Goal: Task Accomplishment & Management: Manage account settings

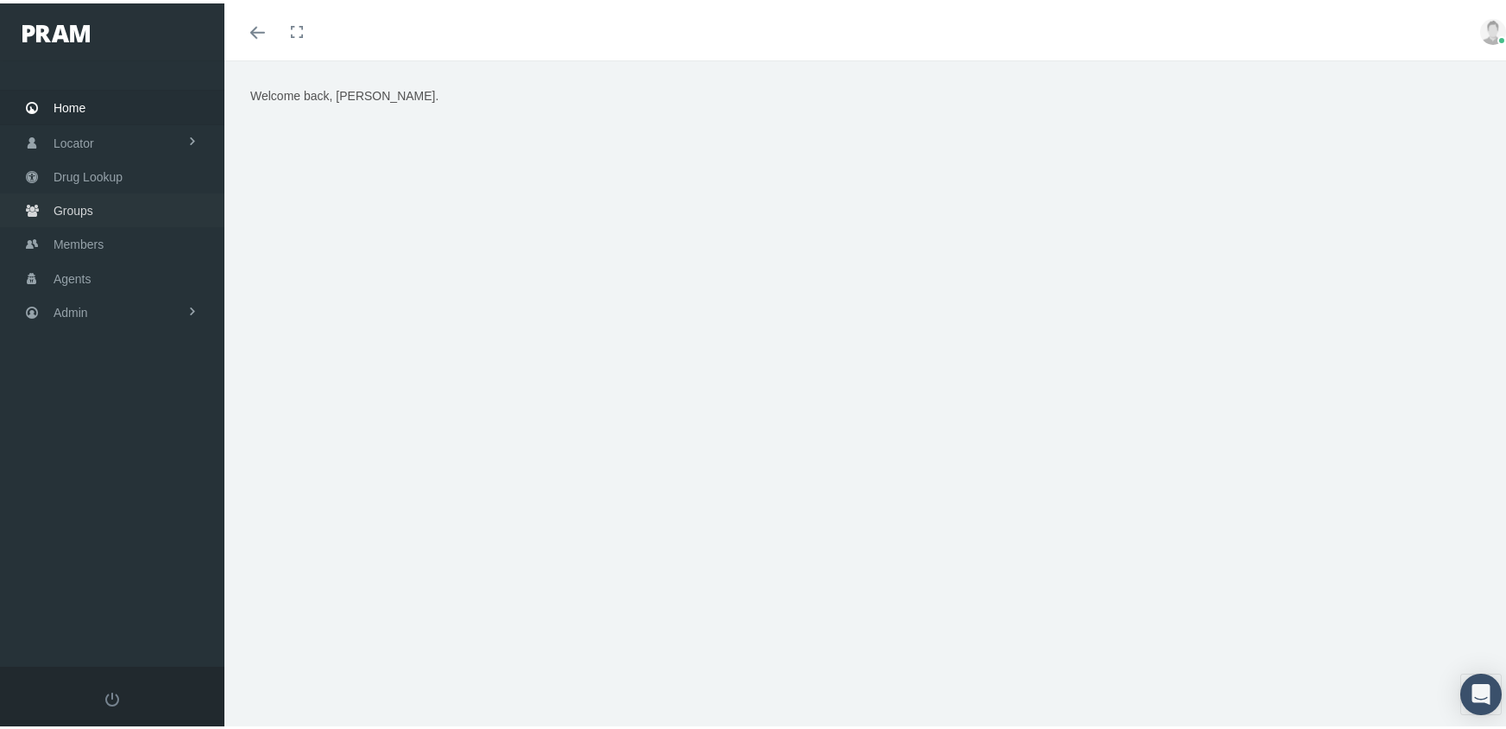
click at [67, 200] on span "Groups" at bounding box center [74, 207] width 40 height 33
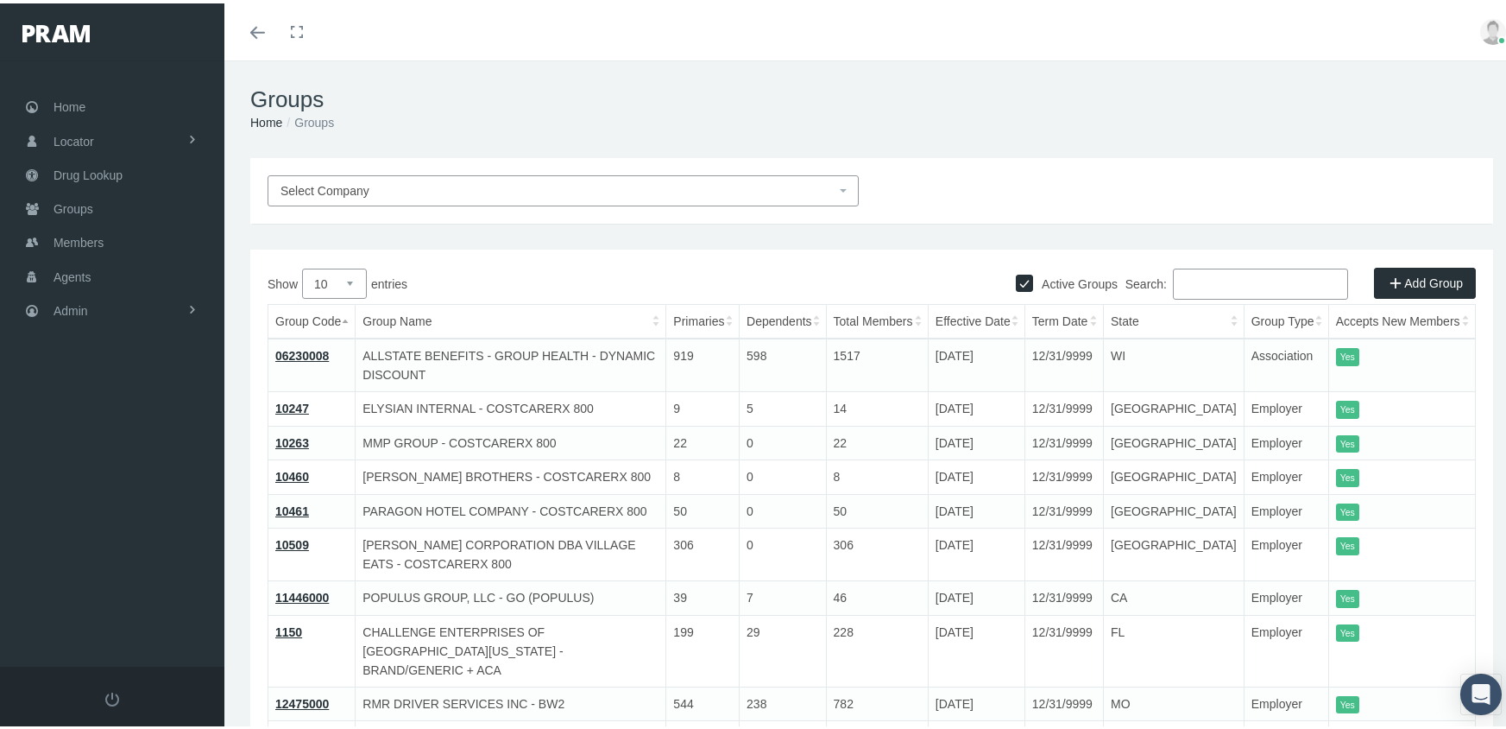
click at [1016, 279] on input "Active Groups" at bounding box center [1024, 277] width 17 height 17
checkbox input "false"
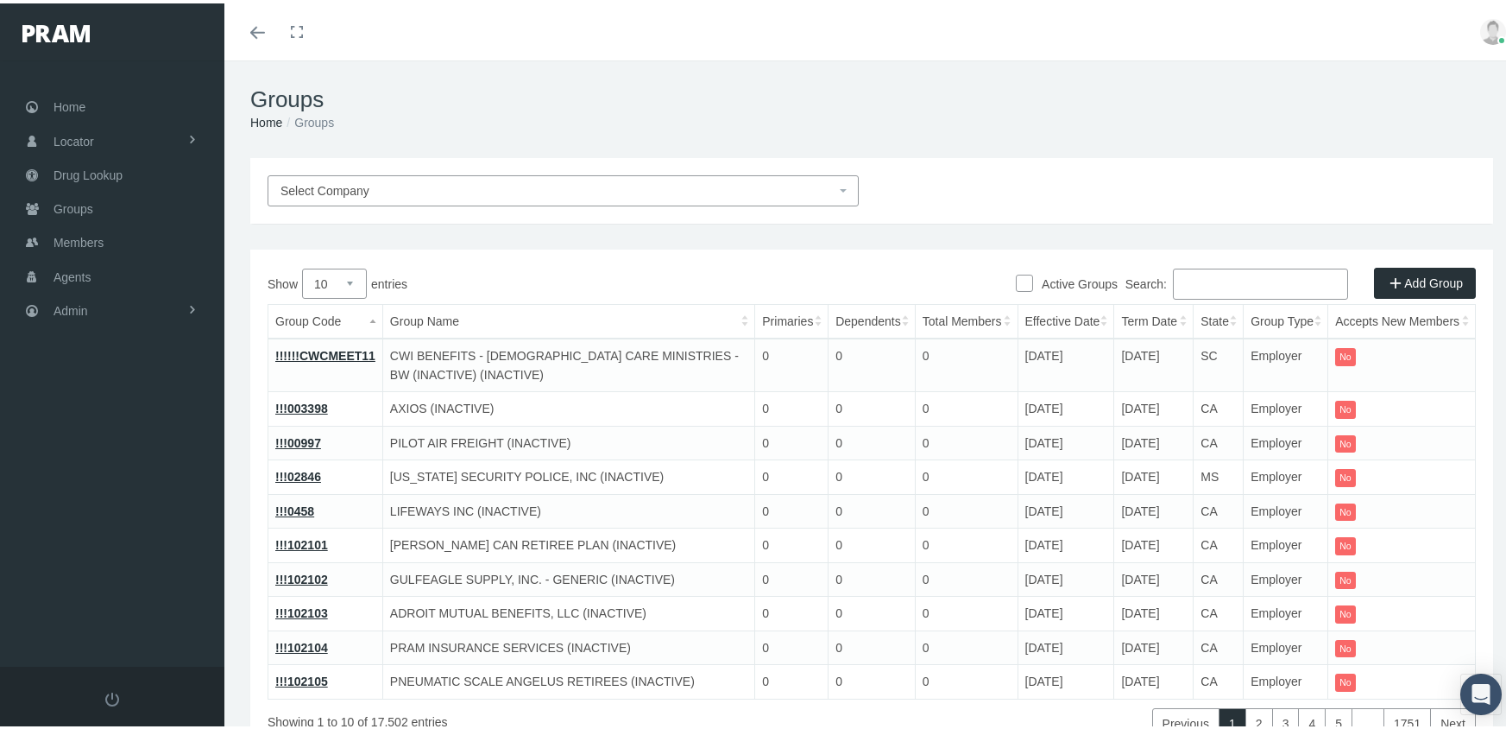
click at [1235, 281] on input "Search:" at bounding box center [1260, 280] width 175 height 31
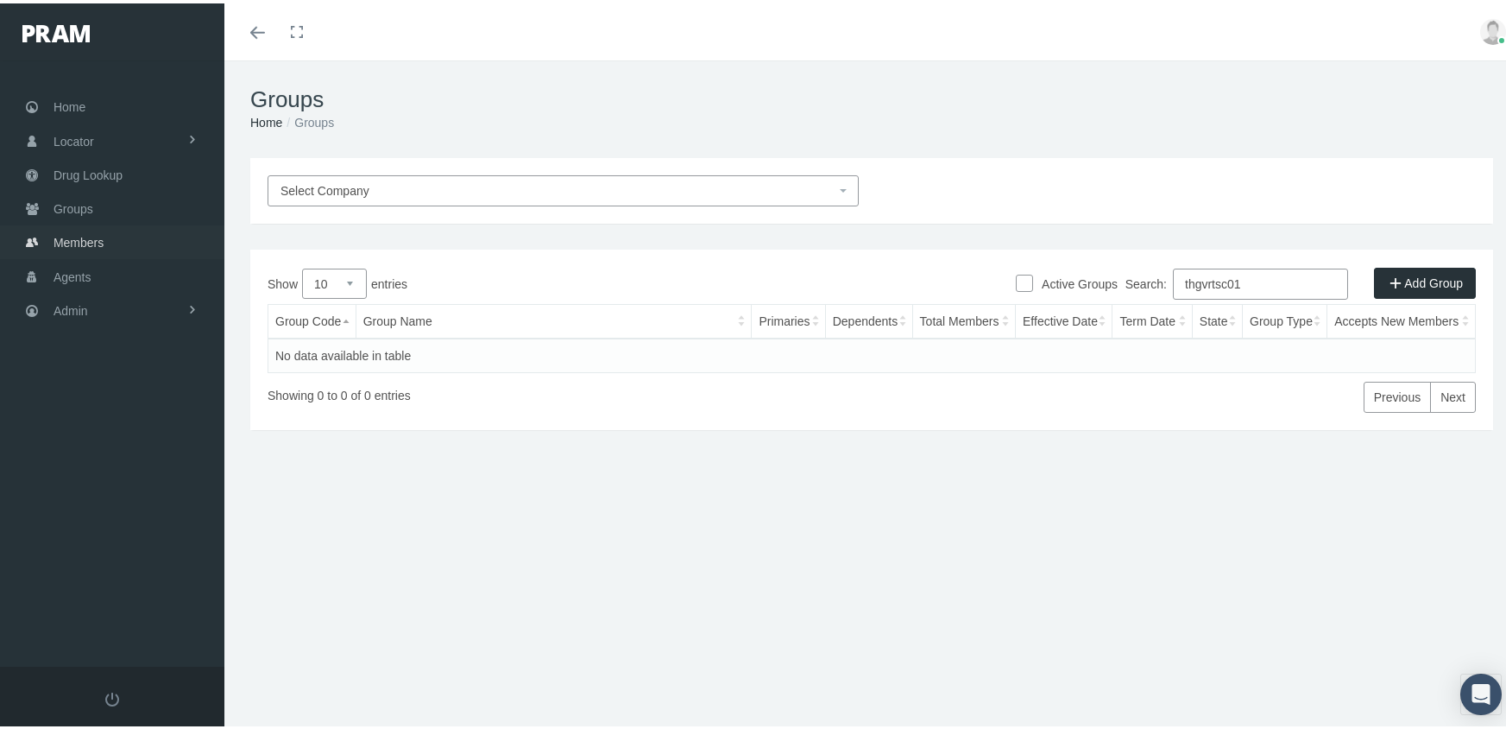
type input "thgvrtsc01"
click at [75, 229] on span "Members" at bounding box center [79, 239] width 50 height 33
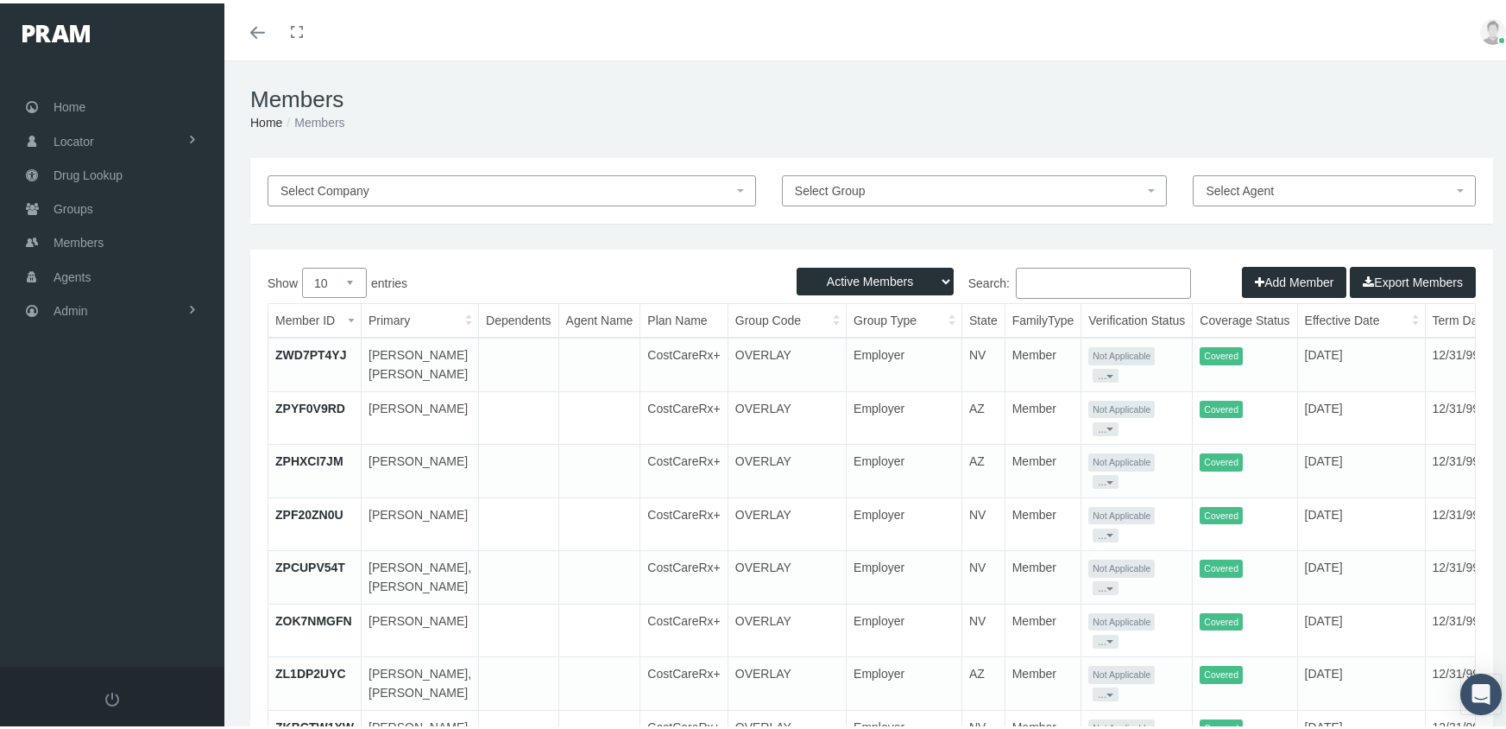
click at [870, 286] on select "Active Members Terminated Members Active & Terminated" at bounding box center [875, 278] width 157 height 28
select select "3"
click at [797, 264] on select "Active Members Terminated Members Active & Terminated" at bounding box center [875, 278] width 157 height 28
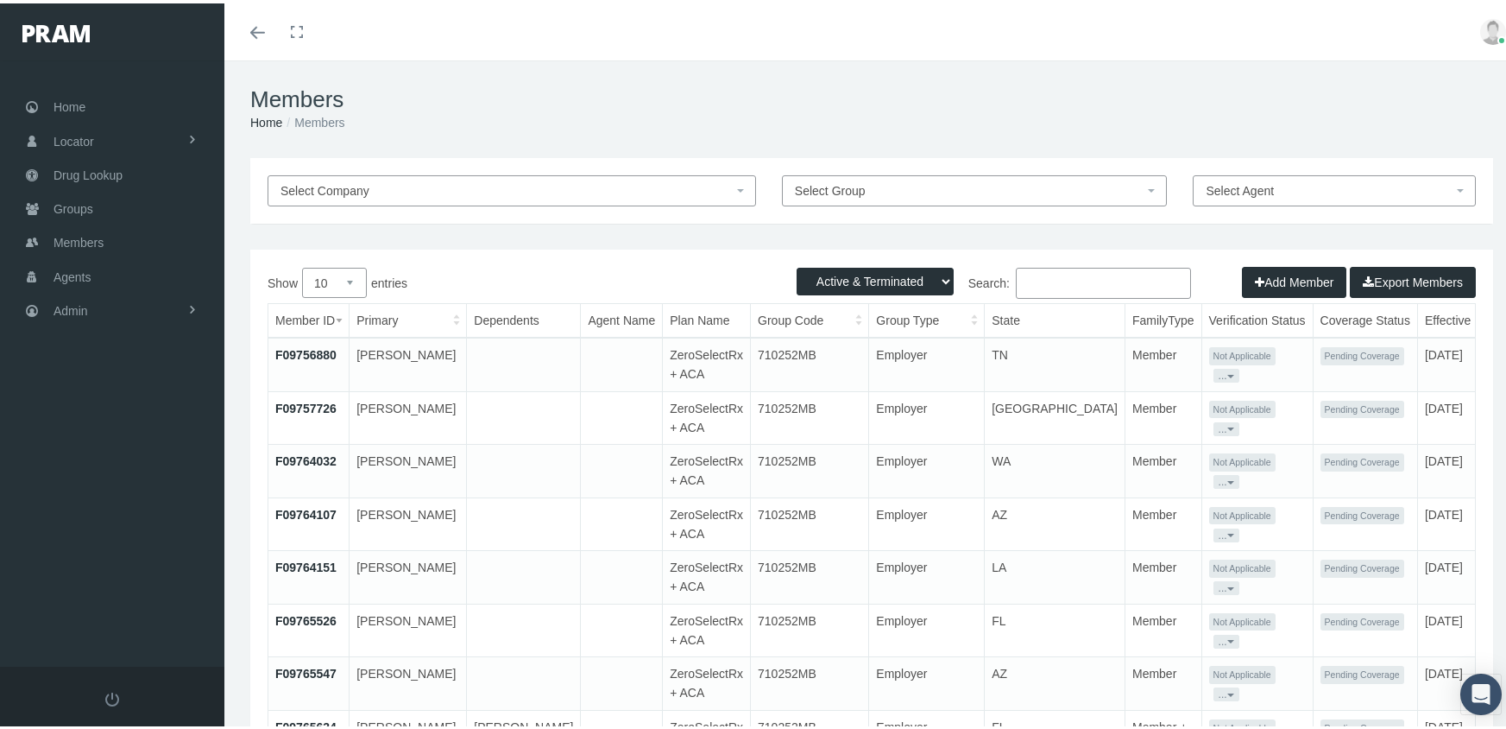
click at [1044, 283] on input "Search:" at bounding box center [1103, 279] width 175 height 31
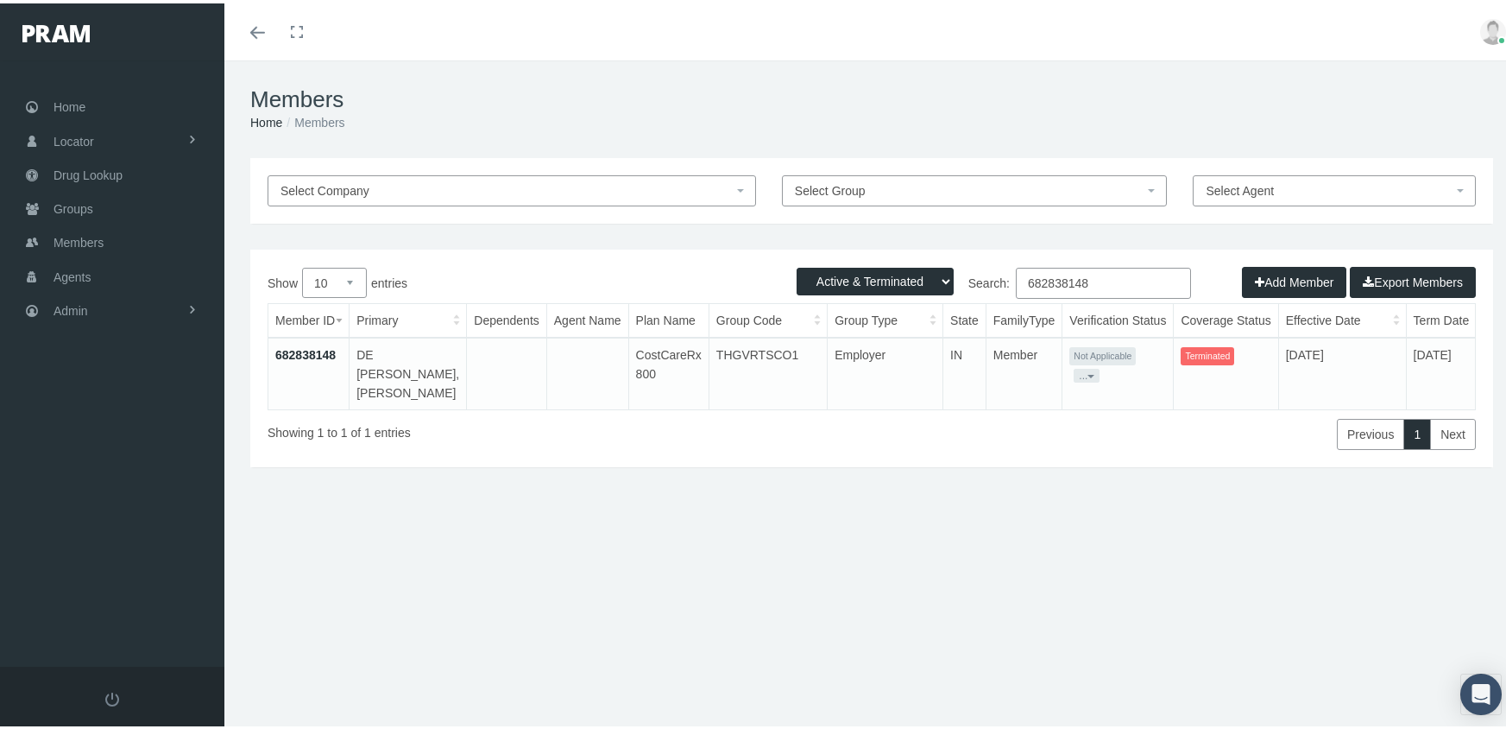
type input "682838148"
click at [317, 349] on link "682838148" at bounding box center [305, 351] width 60 height 14
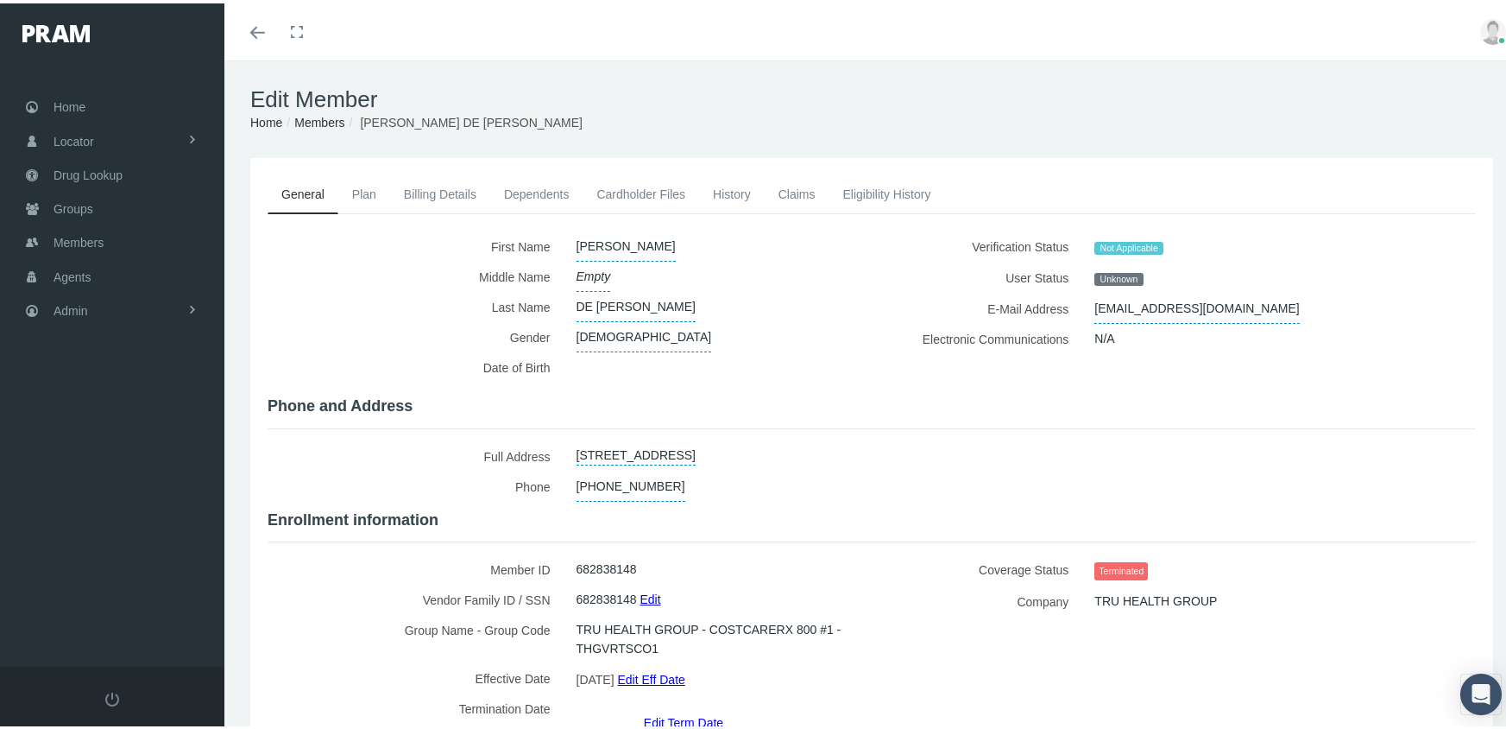
click at [313, 117] on link "Members" at bounding box center [319, 119] width 50 height 14
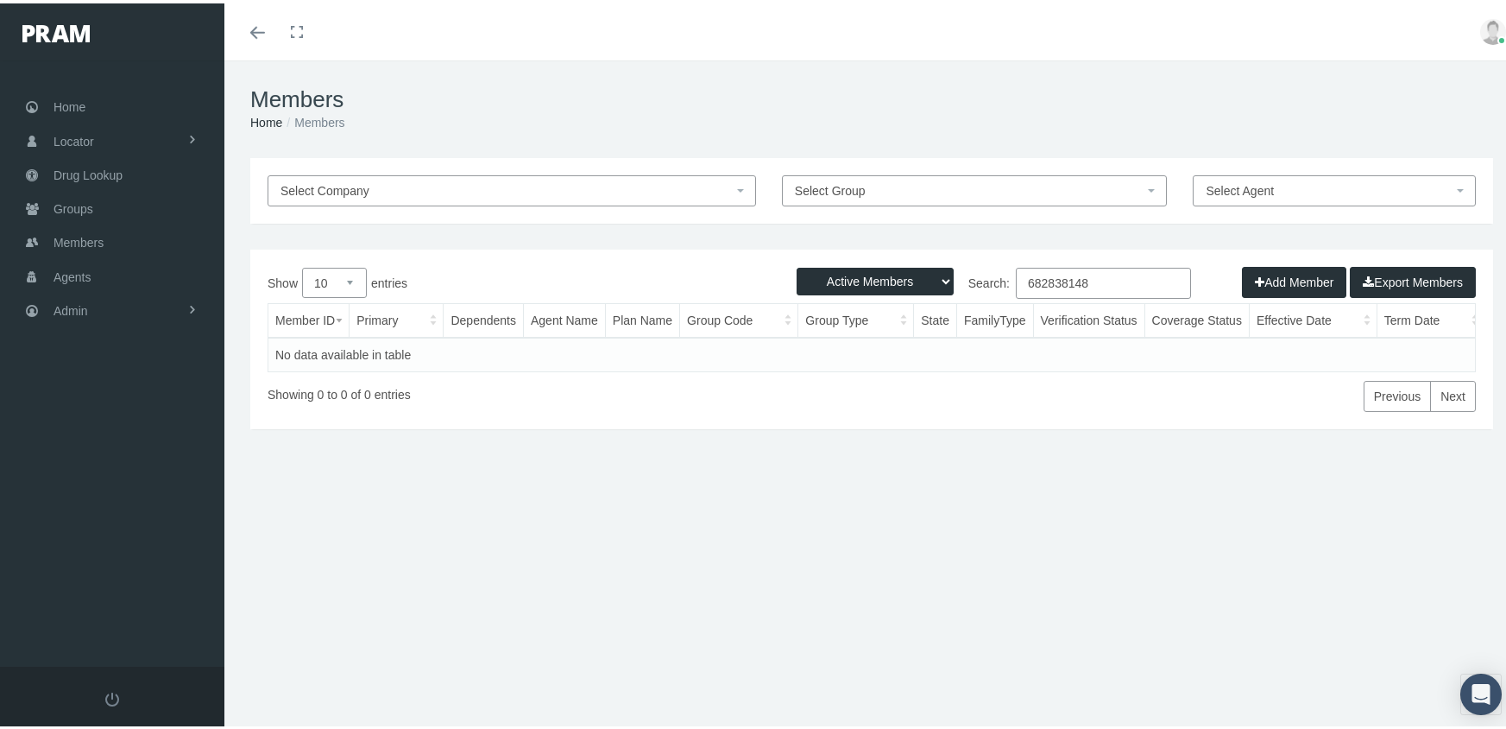
click at [887, 281] on select "Active Members Terminated Members Active & Terminated" at bounding box center [875, 278] width 157 height 28
select select "3"
click at [797, 264] on select "Active Members Terminated Members Active & Terminated" at bounding box center [875, 278] width 157 height 28
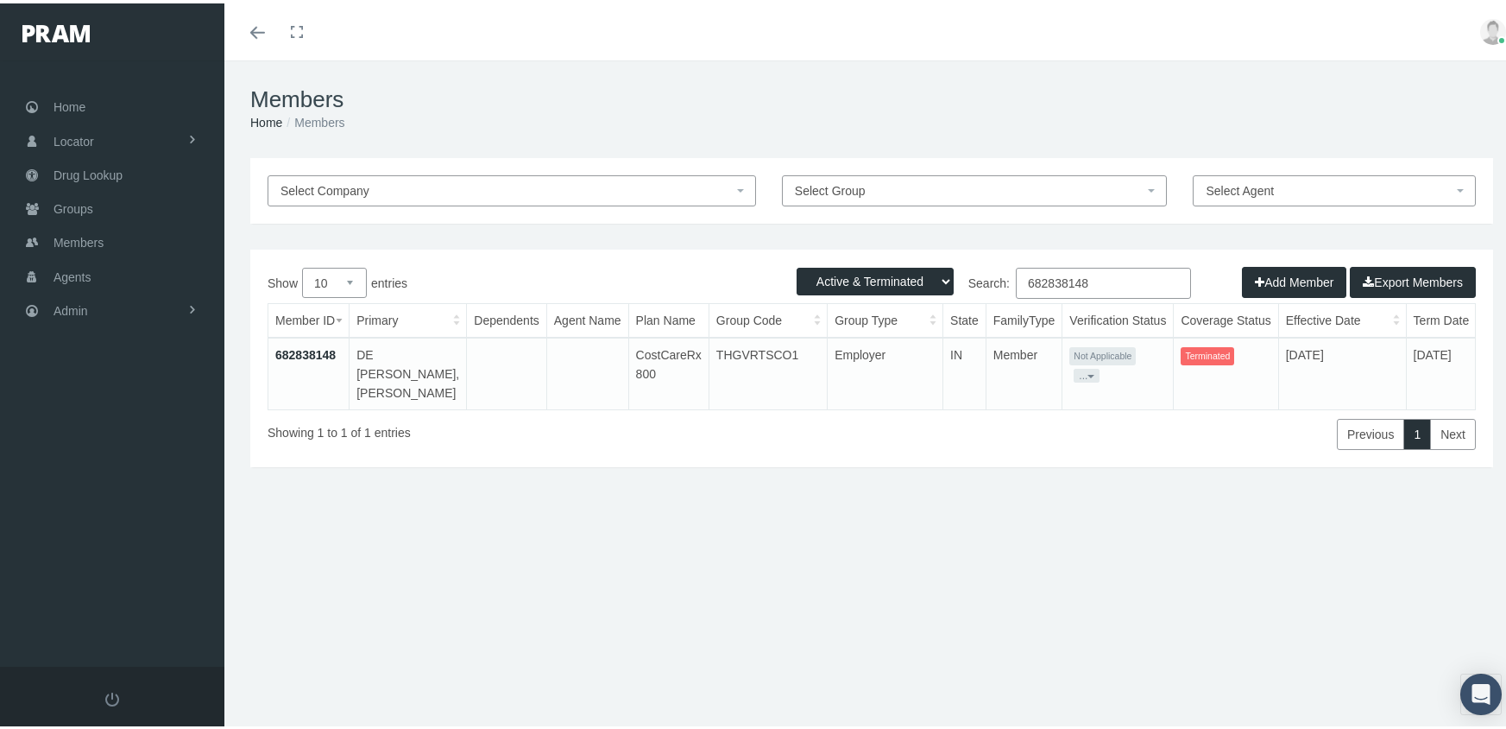
click at [1090, 280] on input "682838148" at bounding box center [1103, 279] width 175 height 31
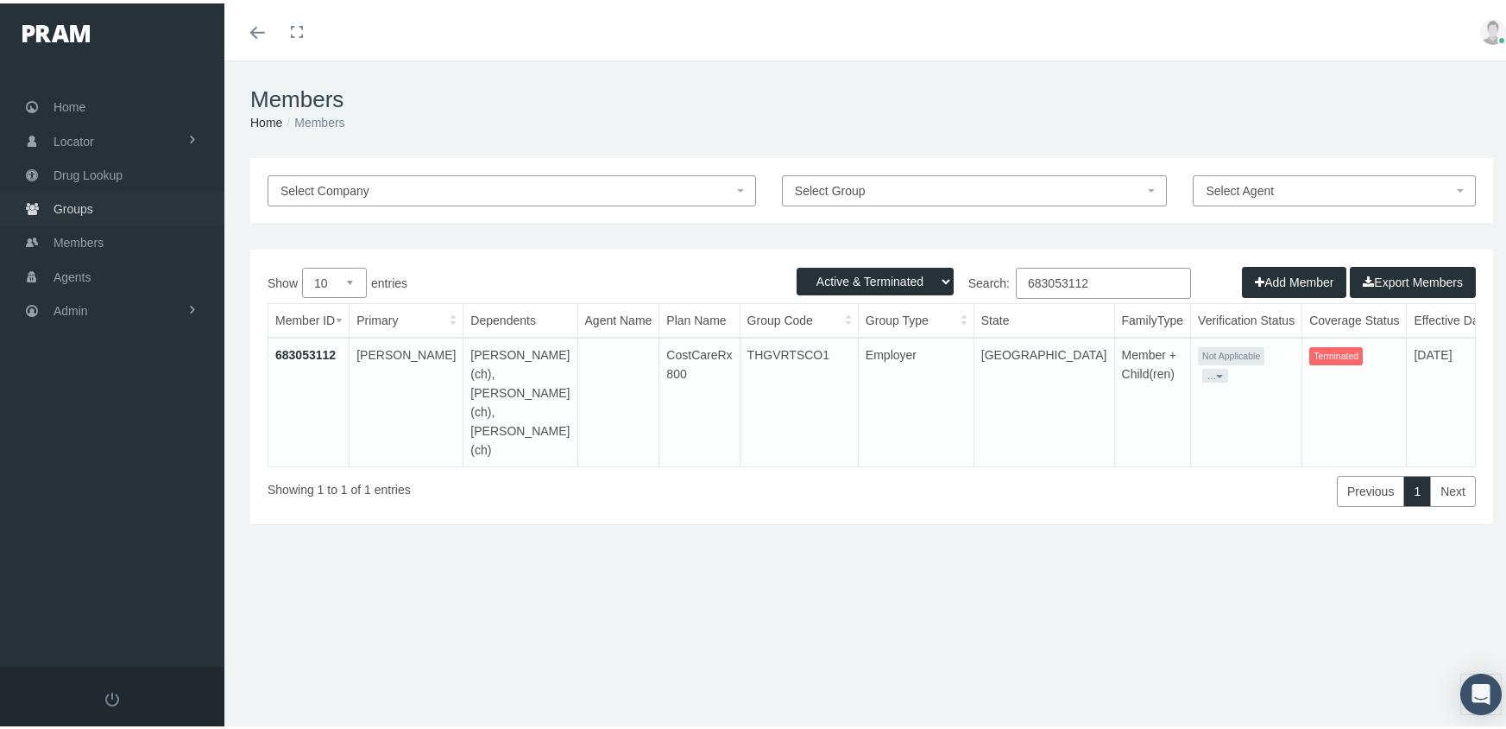
type input "683053112"
click at [54, 203] on span "Groups" at bounding box center [74, 205] width 40 height 33
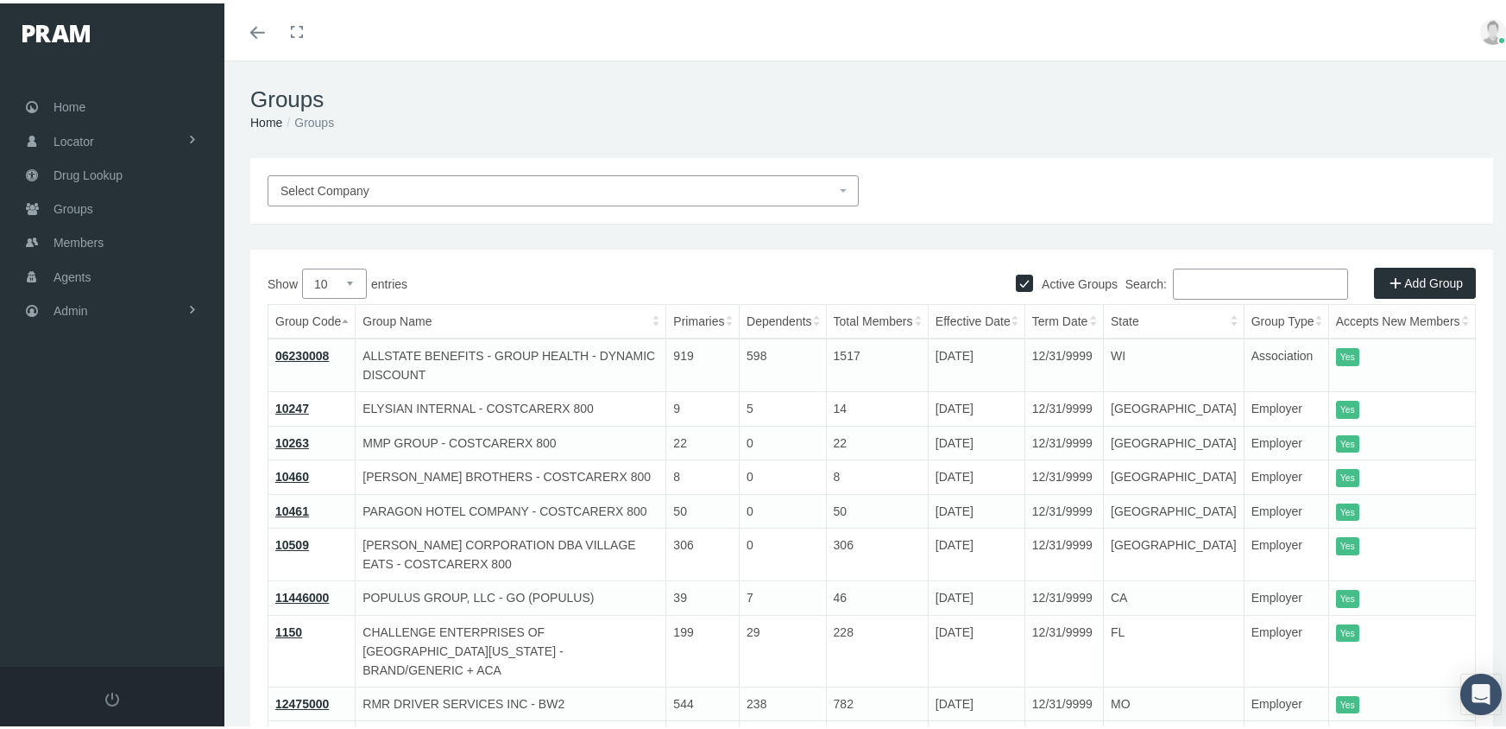
click at [1016, 278] on input "Active Groups" at bounding box center [1024, 277] width 17 height 17
checkbox input "false"
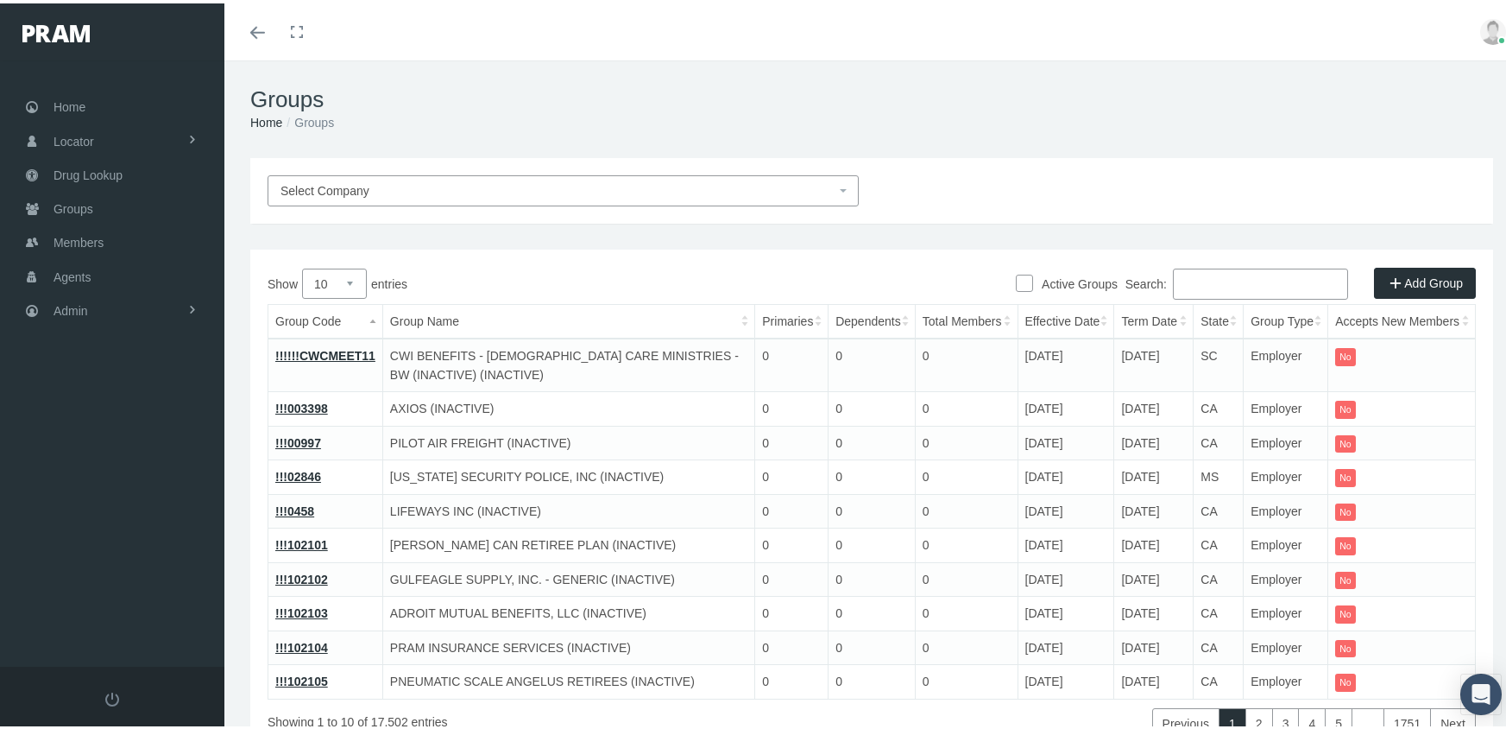
click at [1225, 280] on input "Search:" at bounding box center [1260, 280] width 175 height 31
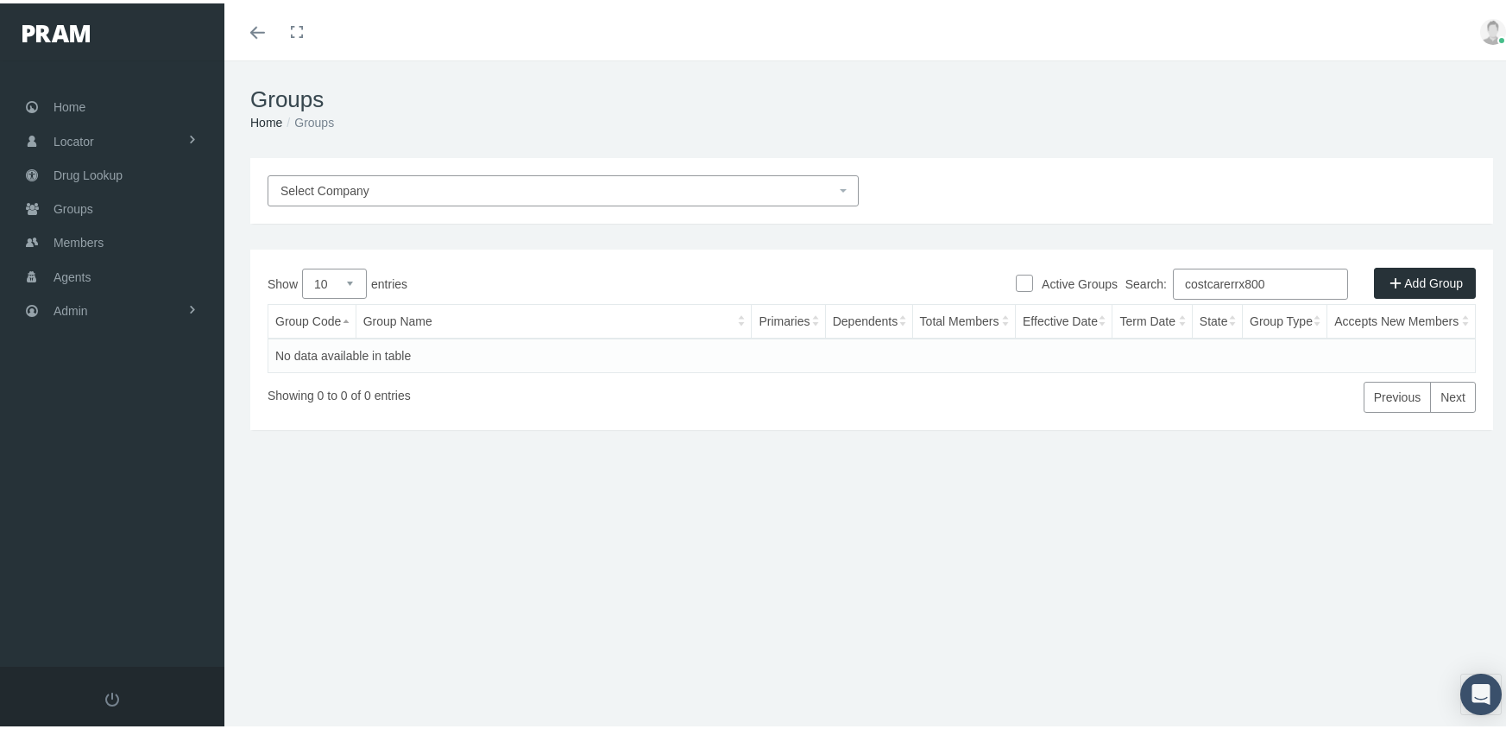
drag, startPoint x: 1306, startPoint y: 286, endPoint x: 1173, endPoint y: 278, distance: 133.2
click at [1173, 278] on label "Search: costcarerrx800" at bounding box center [1237, 280] width 223 height 31
type input "thgvrtsc01"
click at [68, 192] on span "Groups" at bounding box center [74, 205] width 40 height 33
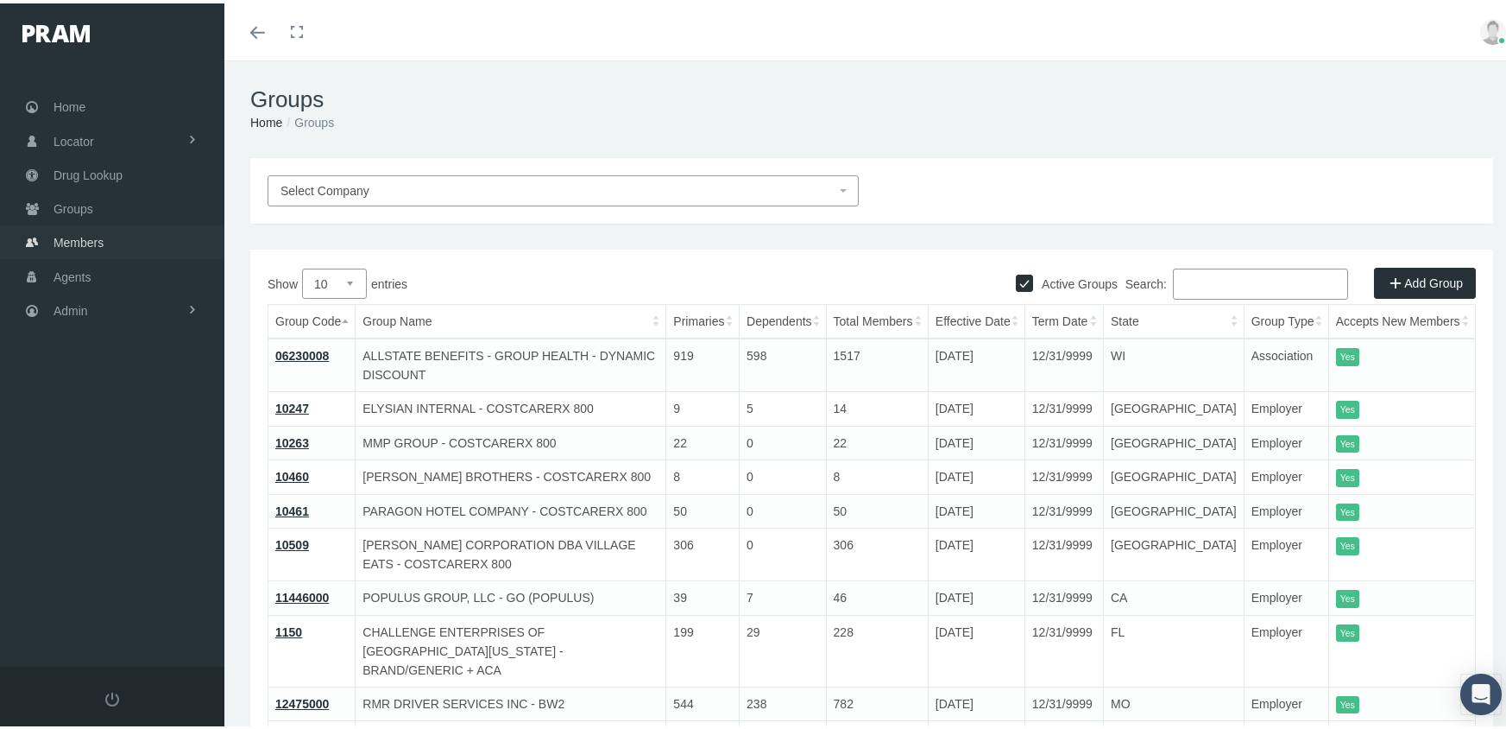
click at [71, 235] on span "Members" at bounding box center [79, 239] width 50 height 33
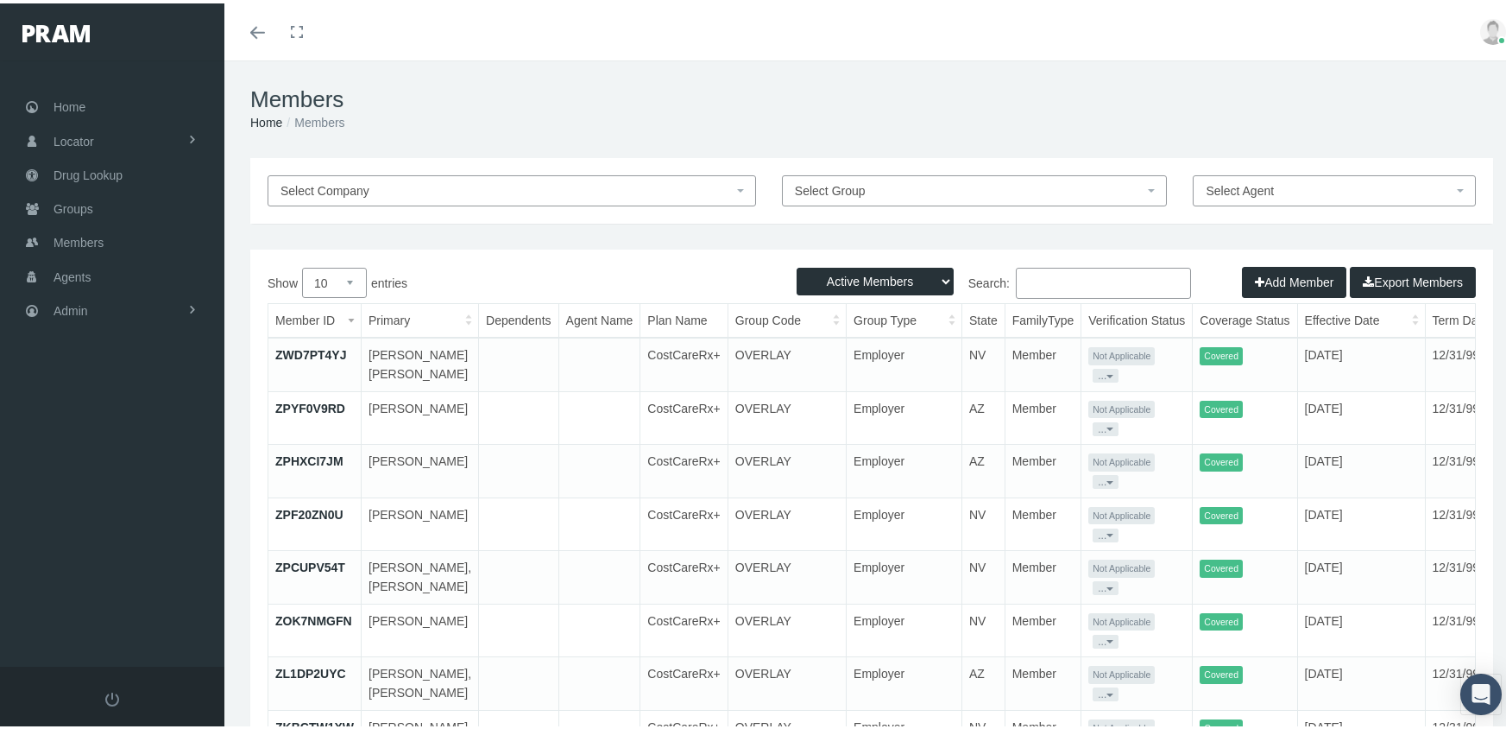
click at [872, 281] on select "Active Members Terminated Members Active & Terminated" at bounding box center [875, 278] width 157 height 28
select select "3"
click at [797, 264] on select "Active Members Terminated Members Active & Terminated" at bounding box center [875, 278] width 157 height 28
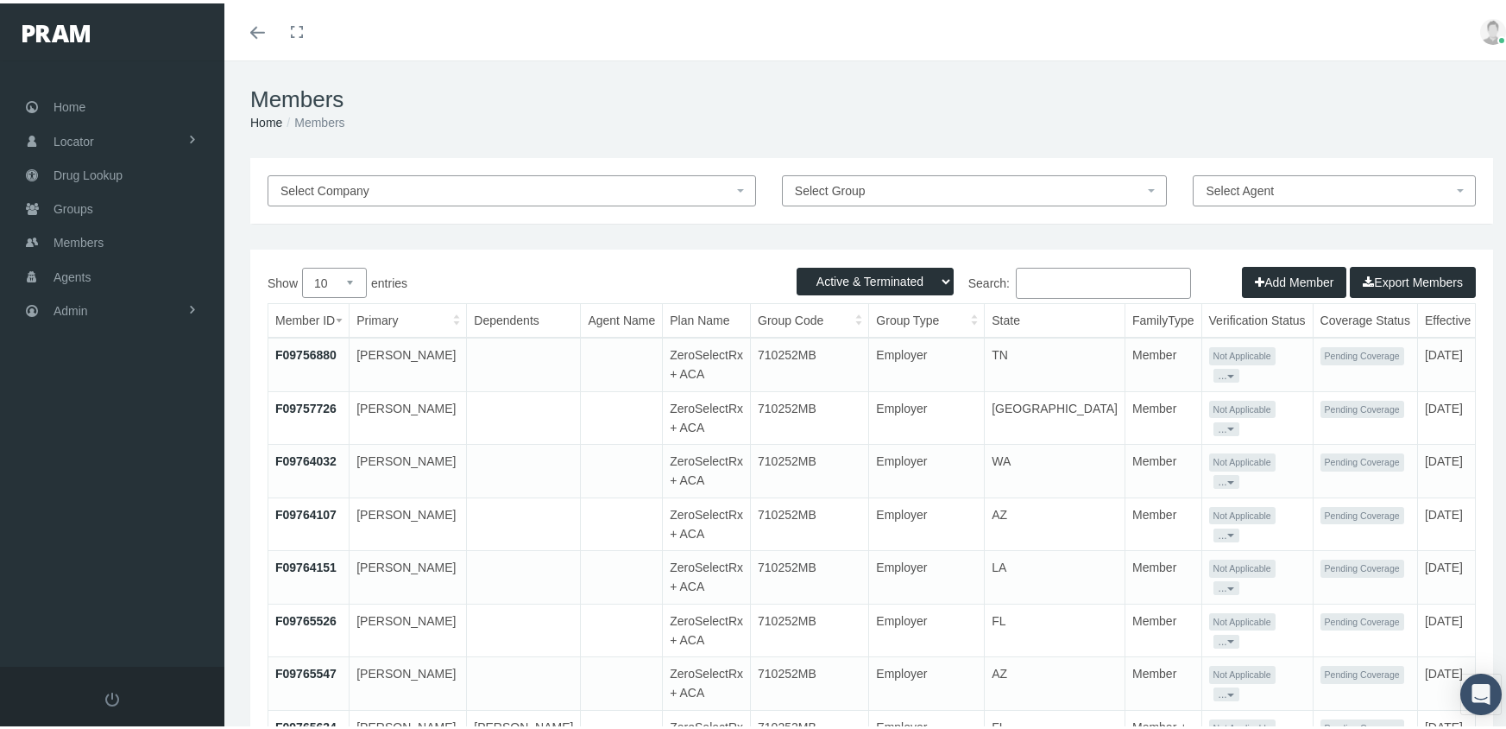
click at [1076, 279] on input "Search:" at bounding box center [1103, 279] width 175 height 31
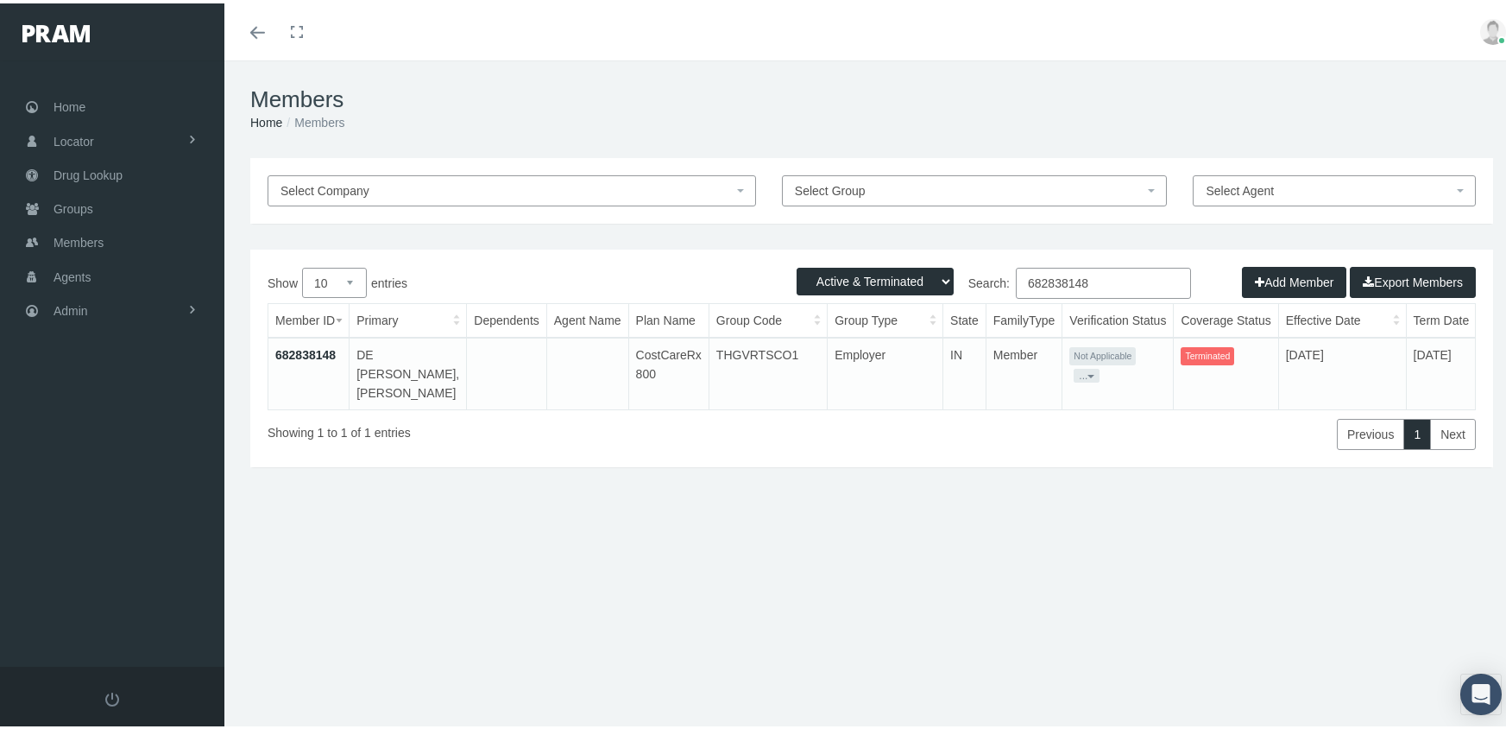
type input "682838148"
click at [306, 343] on td "682838148" at bounding box center [308, 370] width 81 height 72
click at [306, 353] on link "682838148" at bounding box center [305, 351] width 60 height 14
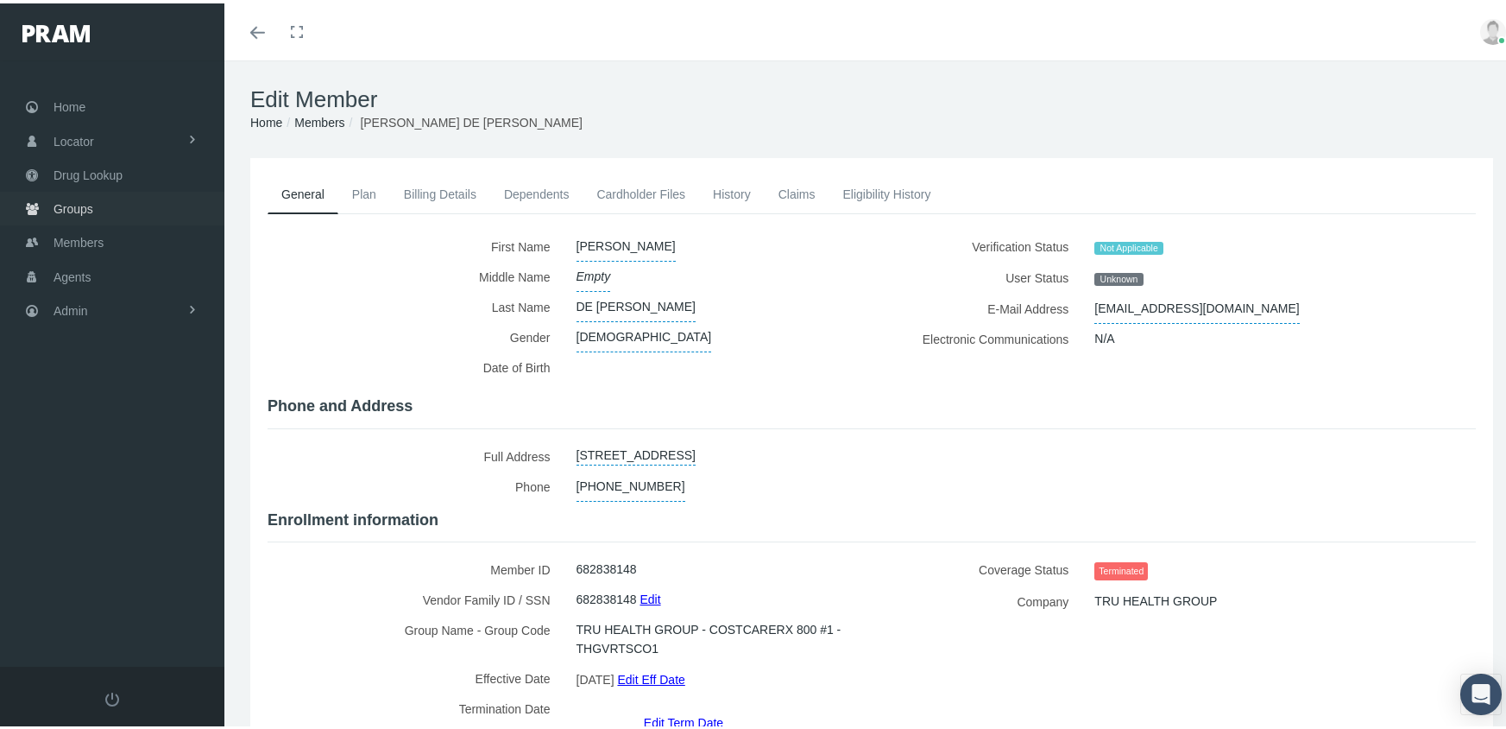
click at [73, 192] on span "Groups" at bounding box center [74, 205] width 40 height 33
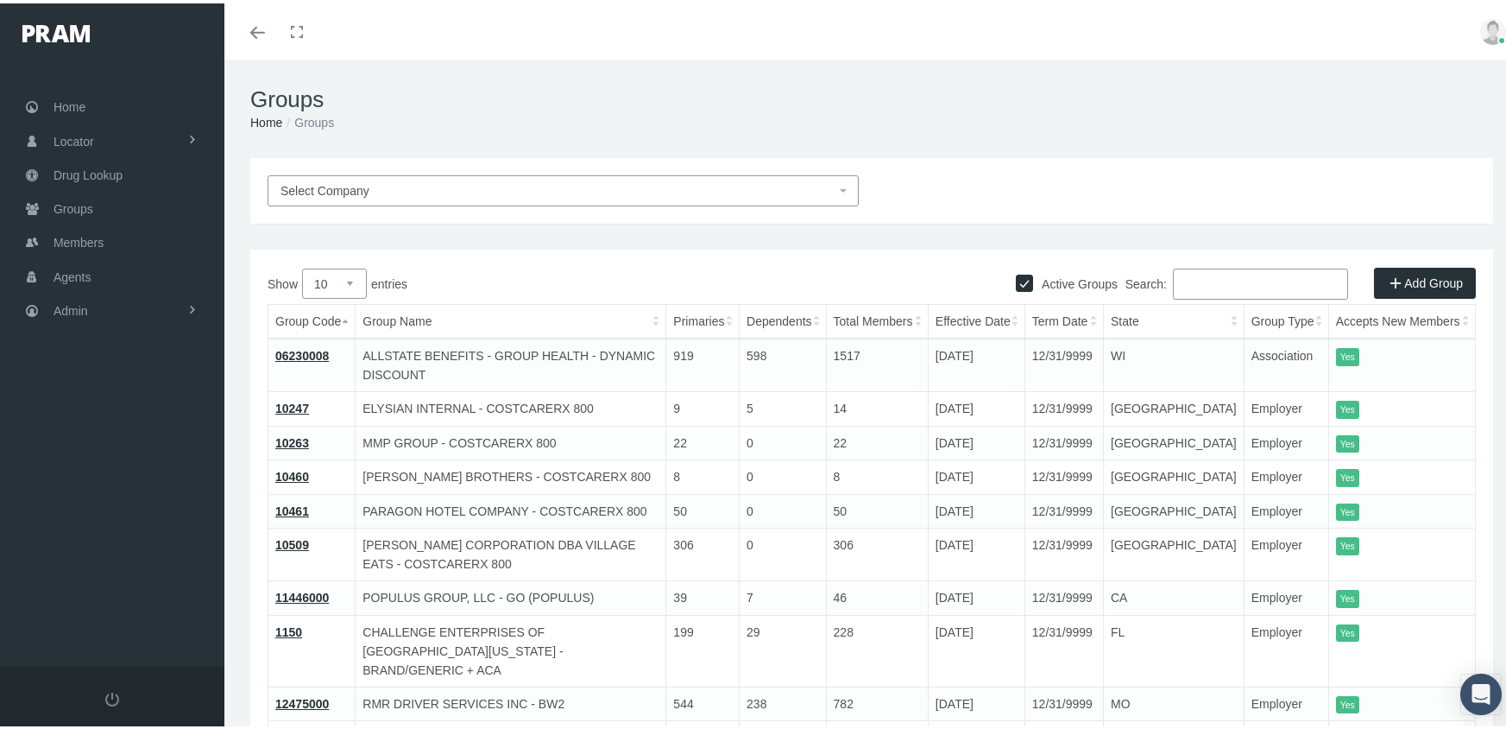
click at [1016, 271] on input "Active Groups" at bounding box center [1024, 277] width 17 height 17
checkbox input "false"
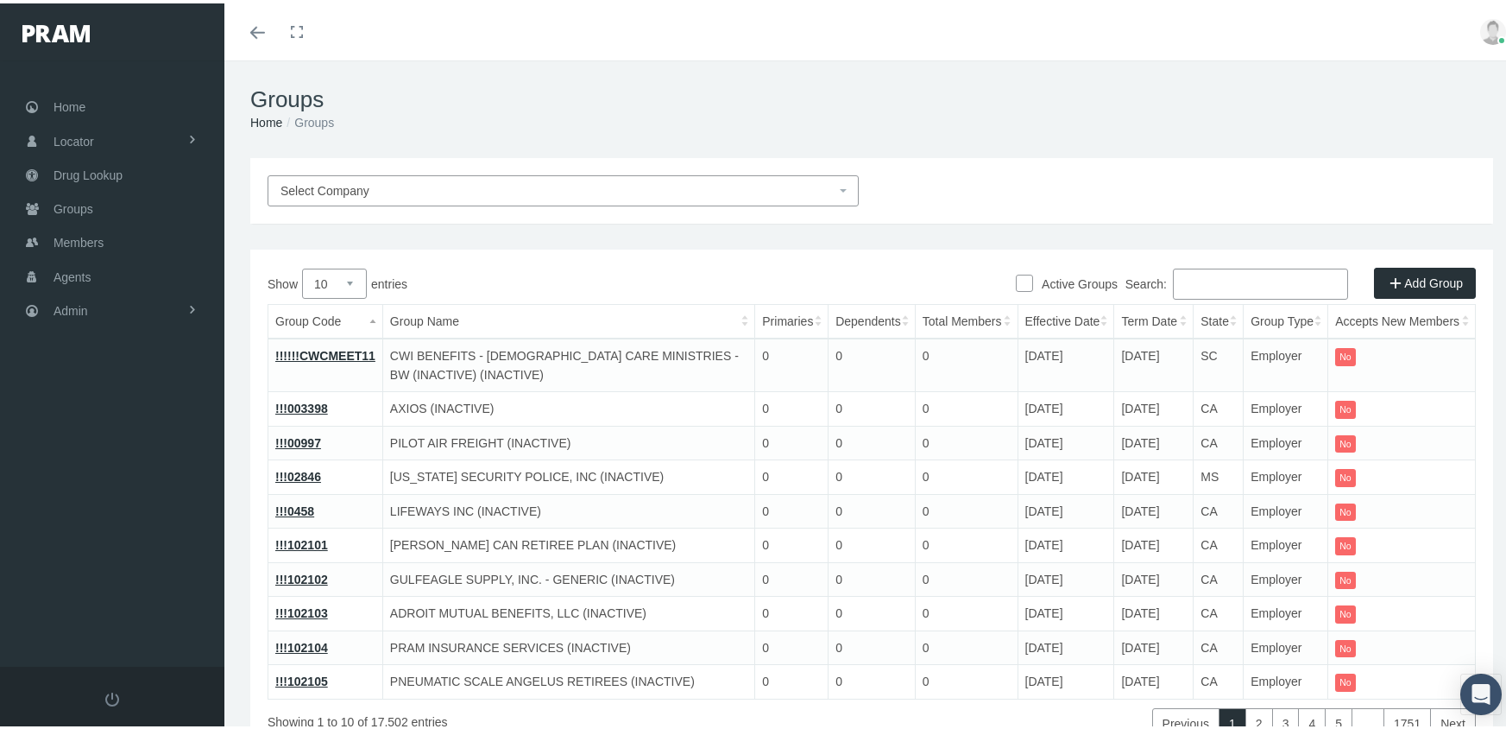
click at [1202, 272] on input "Search:" at bounding box center [1260, 280] width 175 height 31
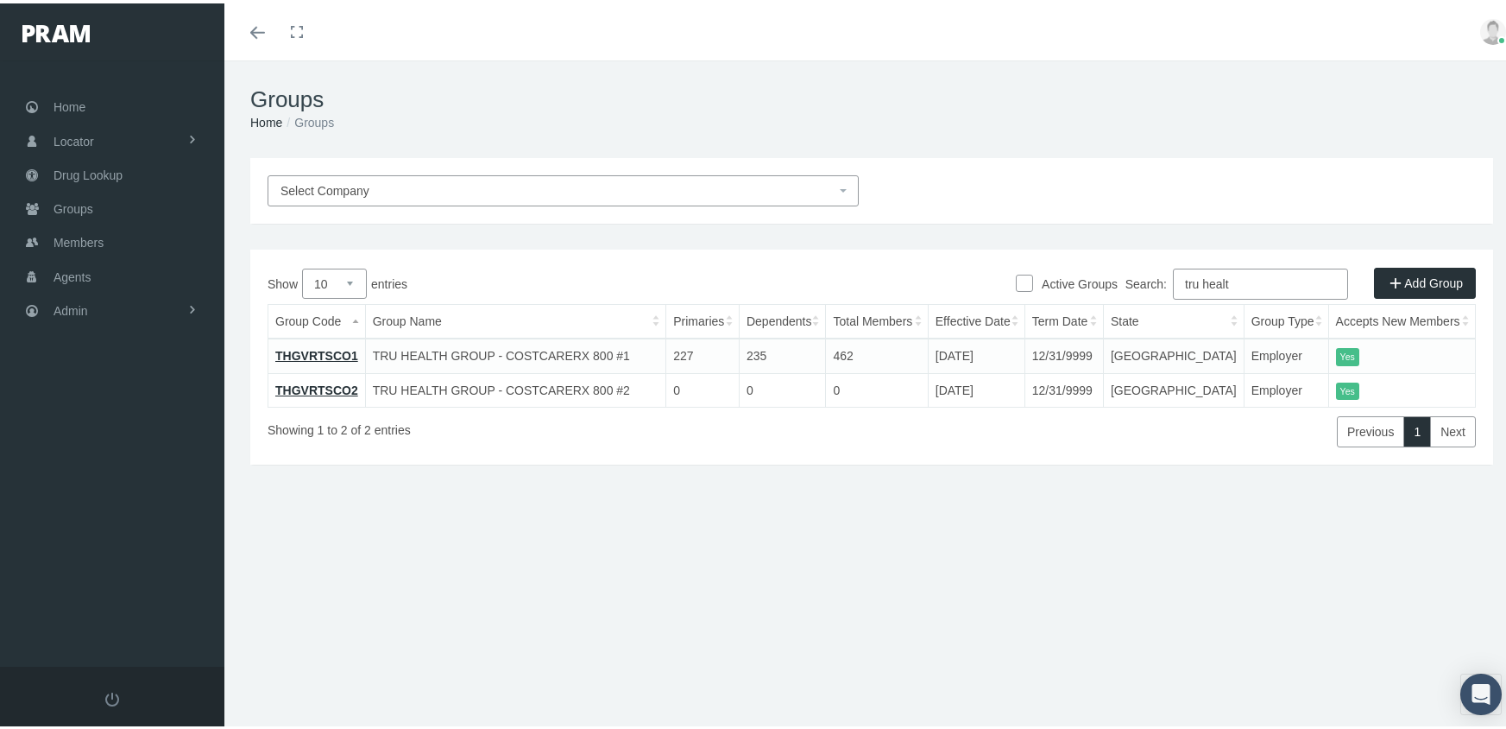
type input "tru healt"
click at [328, 346] on link "THGVRTSCO1" at bounding box center [316, 352] width 83 height 14
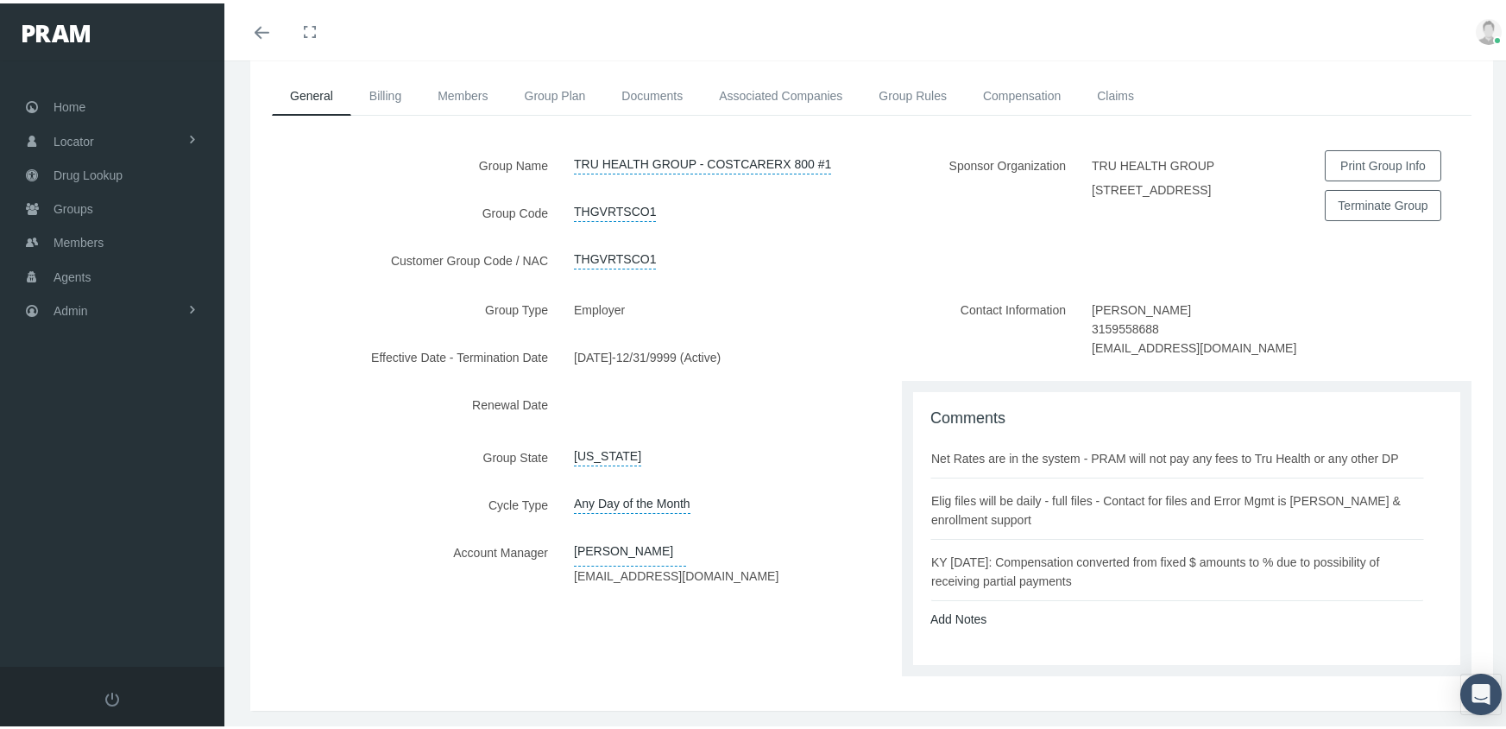
scroll to position [161, 0]
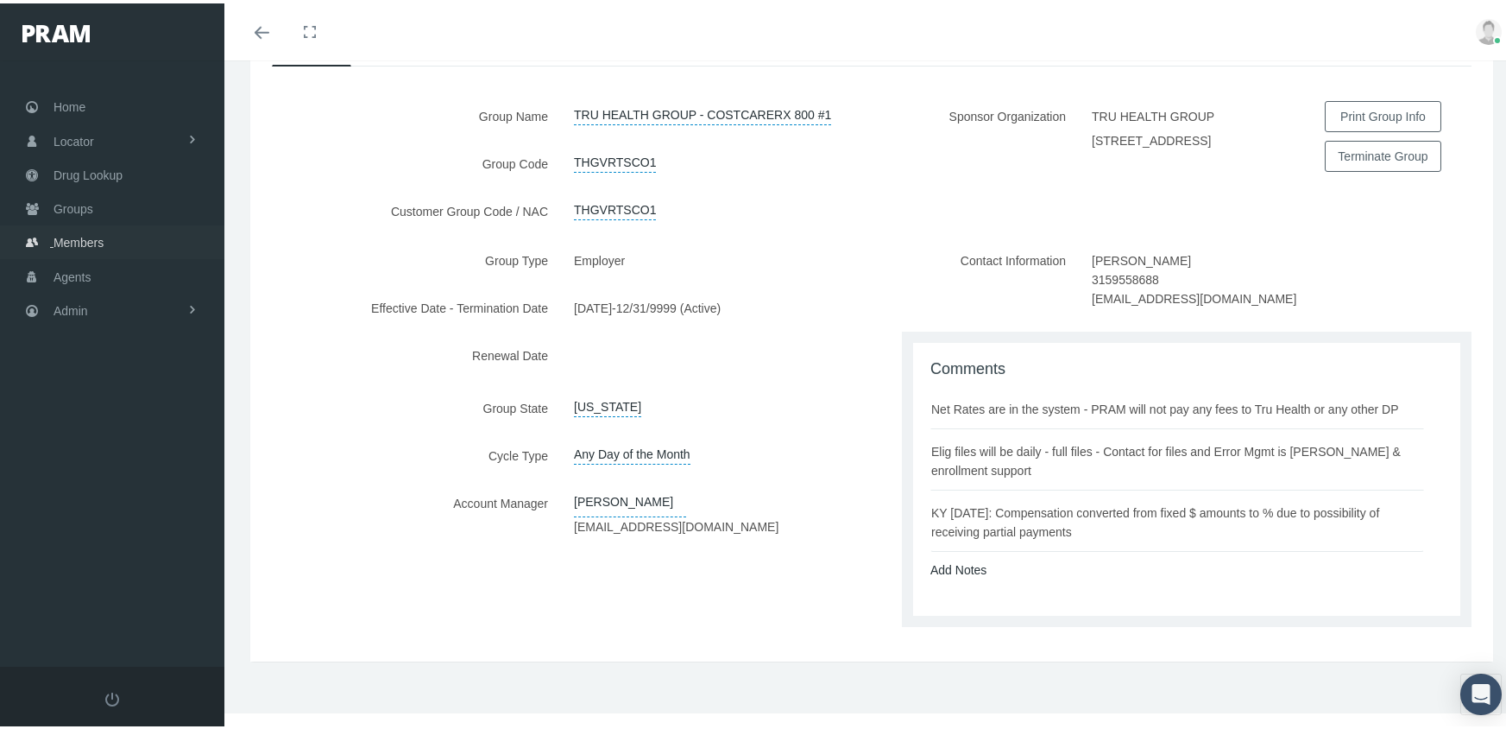
click at [60, 234] on span "Members" at bounding box center [79, 239] width 50 height 33
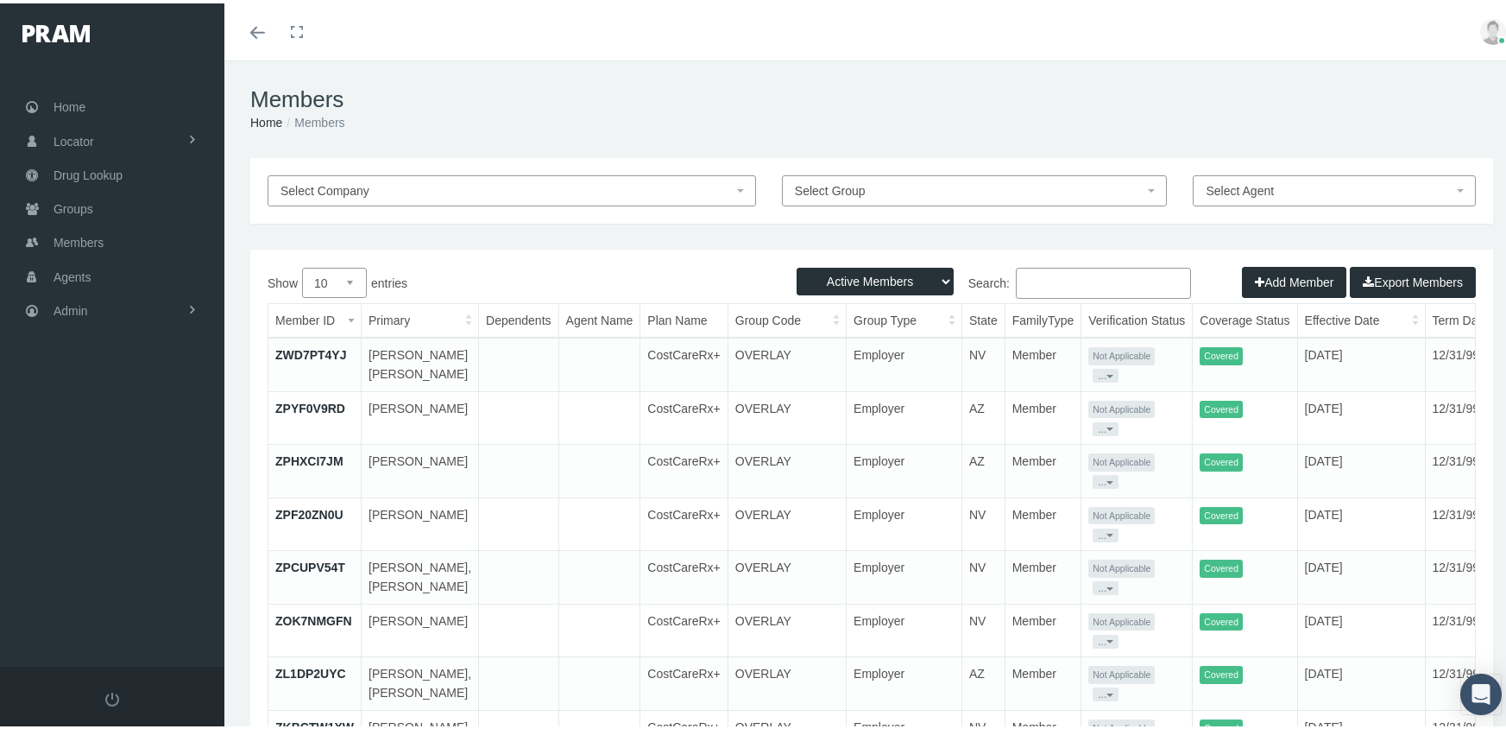
click at [886, 281] on select "Active Members Terminated Members Active & Terminated" at bounding box center [875, 278] width 157 height 28
select select "3"
click at [797, 264] on select "Active Members Terminated Members Active & Terminated" at bounding box center [875, 278] width 157 height 28
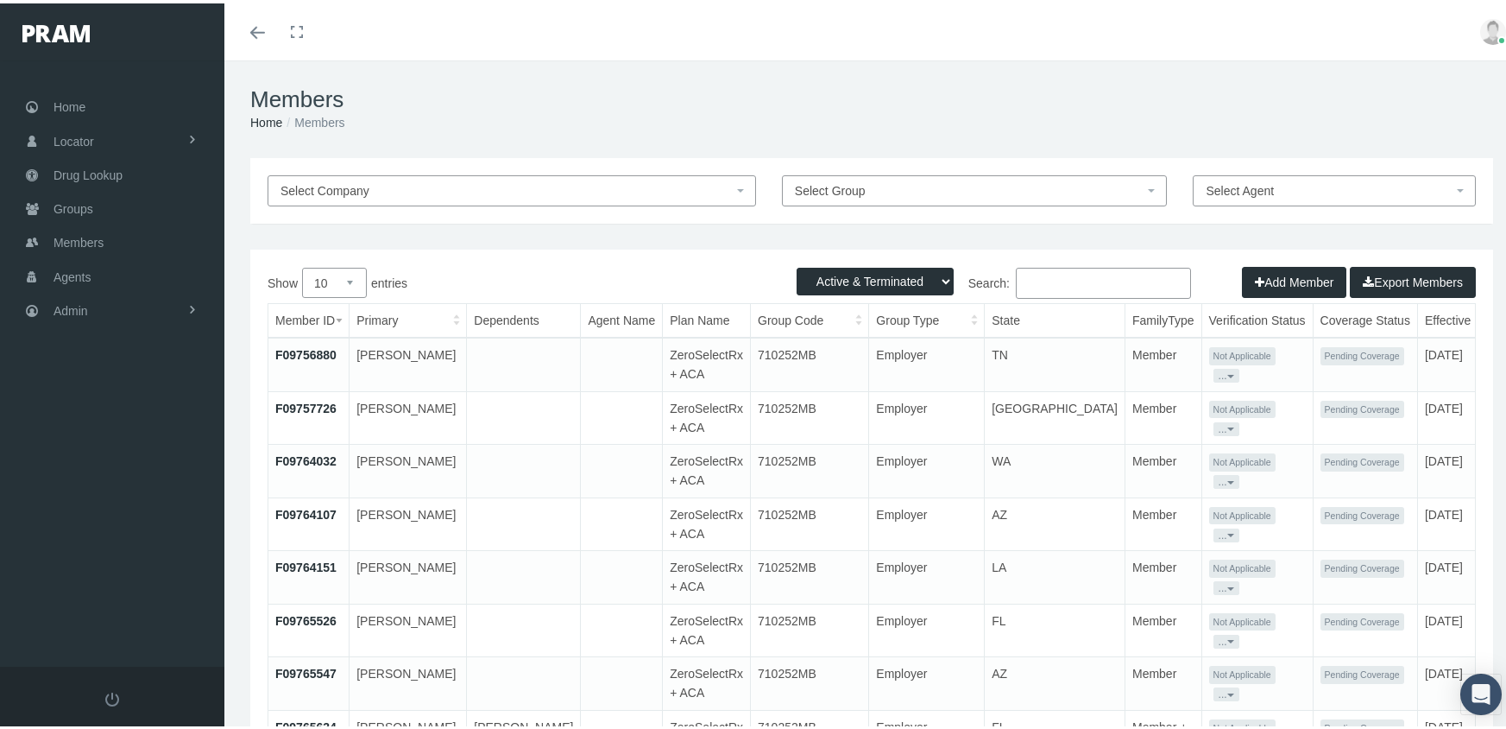
click at [1051, 279] on input "Search:" at bounding box center [1103, 279] width 175 height 31
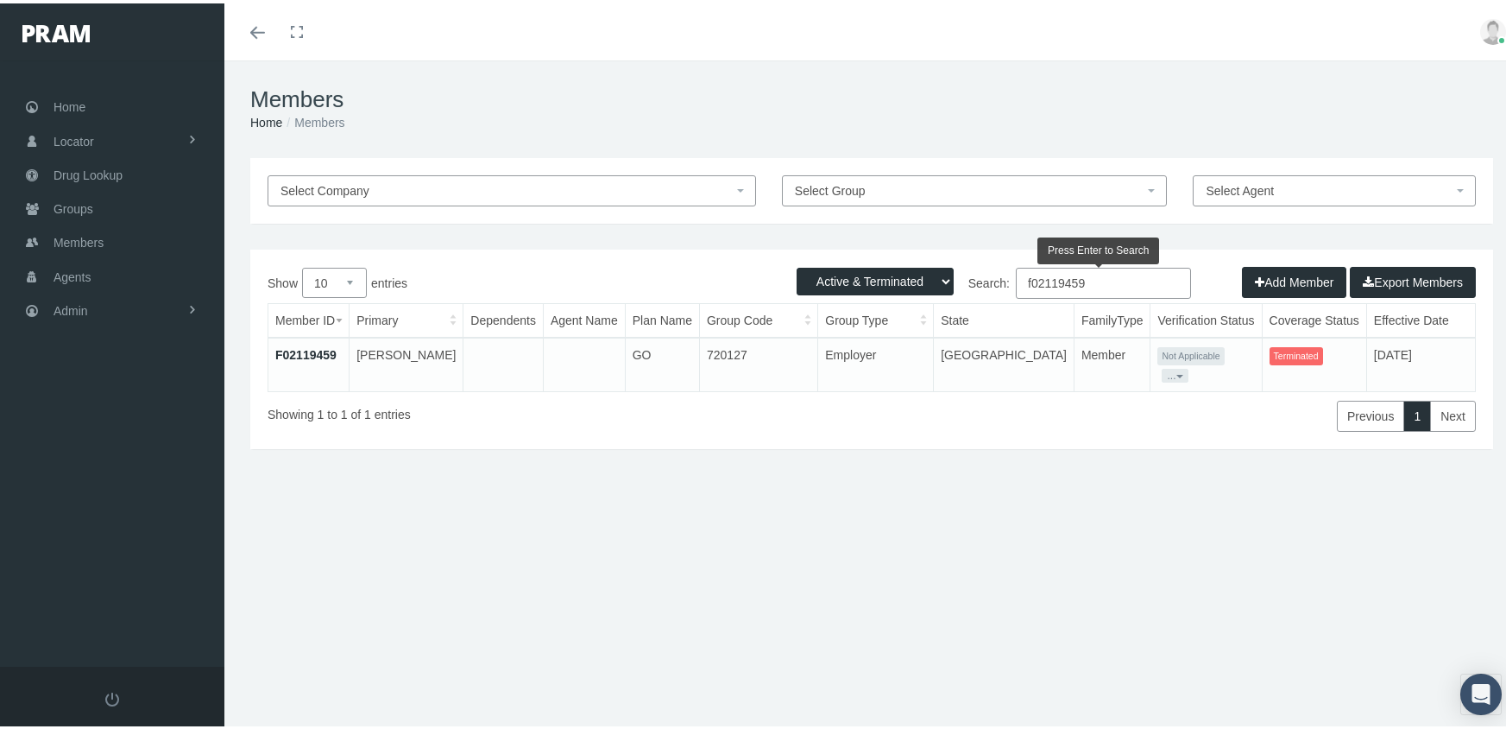
type input "f02119459"
click at [300, 346] on link "F02119459" at bounding box center [305, 351] width 61 height 14
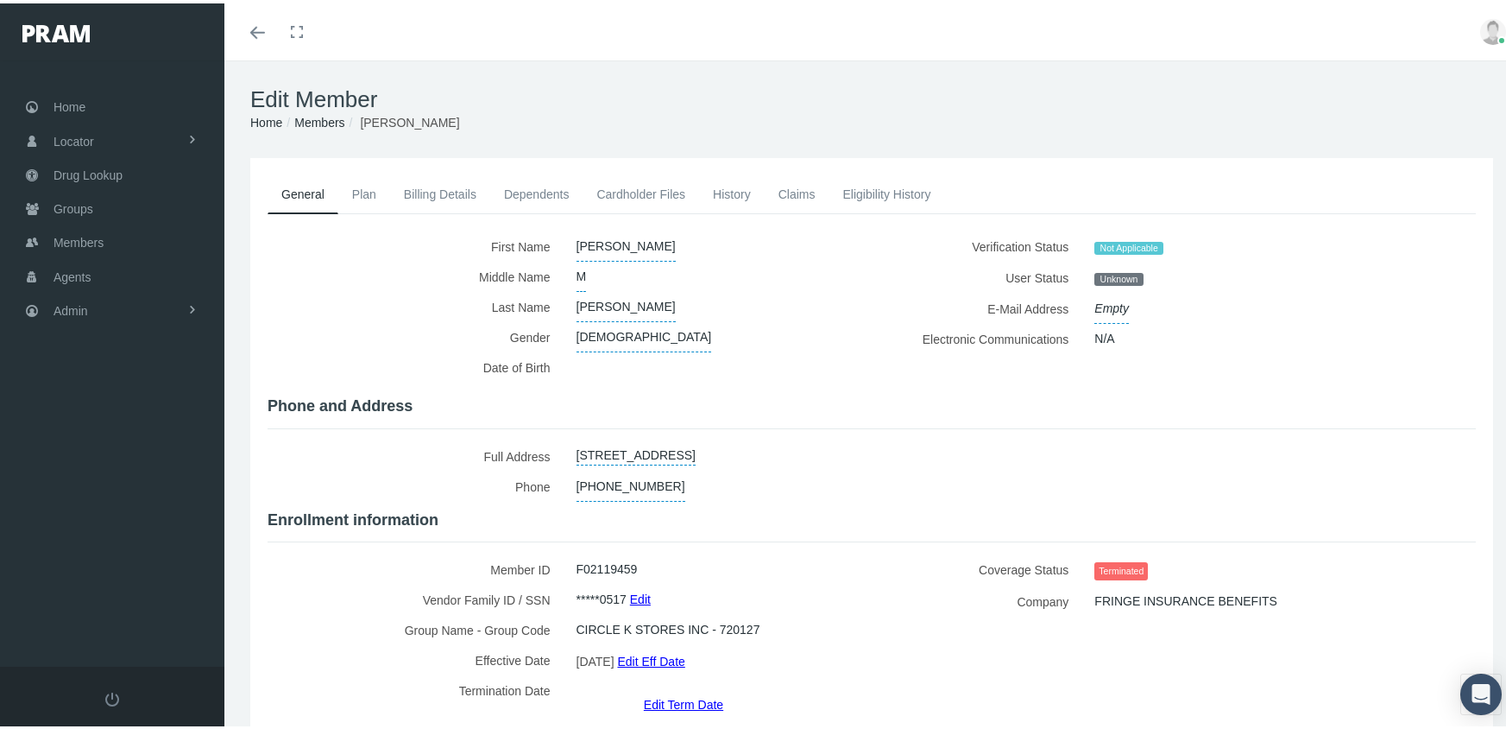
click at [314, 118] on link "Members" at bounding box center [319, 119] width 50 height 14
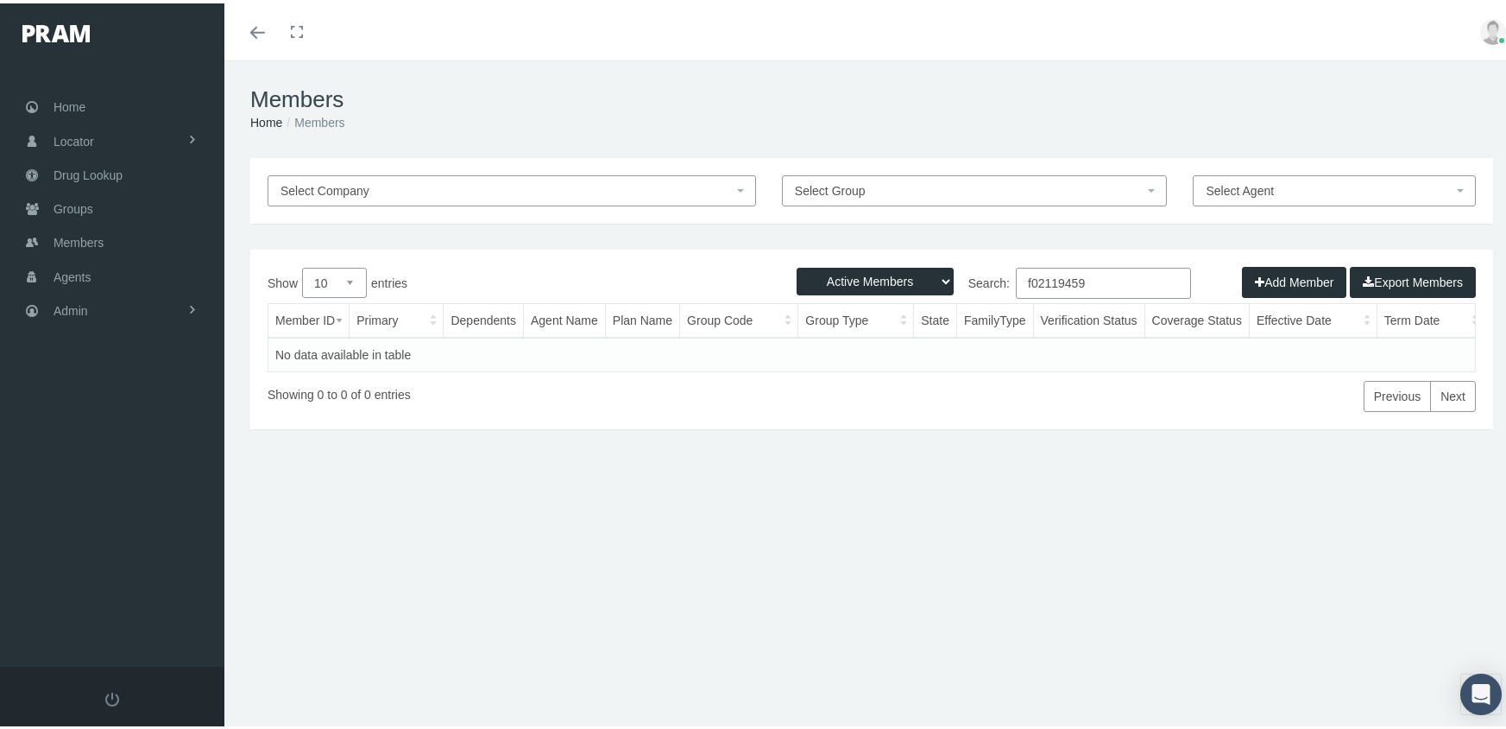
click at [853, 278] on select "Active Members Terminated Members Active & Terminated" at bounding box center [875, 278] width 157 height 28
select select "3"
click at [797, 264] on select "Active Members Terminated Members Active & Terminated" at bounding box center [875, 278] width 157 height 28
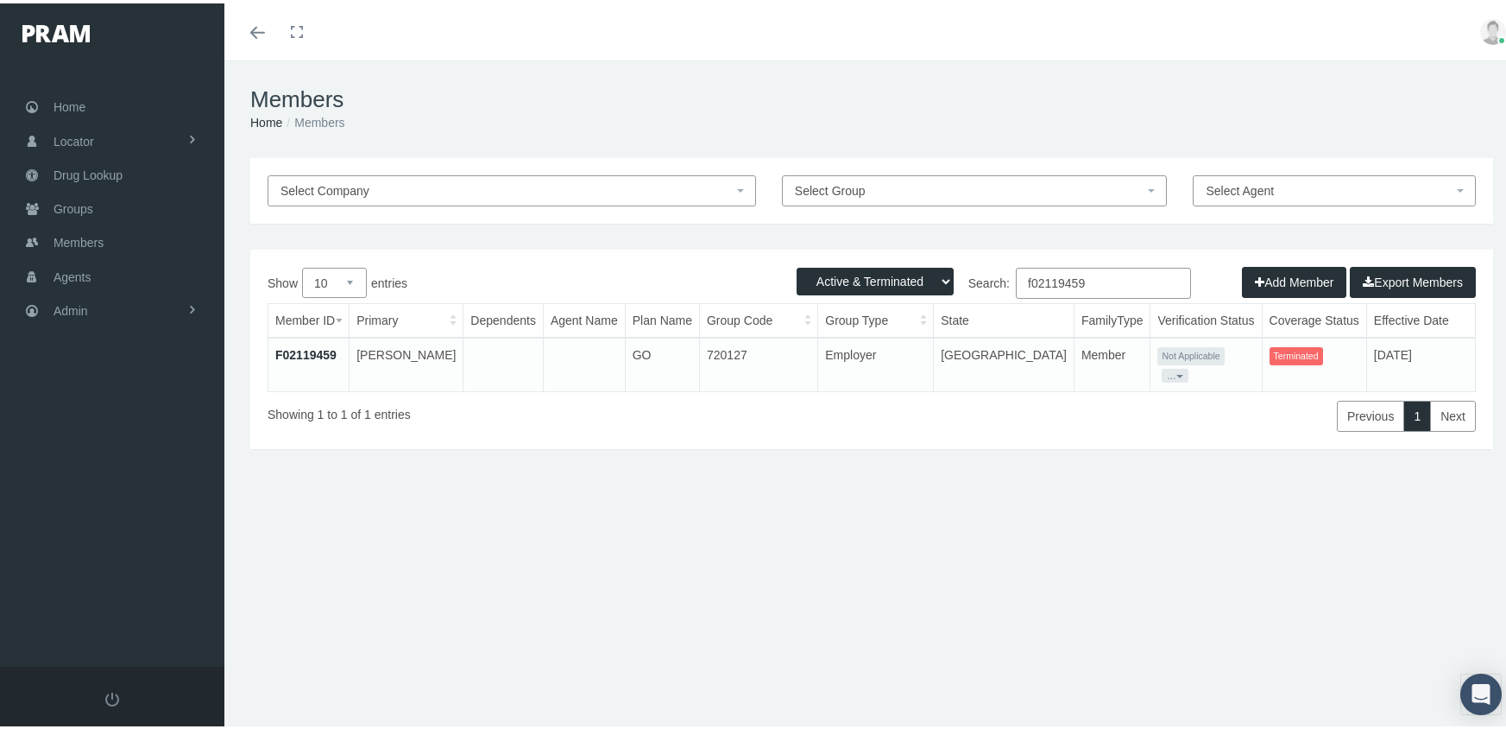
click at [1100, 285] on input "f02119459" at bounding box center [1103, 279] width 175 height 31
type input "f04413189"
click at [68, 293] on span "Admin" at bounding box center [71, 307] width 35 height 33
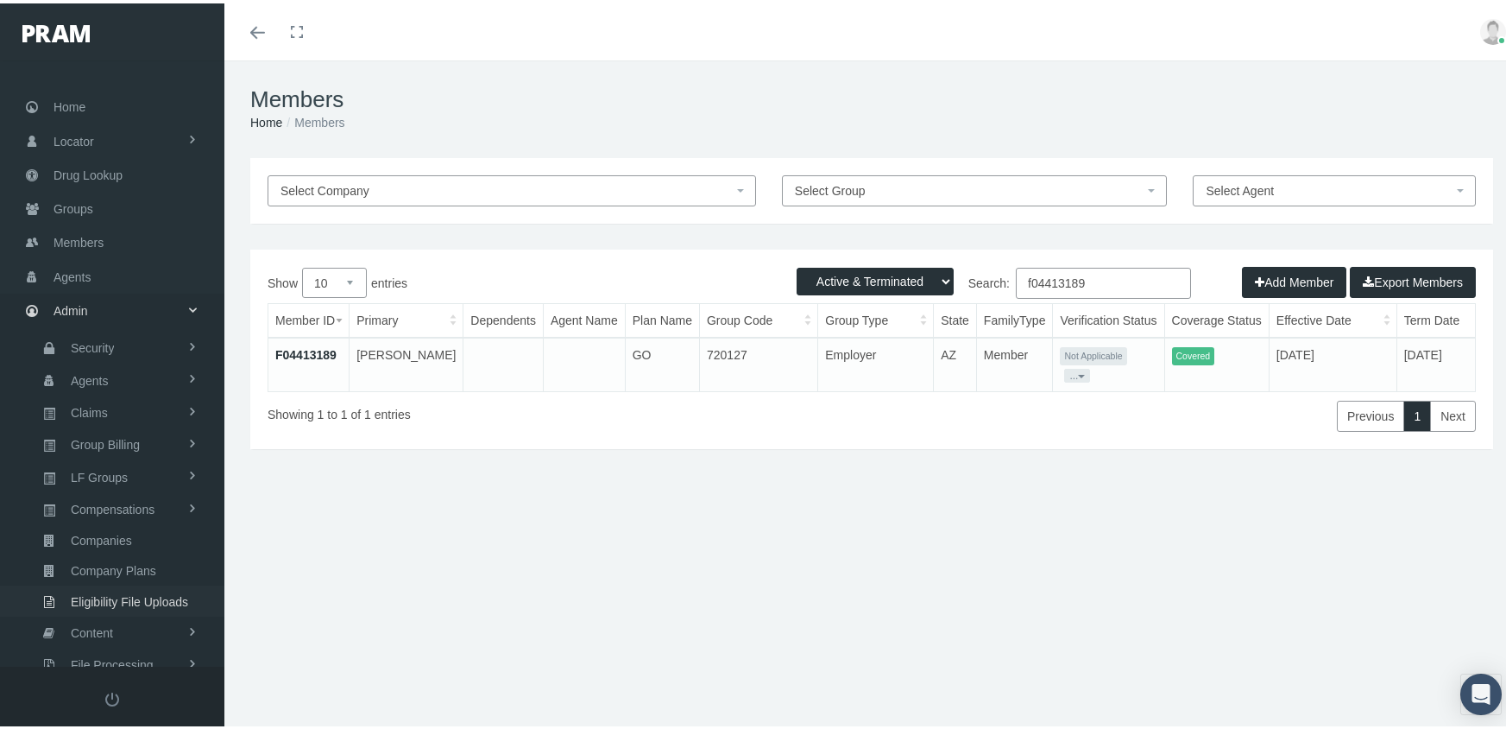
click at [140, 583] on span "Eligibility File Uploads" at bounding box center [129, 597] width 117 height 29
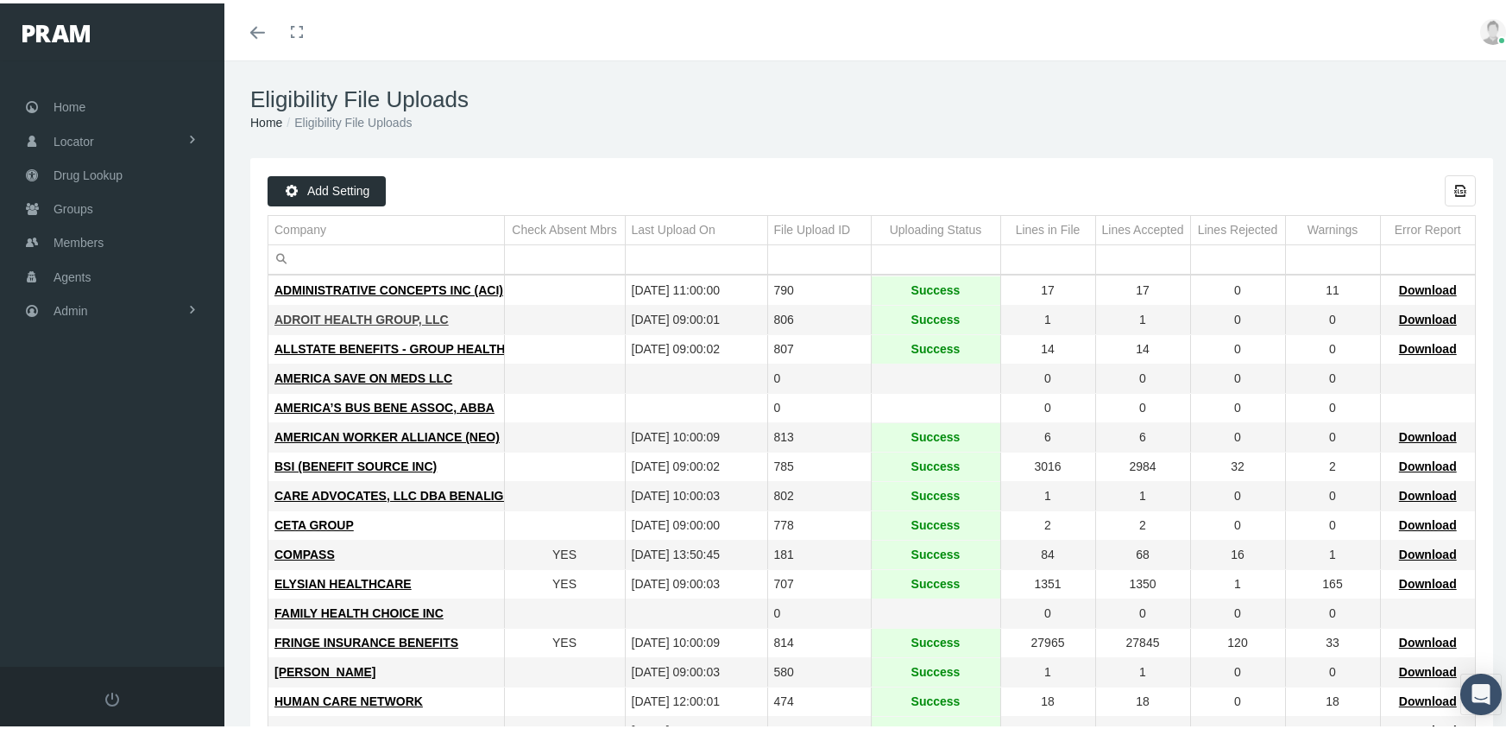
click at [341, 317] on span "ADROIT HEALTH GROUP, LLC" at bounding box center [361, 316] width 174 height 14
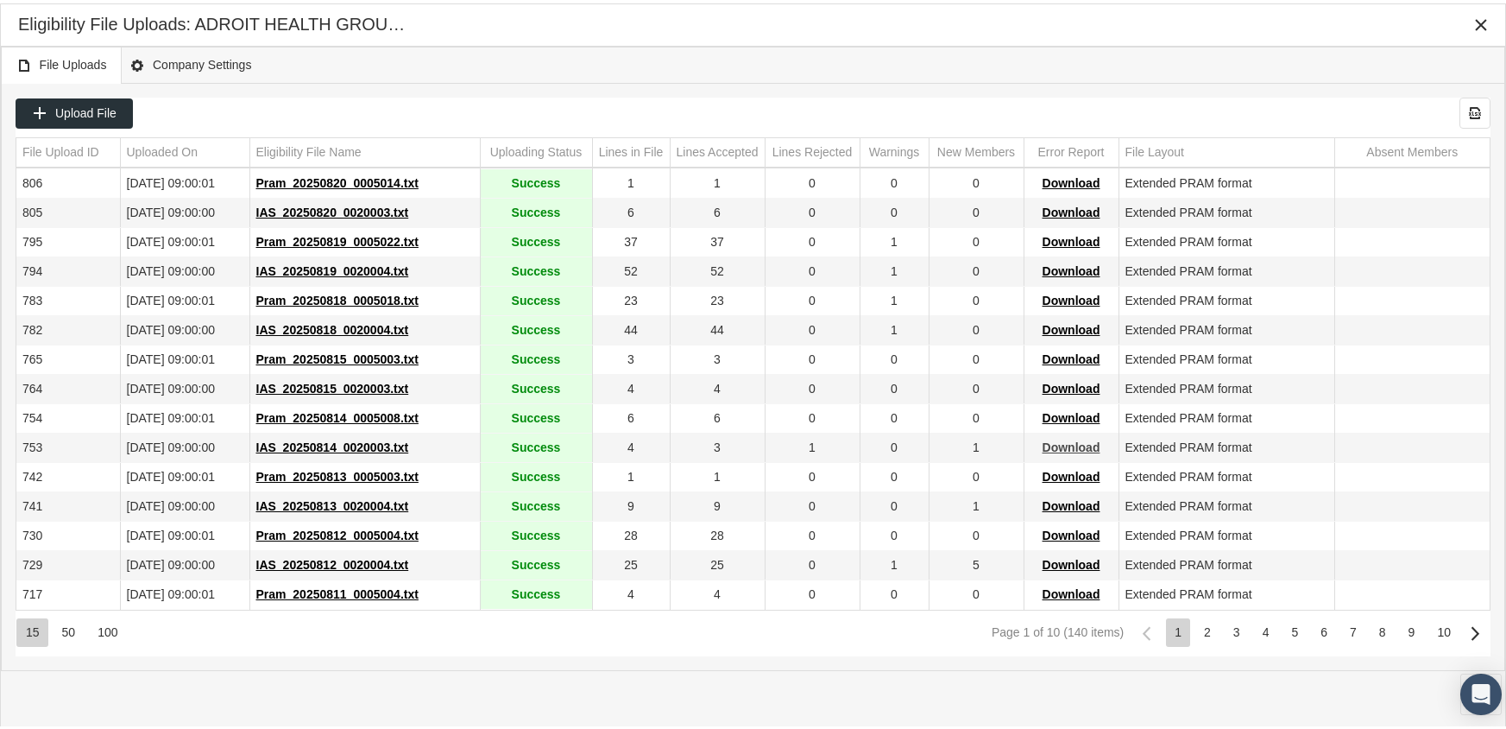
click at [1071, 438] on span "Download" at bounding box center [1072, 444] width 58 height 14
click at [1477, 17] on icon "Close" at bounding box center [1481, 22] width 16 height 16
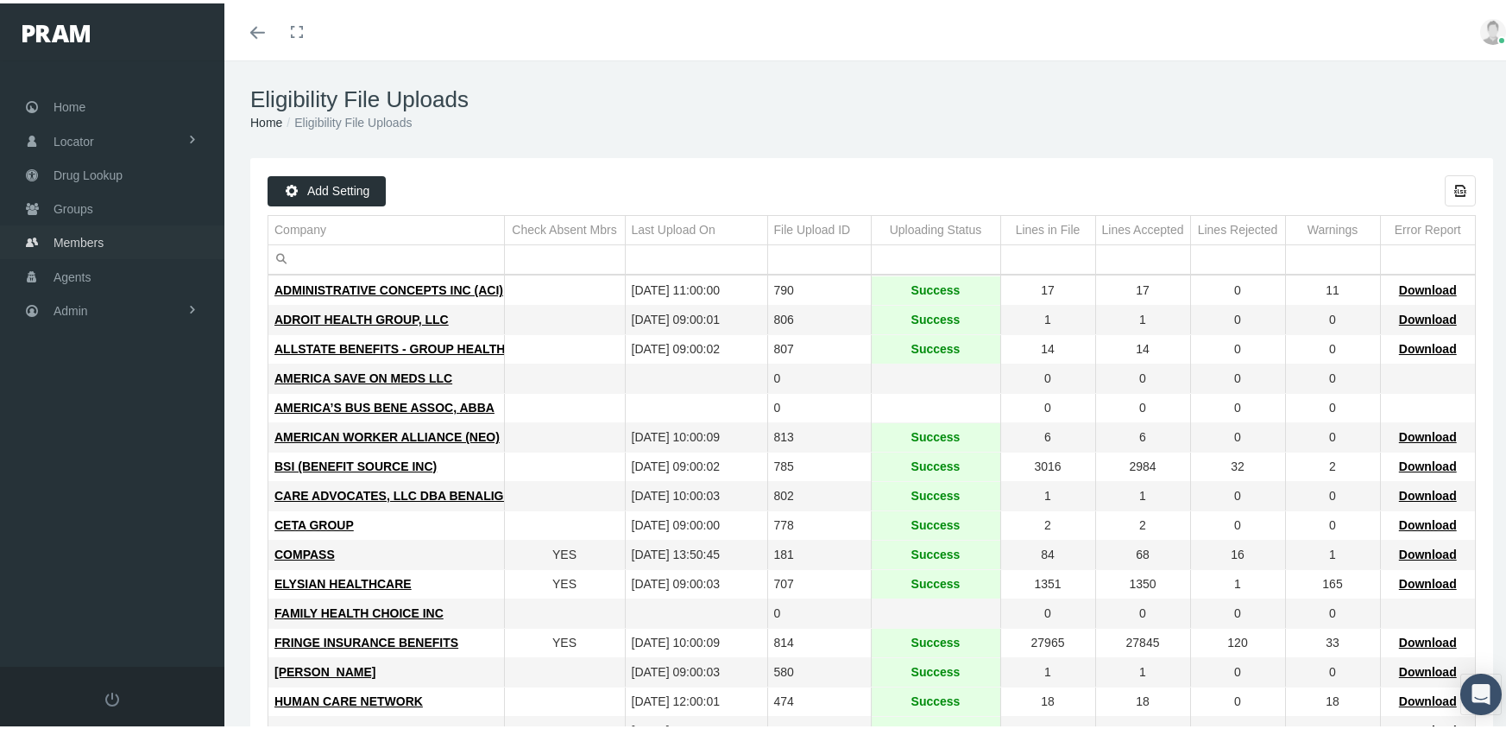
click at [76, 224] on span "Members" at bounding box center [79, 239] width 50 height 33
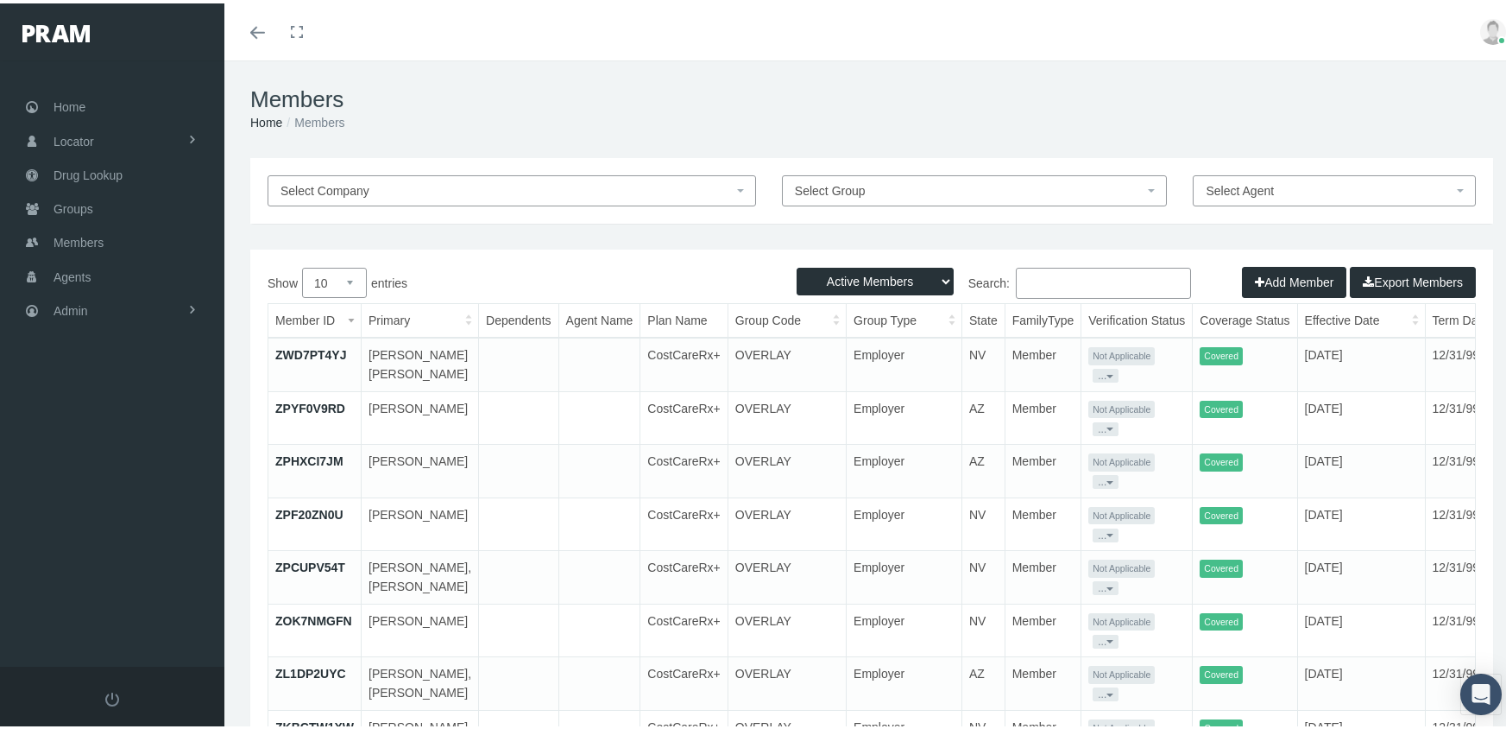
click at [858, 270] on select "Active Members Terminated Members Active & Terminated" at bounding box center [875, 278] width 157 height 28
select select "3"
click at [797, 264] on select "Active Members Terminated Members Active & Terminated" at bounding box center [875, 278] width 157 height 28
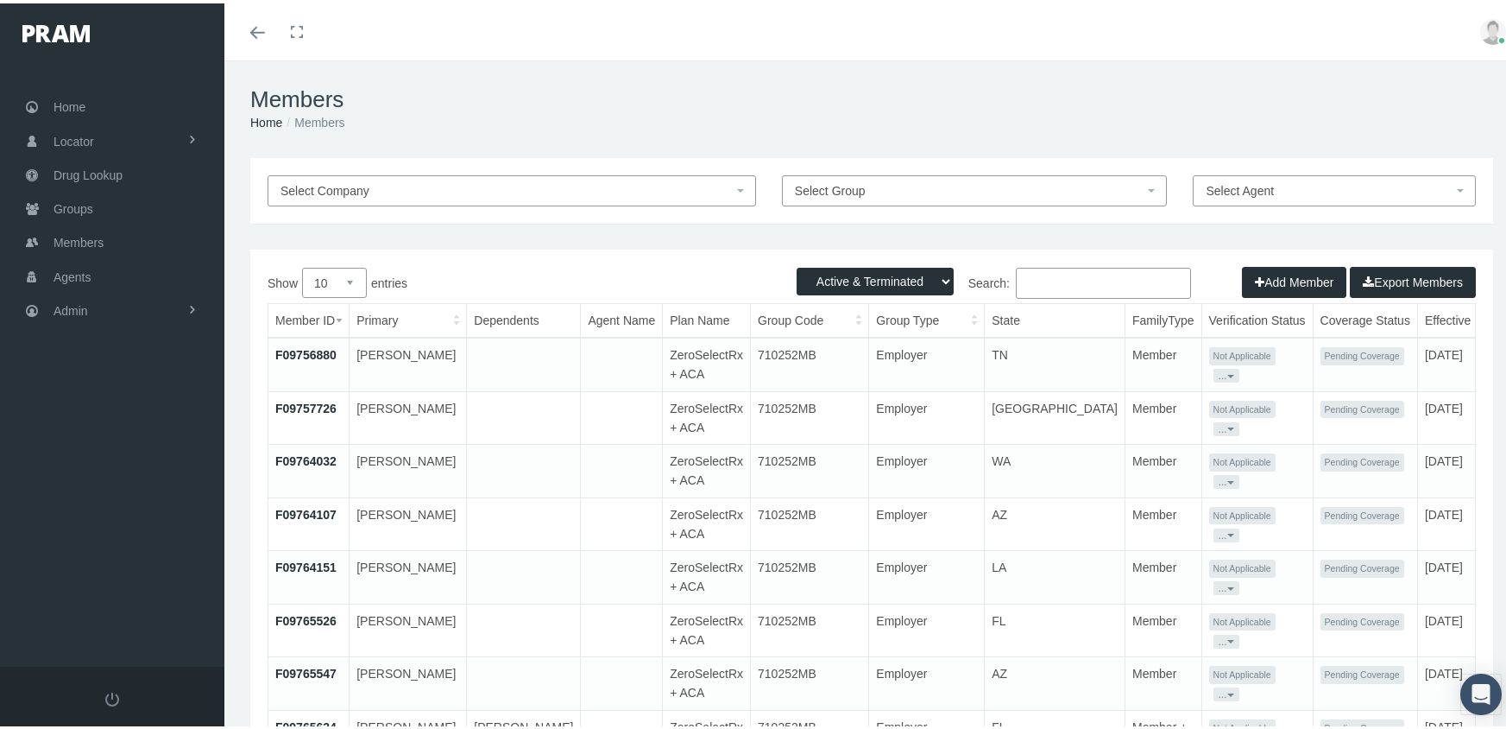
click at [1072, 284] on input "Search:" at bounding box center [1103, 279] width 175 height 31
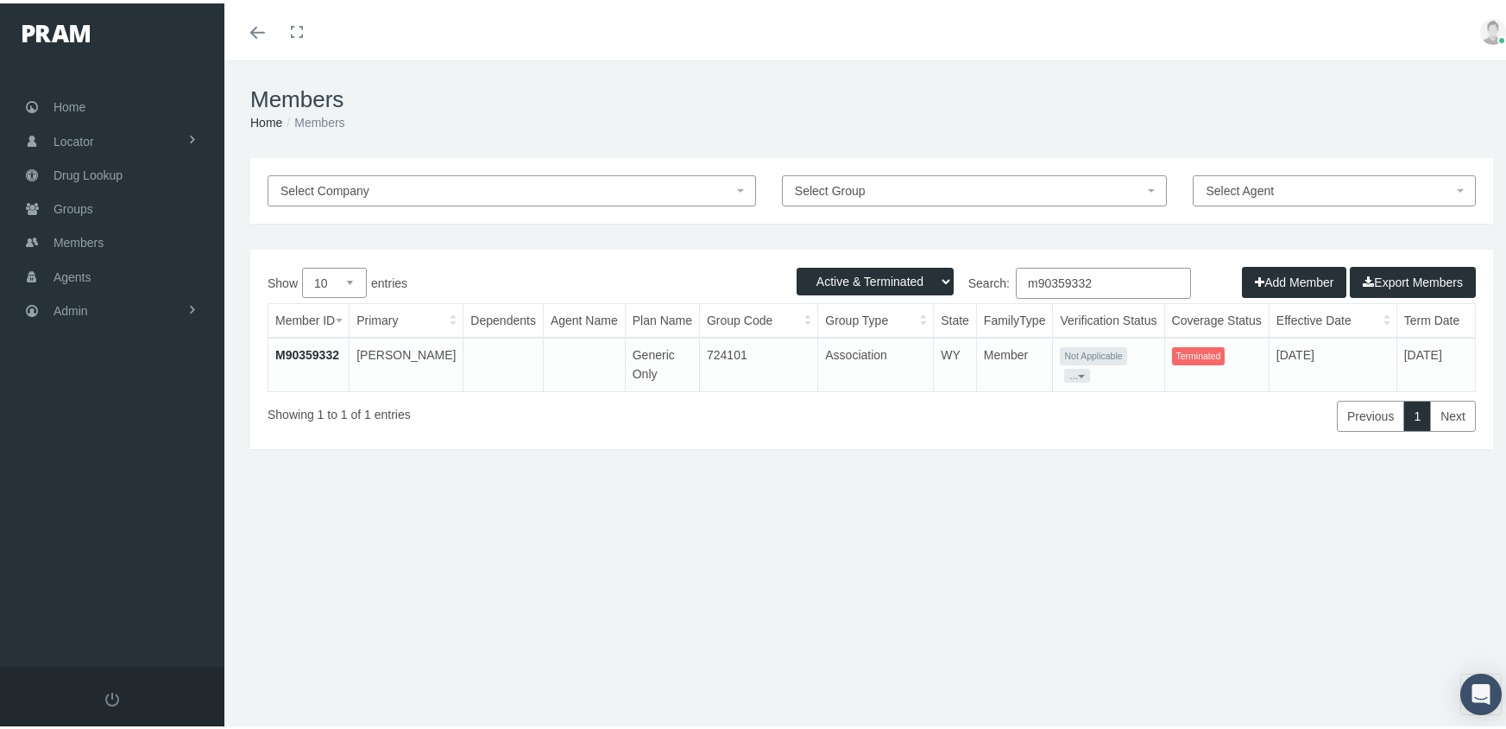
type input "m90359332"
click at [316, 347] on link "M90359332" at bounding box center [307, 351] width 64 height 14
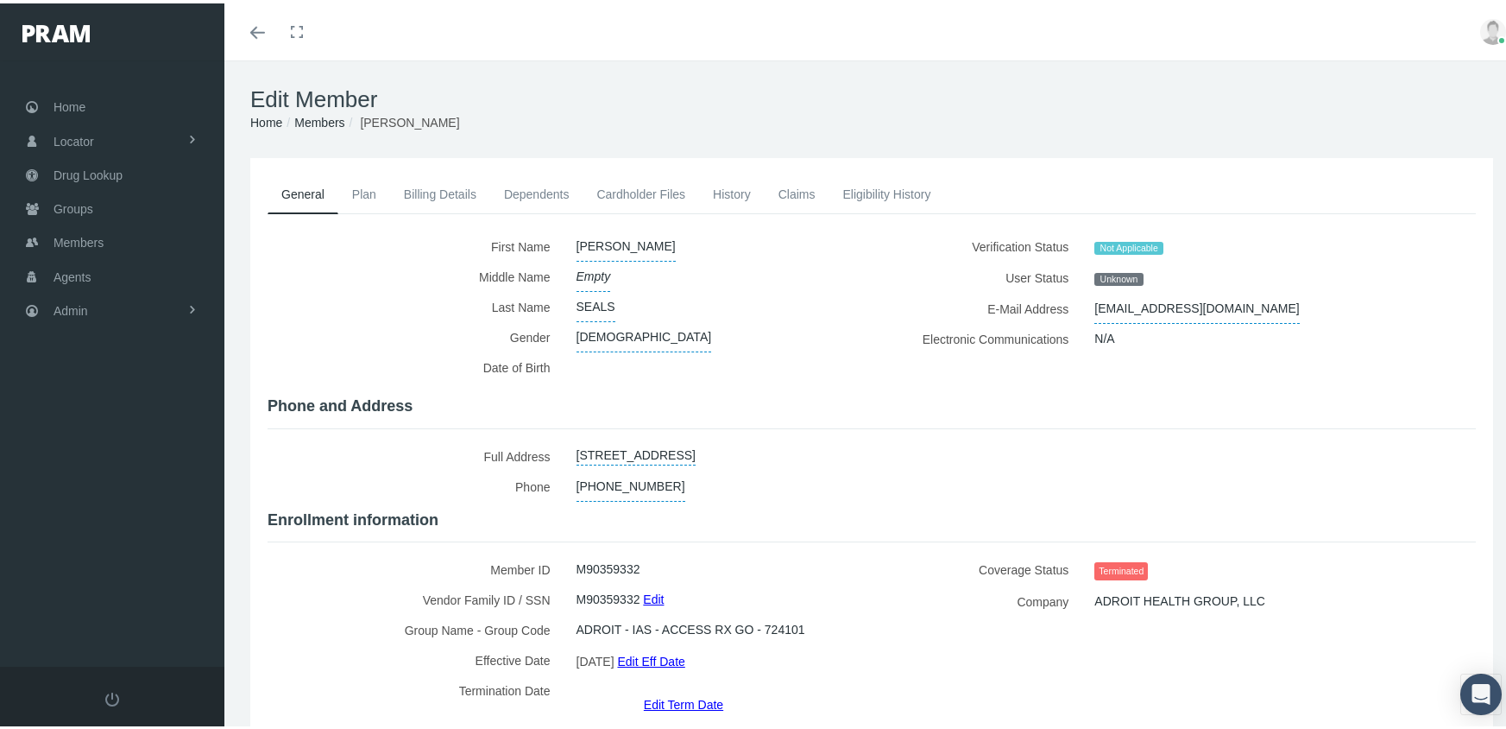
click at [682, 688] on link "Edit Term Date" at bounding box center [683, 700] width 79 height 25
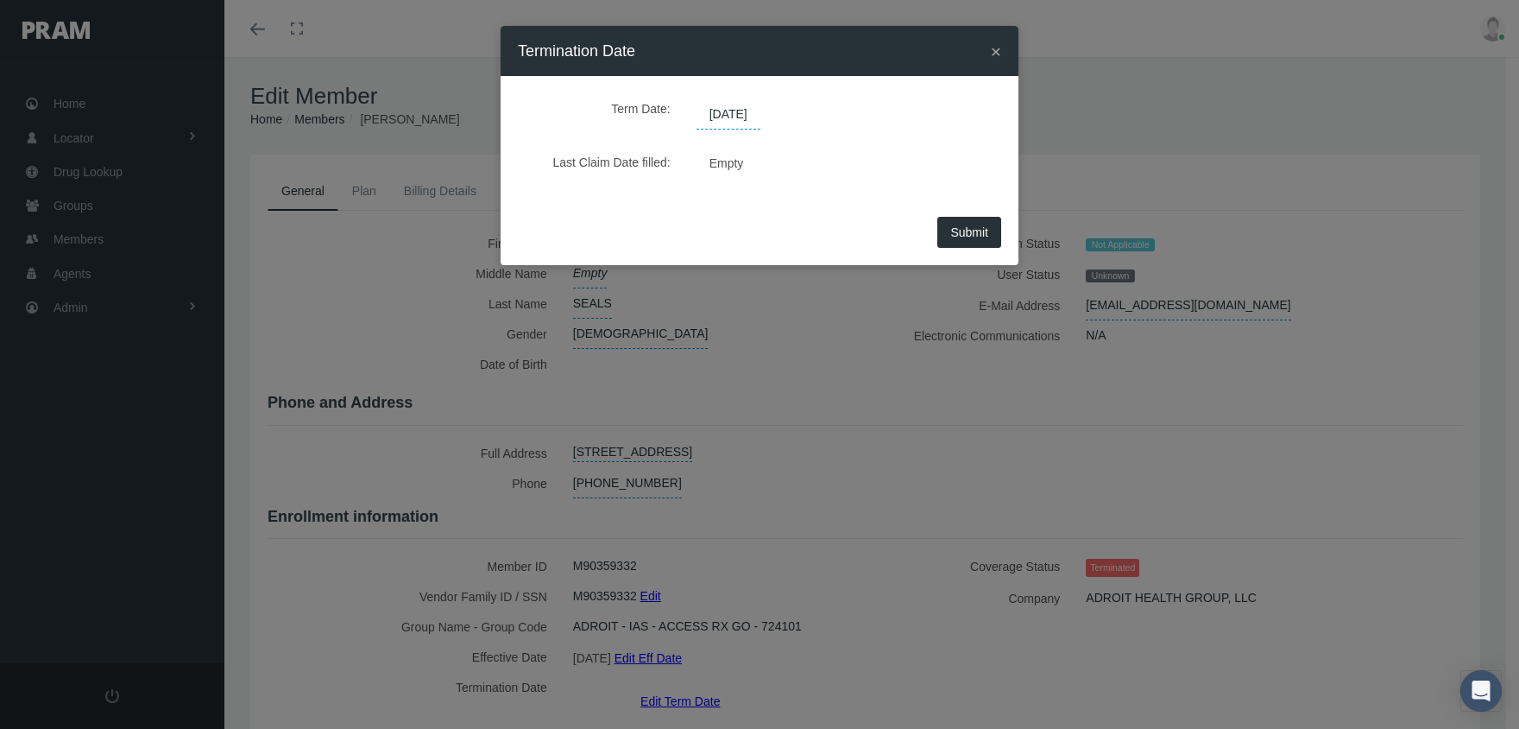
click at [730, 109] on span "07/21/2025" at bounding box center [729, 114] width 64 height 29
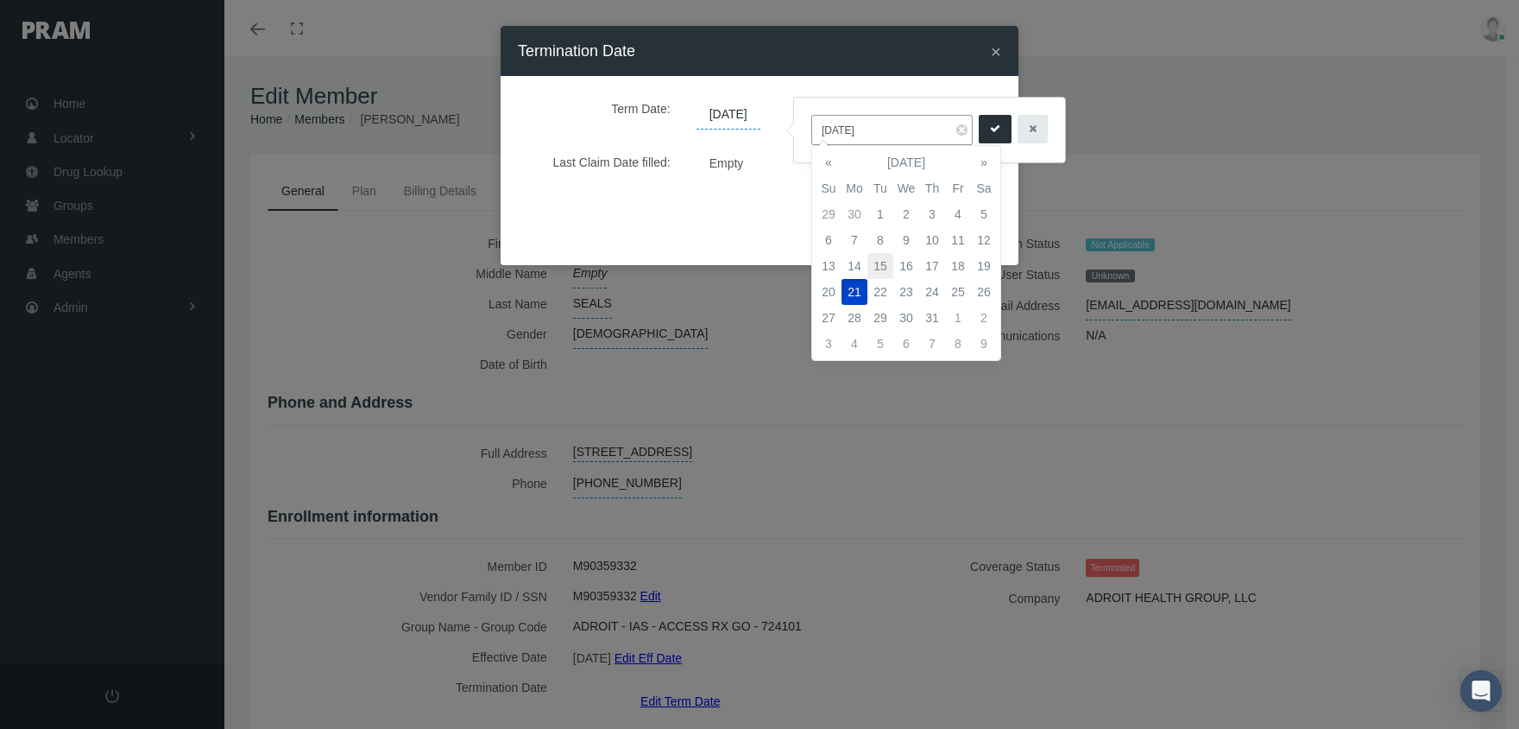
click at [885, 266] on td "15" at bounding box center [880, 266] width 26 height 26
type input "07/15/2025"
click at [990, 128] on icon "submit" at bounding box center [995, 129] width 10 height 16
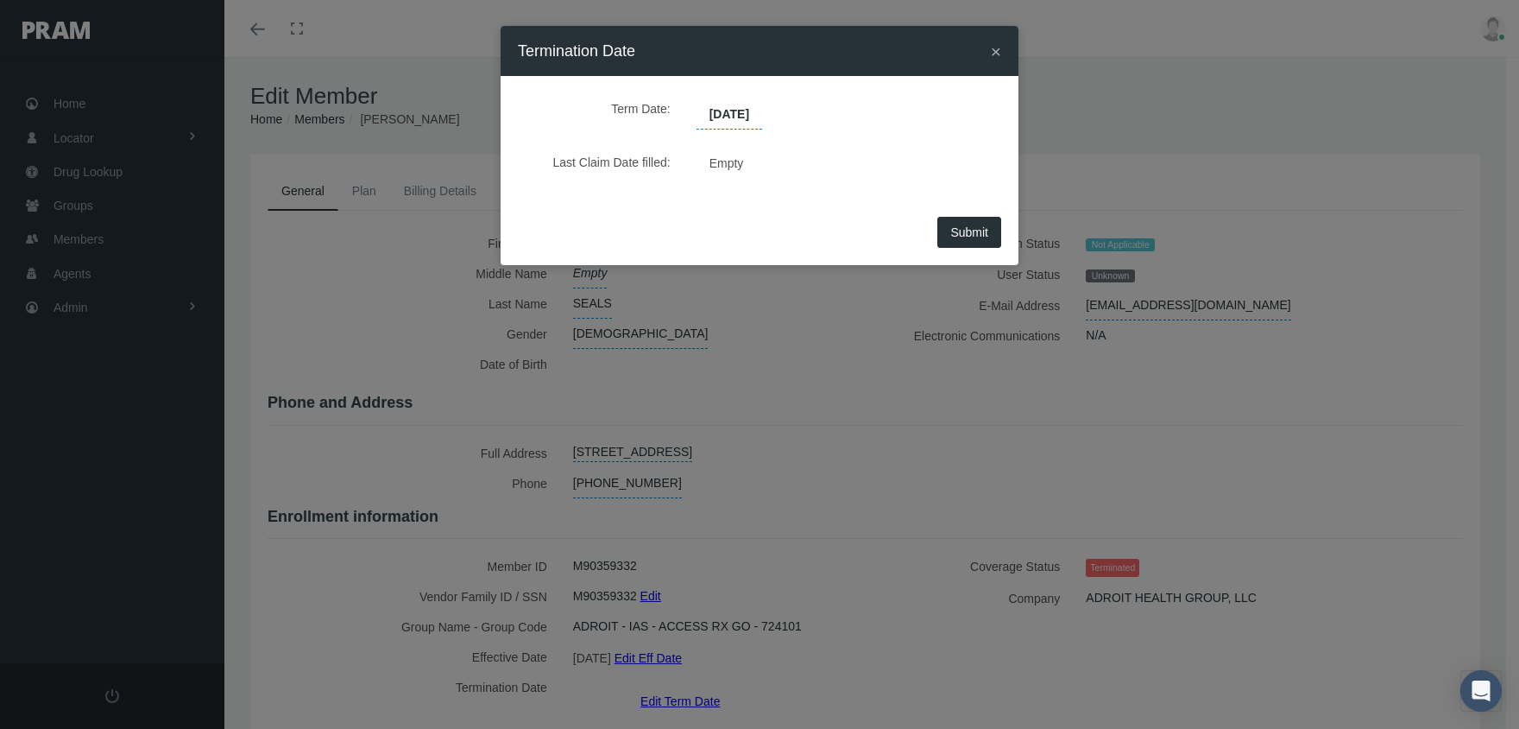
click at [963, 228] on span "Submit" at bounding box center [969, 232] width 38 height 14
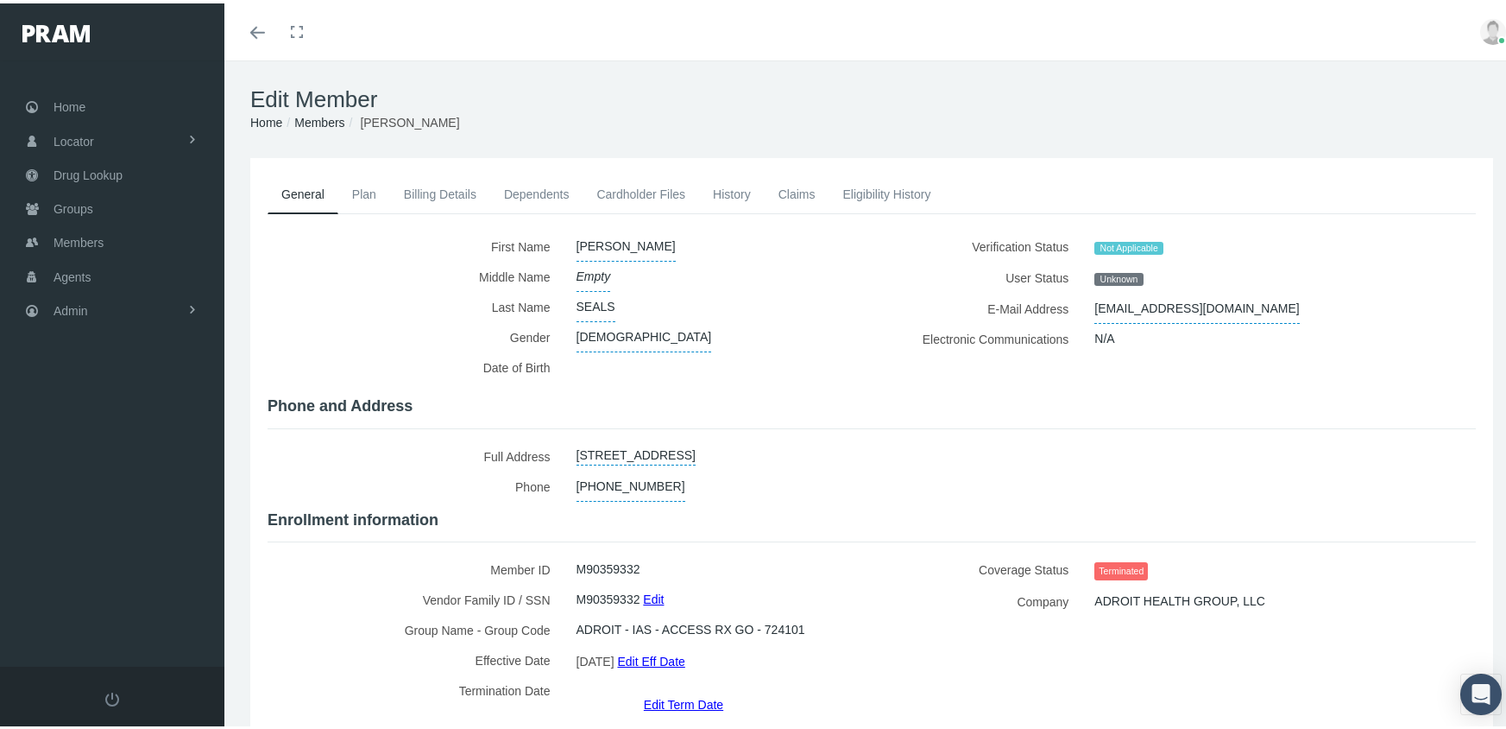
click at [665, 688] on link "Edit Term Date" at bounding box center [683, 700] width 79 height 25
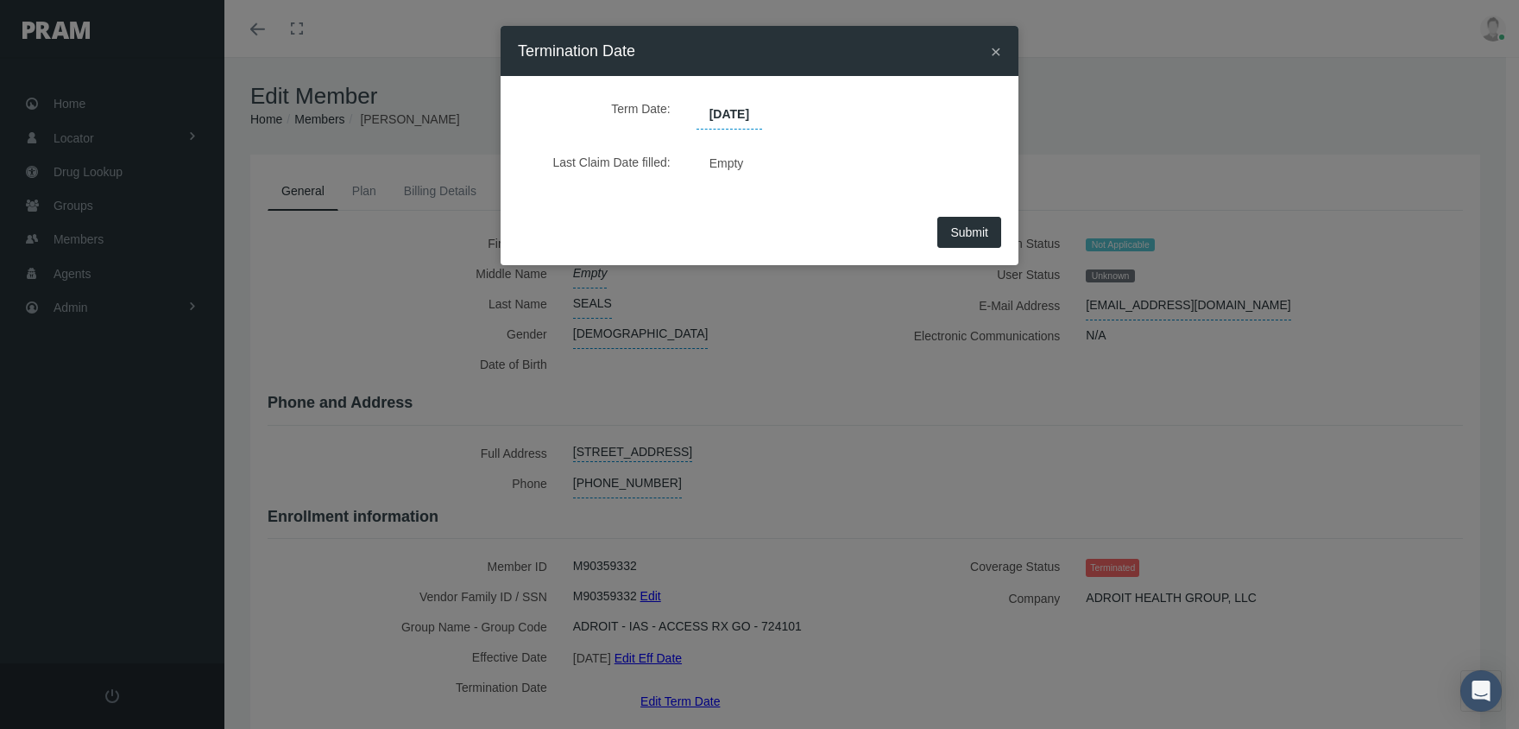
click at [728, 107] on span "07/15/2025" at bounding box center [730, 114] width 66 height 29
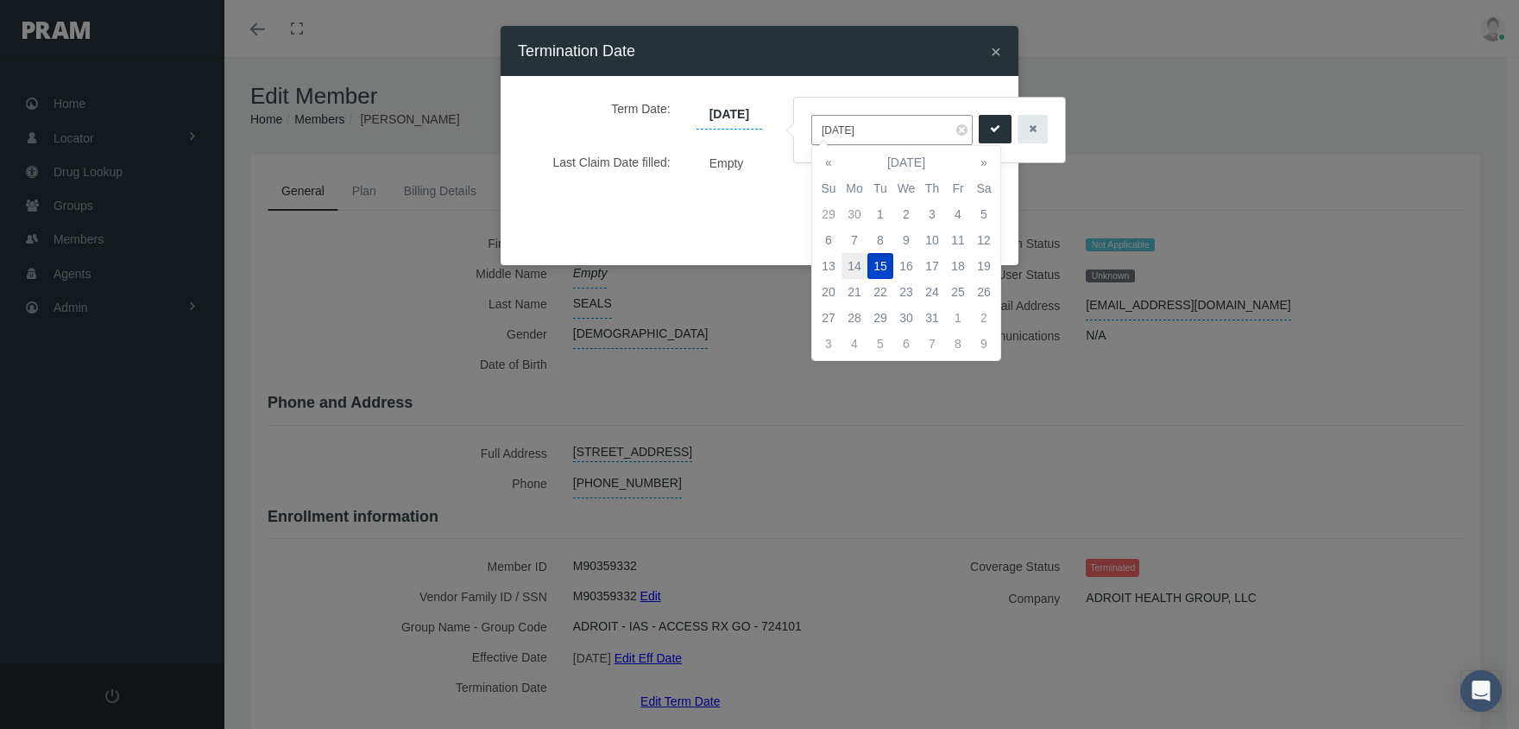
click at [856, 263] on td "14" at bounding box center [855, 266] width 26 height 26
type input "07/14/2025"
click at [990, 129] on icon "submit" at bounding box center [995, 129] width 10 height 16
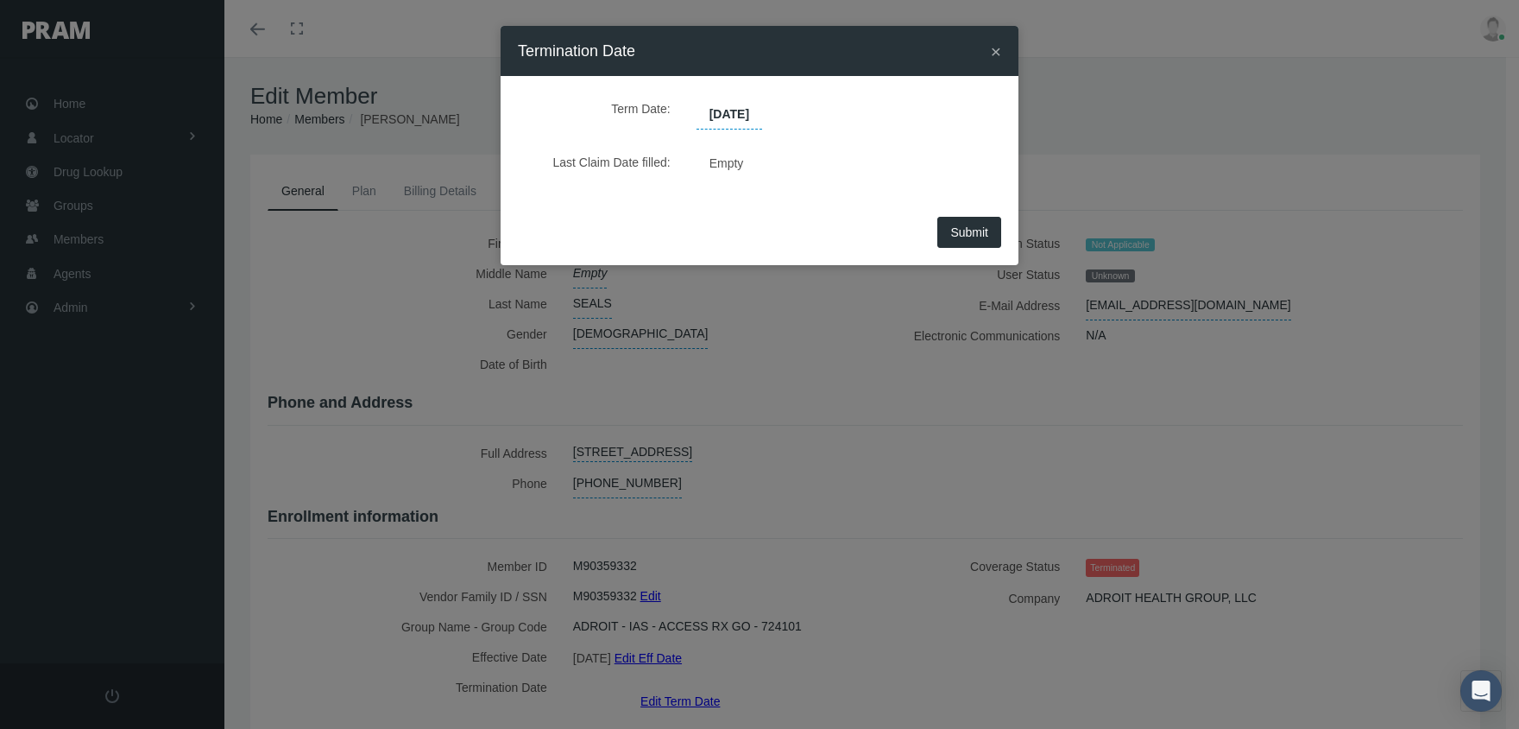
click at [967, 228] on span "Submit" at bounding box center [969, 232] width 38 height 14
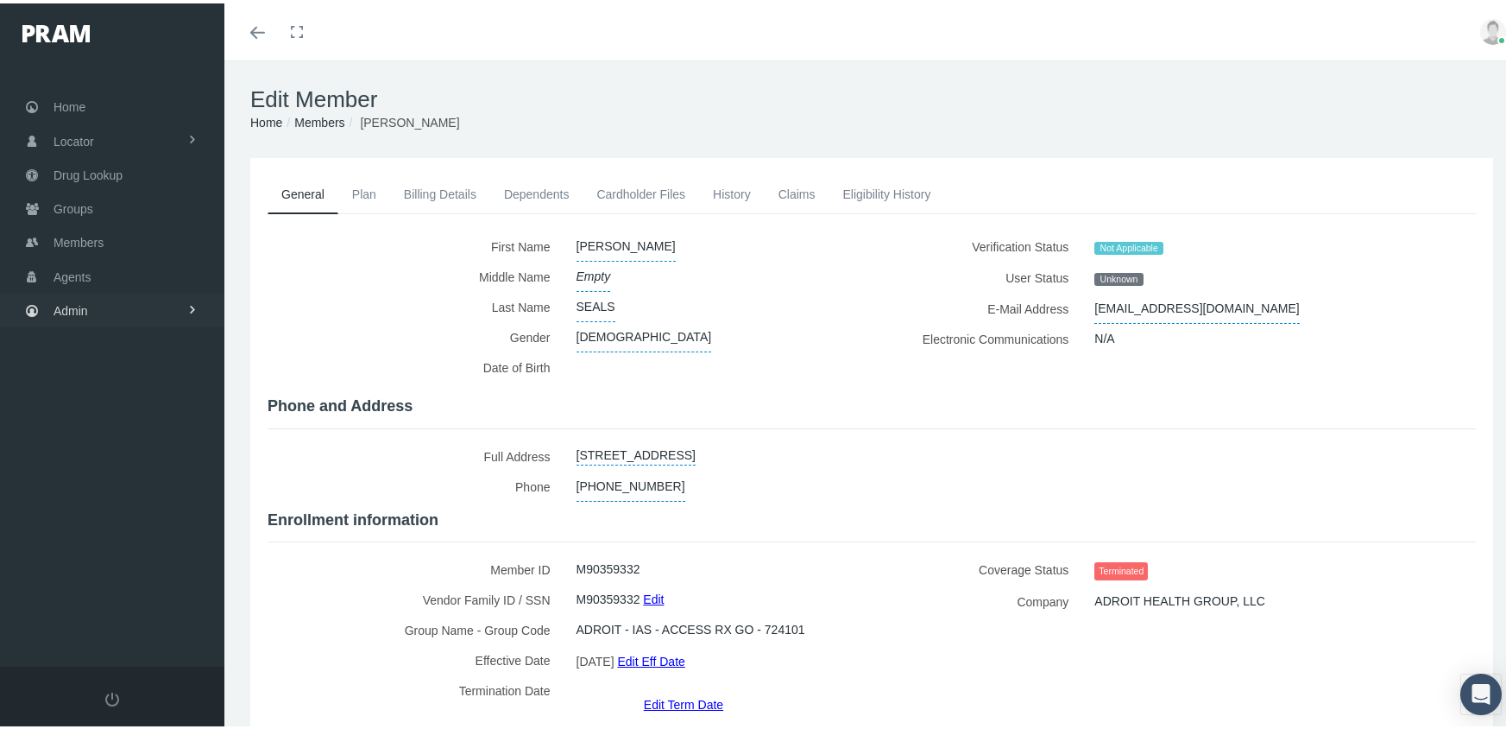
click at [73, 296] on span "Admin" at bounding box center [71, 307] width 35 height 33
click at [147, 583] on span "Eligibility File Uploads" at bounding box center [129, 597] width 117 height 29
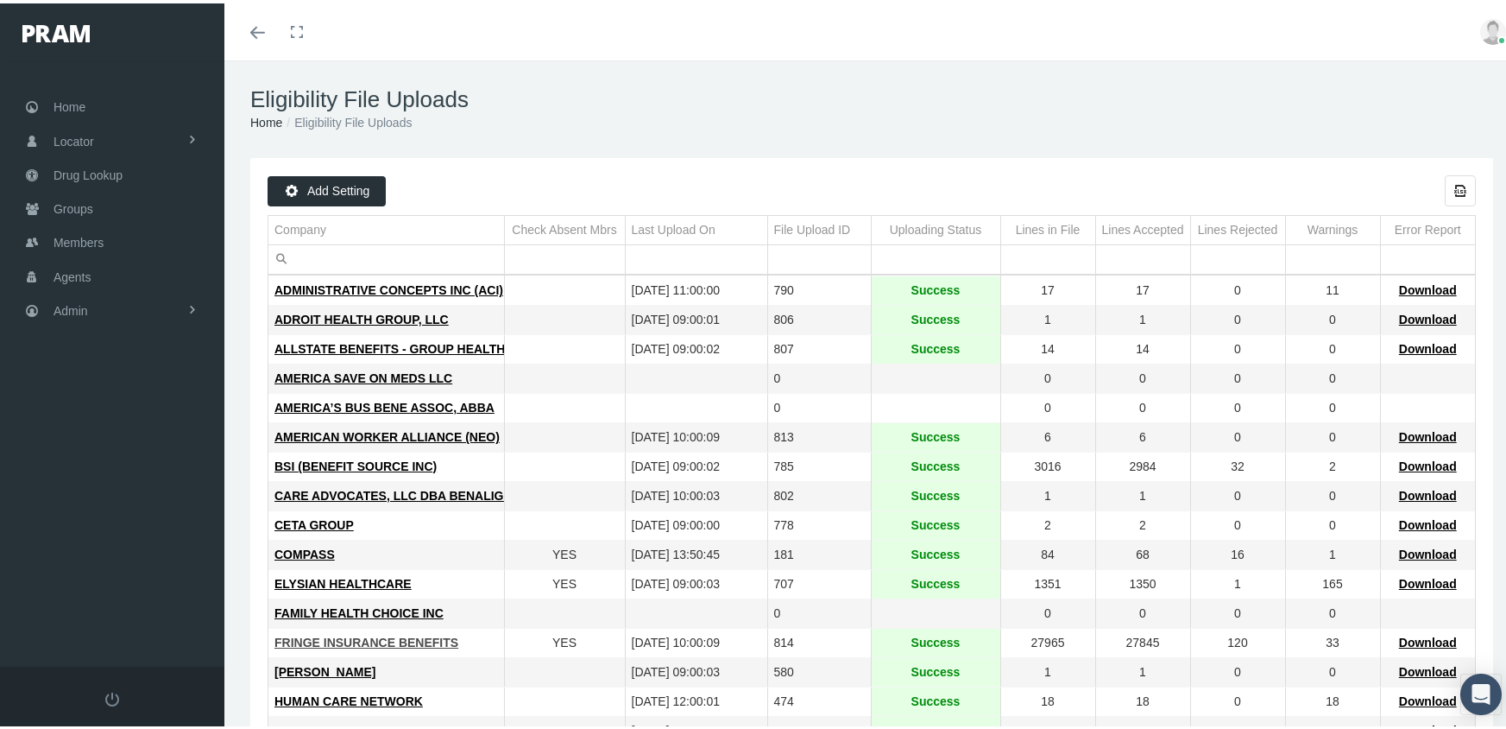
click at [357, 640] on span "FRINGE INSURANCE BENEFITS" at bounding box center [366, 639] width 184 height 14
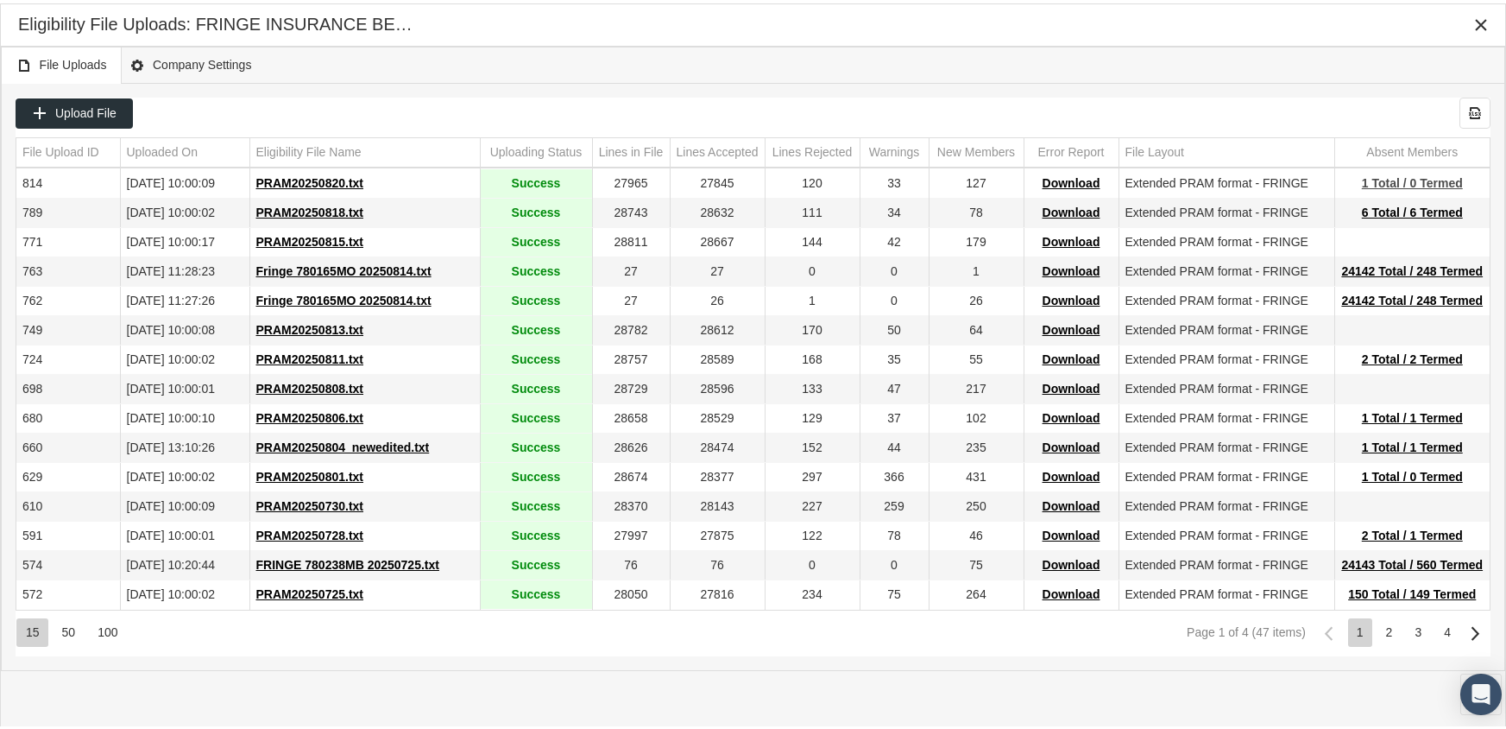
click at [1435, 177] on span "1 Total / 0 Termed" at bounding box center [1412, 180] width 101 height 14
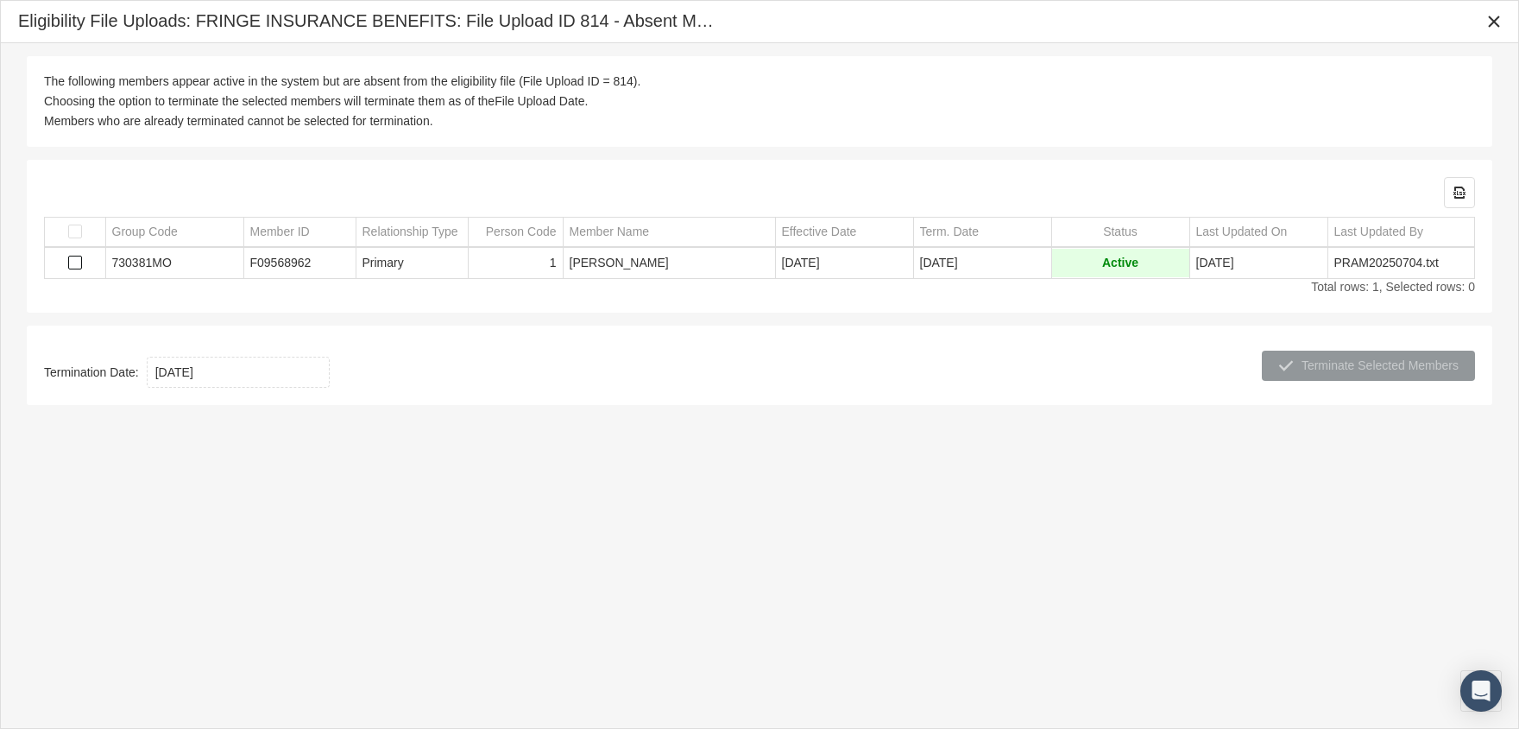
click at [79, 264] on span "Select row" at bounding box center [75, 262] width 14 height 14
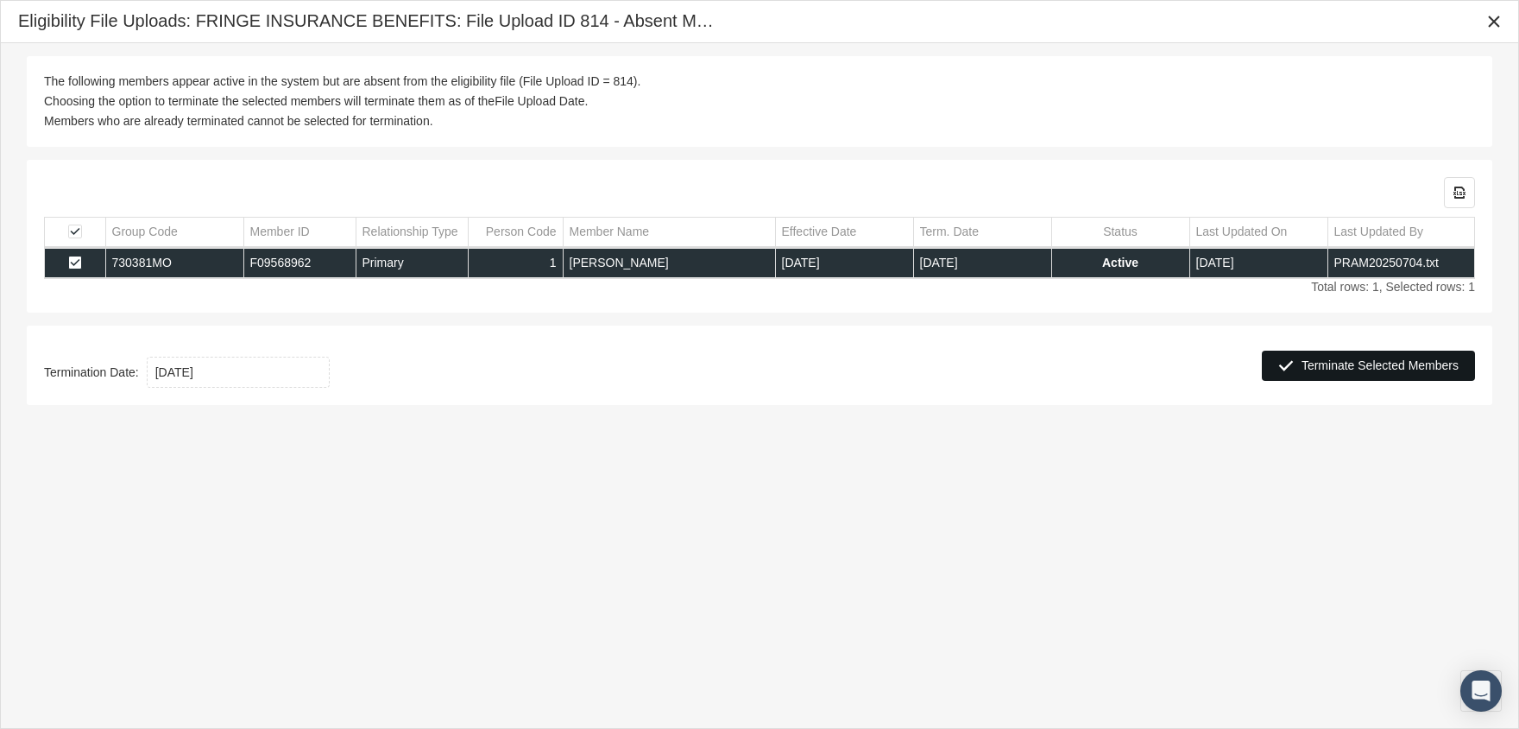
click at [1356, 361] on span "Terminate Selected Members" at bounding box center [1380, 365] width 157 height 14
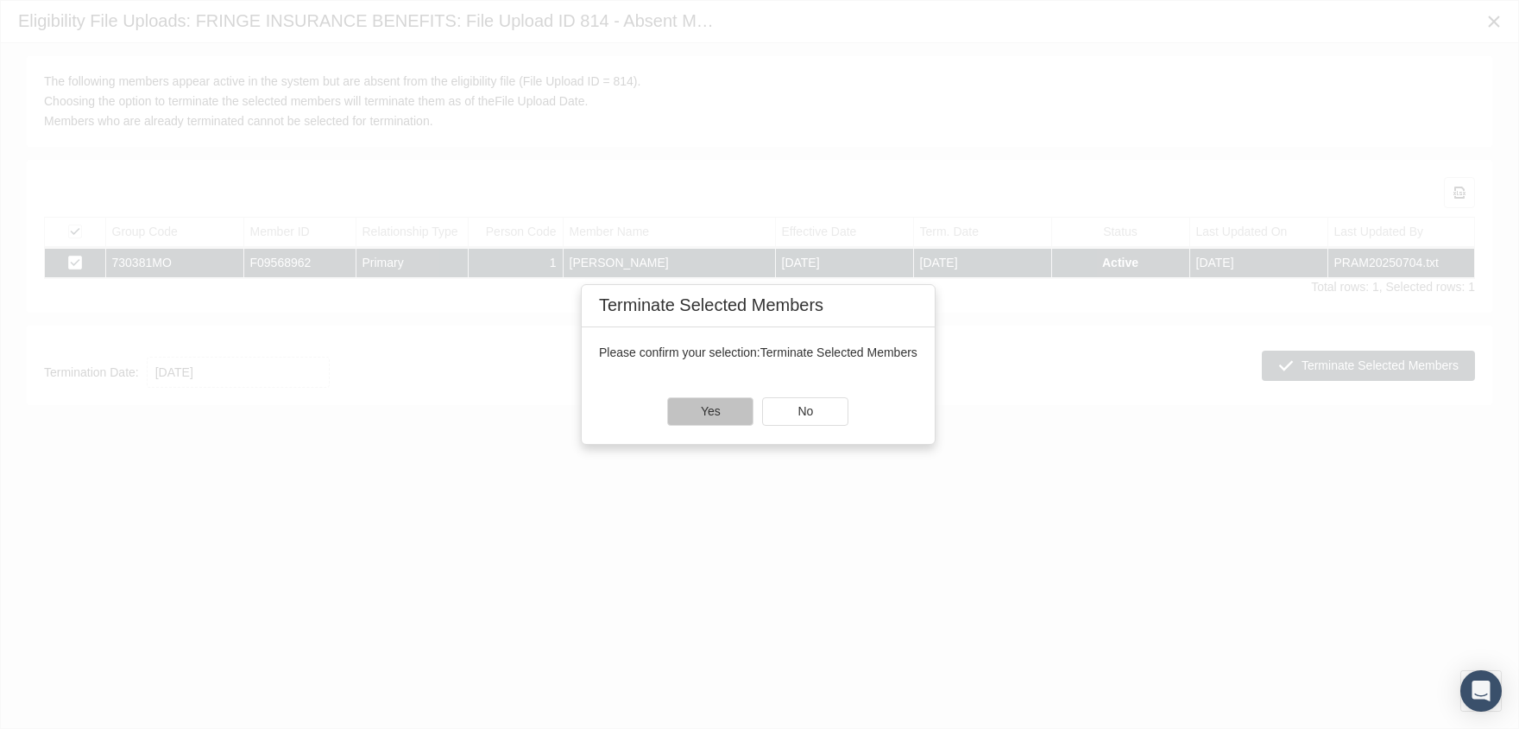
click at [692, 407] on div "Yes" at bounding box center [710, 411] width 85 height 27
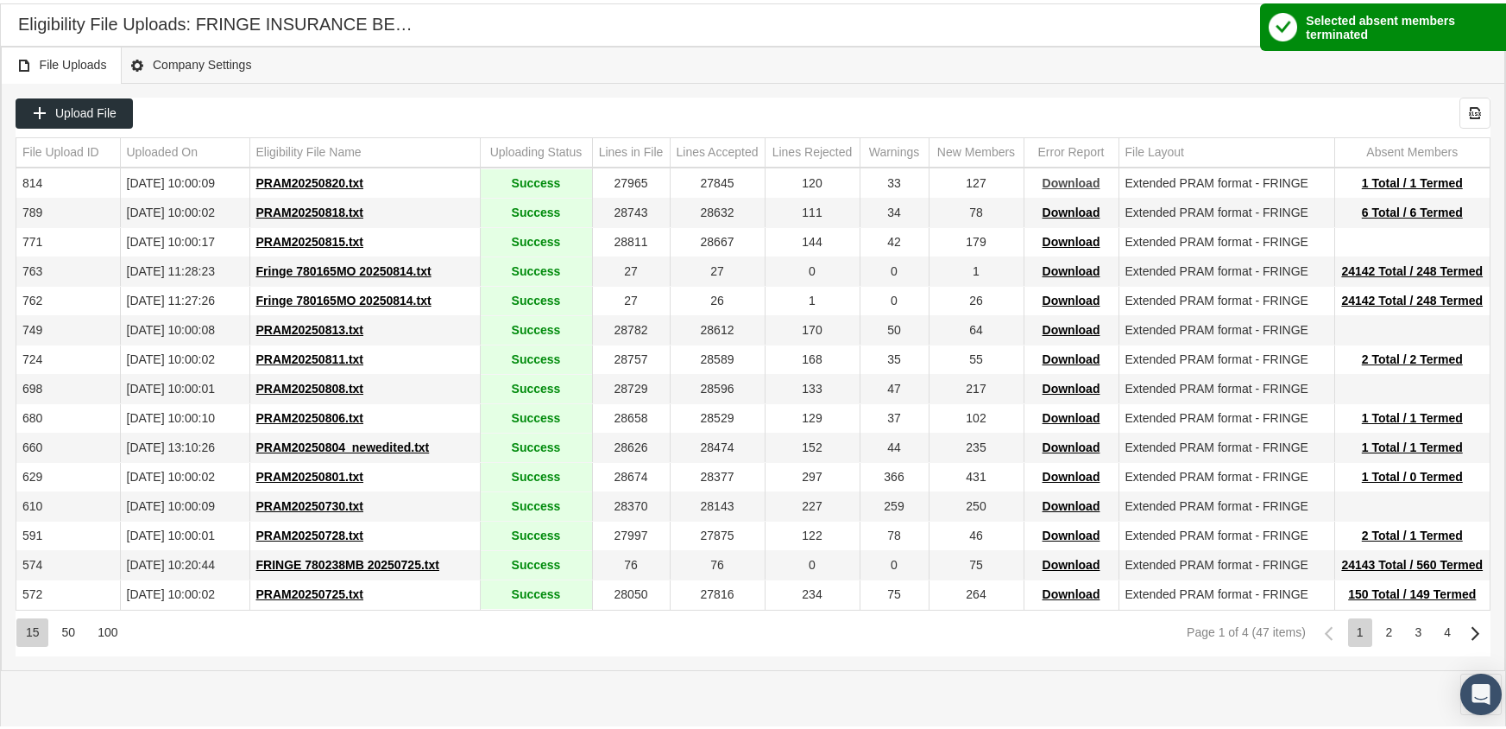
click at [1075, 181] on span "Download" at bounding box center [1072, 180] width 58 height 14
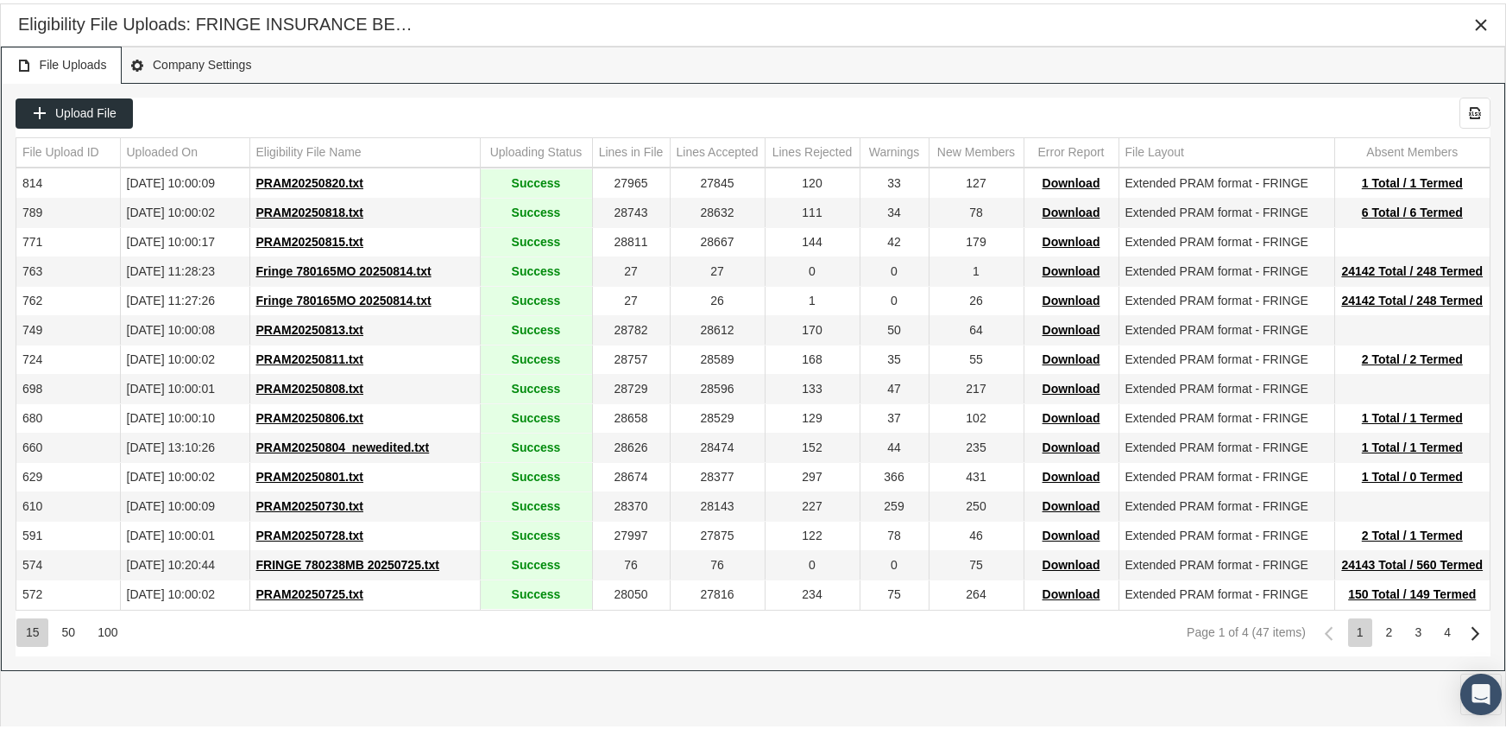
click at [1030, 67] on div "File Uploads Company Settings" at bounding box center [753, 61] width 1504 height 37
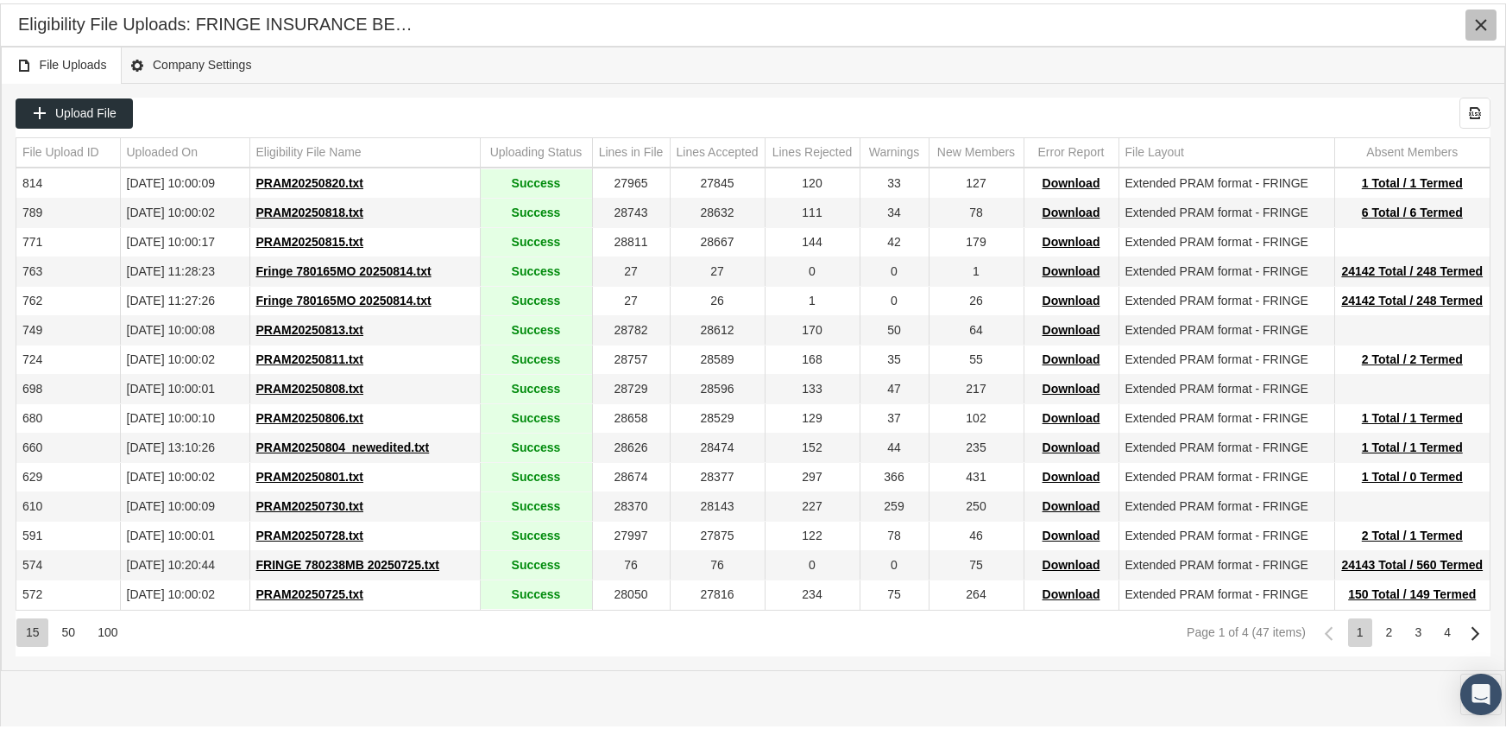
click at [1482, 12] on div "Close" at bounding box center [1481, 21] width 29 height 29
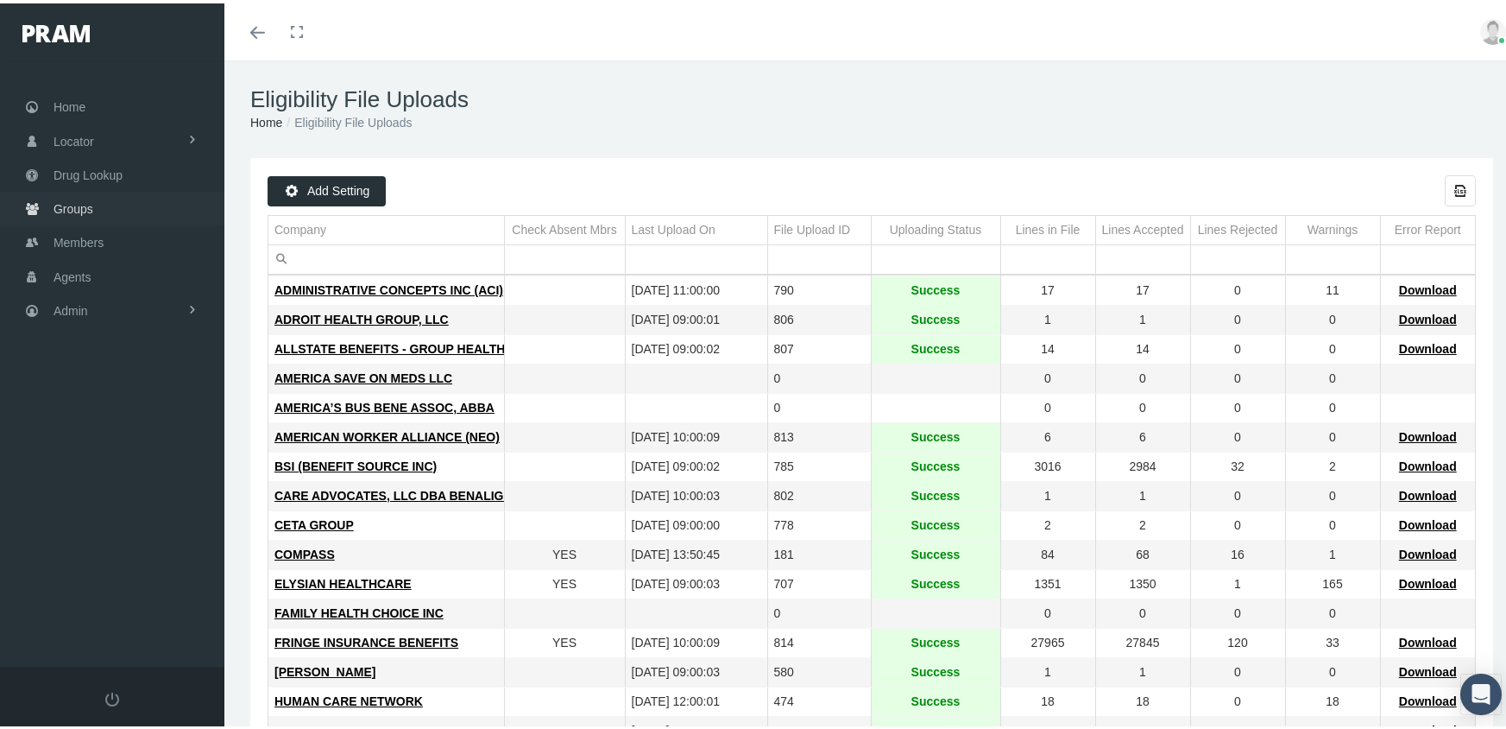
click at [68, 195] on span "Groups" at bounding box center [74, 205] width 40 height 33
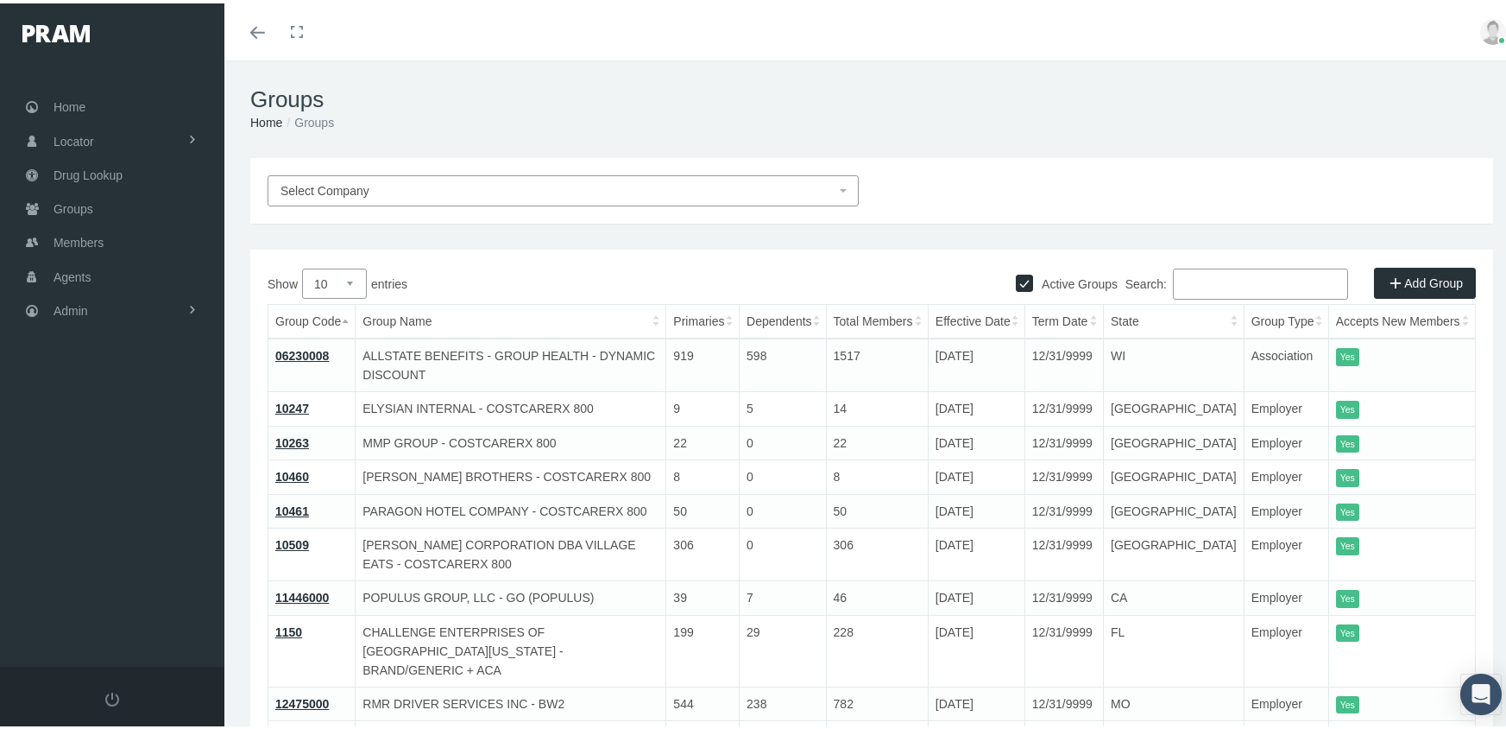
click at [1187, 277] on input "Search:" at bounding box center [1260, 280] width 175 height 31
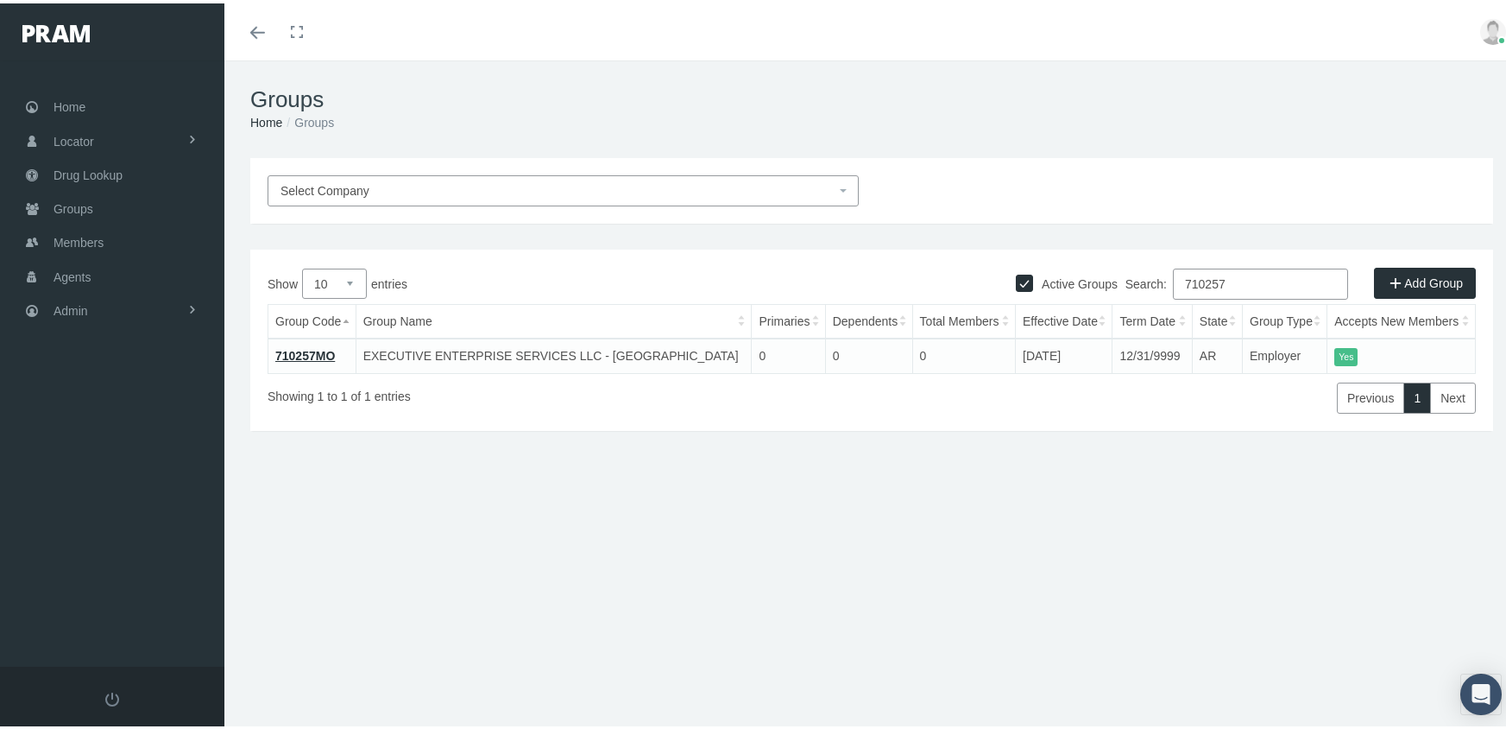
type input "710257"
click at [79, 228] on span "Members" at bounding box center [79, 239] width 50 height 33
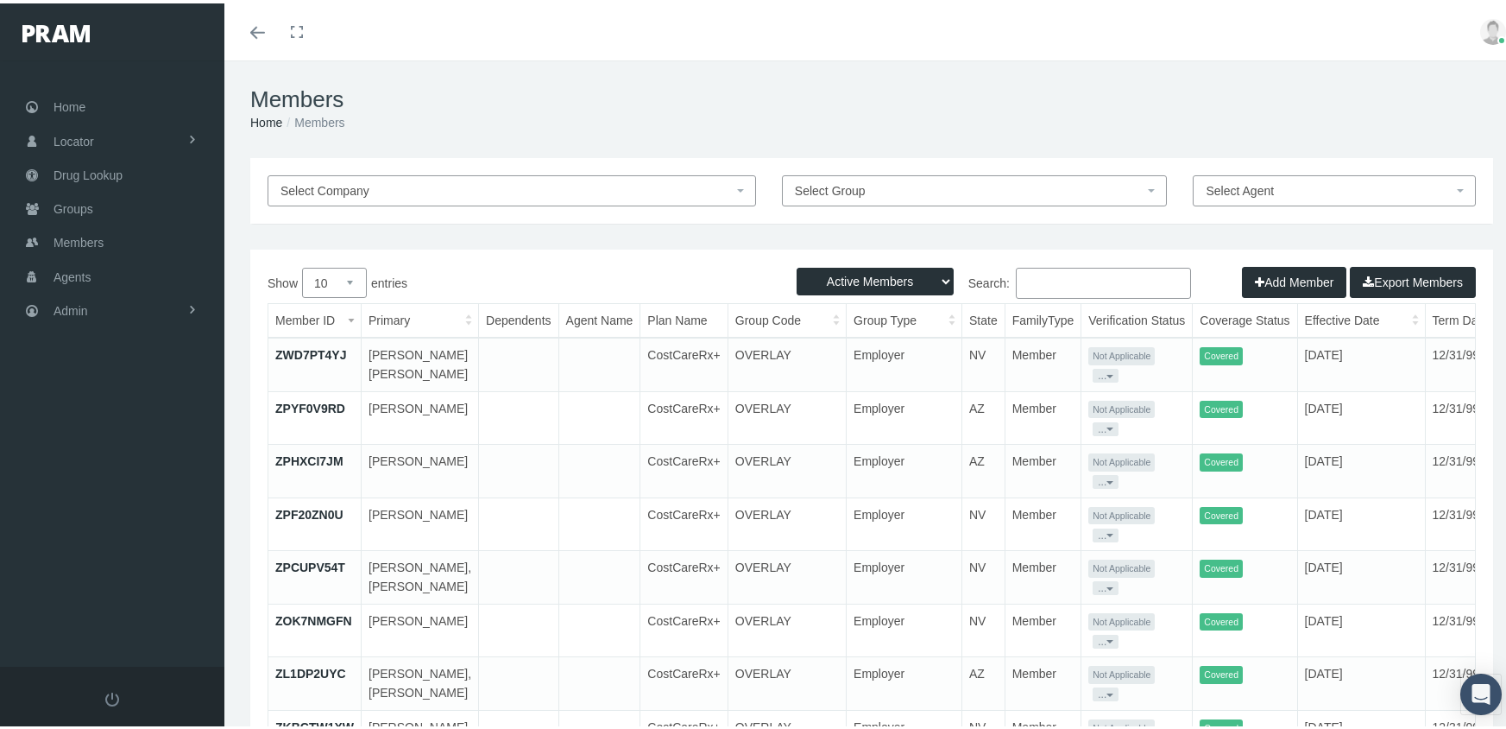
click at [848, 282] on select "Active Members Terminated Members Active & Terminated" at bounding box center [875, 278] width 157 height 28
select select "3"
click at [797, 264] on select "Active Members Terminated Members Active & Terminated" at bounding box center [875, 278] width 157 height 28
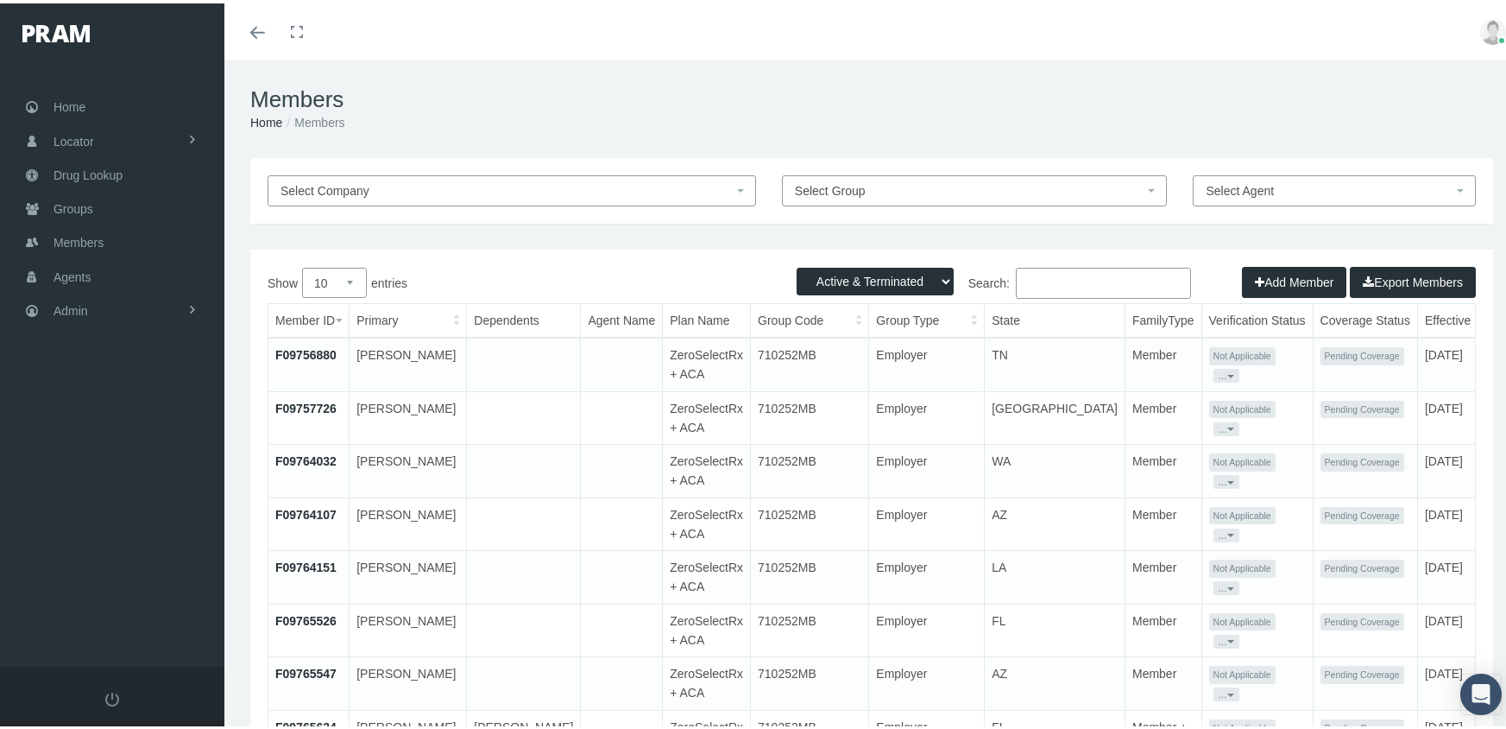
click at [1088, 287] on input "Search:" at bounding box center [1103, 279] width 175 height 31
paste input "F03209585"
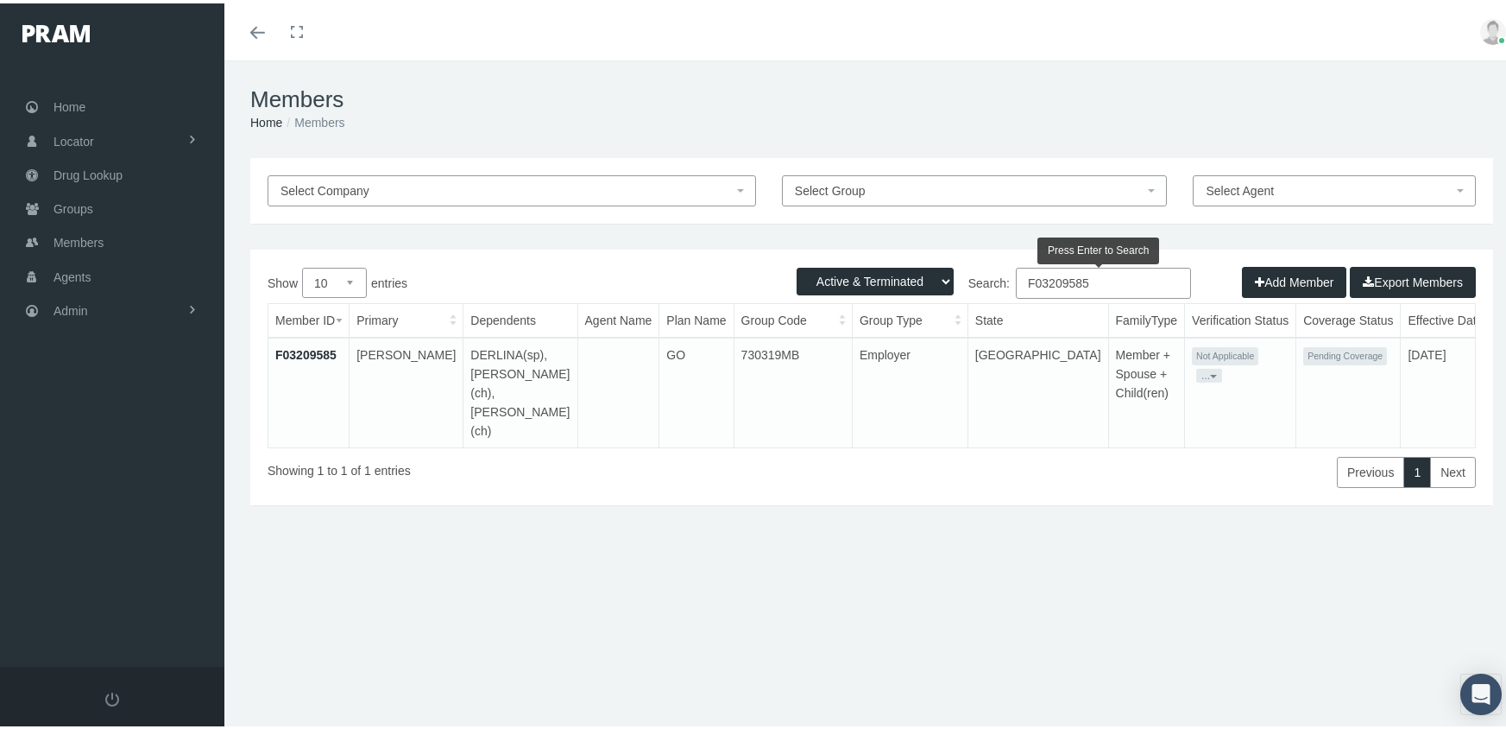
type input "F03209585"
click at [318, 346] on link "F03209585" at bounding box center [305, 351] width 61 height 14
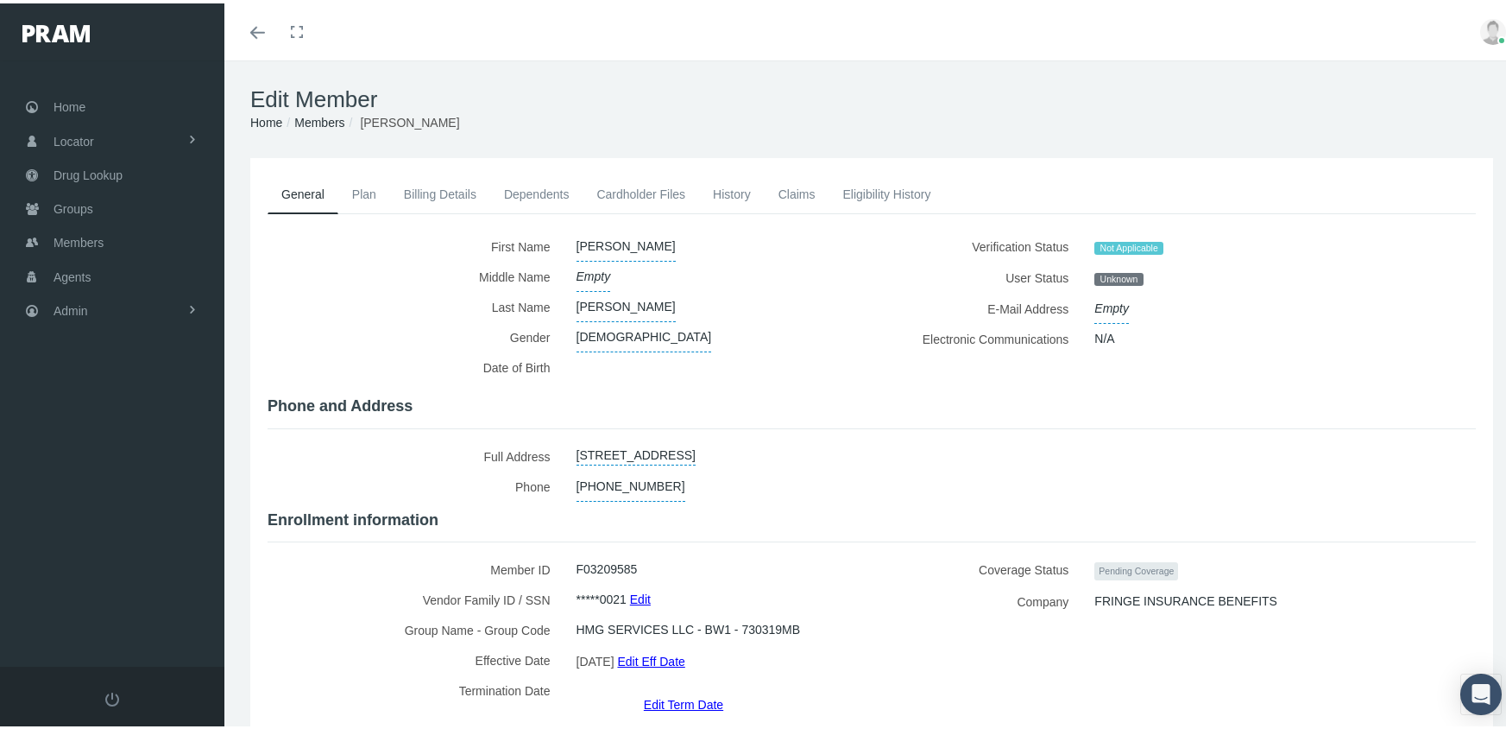
click at [515, 189] on link "Dependents" at bounding box center [536, 191] width 93 height 38
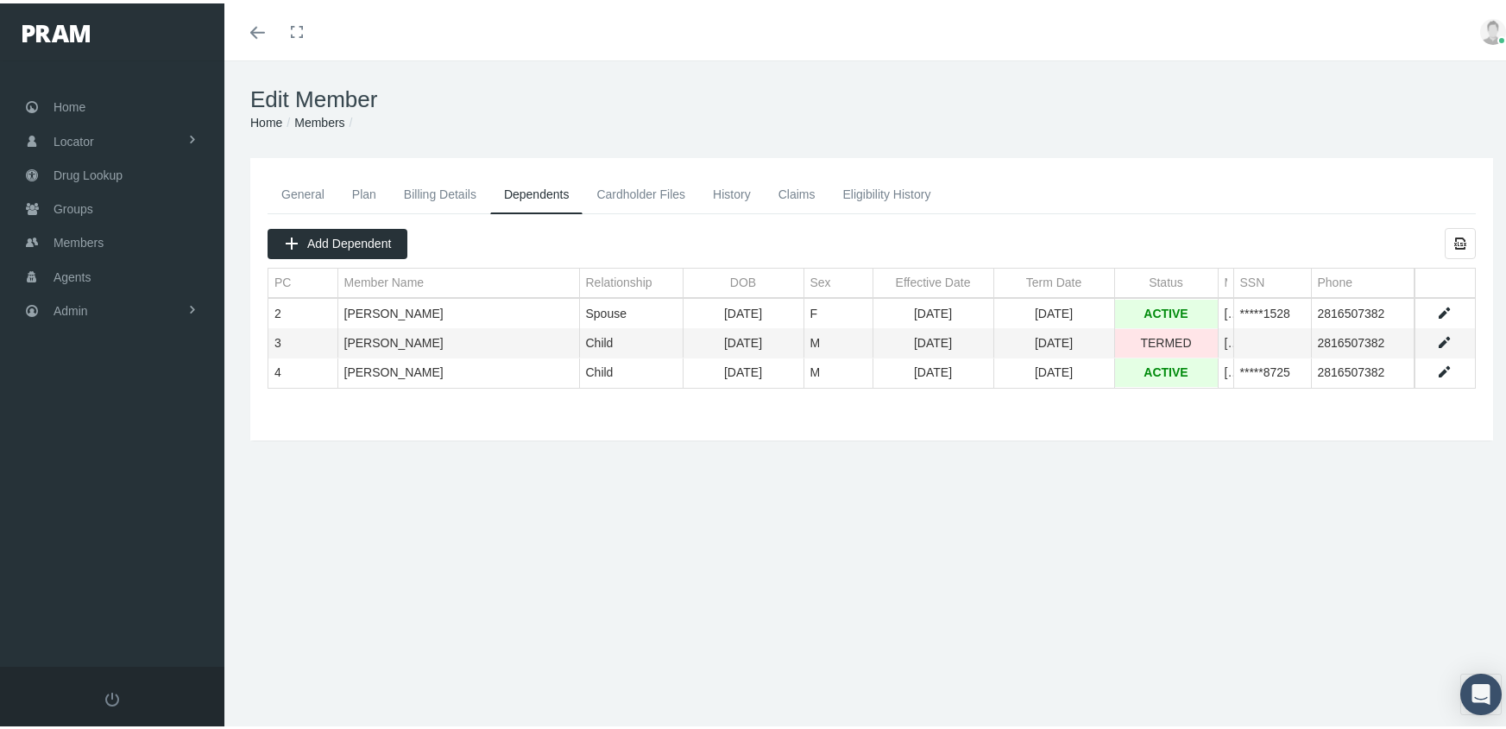
click at [325, 112] on link "Members" at bounding box center [319, 119] width 50 height 14
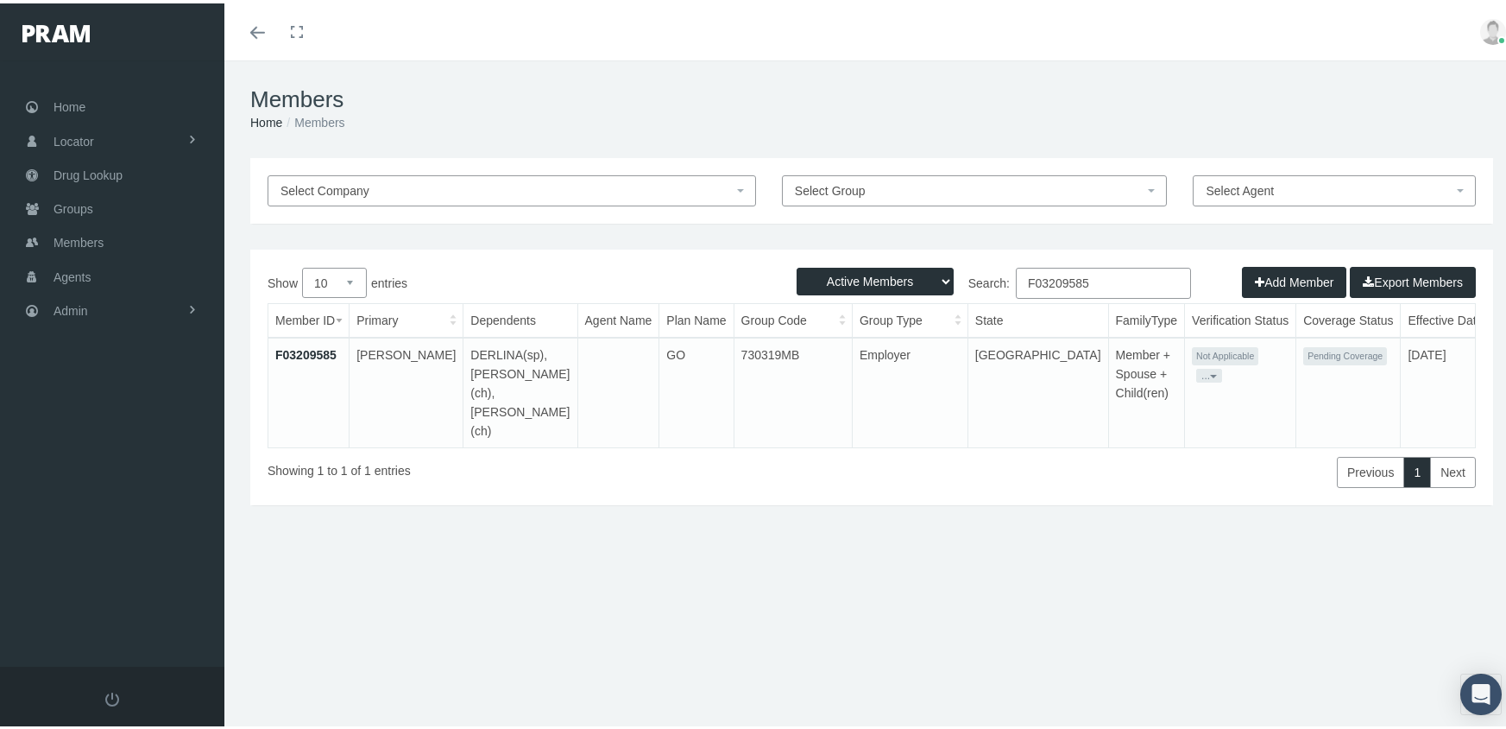
click at [887, 276] on select "Active Members Terminated Members Active & Terminated" at bounding box center [875, 278] width 157 height 28
select select "3"
click at [797, 264] on select "Active Members Terminated Members Active & Terminated" at bounding box center [875, 278] width 157 height 28
click at [1108, 283] on input "F03209585" at bounding box center [1103, 279] width 175 height 31
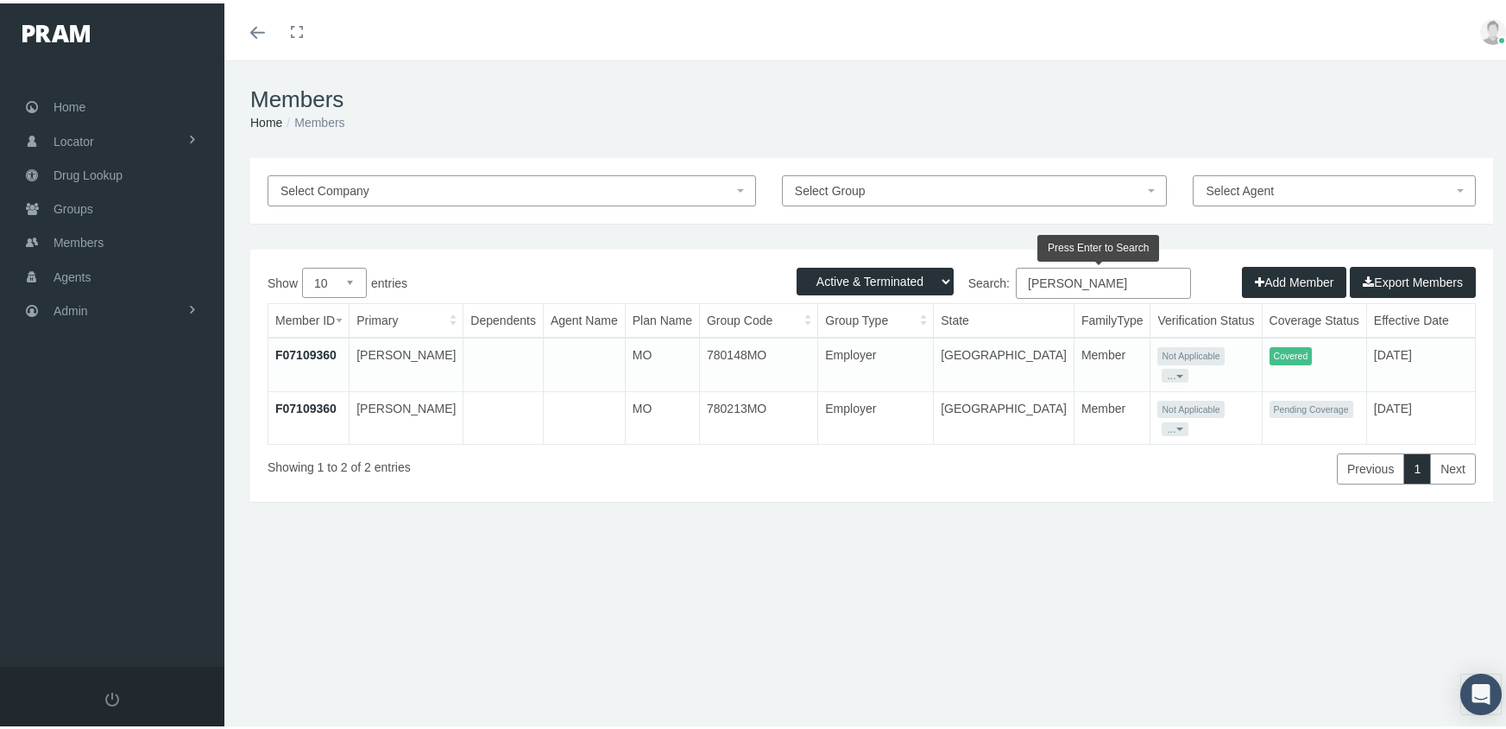
drag, startPoint x: 1137, startPoint y: 278, endPoint x: 953, endPoint y: 268, distance: 184.1
click at [953, 268] on label "Search: [PERSON_NAME]" at bounding box center [1031, 279] width 319 height 31
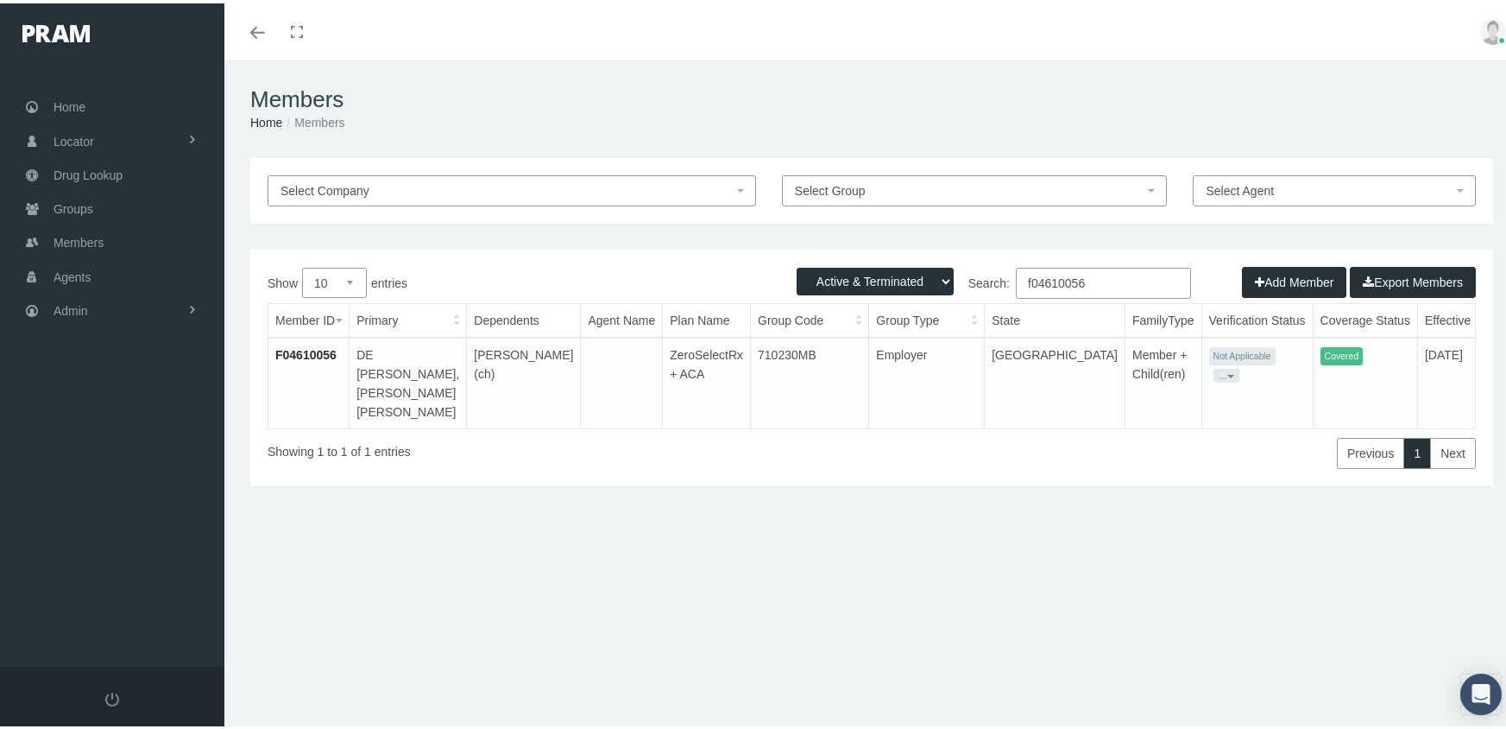
type input "f04610056"
click at [317, 346] on link "F04610056" at bounding box center [305, 351] width 61 height 14
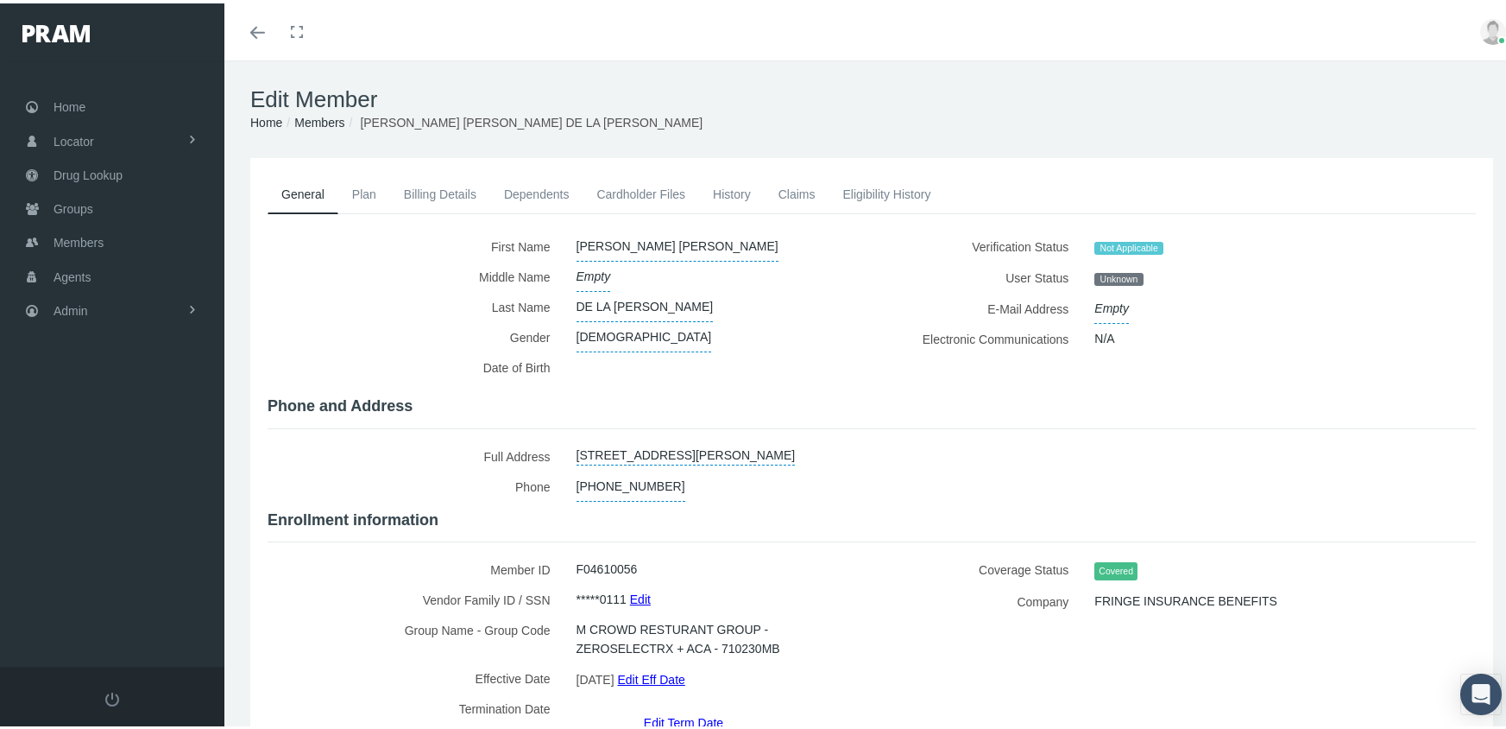
click at [684, 706] on link "Edit Term Date" at bounding box center [683, 718] width 79 height 25
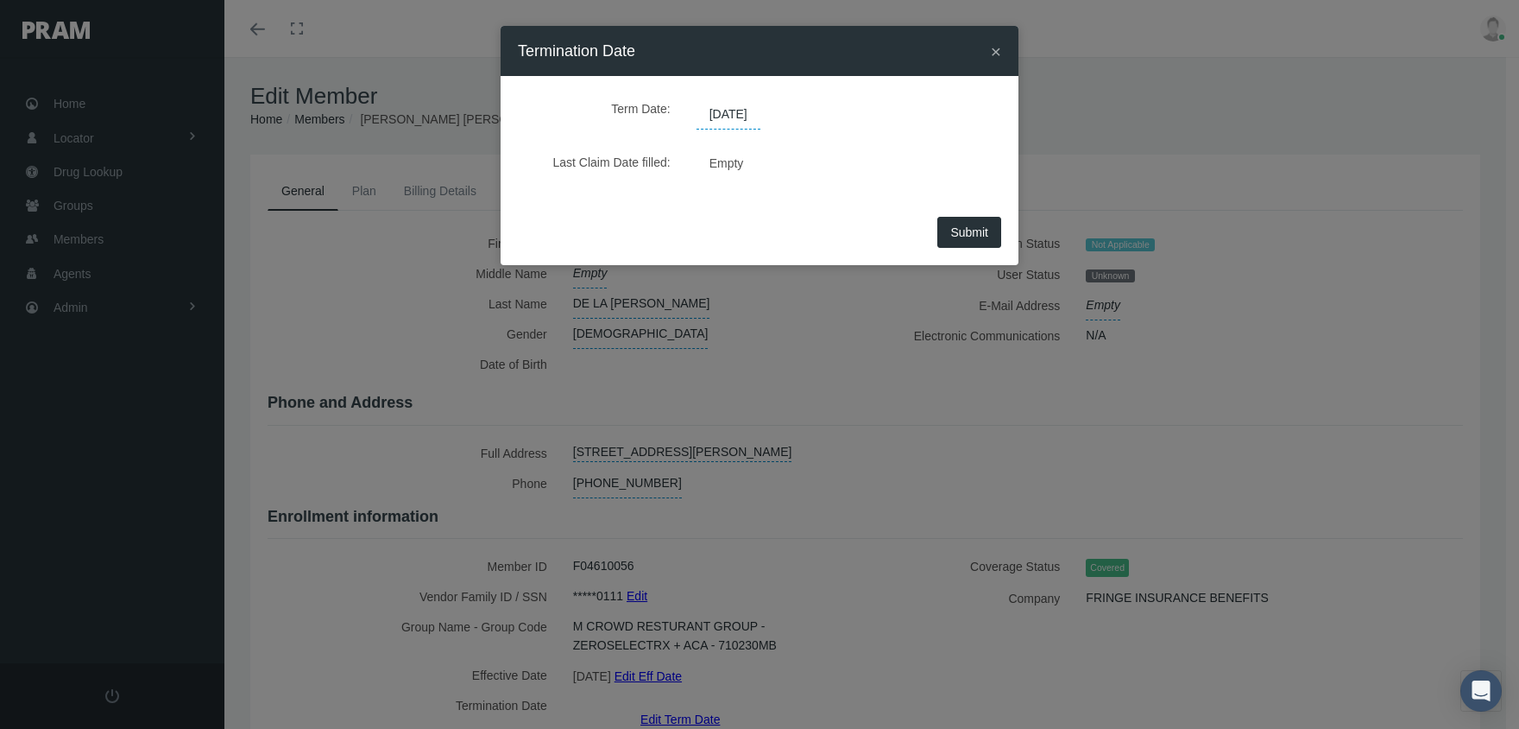
click at [737, 117] on span "[DATE]" at bounding box center [729, 114] width 64 height 29
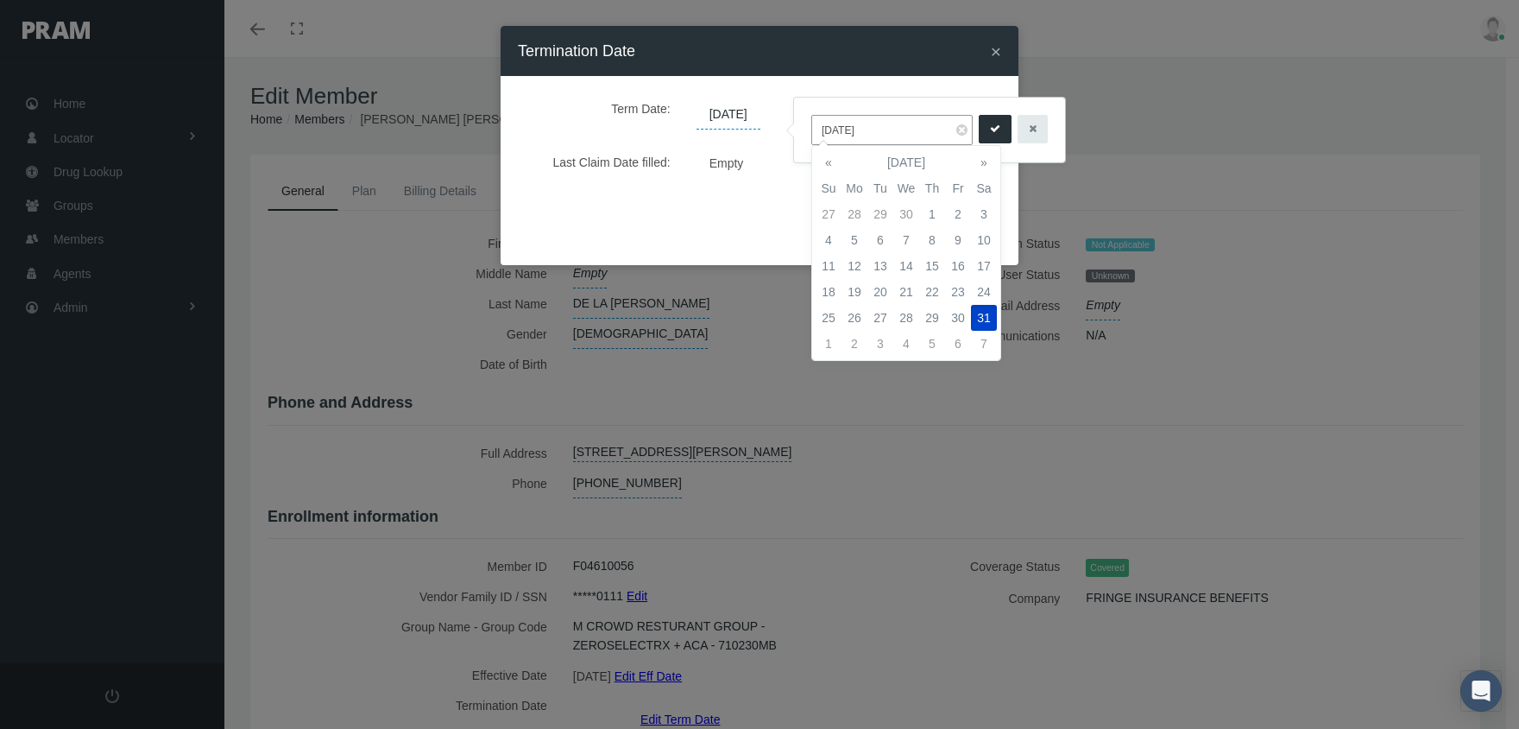
drag, startPoint x: 886, startPoint y: 129, endPoint x: 770, endPoint y: 124, distance: 115.8
click at [770, 124] on body "Toggle Fullscreen Toggle navigation Toggle menubar Toggle fullscreen Profile Lo…" at bounding box center [759, 364] width 1519 height 729
drag, startPoint x: 848, startPoint y: 120, endPoint x: 812, endPoint y: 117, distance: 36.3
click at [812, 117] on input "[DATE]" at bounding box center [891, 130] width 161 height 30
type input "[DATE]"
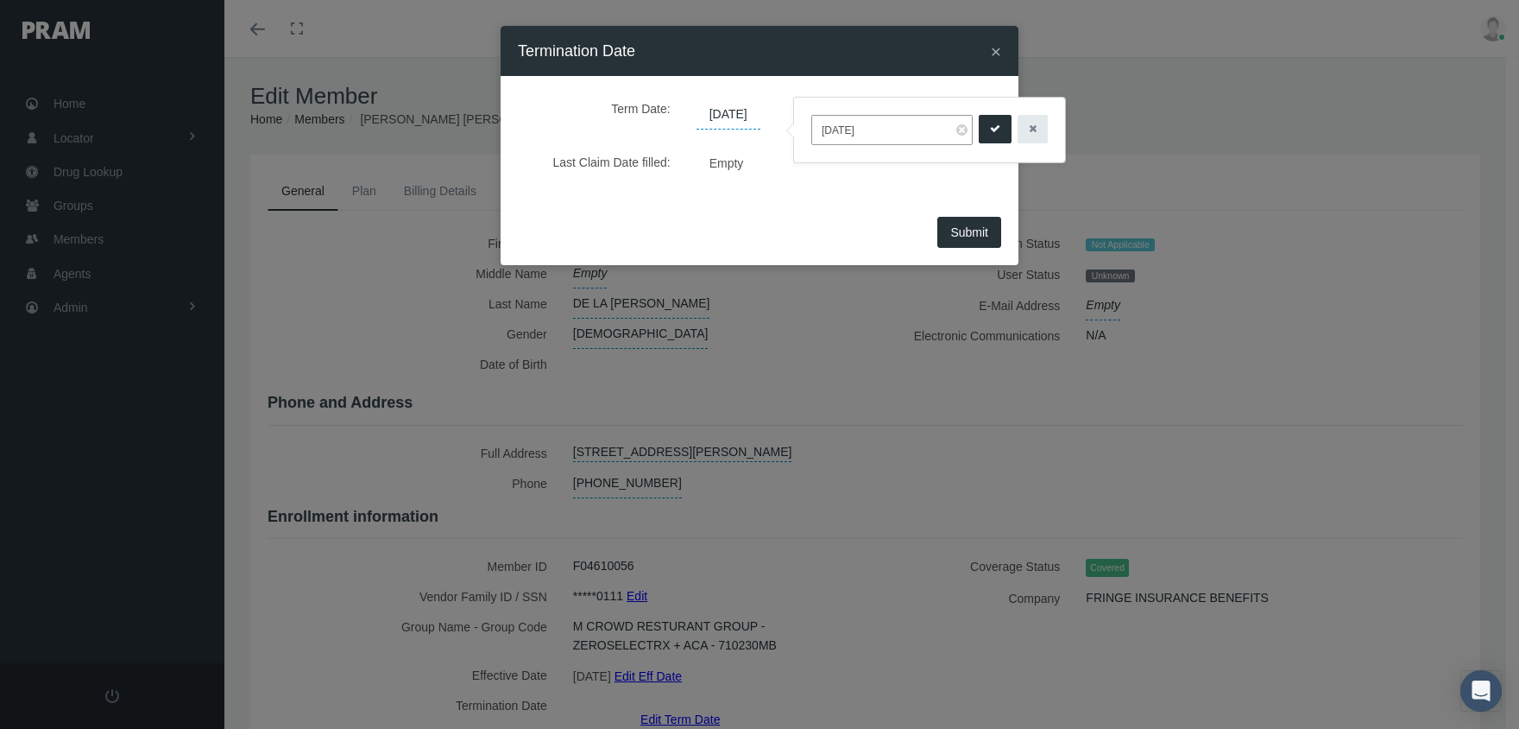
click at [990, 129] on icon "submit" at bounding box center [995, 129] width 10 height 16
click at [976, 228] on span "Submit" at bounding box center [969, 232] width 38 height 14
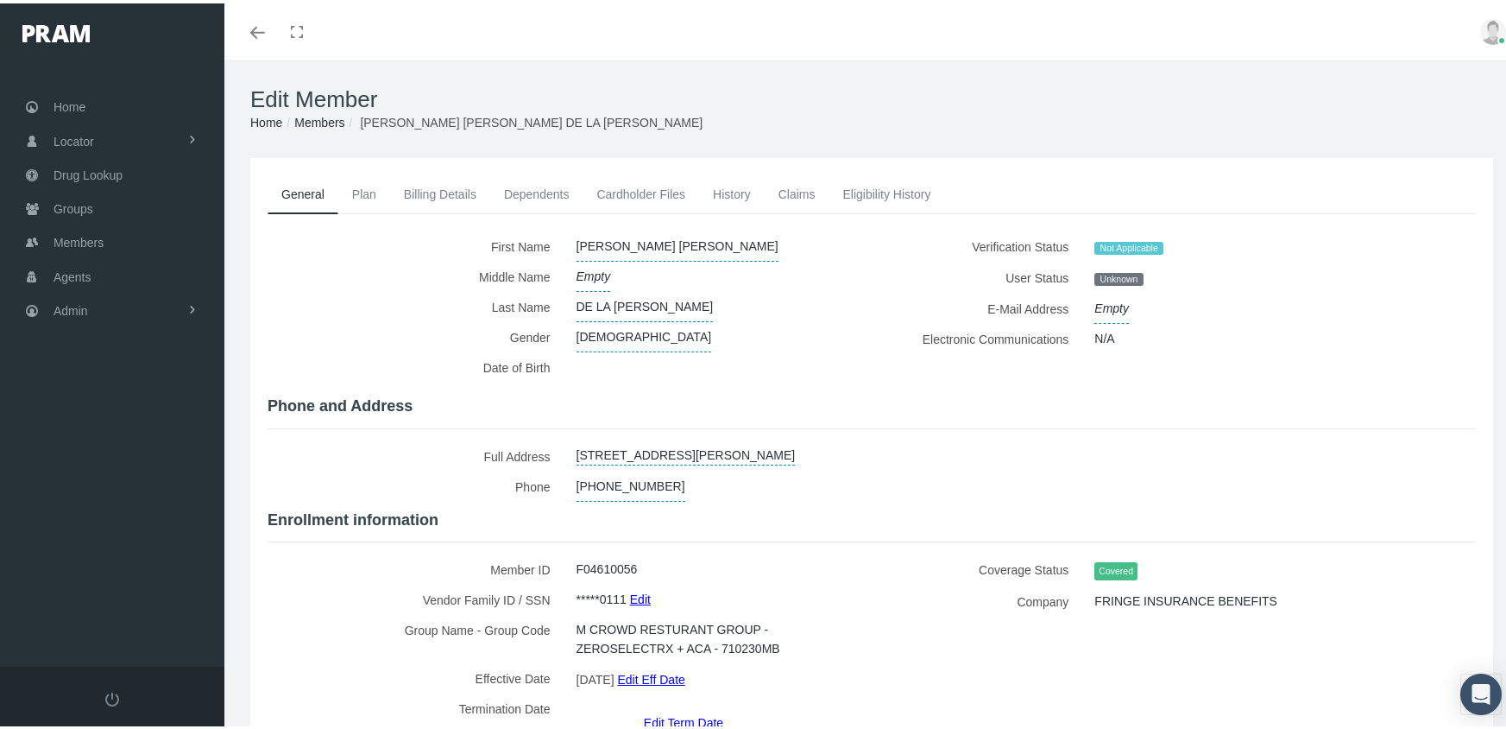
click at [328, 110] on li "Members" at bounding box center [313, 119] width 62 height 19
click at [325, 117] on link "Members" at bounding box center [319, 119] width 50 height 14
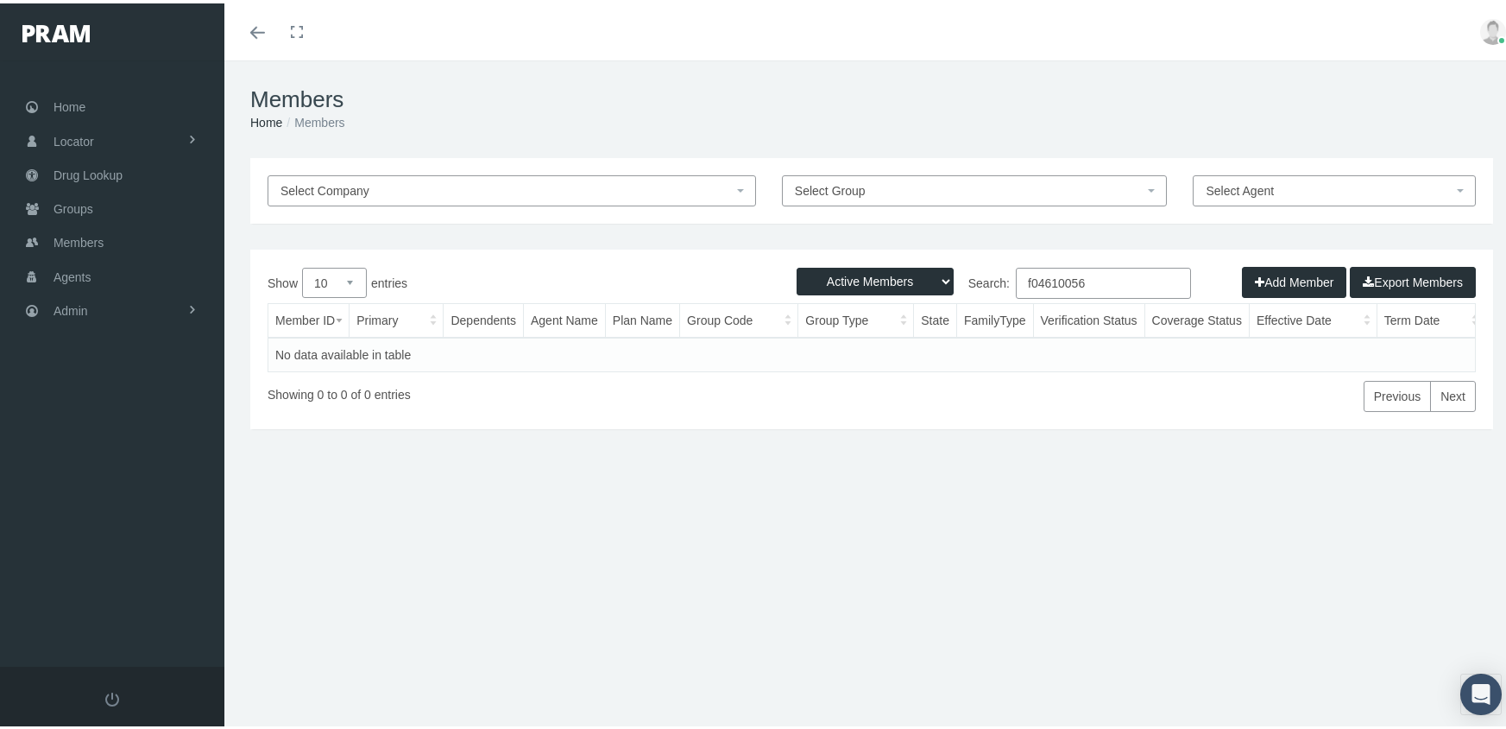
click at [842, 268] on select "Active Members Terminated Members Active & Terminated" at bounding box center [875, 278] width 157 height 28
select select "3"
click at [797, 264] on select "Active Members Terminated Members Active & Terminated" at bounding box center [875, 278] width 157 height 28
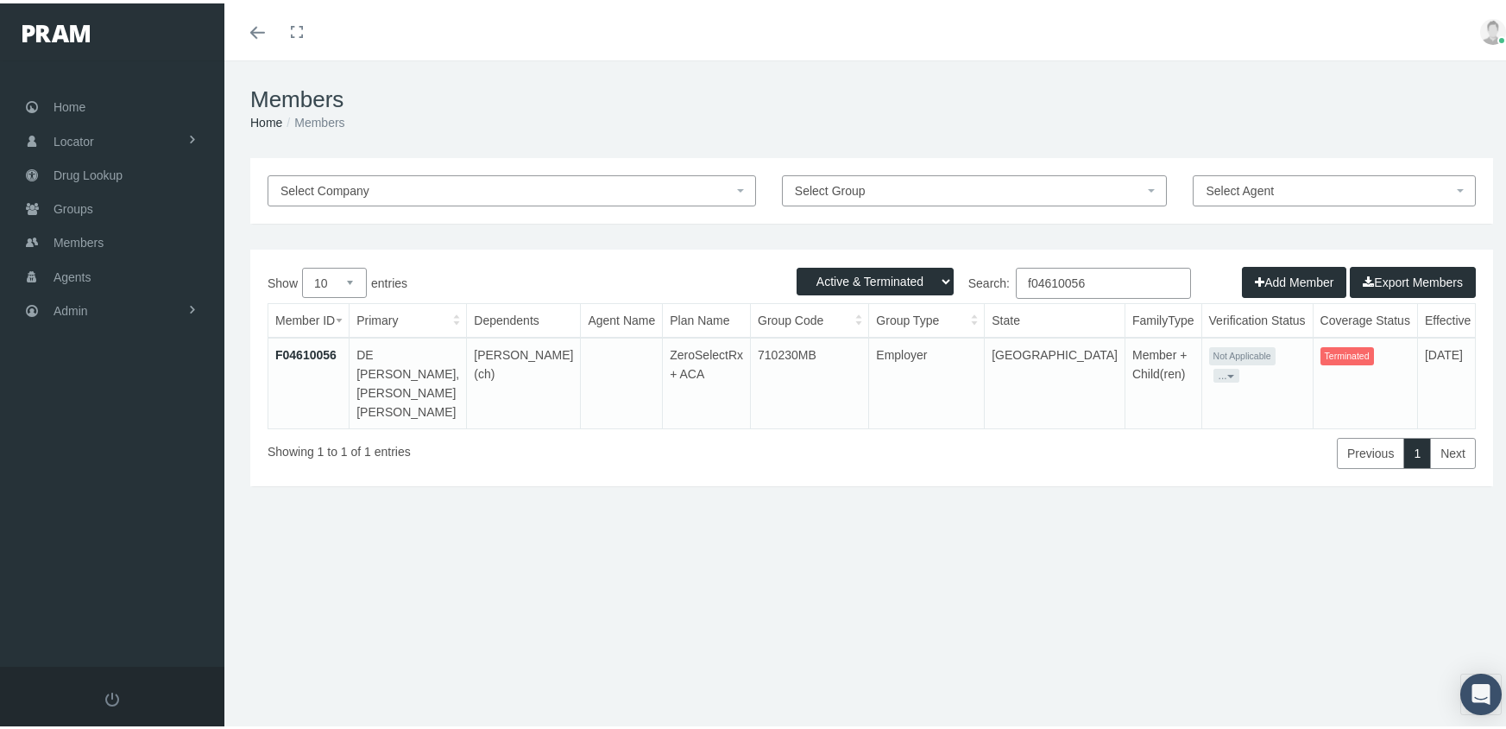
click at [1089, 281] on input "f04610056" at bounding box center [1103, 279] width 175 height 31
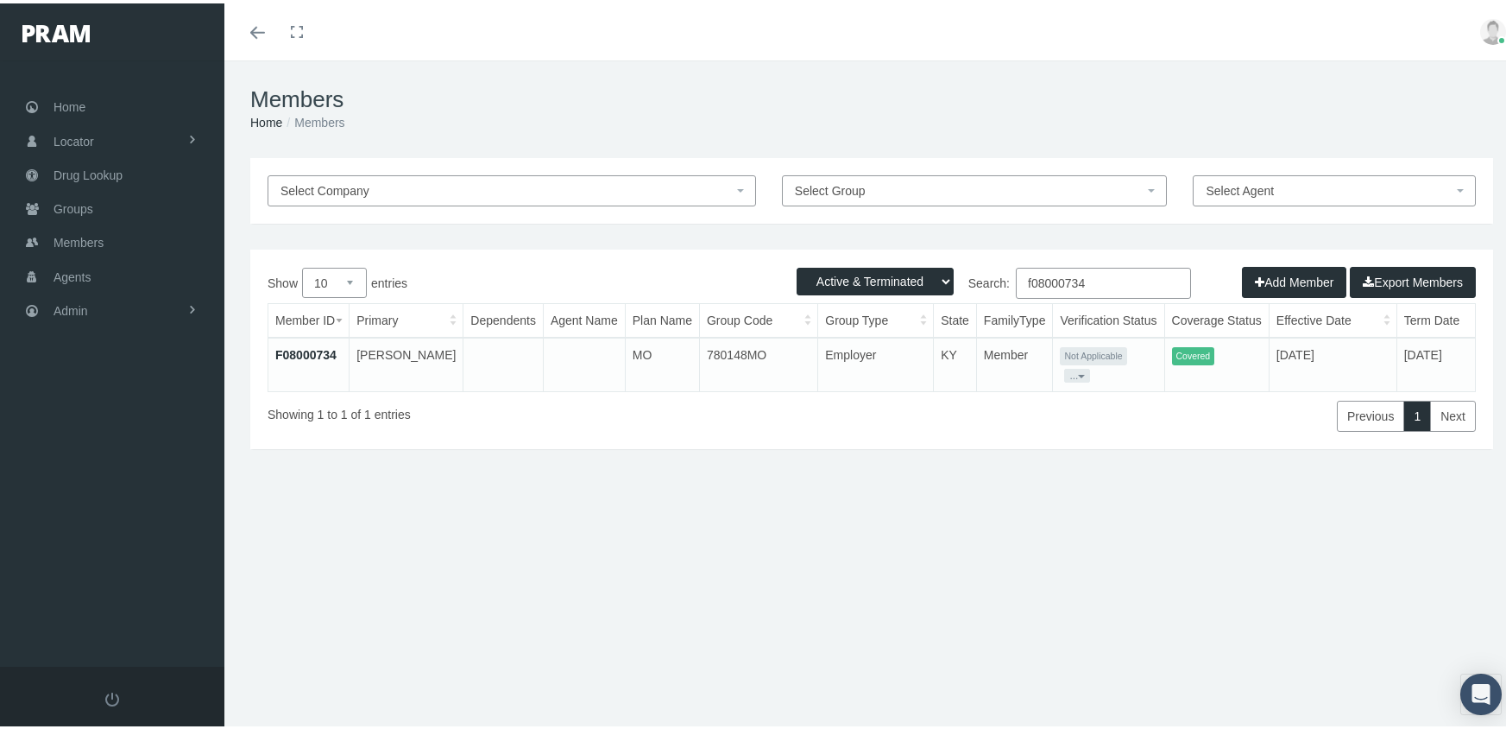
type input "f08000734"
drag, startPoint x: 298, startPoint y: 345, endPoint x: 310, endPoint y: 344, distance: 12.1
click at [298, 345] on link "F08000734" at bounding box center [305, 351] width 61 height 14
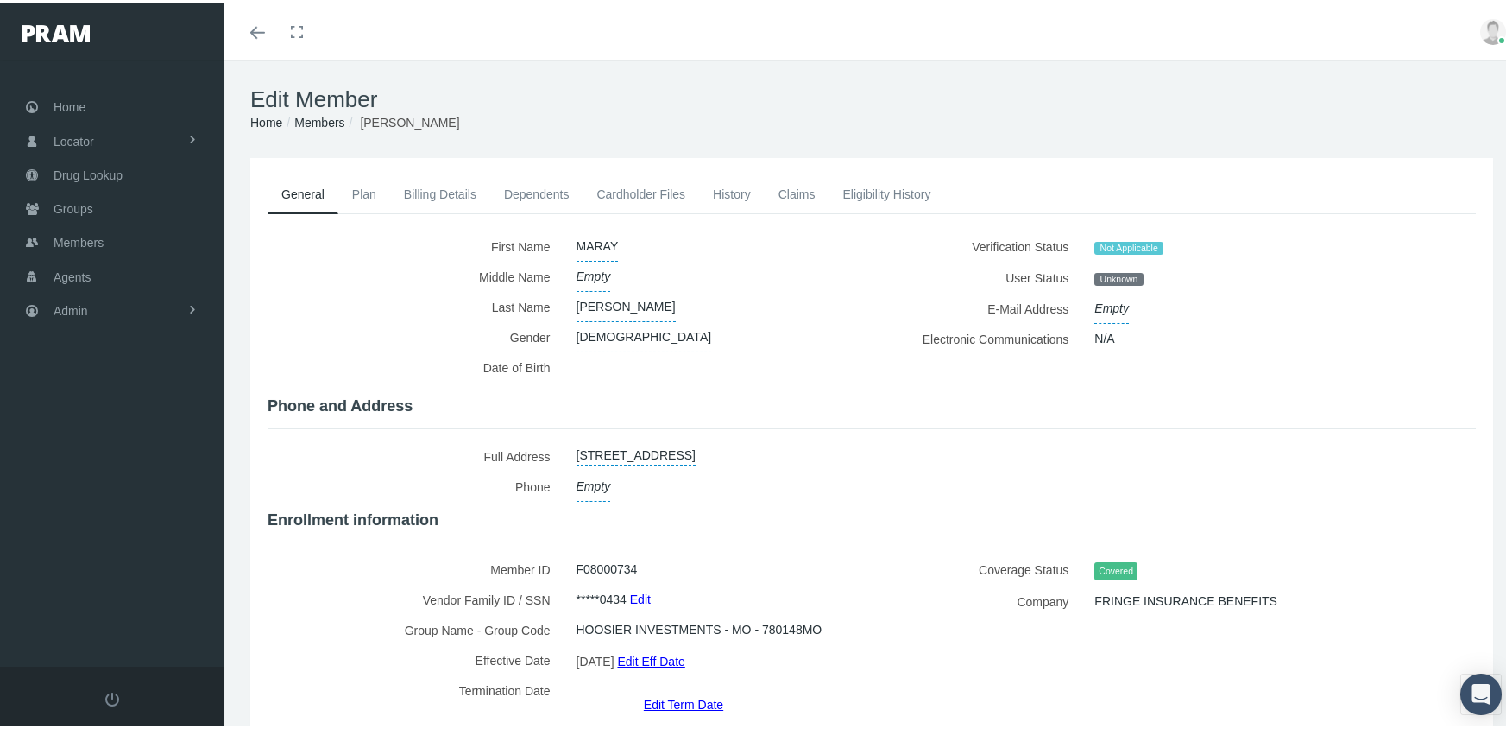
click at [665, 648] on link "Edit Eff Date" at bounding box center [650, 657] width 67 height 25
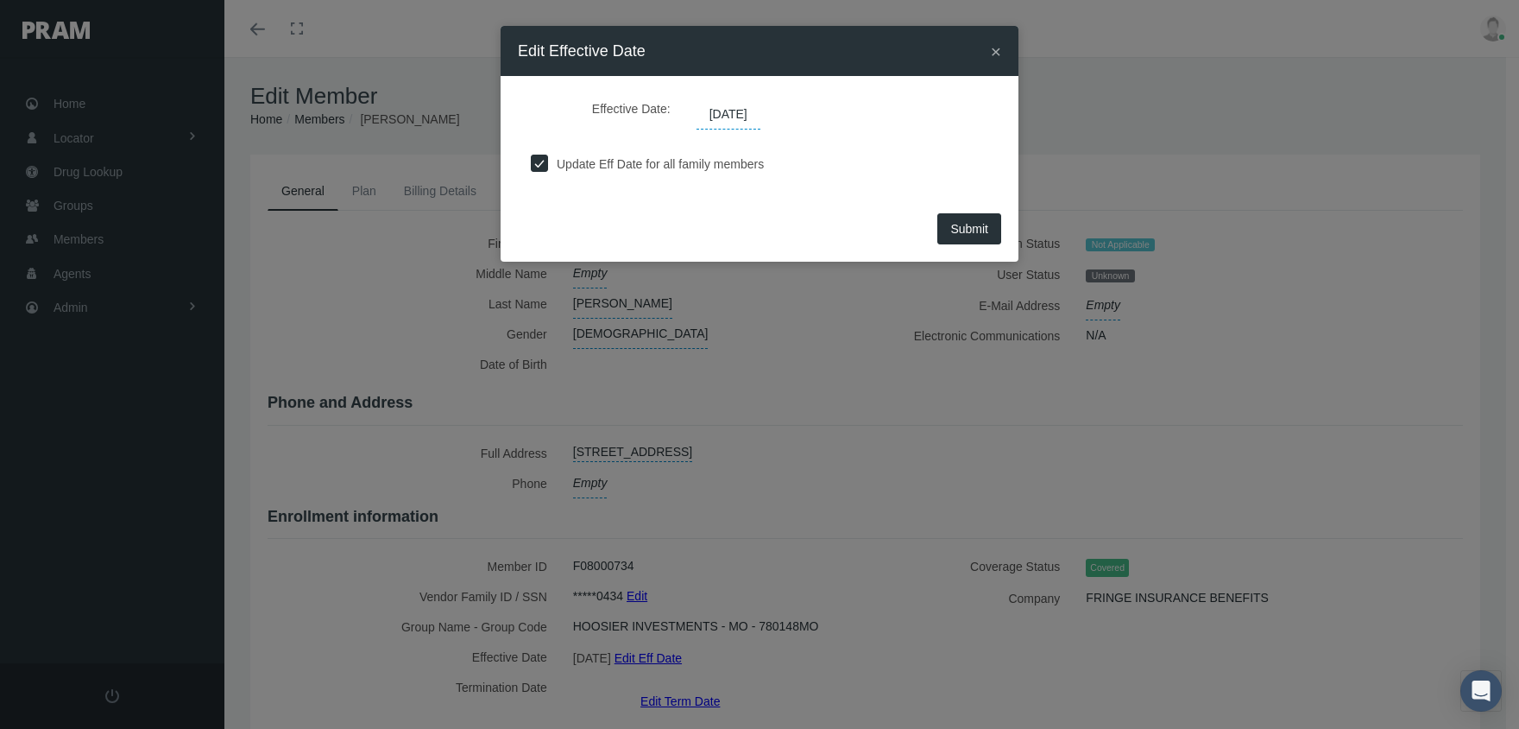
click at [718, 111] on span "[DATE]" at bounding box center [729, 114] width 64 height 29
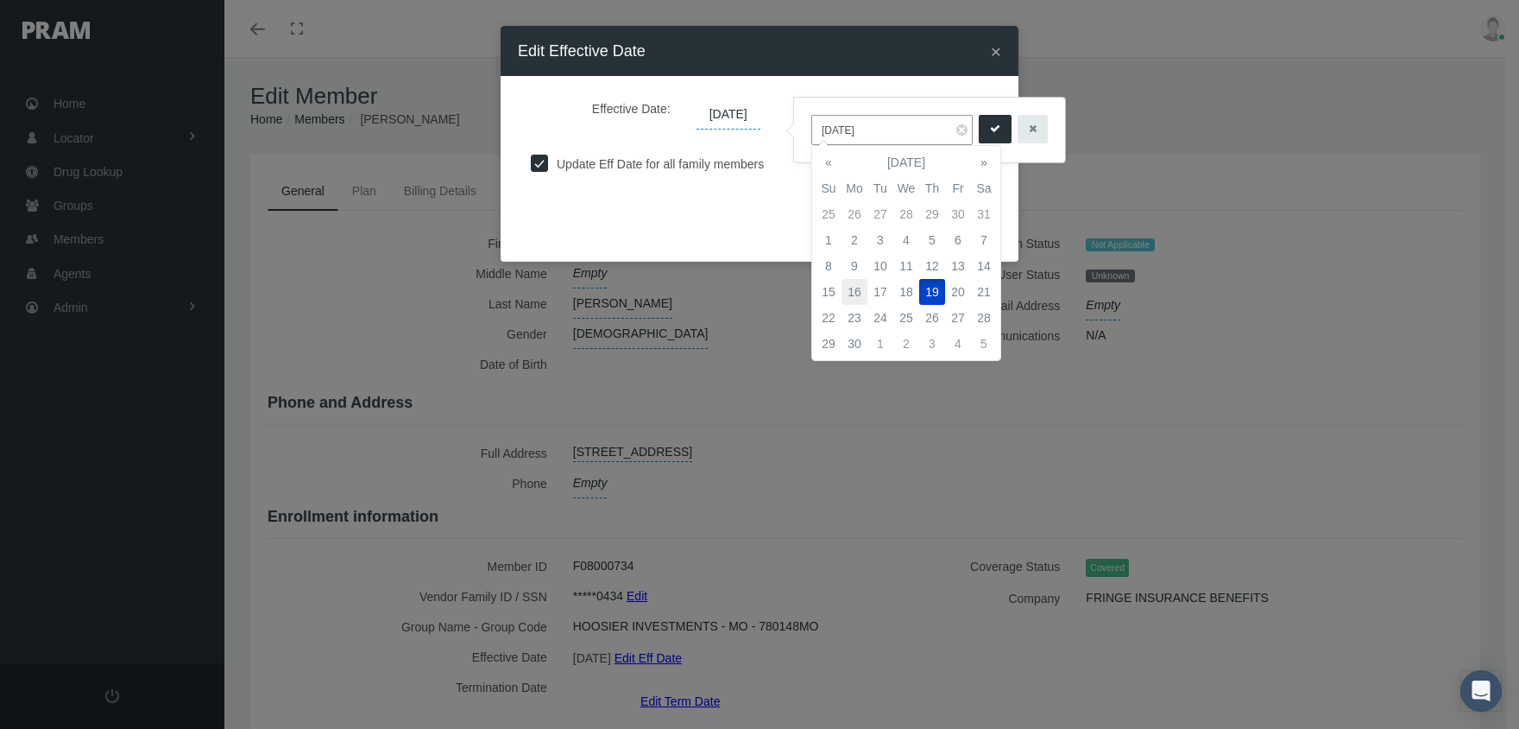
click at [859, 292] on td "16" at bounding box center [855, 292] width 26 height 26
type input "[DATE]"
click at [990, 129] on icon "submit" at bounding box center [995, 129] width 10 height 16
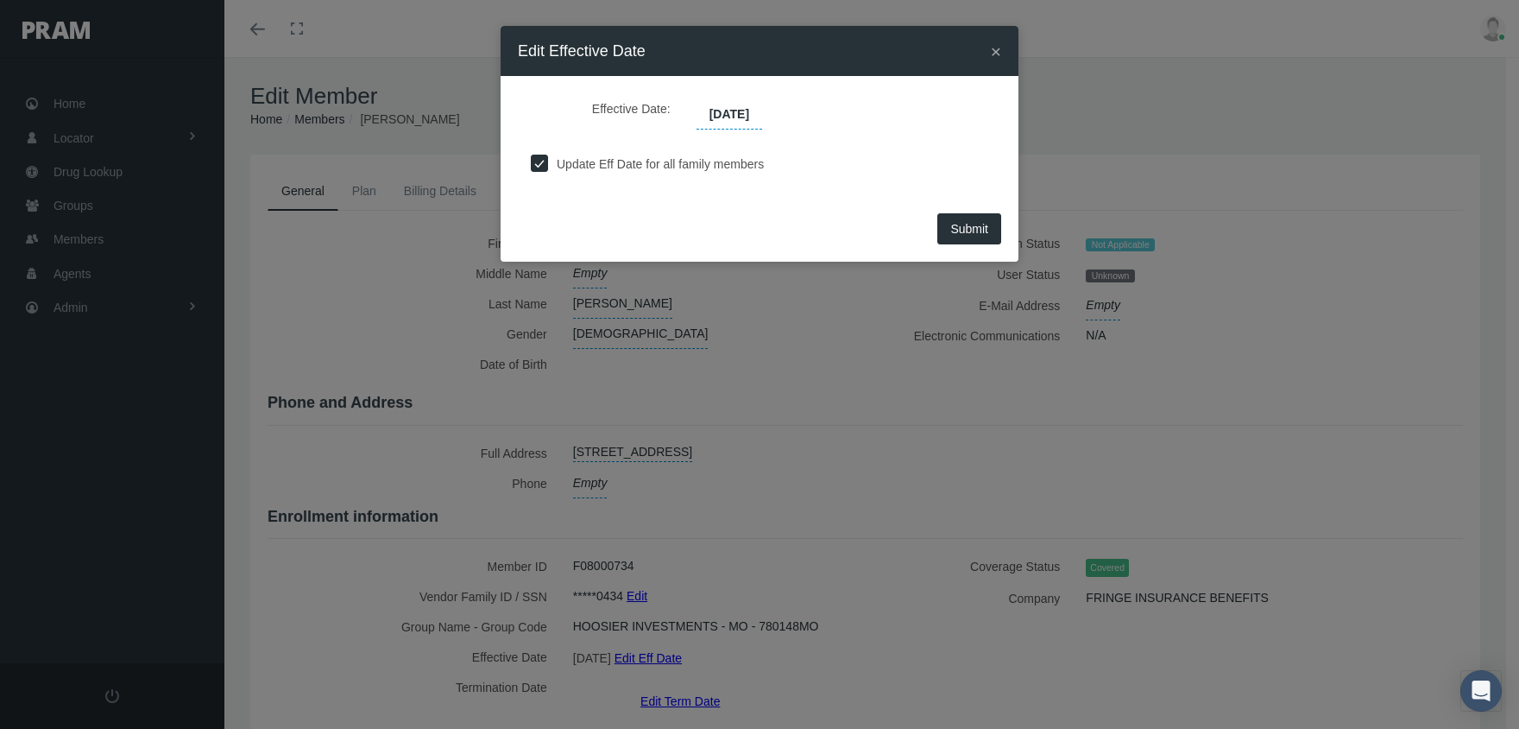
click at [962, 235] on button "Submit" at bounding box center [969, 228] width 64 height 31
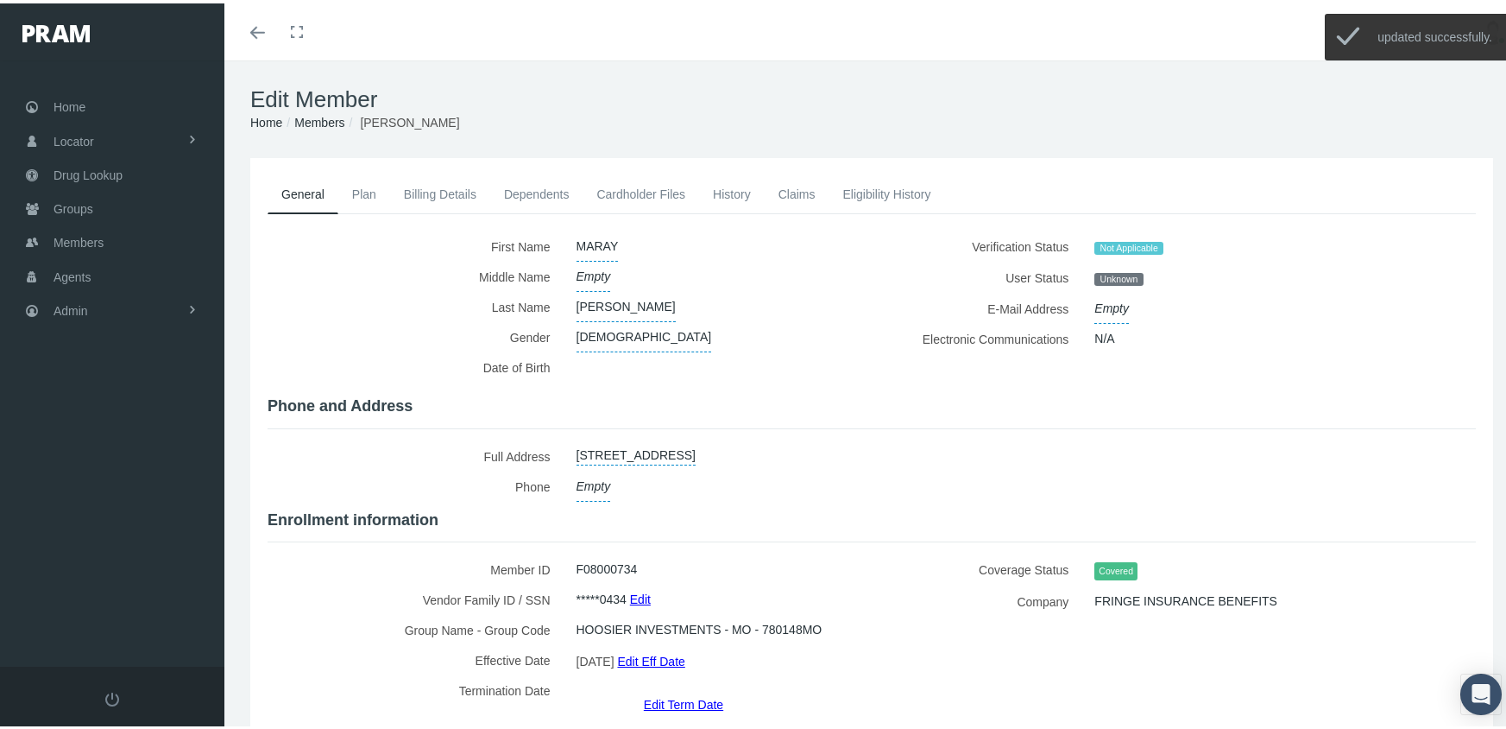
click at [319, 114] on link "Members" at bounding box center [319, 119] width 50 height 14
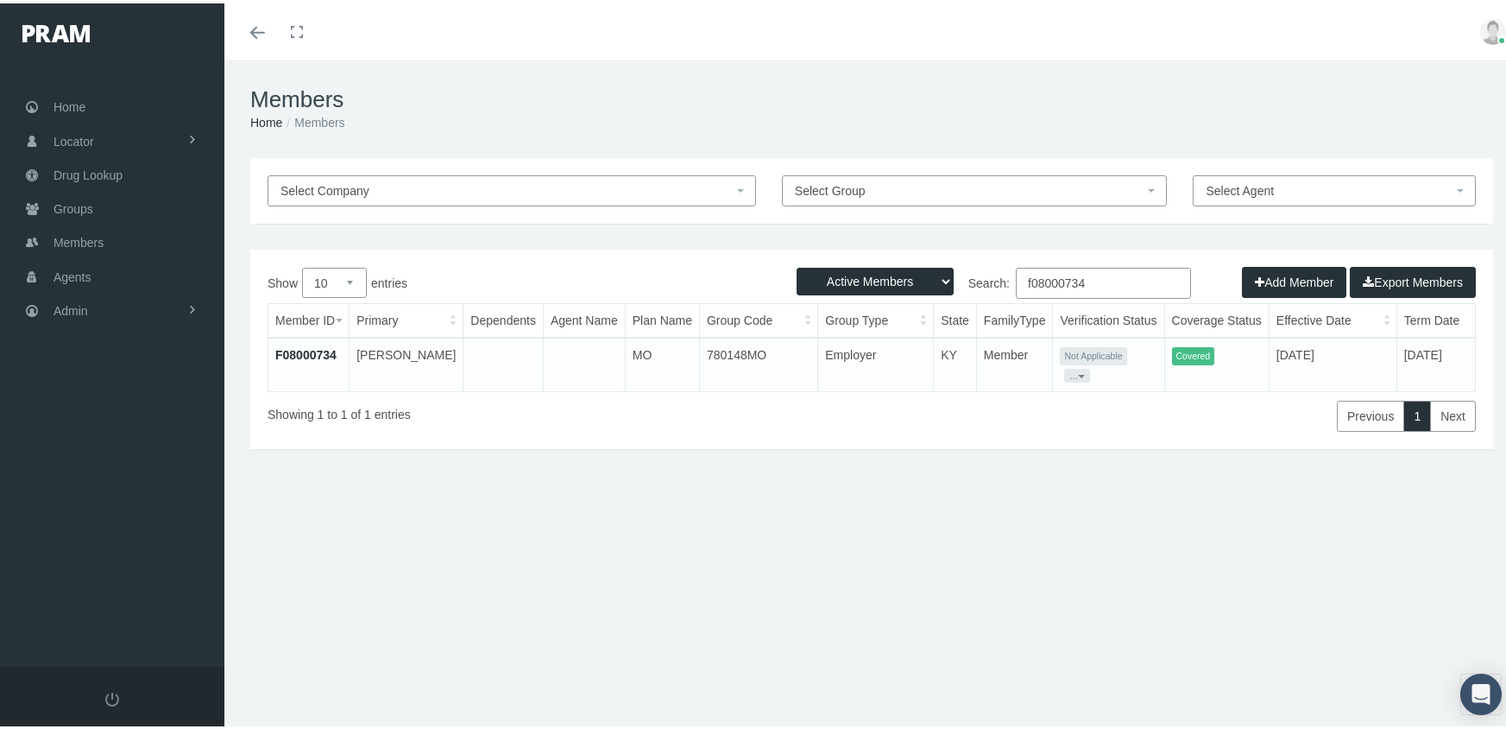
click at [891, 275] on select "Active Members Terminated Members Active & Terminated" at bounding box center [875, 278] width 157 height 28
select select "3"
click at [797, 264] on select "Active Members Terminated Members Active & Terminated" at bounding box center [875, 278] width 157 height 28
click at [1107, 281] on input "f08000734" at bounding box center [1103, 279] width 175 height 31
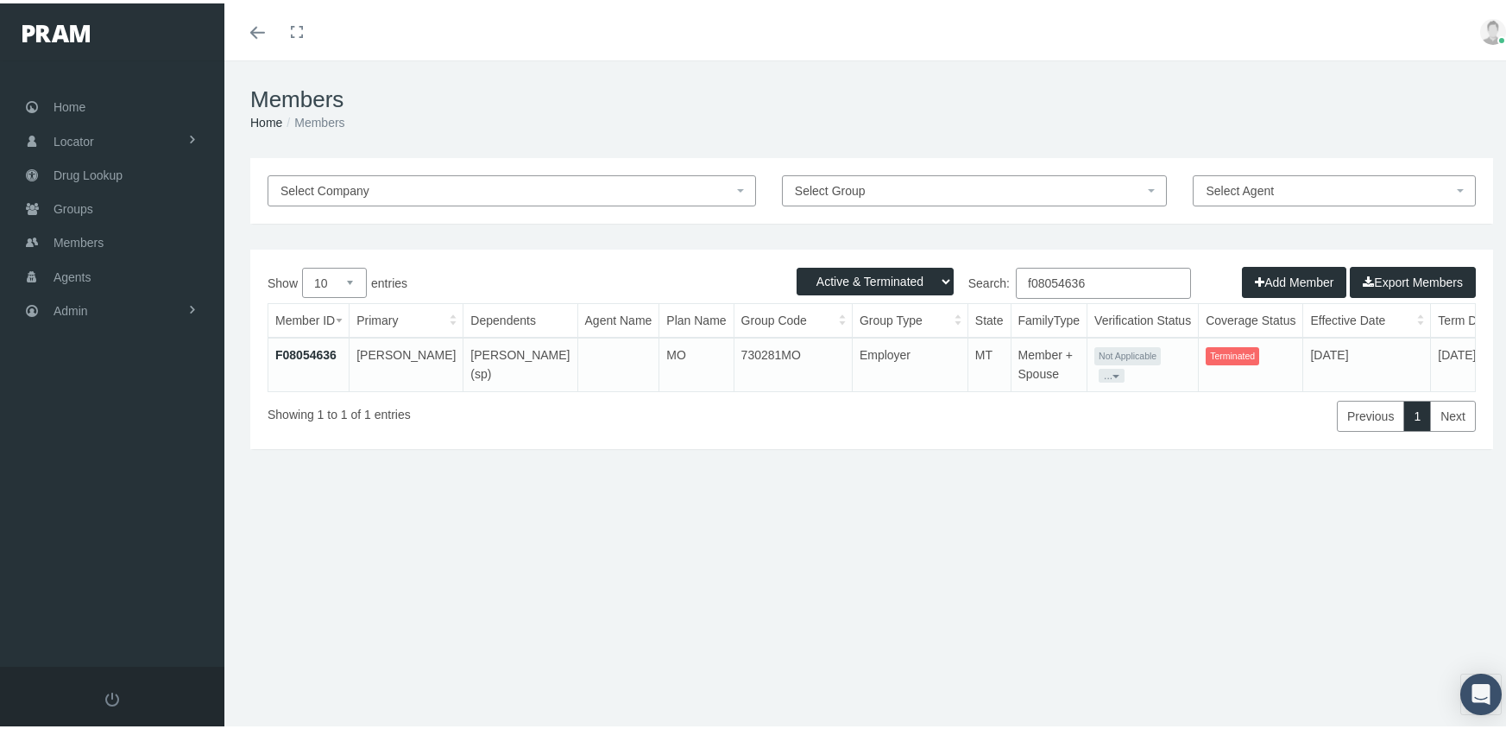
type input "f08054636"
click at [329, 344] on link "F08054636" at bounding box center [305, 351] width 61 height 14
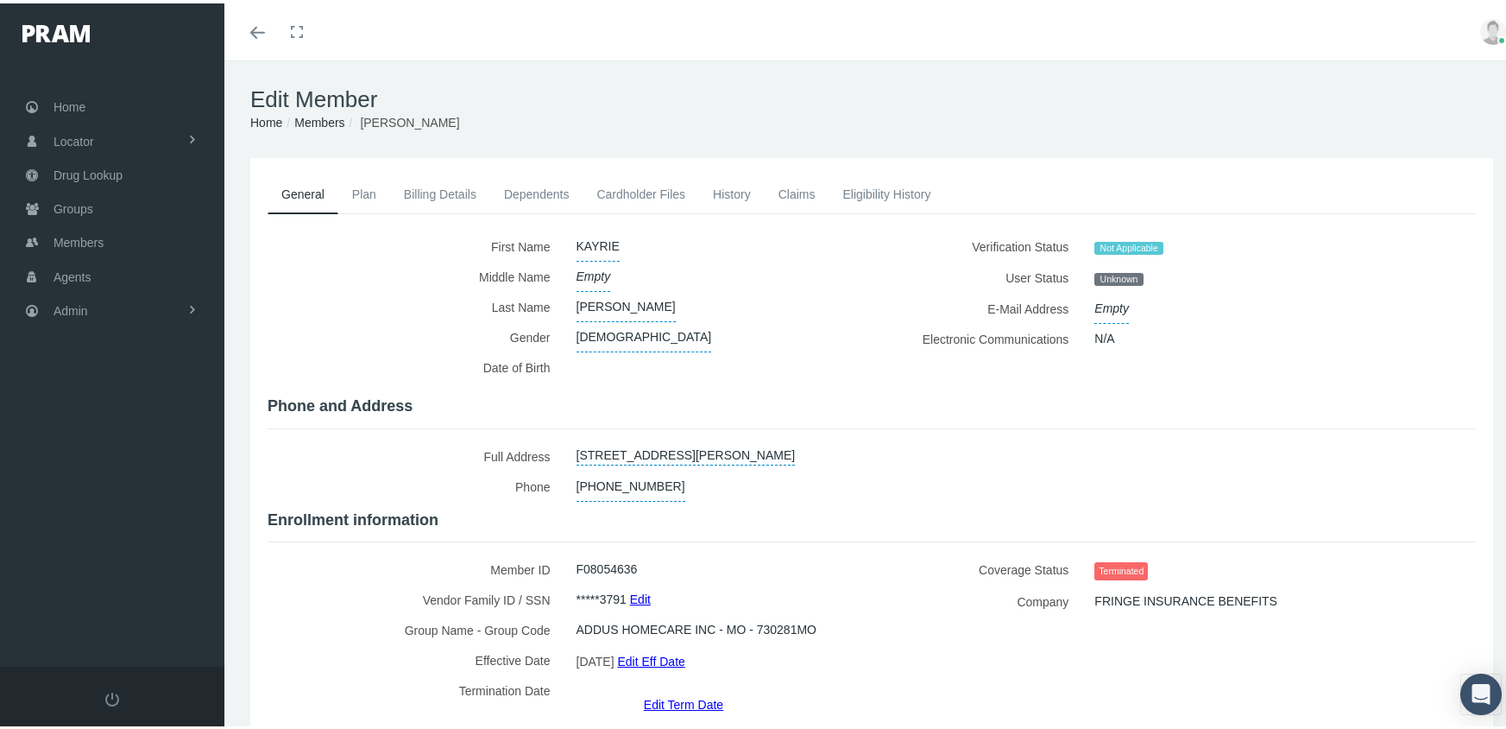
click at [655, 688] on link "Edit Term Date" at bounding box center [683, 700] width 79 height 25
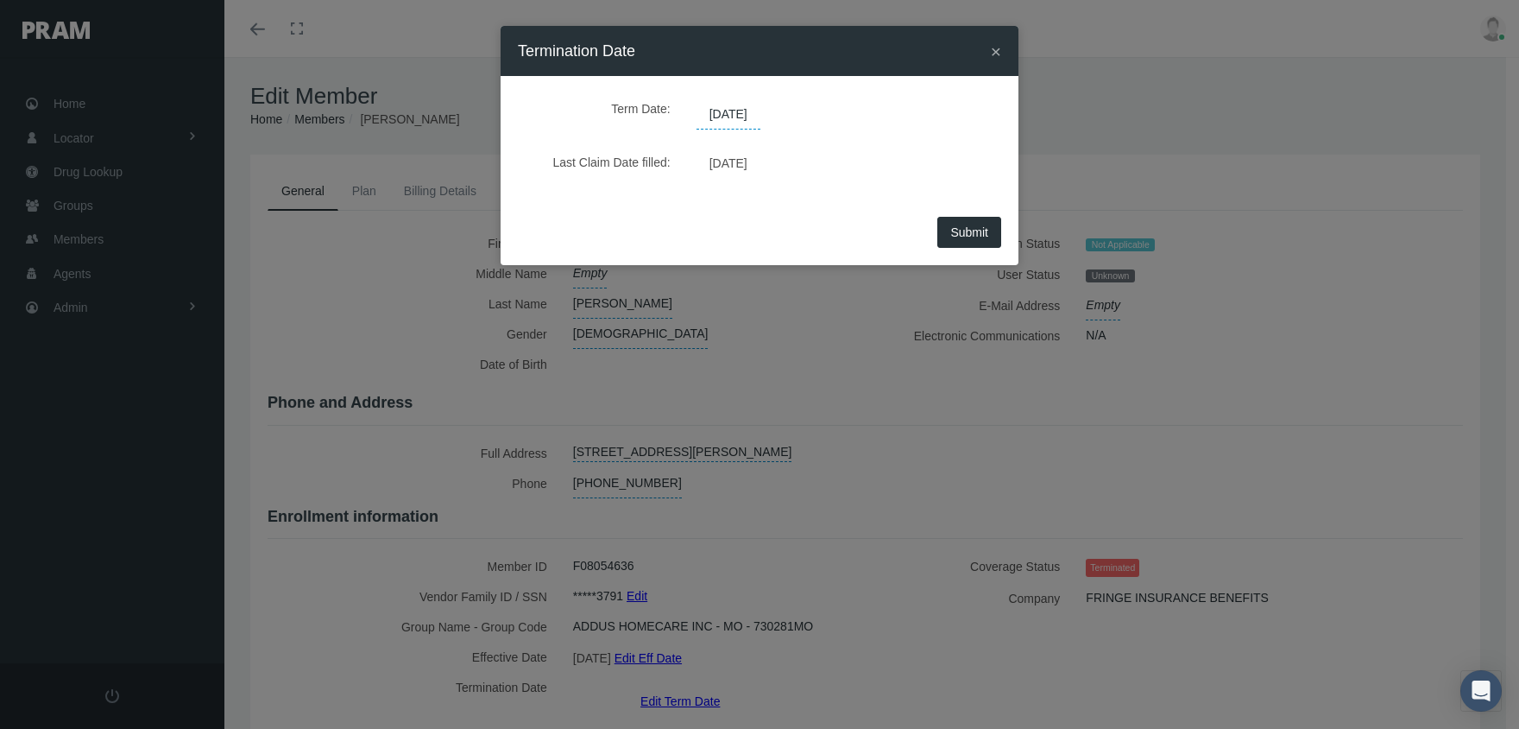
click at [710, 111] on span "07/29/2025" at bounding box center [729, 114] width 64 height 29
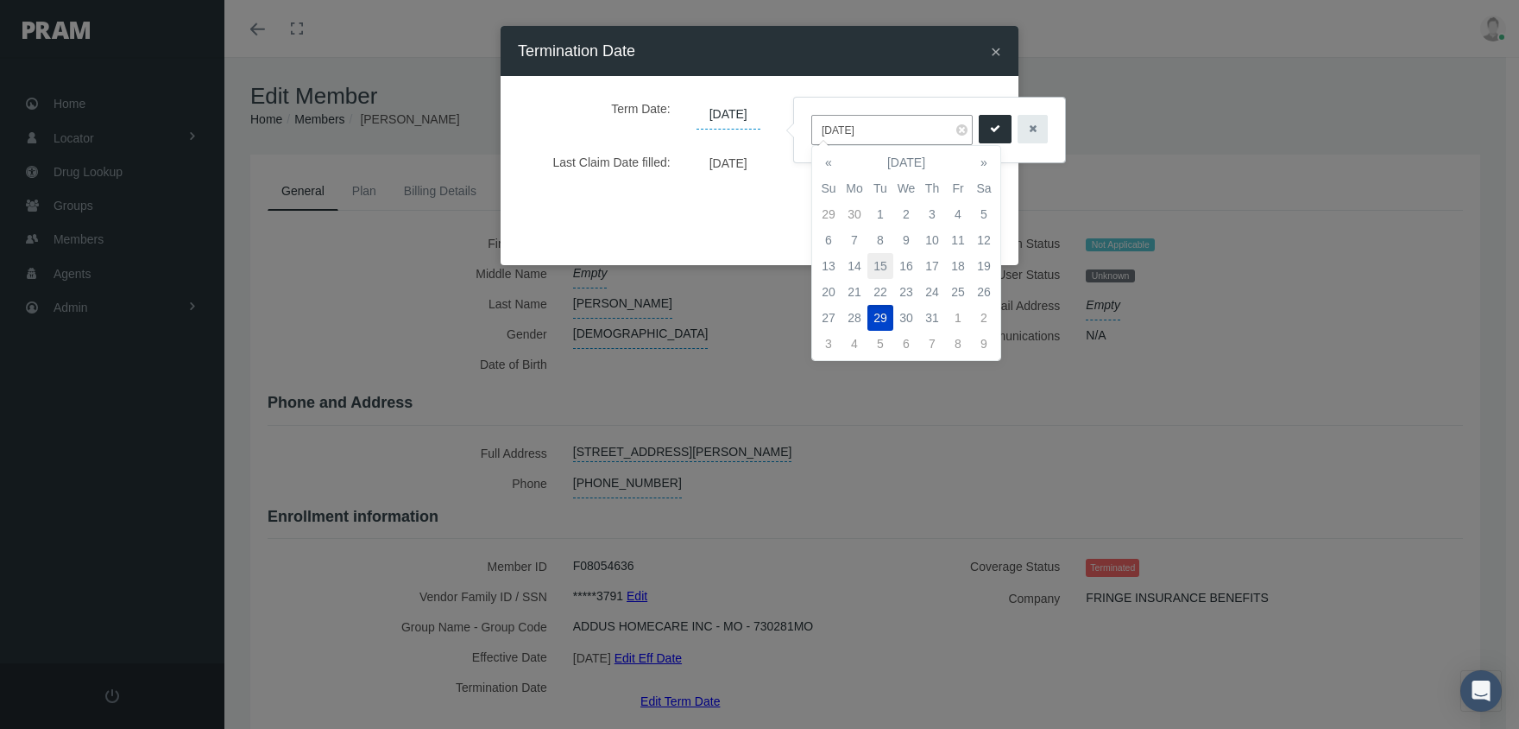
click at [875, 255] on td "15" at bounding box center [880, 266] width 26 height 26
type input "[DATE]"
click at [979, 126] on button "submit" at bounding box center [995, 129] width 33 height 28
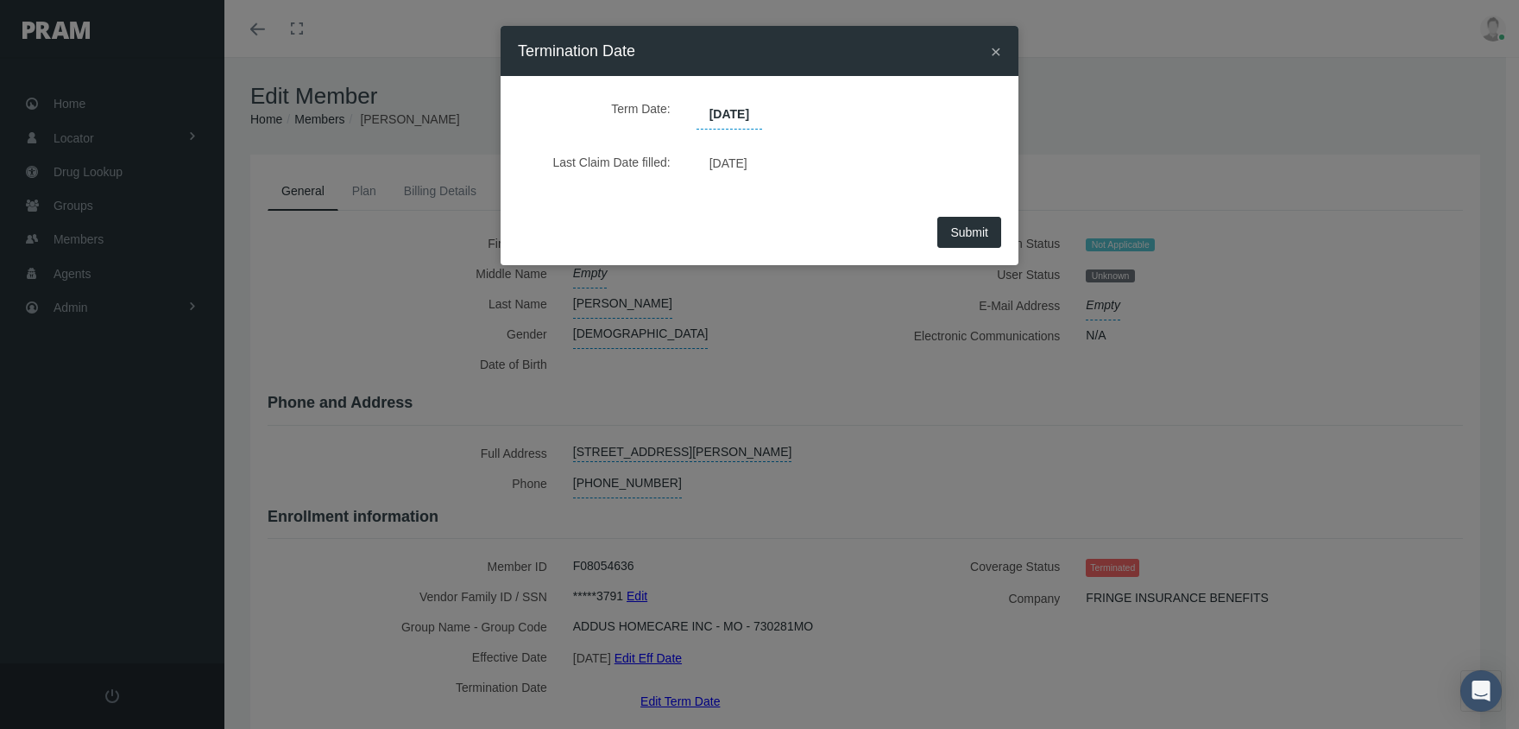
click at [975, 219] on button "Submit" at bounding box center [969, 232] width 64 height 31
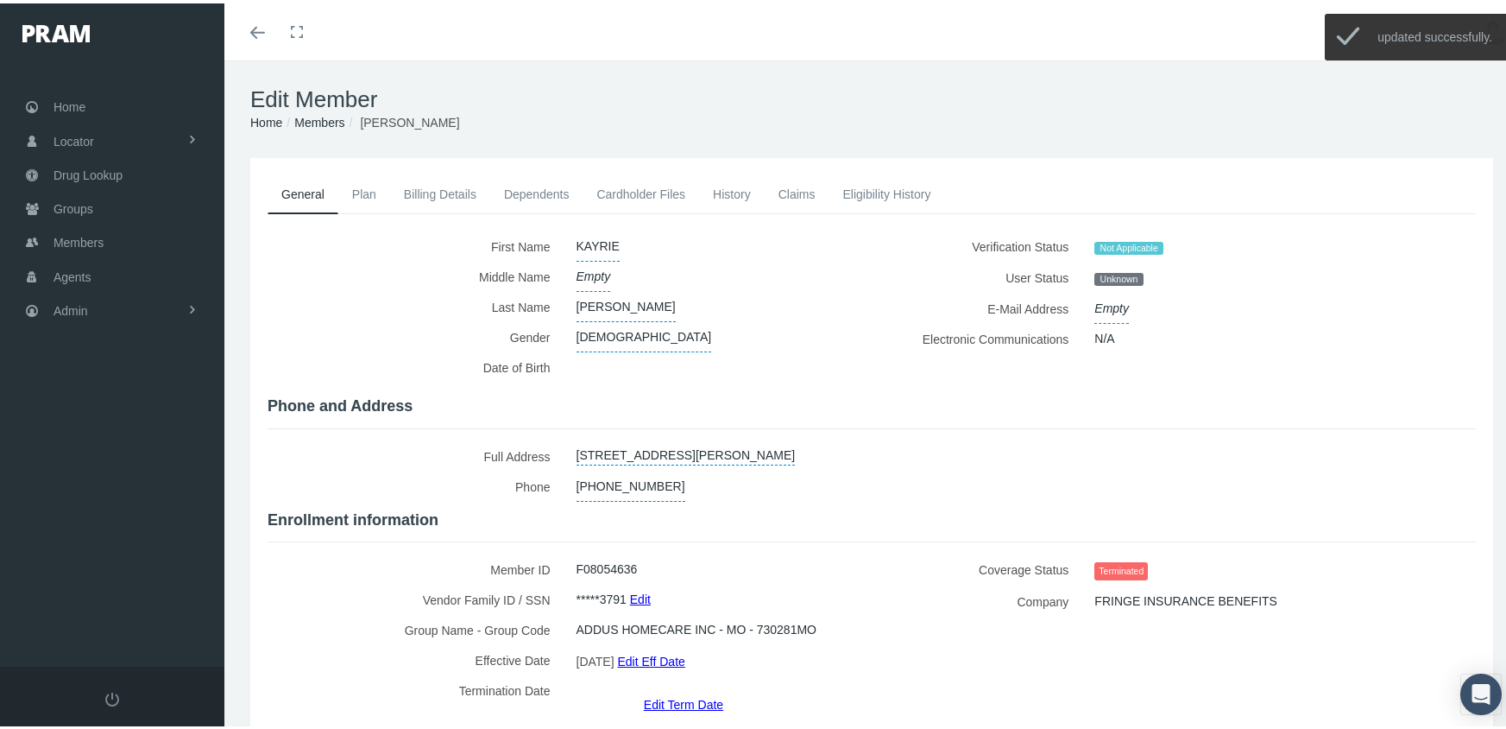
click at [321, 114] on link "Members" at bounding box center [319, 119] width 50 height 14
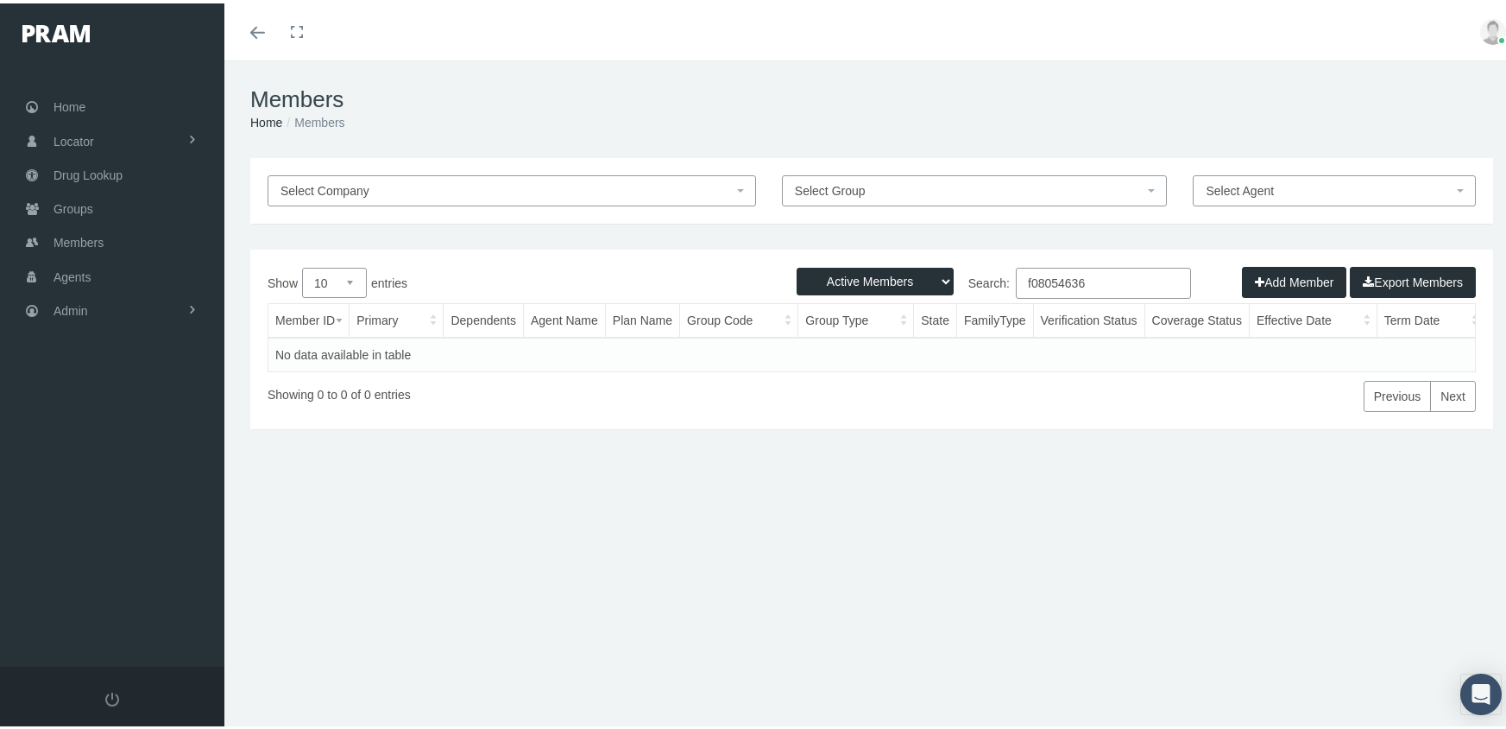
drag, startPoint x: 869, startPoint y: 273, endPoint x: 880, endPoint y: 283, distance: 14.6
click at [869, 273] on select "Active Members Terminated Members Active & Terminated" at bounding box center [875, 278] width 157 height 28
select select "3"
click at [797, 264] on select "Active Members Terminated Members Active & Terminated" at bounding box center [875, 278] width 157 height 28
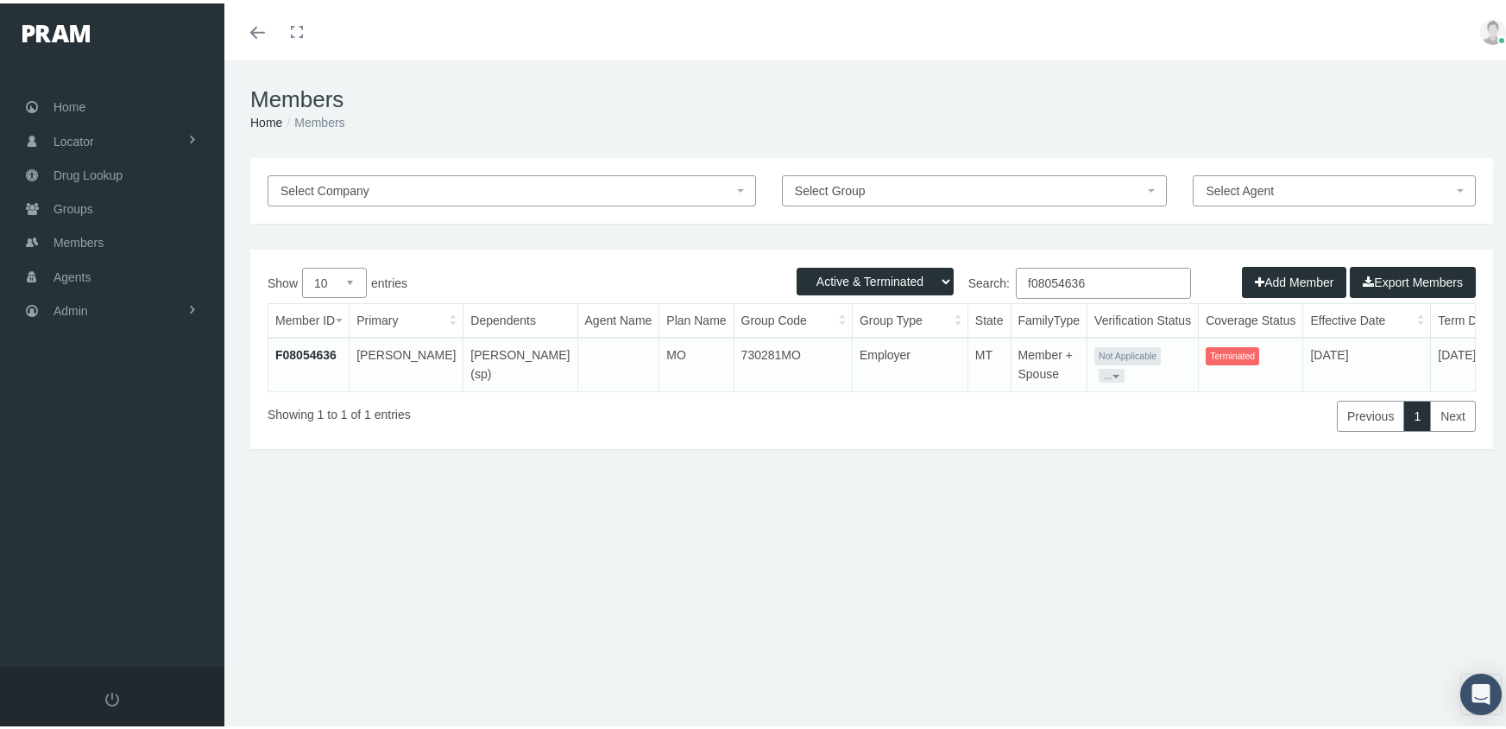
click at [1109, 286] on input "f08054636" at bounding box center [1103, 279] width 175 height 31
type input "f08525188"
click at [325, 351] on link "F08525188" at bounding box center [305, 351] width 61 height 14
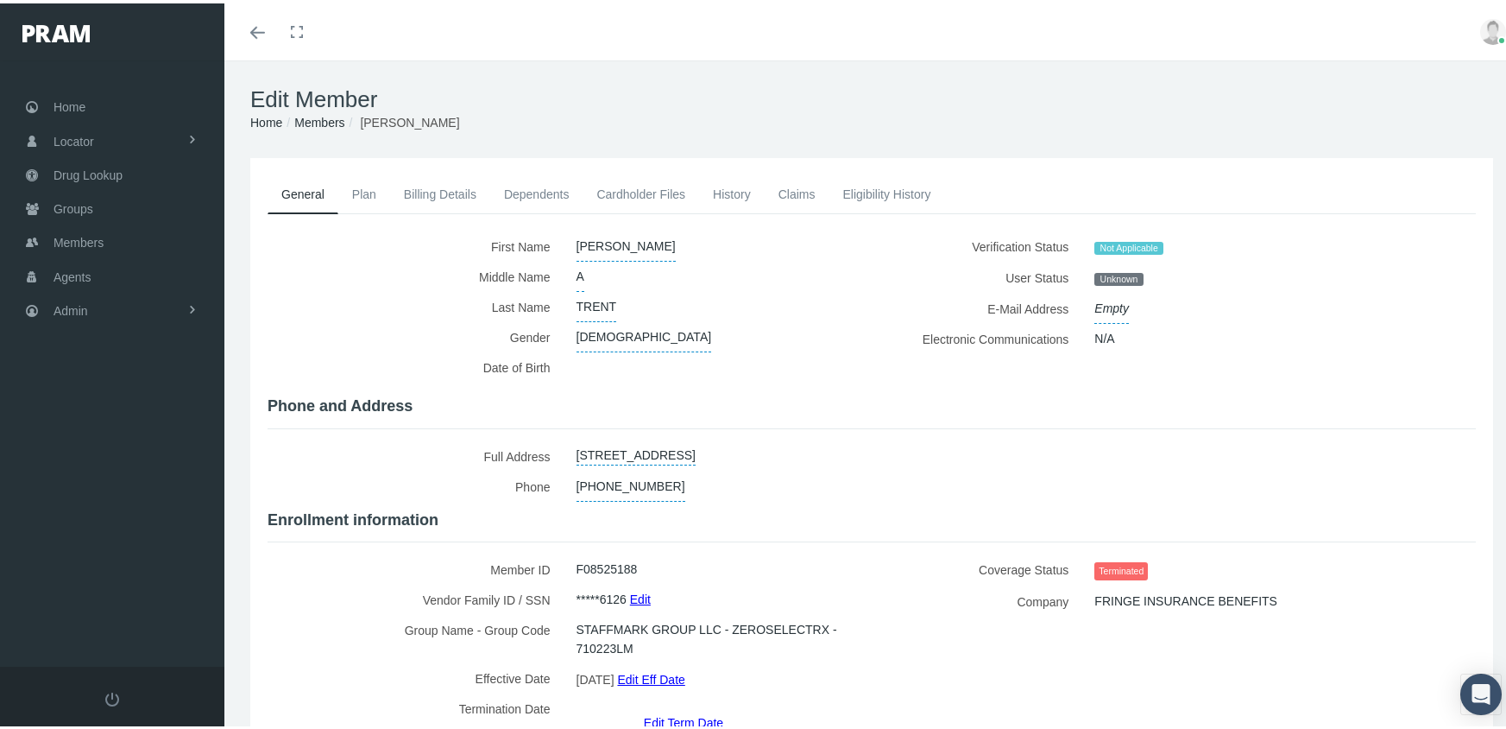
click at [669, 706] on link "Edit Term Date" at bounding box center [683, 718] width 79 height 25
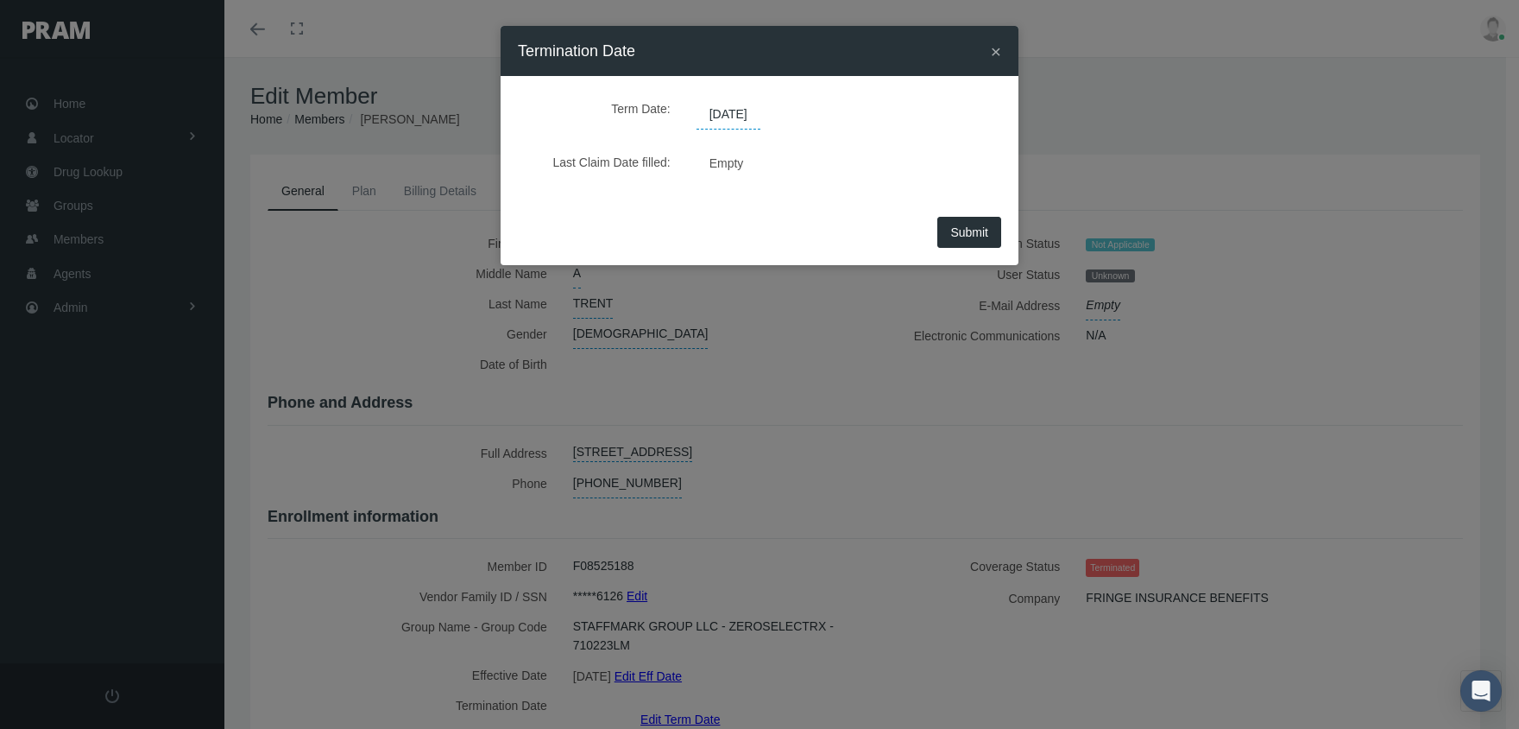
click at [750, 120] on span "[DATE]" at bounding box center [729, 114] width 64 height 29
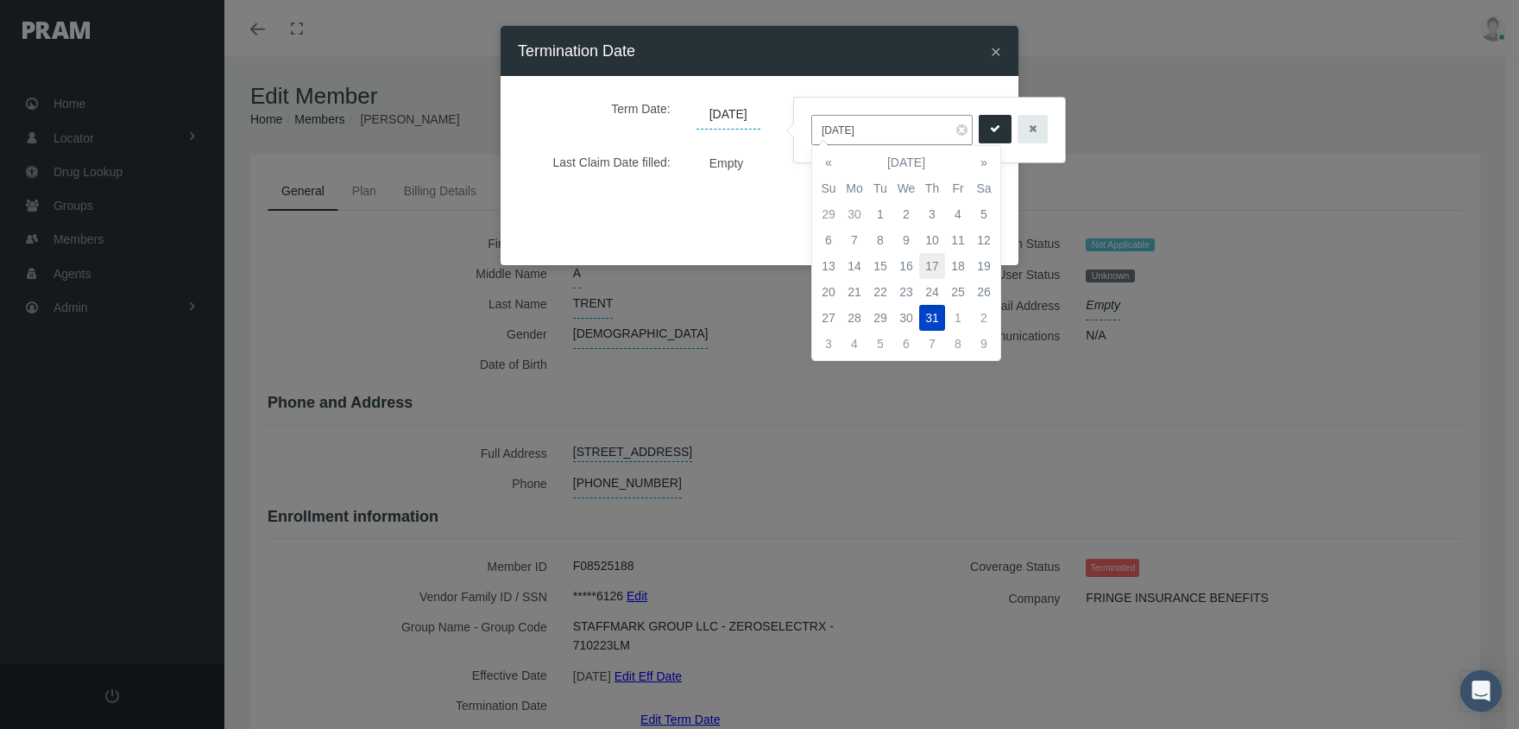
click at [936, 258] on td "17" at bounding box center [932, 266] width 26 height 26
type input "[DATE]"
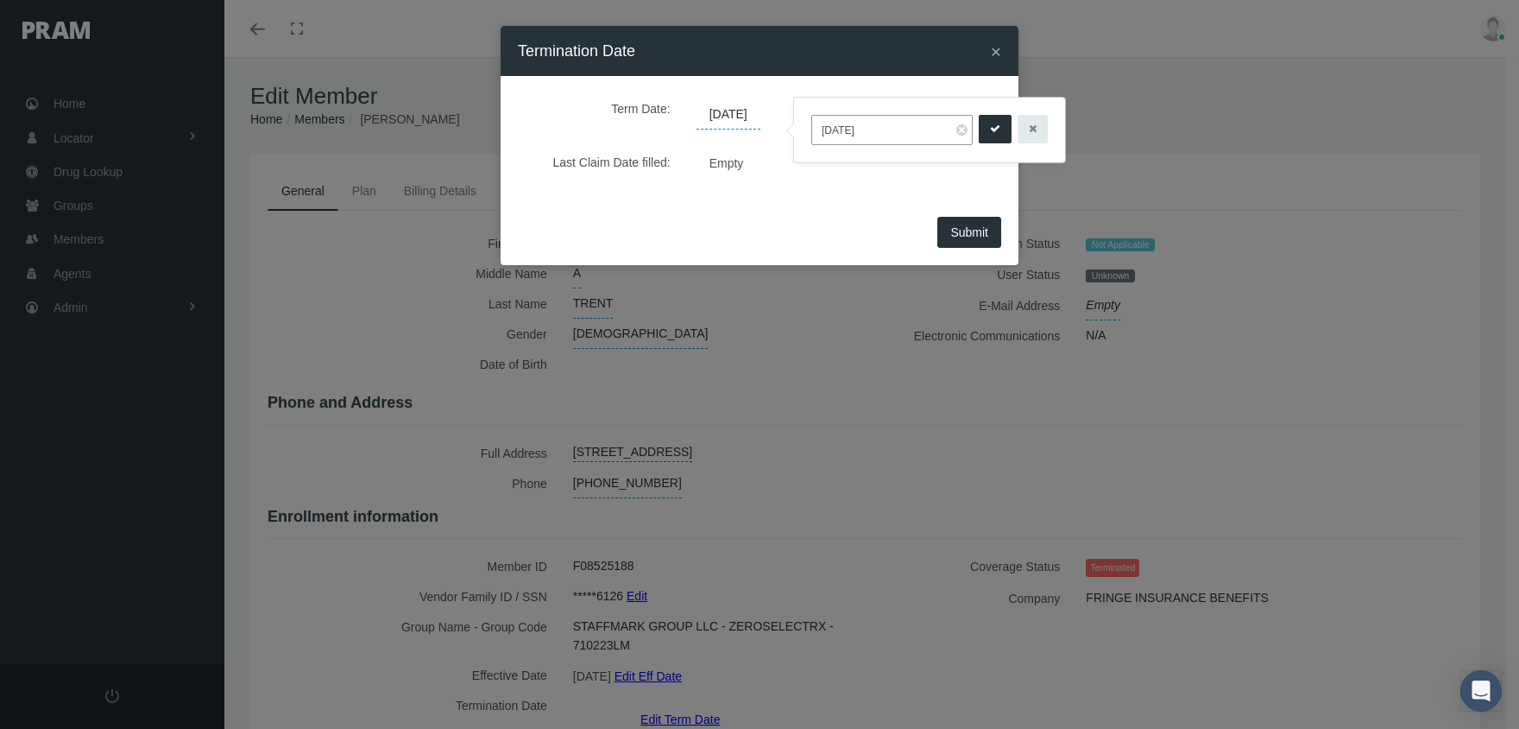
click at [990, 123] on icon "submit" at bounding box center [995, 129] width 10 height 16
click at [971, 230] on span "Submit" at bounding box center [969, 232] width 38 height 14
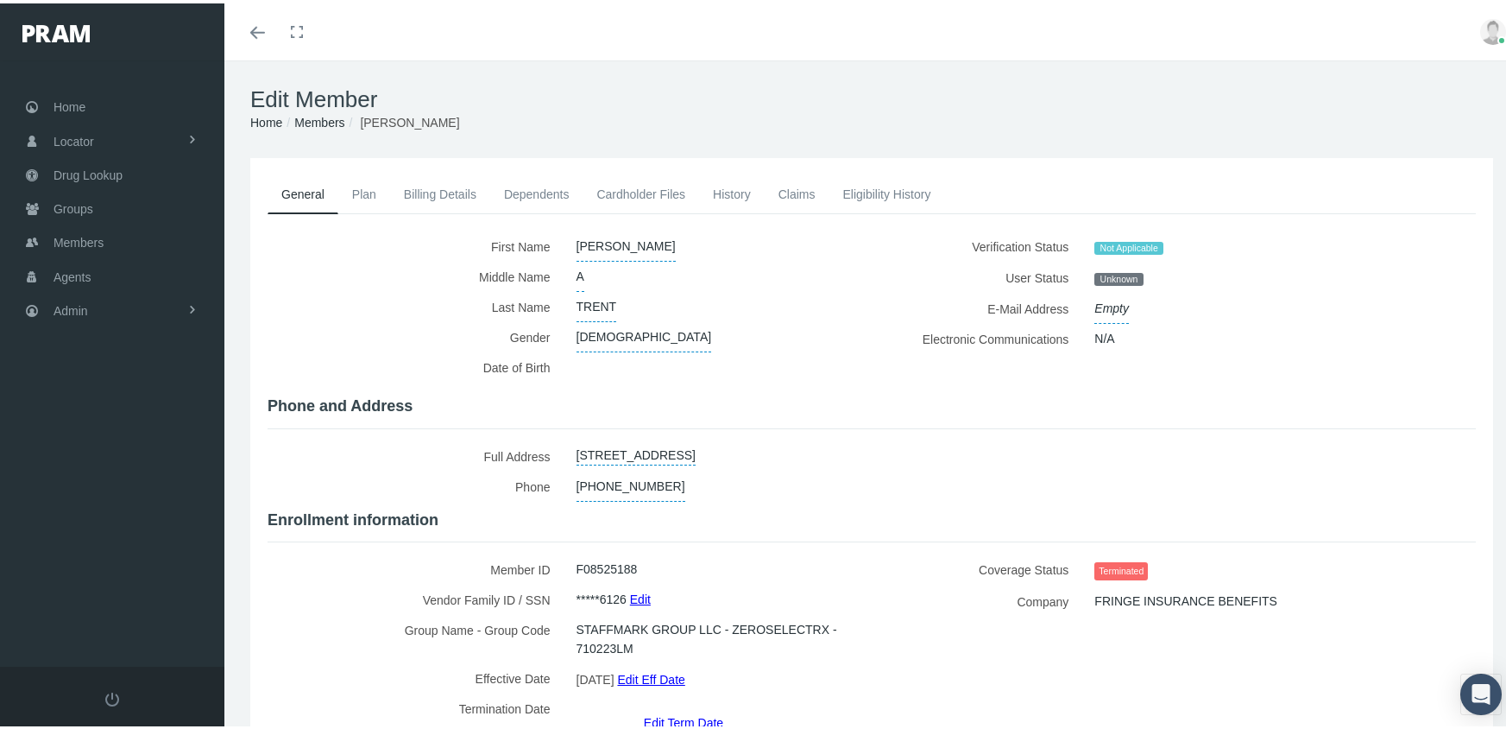
click at [304, 124] on link "Members" at bounding box center [319, 119] width 50 height 14
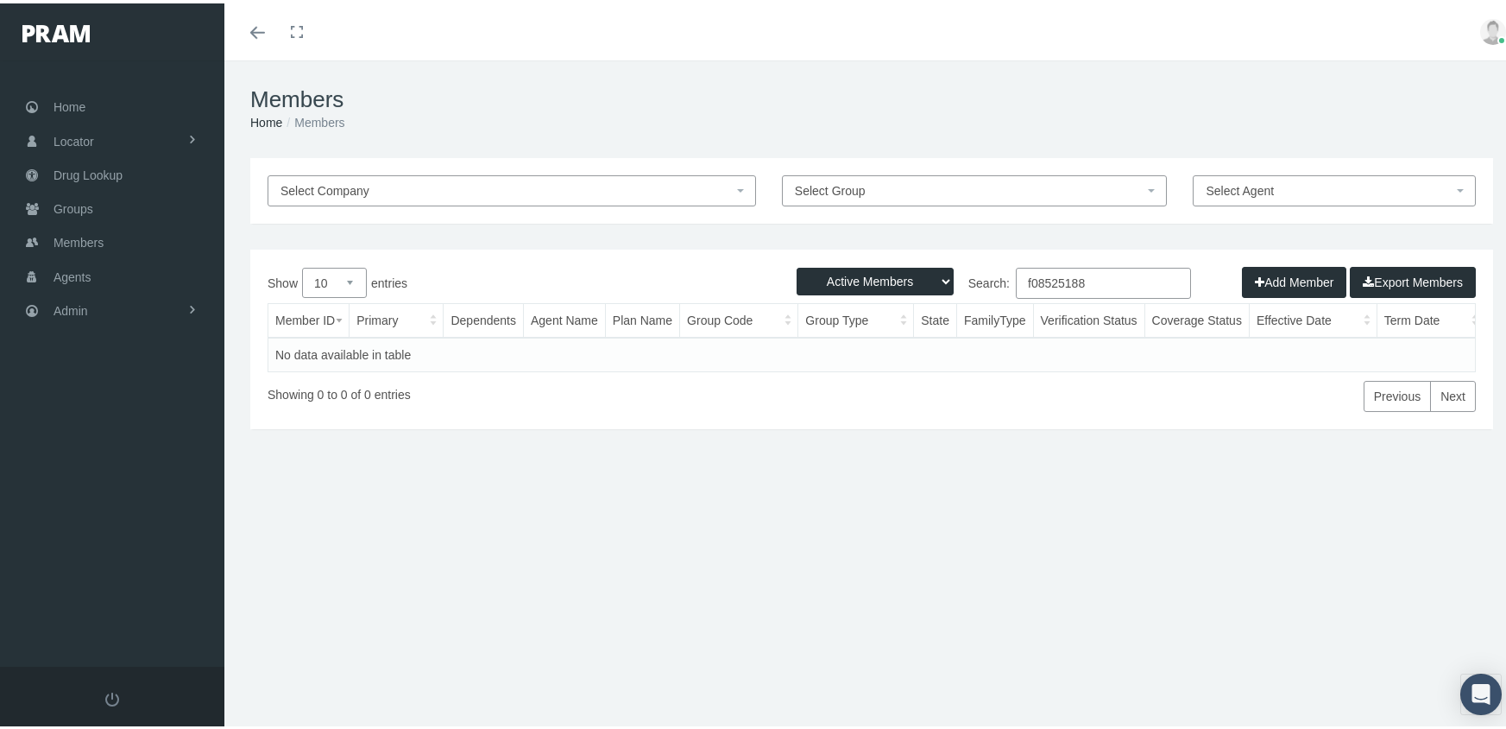
click at [864, 277] on select "Active Members Terminated Members Active & Terminated" at bounding box center [875, 278] width 157 height 28
select select "3"
click at [797, 264] on select "Active Members Terminated Members Active & Terminated" at bounding box center [875, 278] width 157 height 28
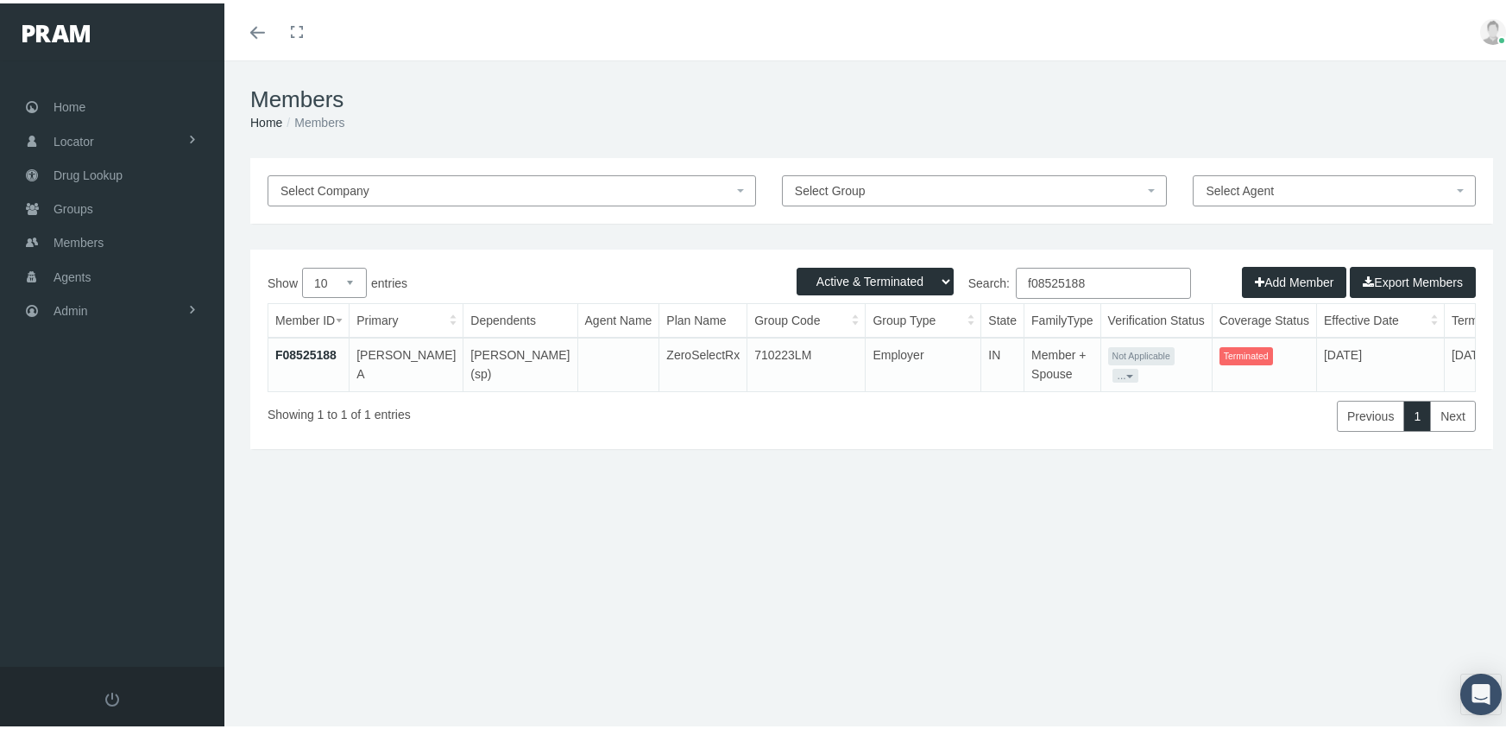
click at [1096, 283] on input "f08525188" at bounding box center [1103, 279] width 175 height 31
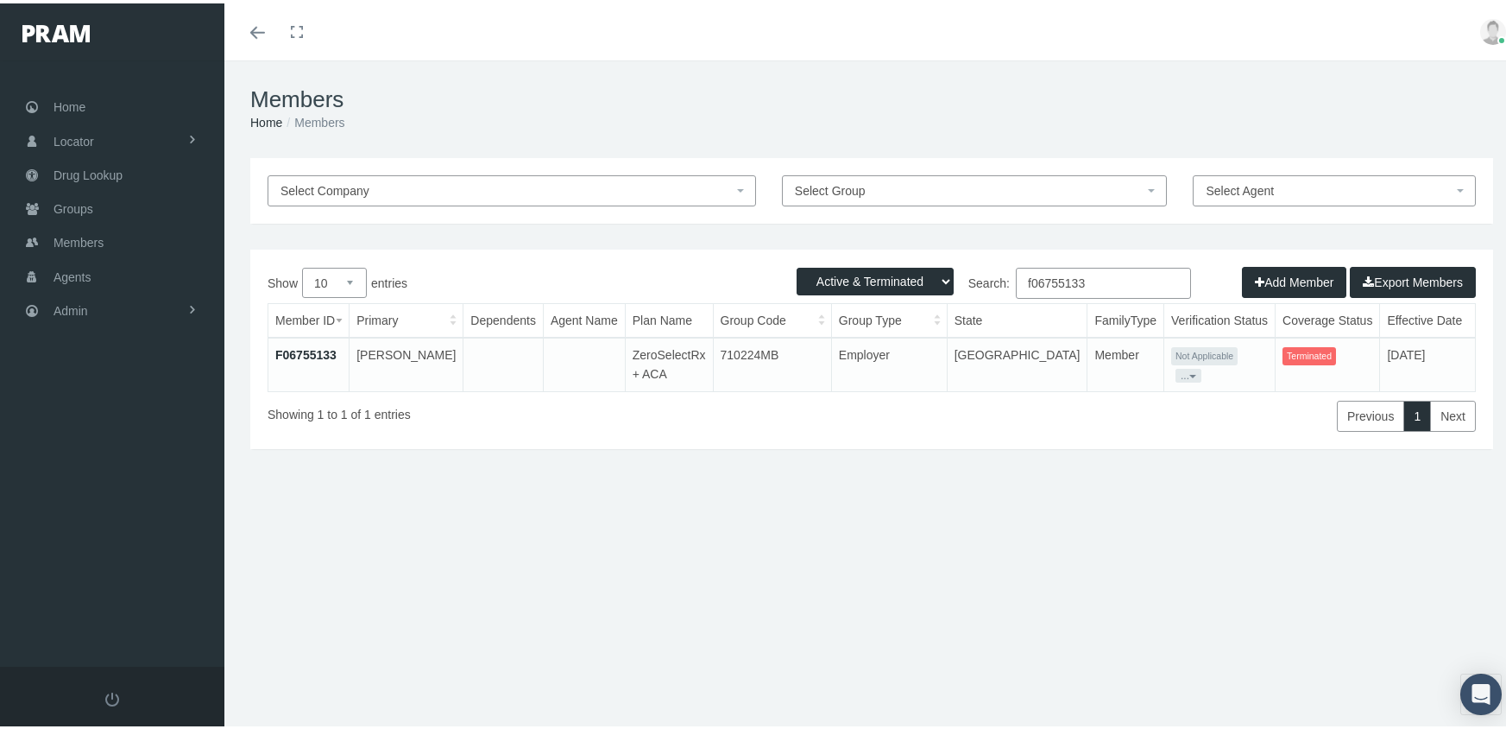
type input "f06755133"
click at [314, 351] on link "F06755133" at bounding box center [305, 351] width 61 height 14
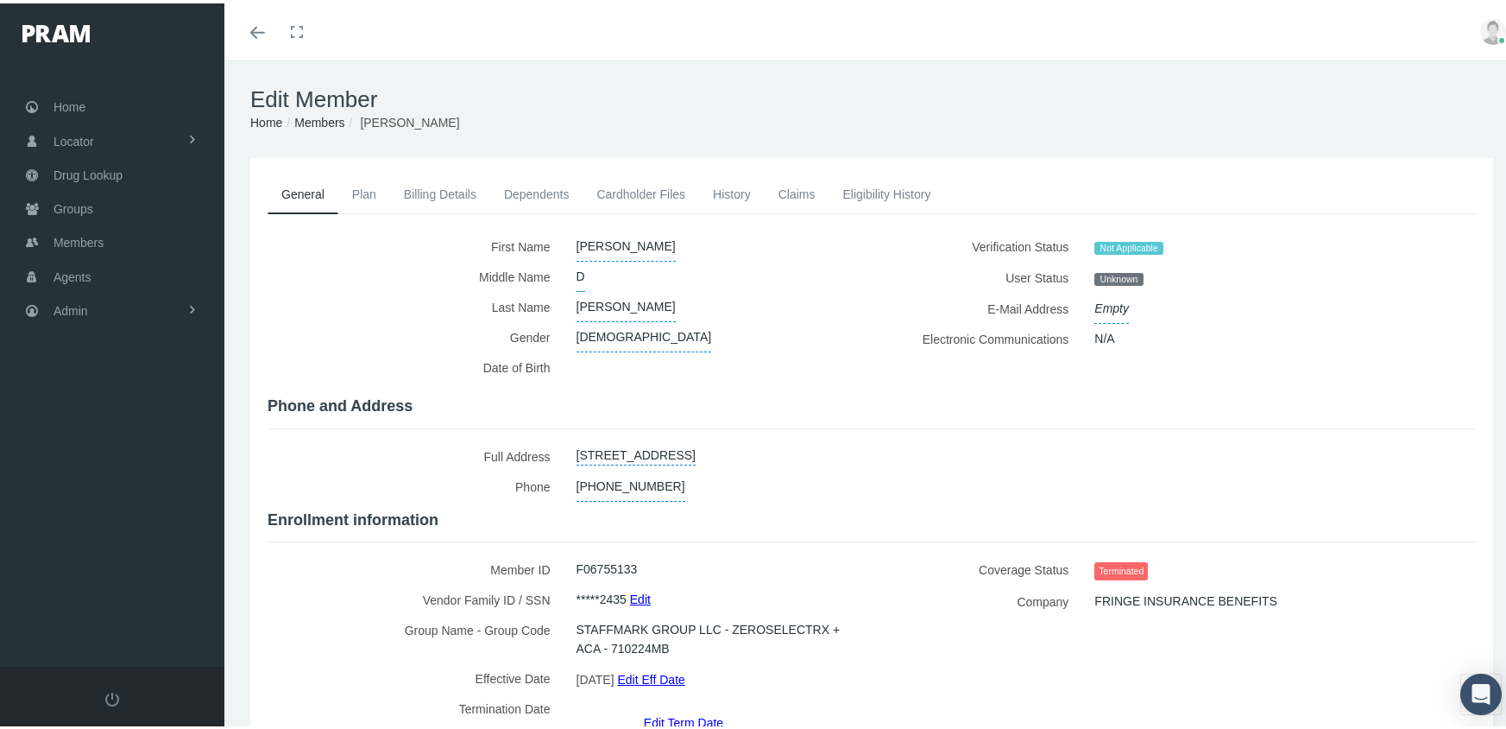
click at [677, 706] on link "Edit Term Date" at bounding box center [683, 718] width 79 height 25
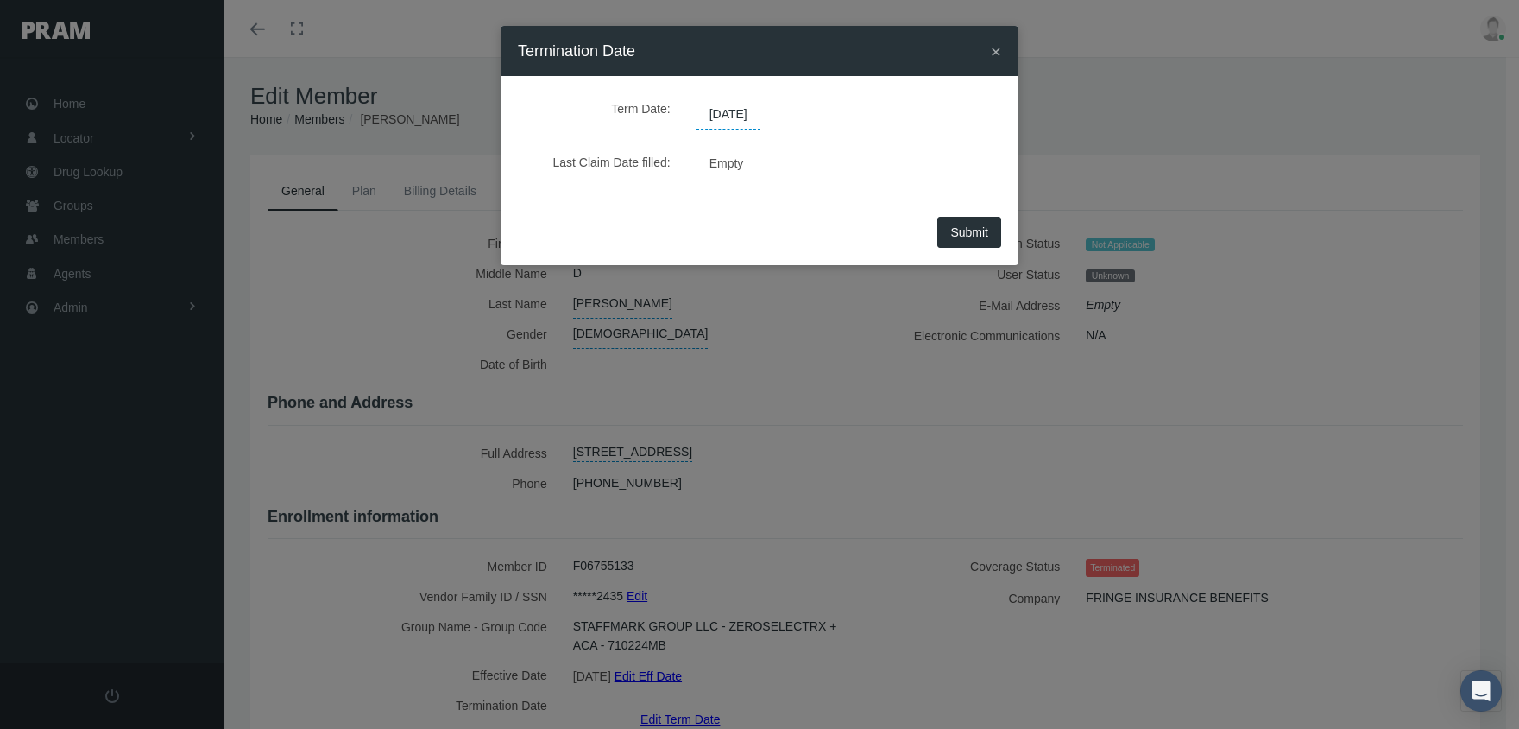
click at [738, 117] on span "[DATE]" at bounding box center [729, 114] width 64 height 29
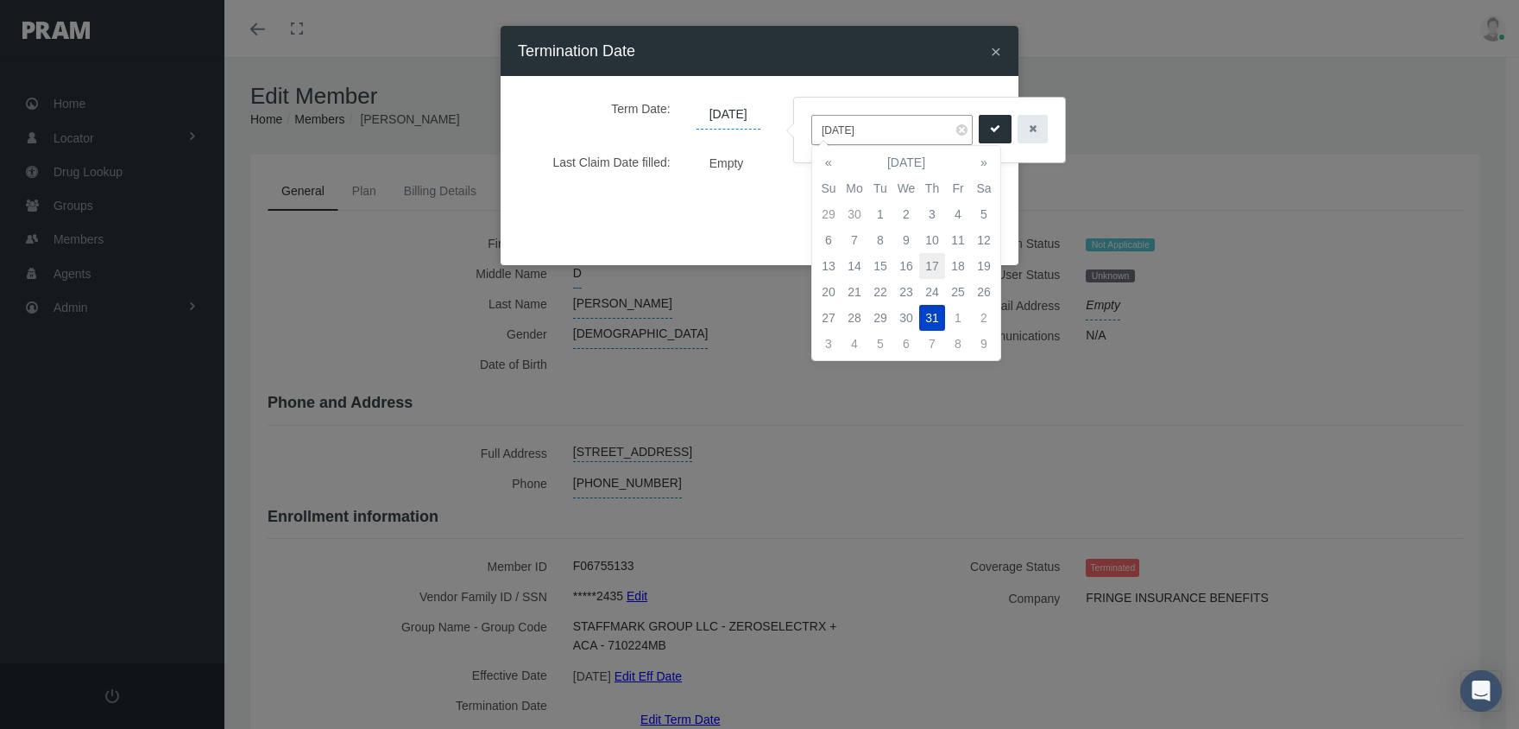
click at [933, 258] on td "17" at bounding box center [932, 266] width 26 height 26
type input "[DATE]"
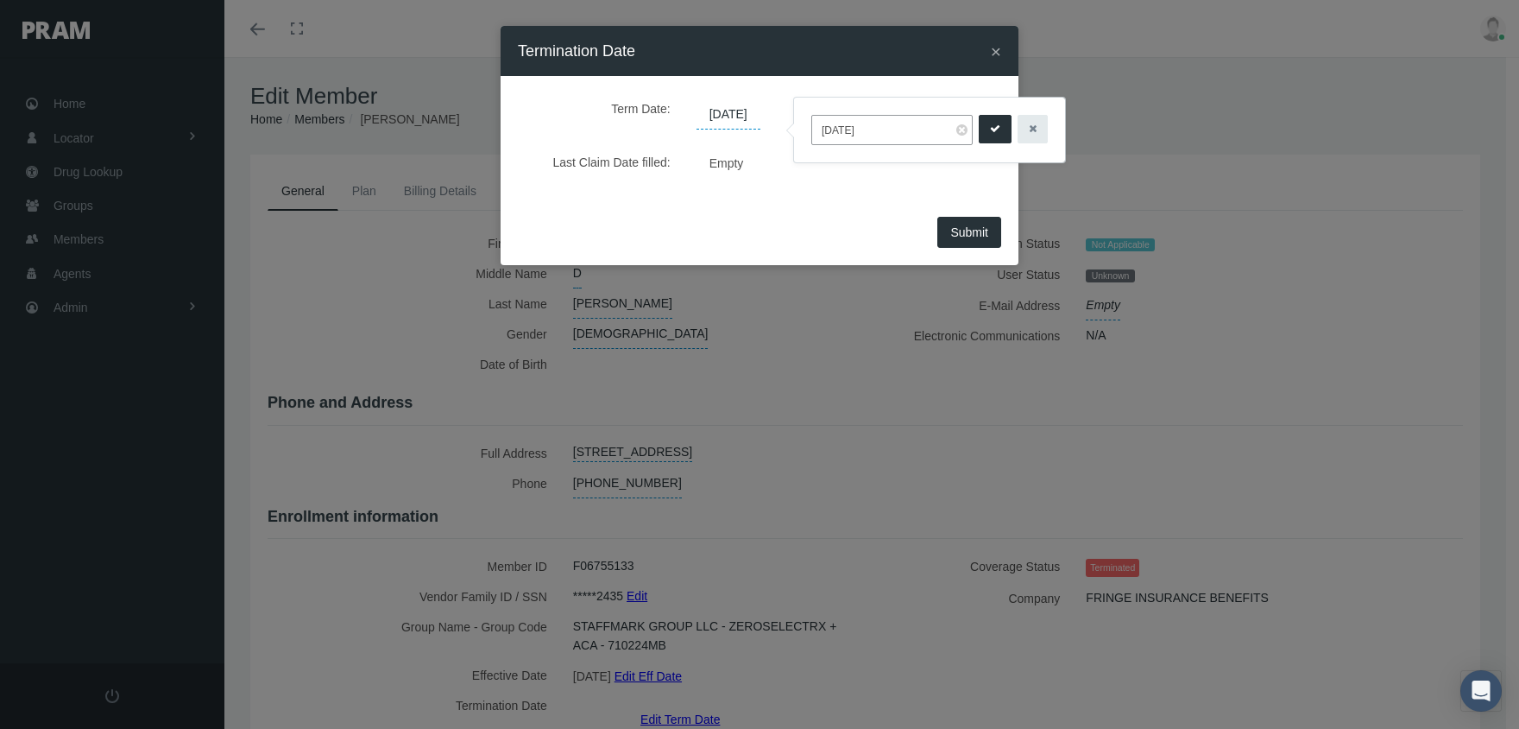
click at [990, 123] on icon "submit" at bounding box center [995, 129] width 10 height 16
click at [996, 224] on button "Submit" at bounding box center [969, 232] width 64 height 31
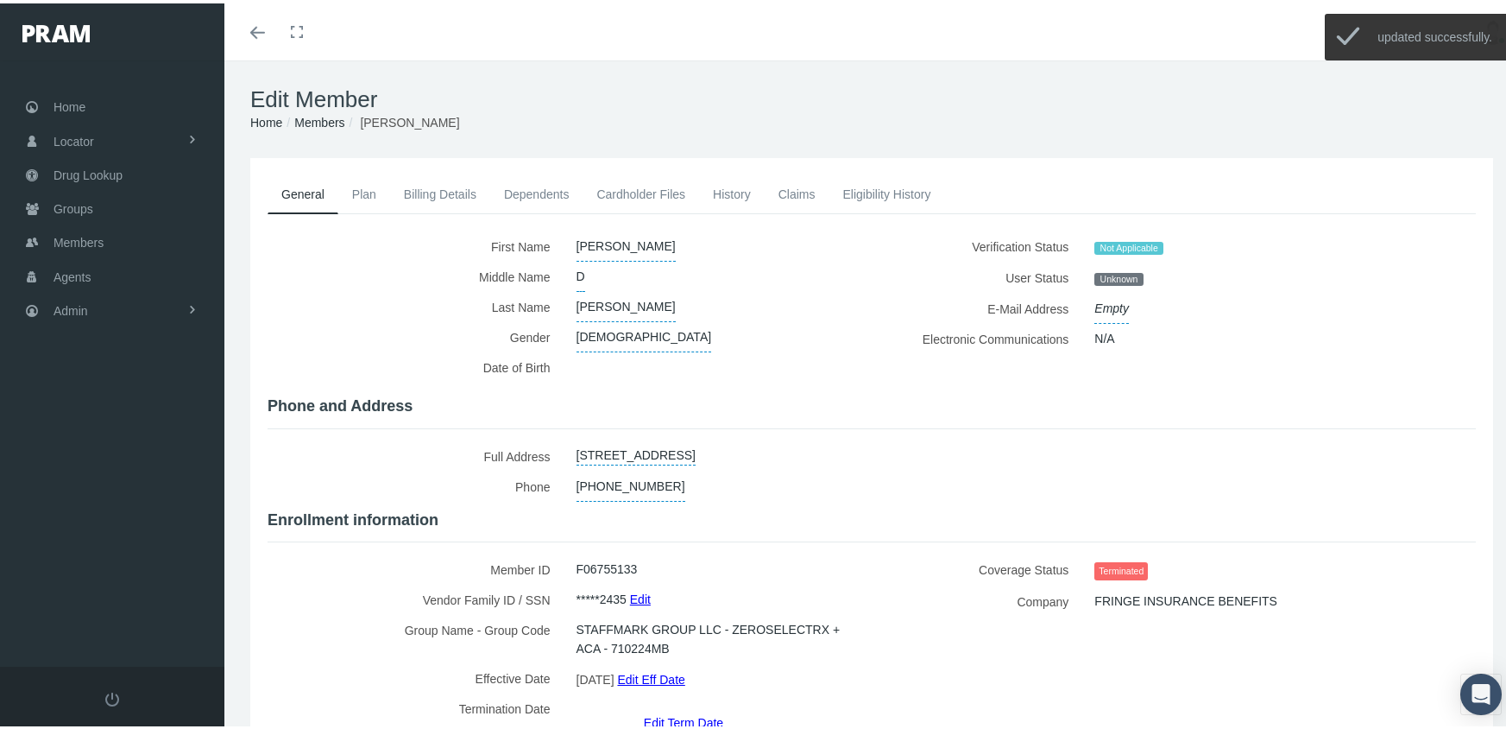
click at [319, 118] on link "Members" at bounding box center [319, 119] width 50 height 14
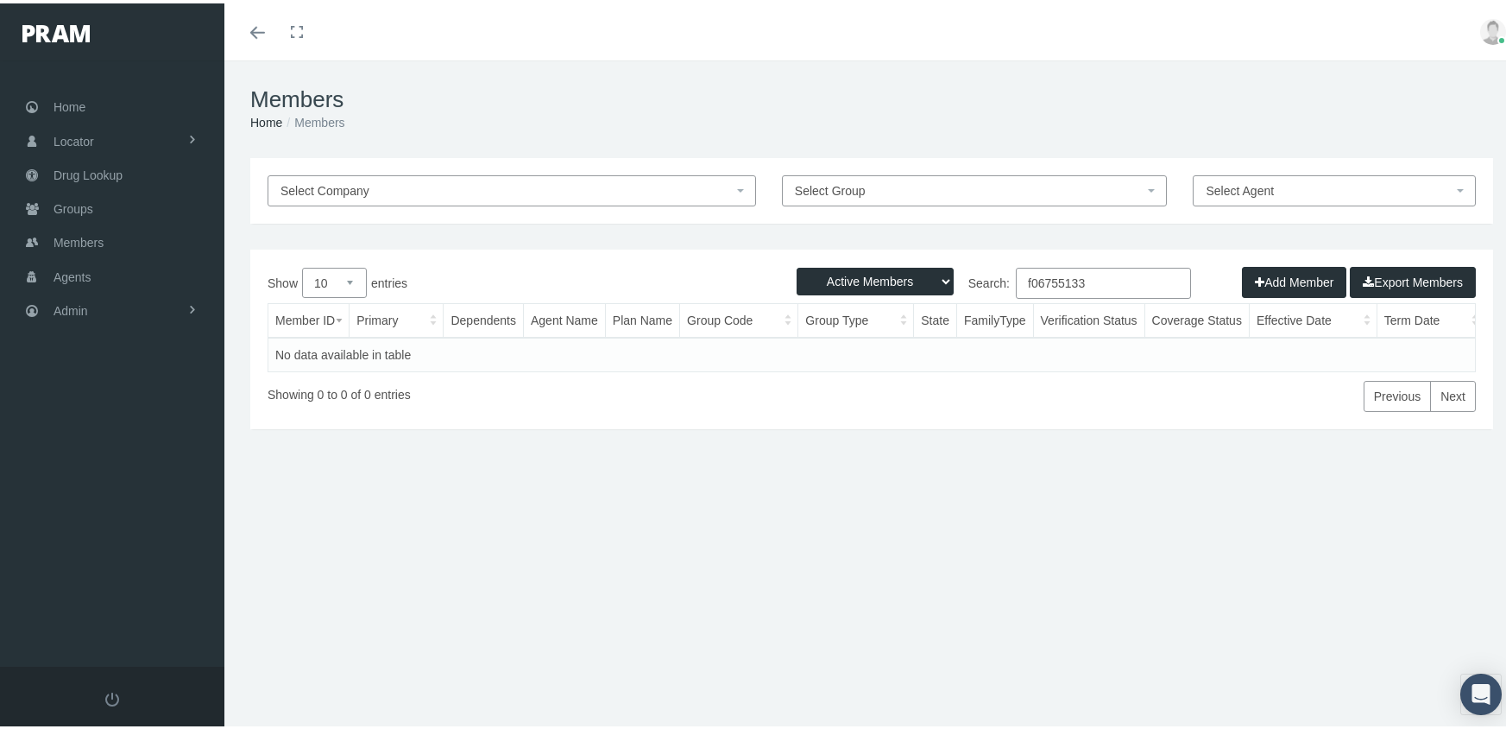
click at [873, 283] on select "Active Members Terminated Members Active & Terminated" at bounding box center [875, 278] width 157 height 28
select select "3"
click at [797, 264] on select "Active Members Terminated Members Active & Terminated" at bounding box center [875, 278] width 157 height 28
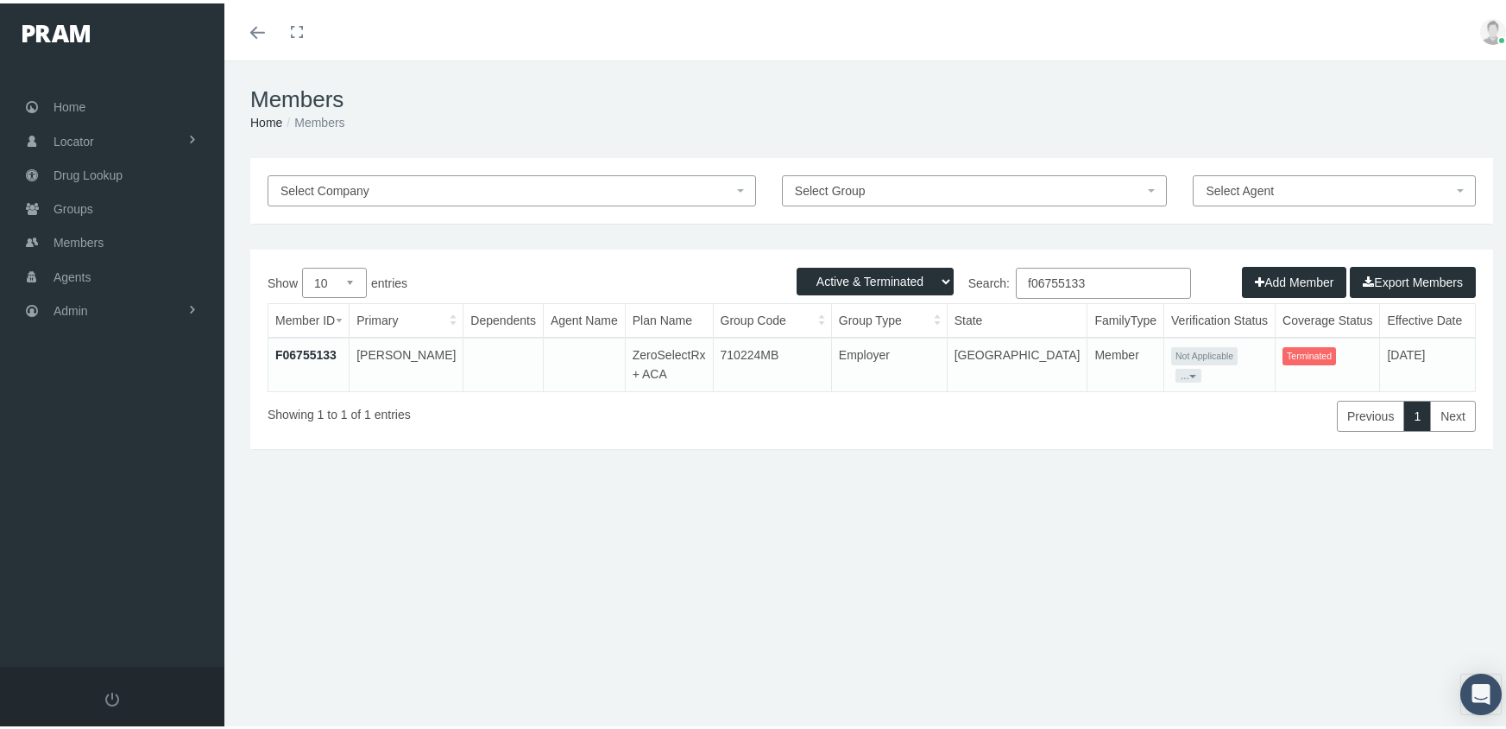
click at [1107, 275] on input "f06755133" at bounding box center [1103, 279] width 175 height 31
type input "f09066388"
click at [294, 346] on link "F09066388" at bounding box center [305, 351] width 61 height 14
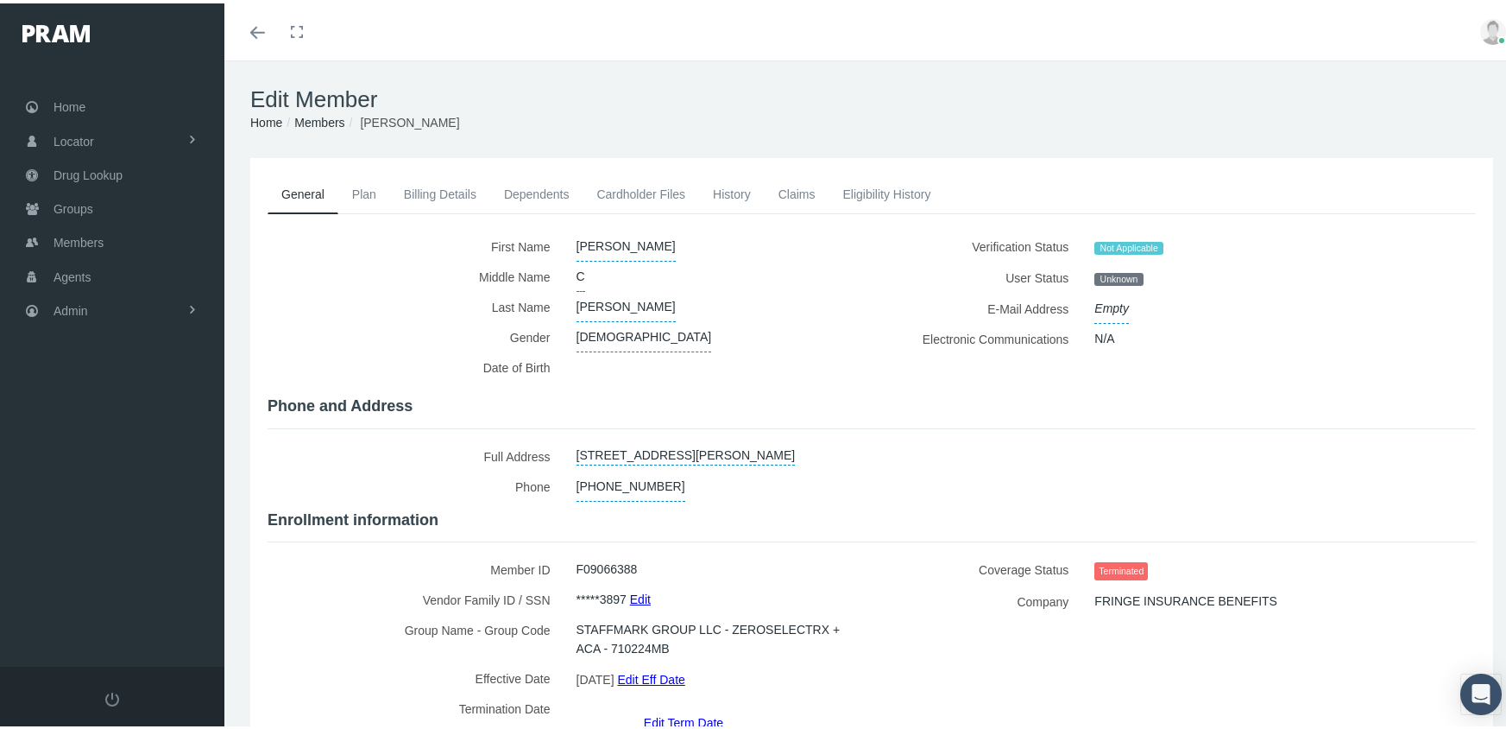
click at [684, 706] on link "Edit Term Date" at bounding box center [683, 718] width 79 height 25
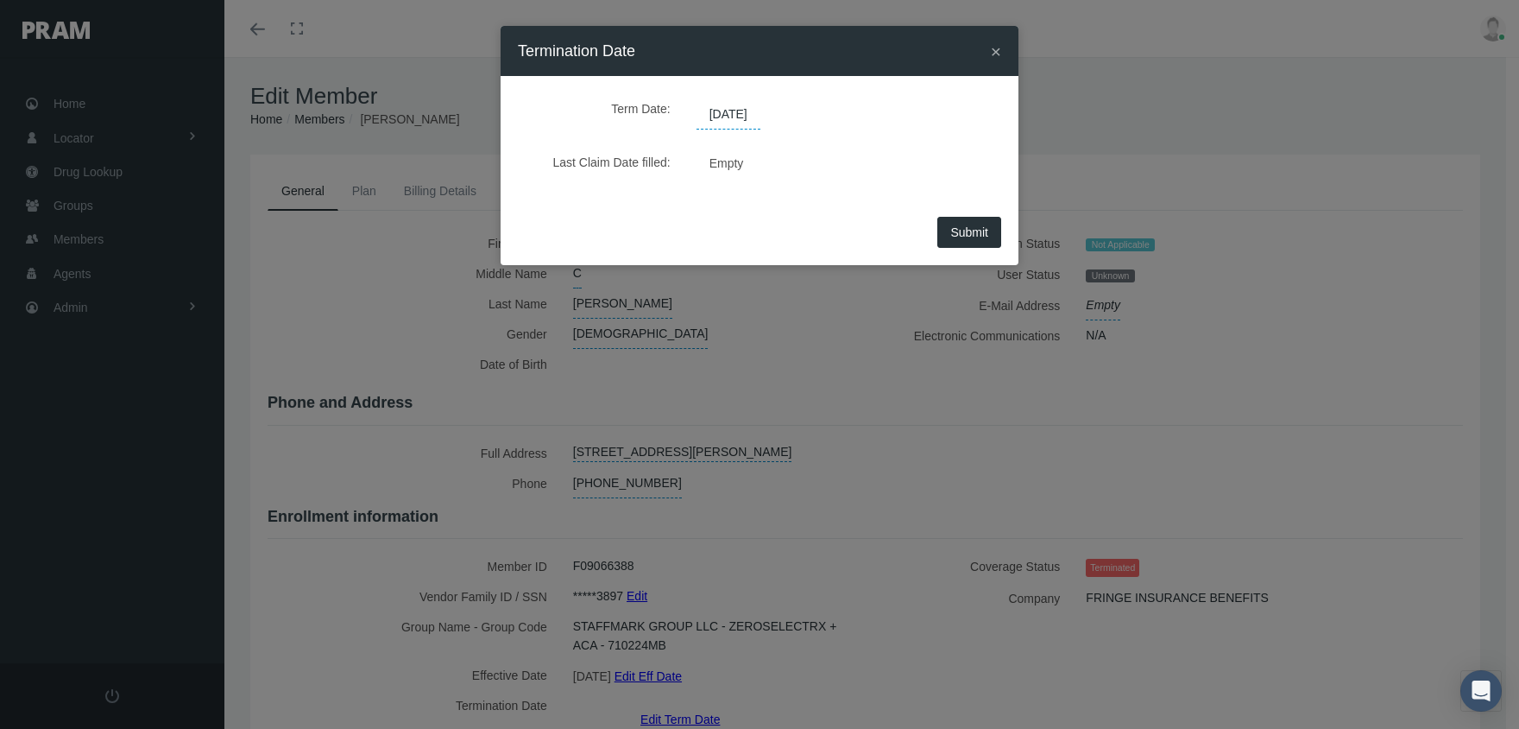
drag, startPoint x: 736, startPoint y: 113, endPoint x: 780, endPoint y: 116, distance: 44.1
click at [737, 113] on span "[DATE]" at bounding box center [729, 114] width 64 height 29
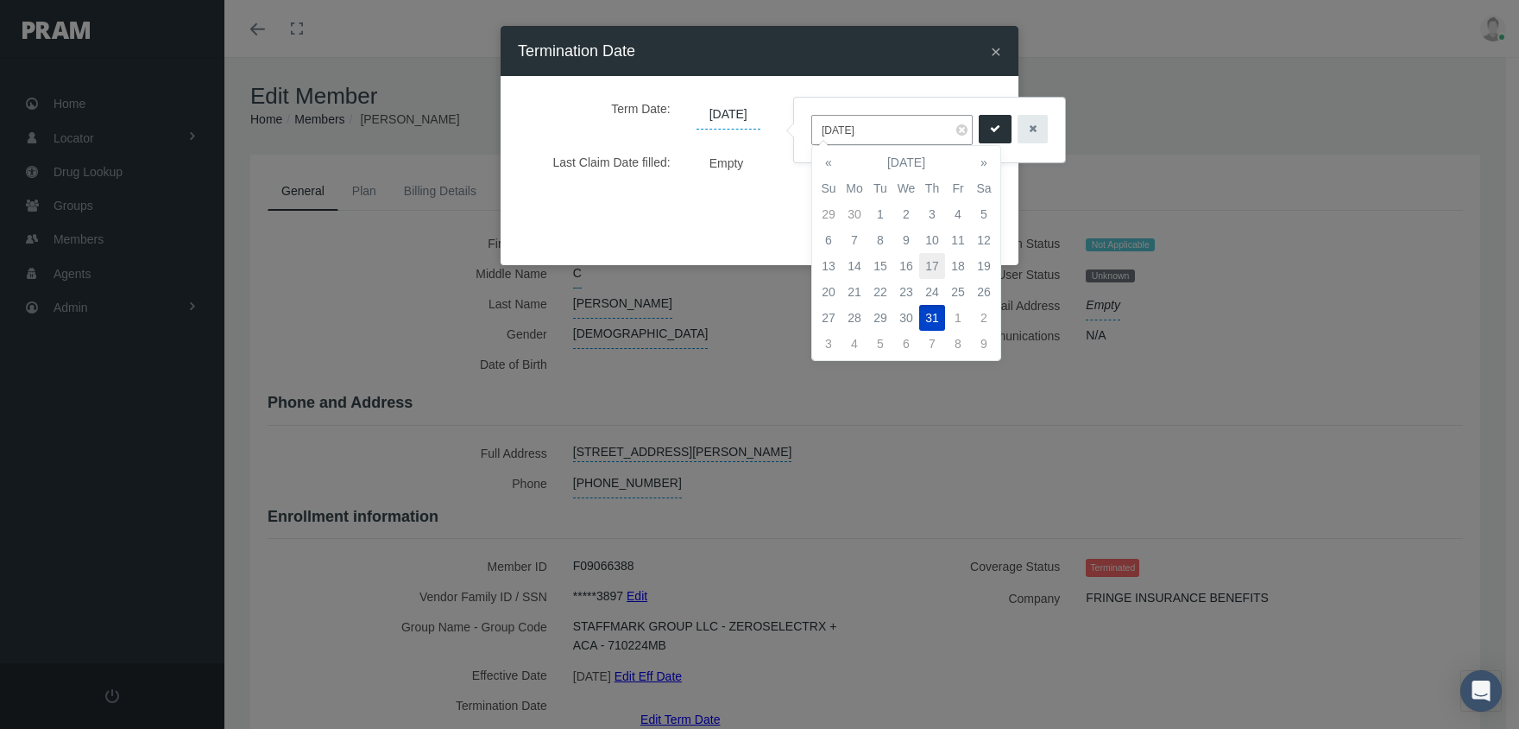
click at [929, 262] on td "17" at bounding box center [932, 266] width 26 height 26
type input "[DATE]"
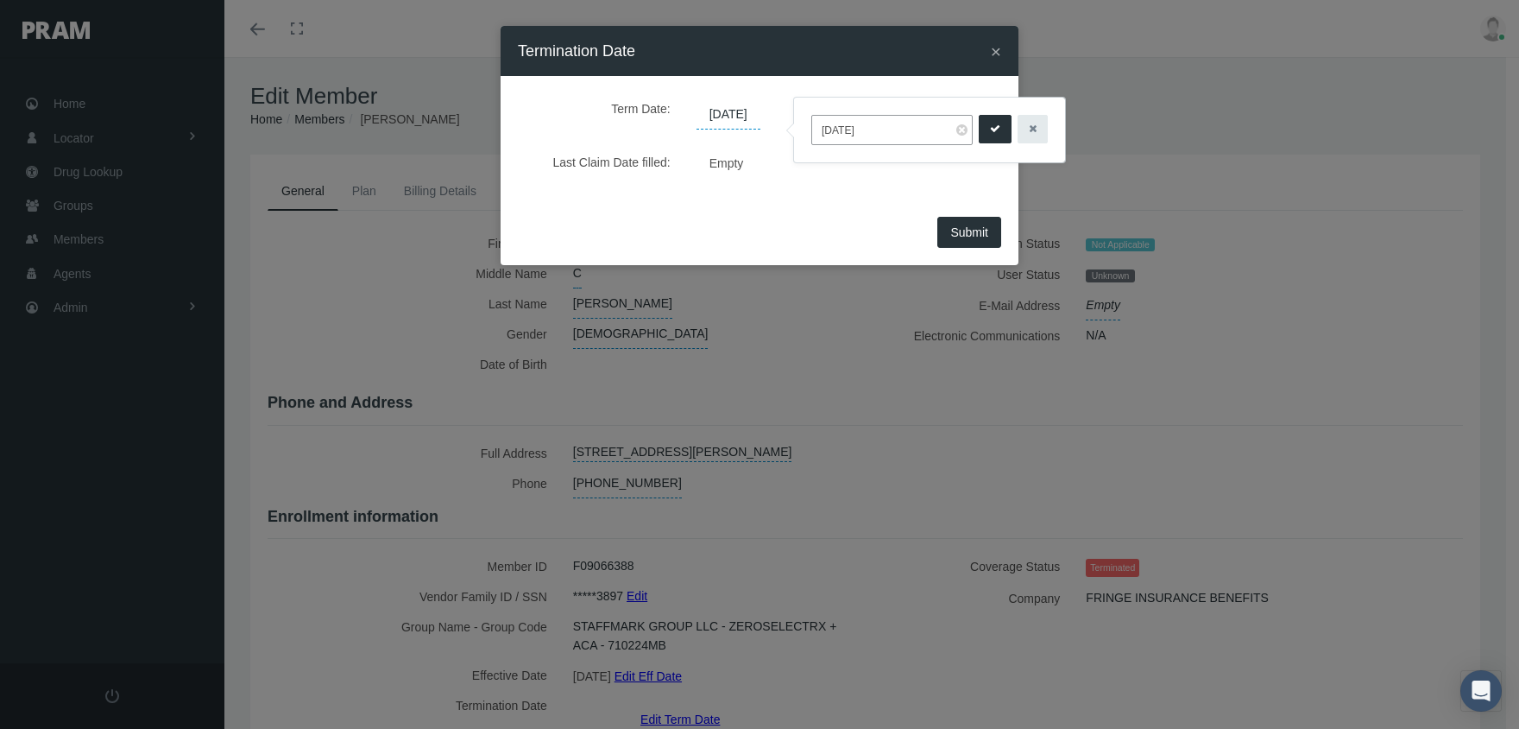
drag, startPoint x: 983, startPoint y: 132, endPoint x: 992, endPoint y: 165, distance: 33.9
click at [990, 131] on icon "submit" at bounding box center [995, 129] width 10 height 16
click at [967, 234] on span "Submit" at bounding box center [969, 232] width 38 height 14
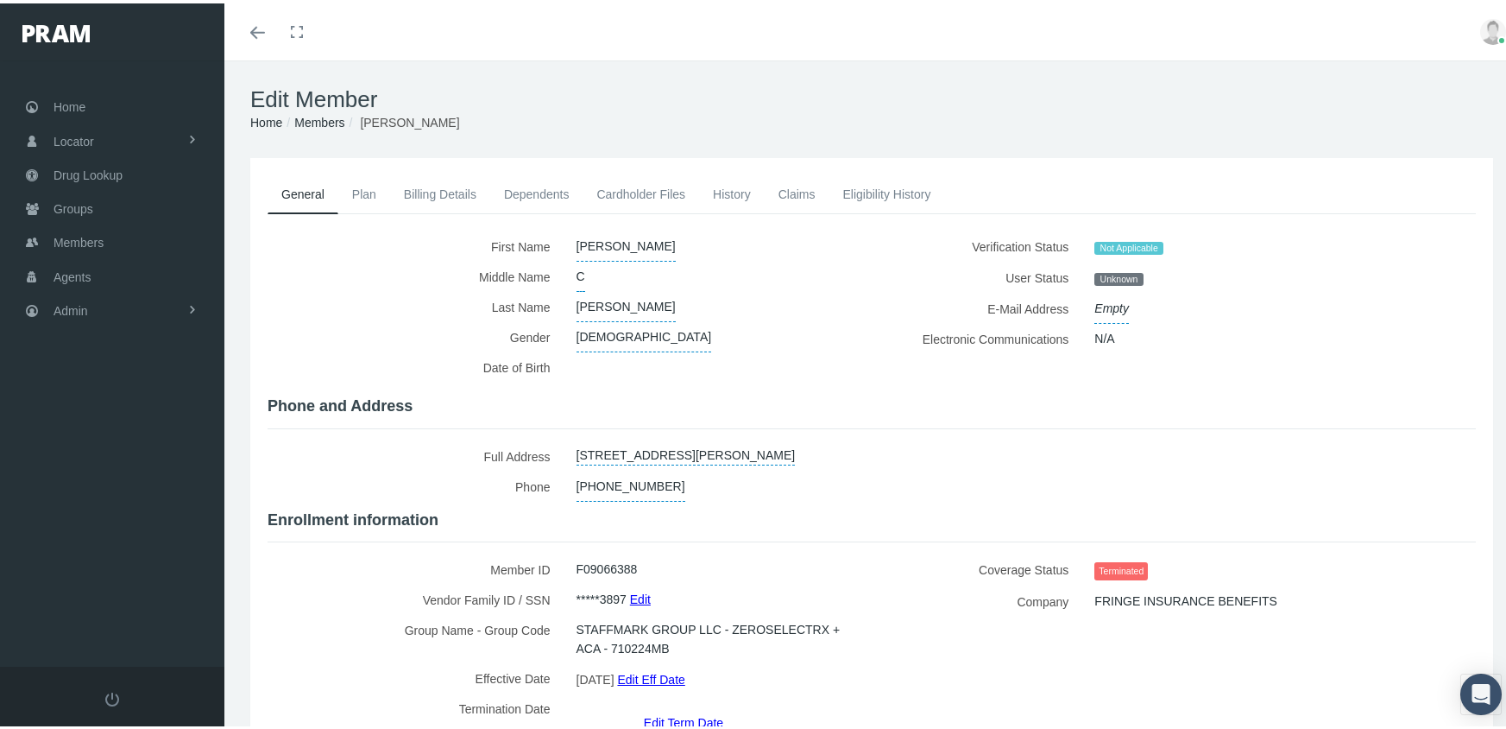
click at [326, 118] on link "Members" at bounding box center [319, 119] width 50 height 14
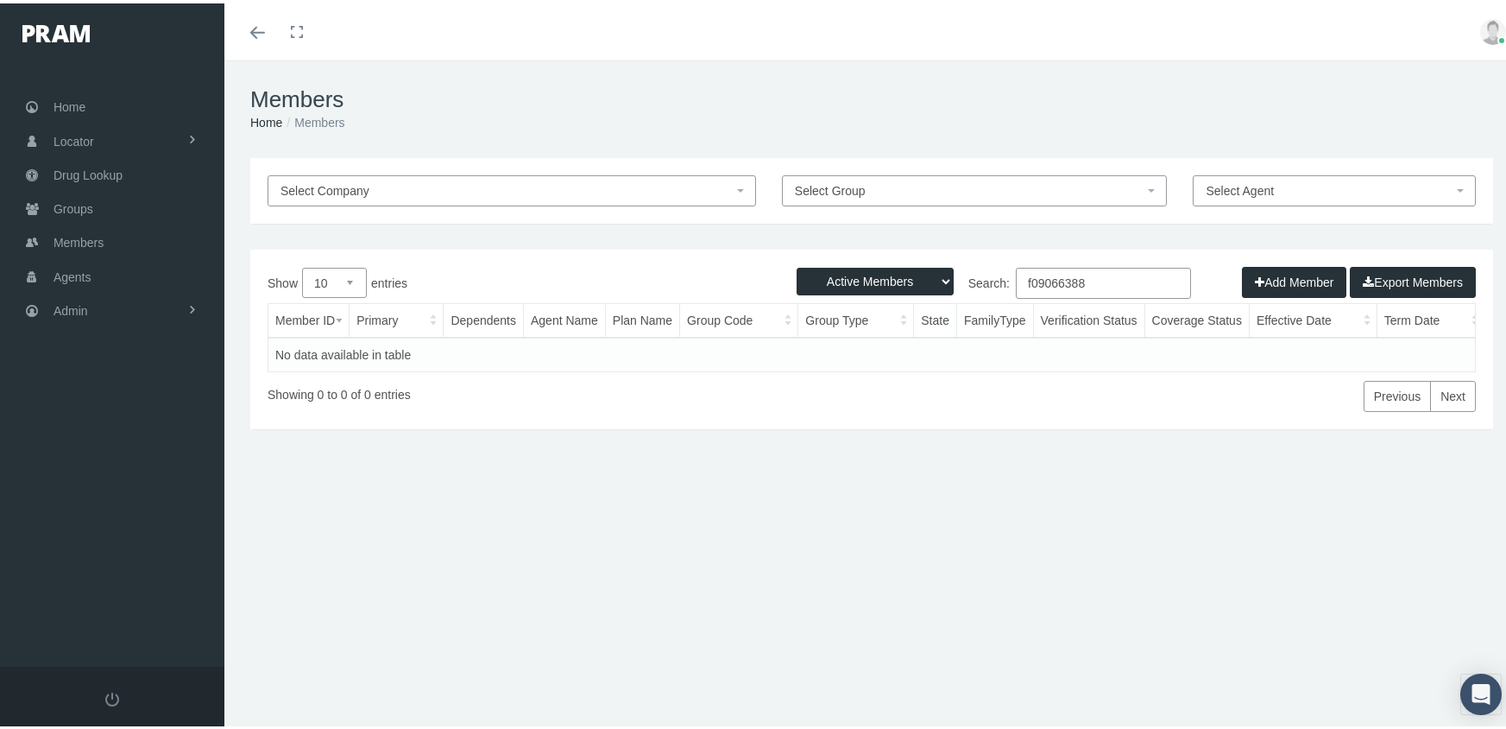
click at [861, 274] on select "Active Members Terminated Members Active & Terminated" at bounding box center [875, 278] width 157 height 28
select select "3"
click at [797, 264] on select "Active Members Terminated Members Active & Terminated" at bounding box center [875, 278] width 157 height 28
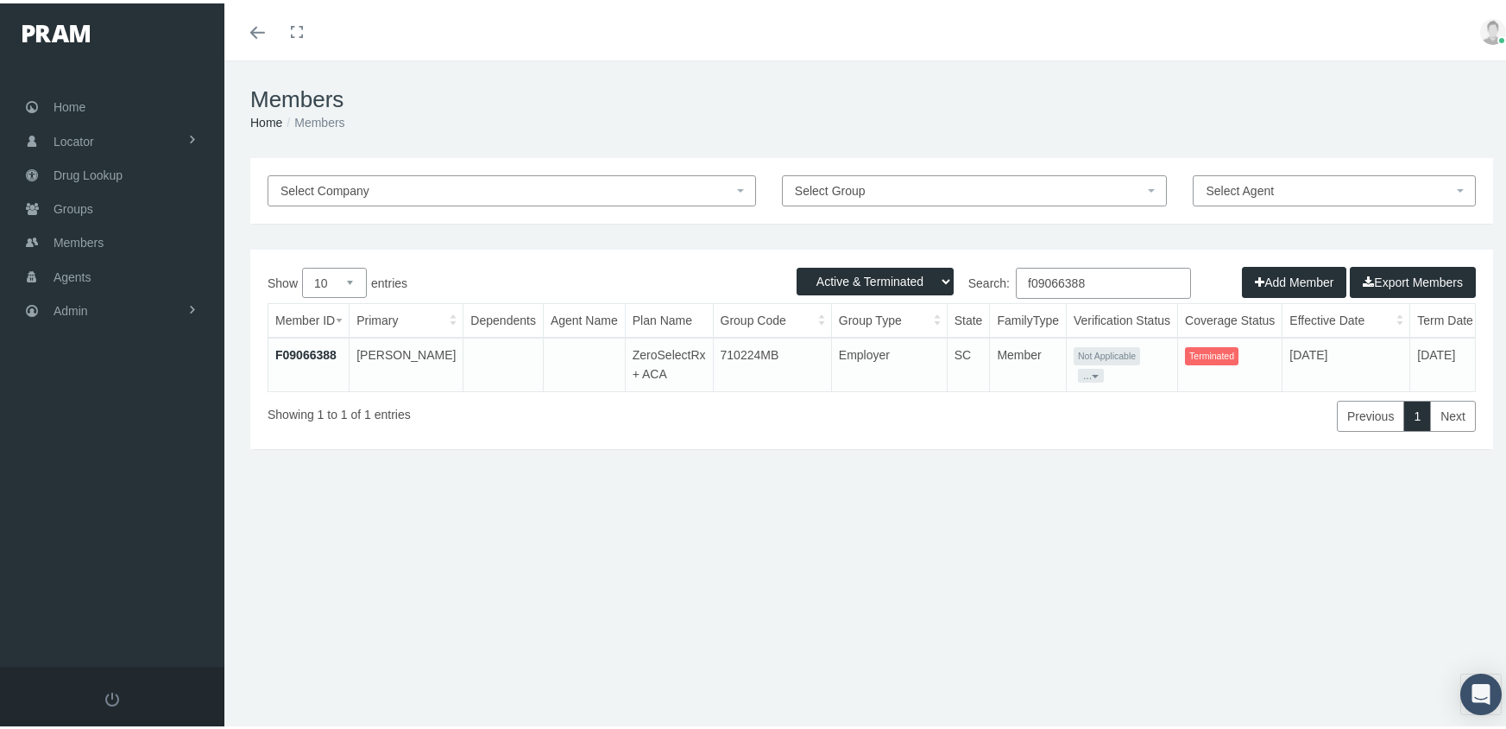
click at [1110, 272] on input "f09066388" at bounding box center [1103, 279] width 175 height 31
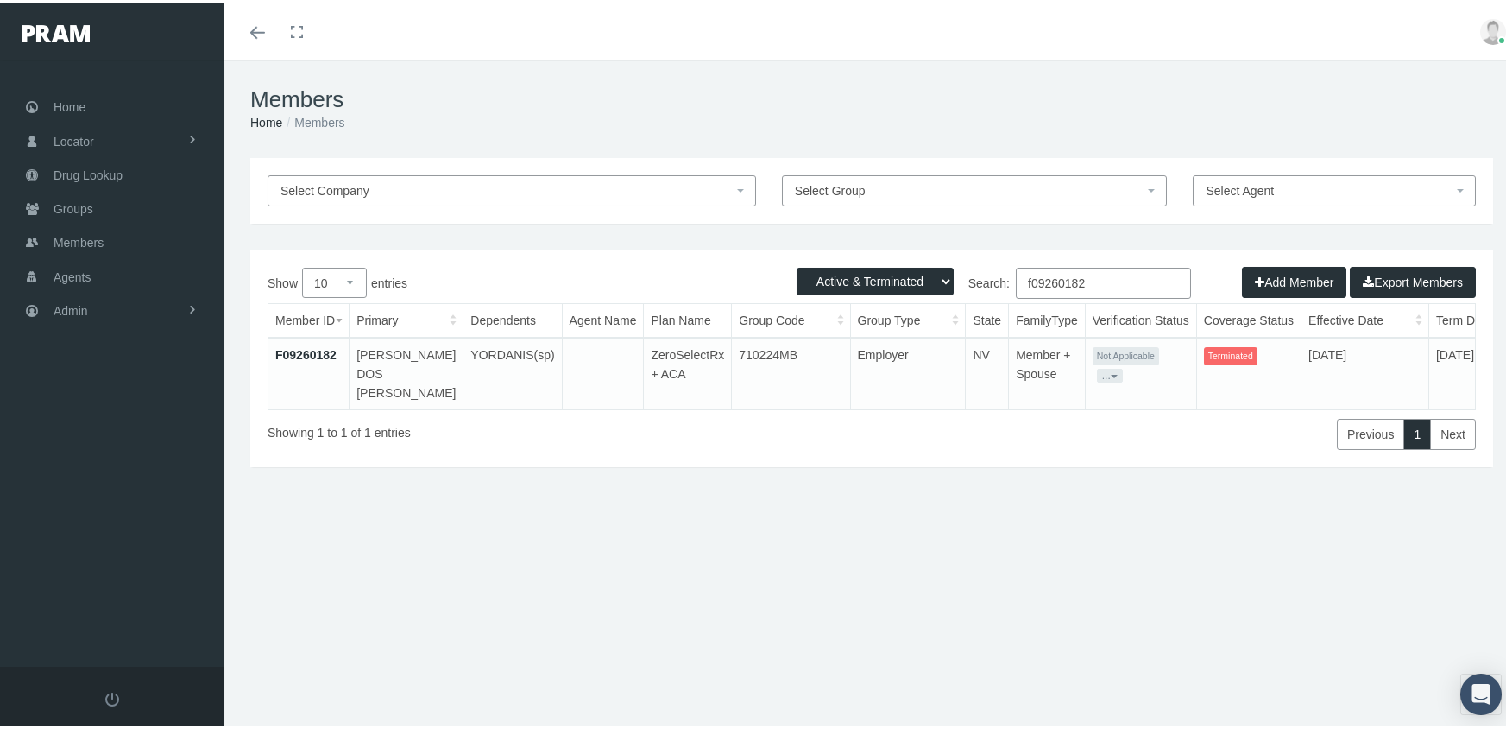
type input "f09260182"
click at [299, 353] on link "F09260182" at bounding box center [305, 351] width 61 height 14
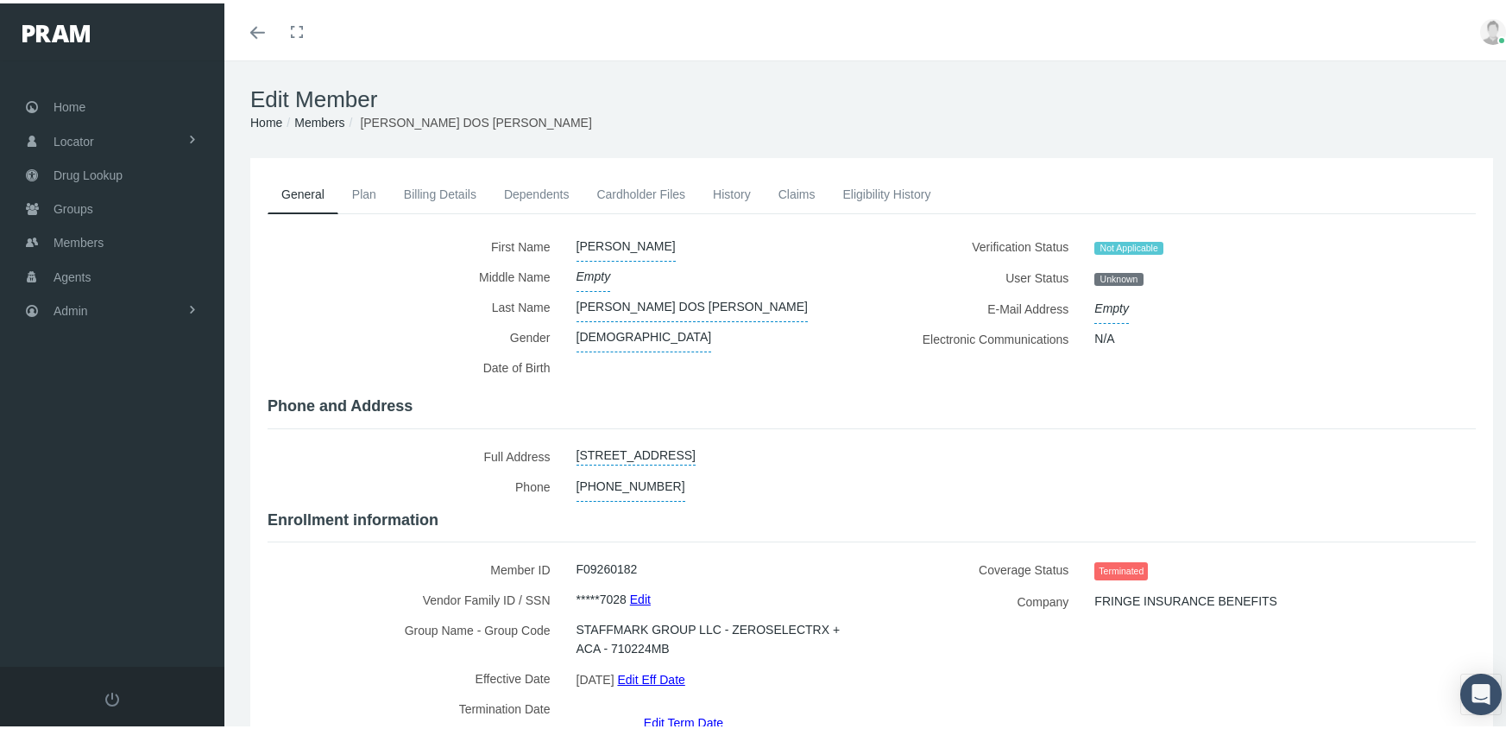
click at [678, 706] on link "Edit Term Date" at bounding box center [683, 718] width 79 height 25
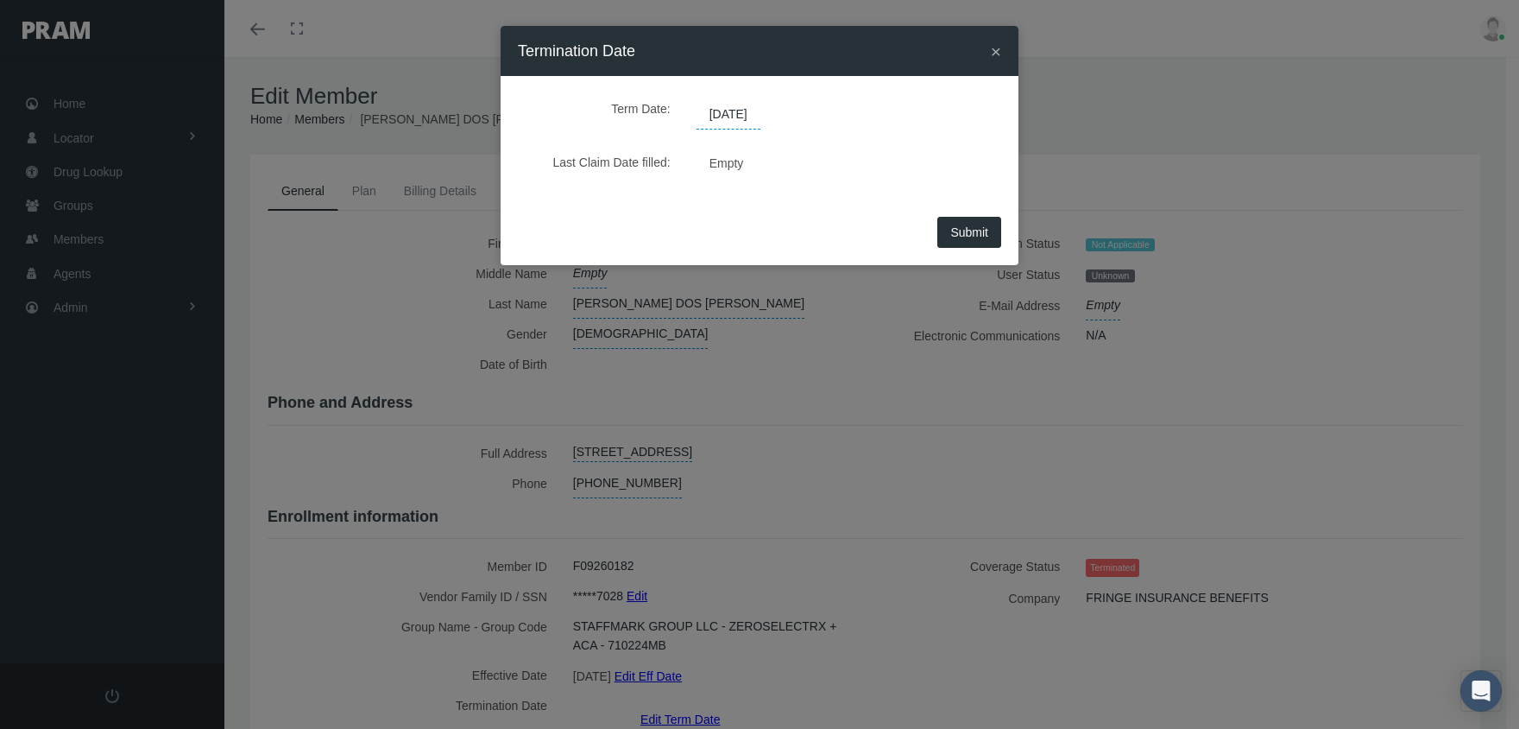
click at [751, 114] on span "[DATE]" at bounding box center [729, 114] width 64 height 29
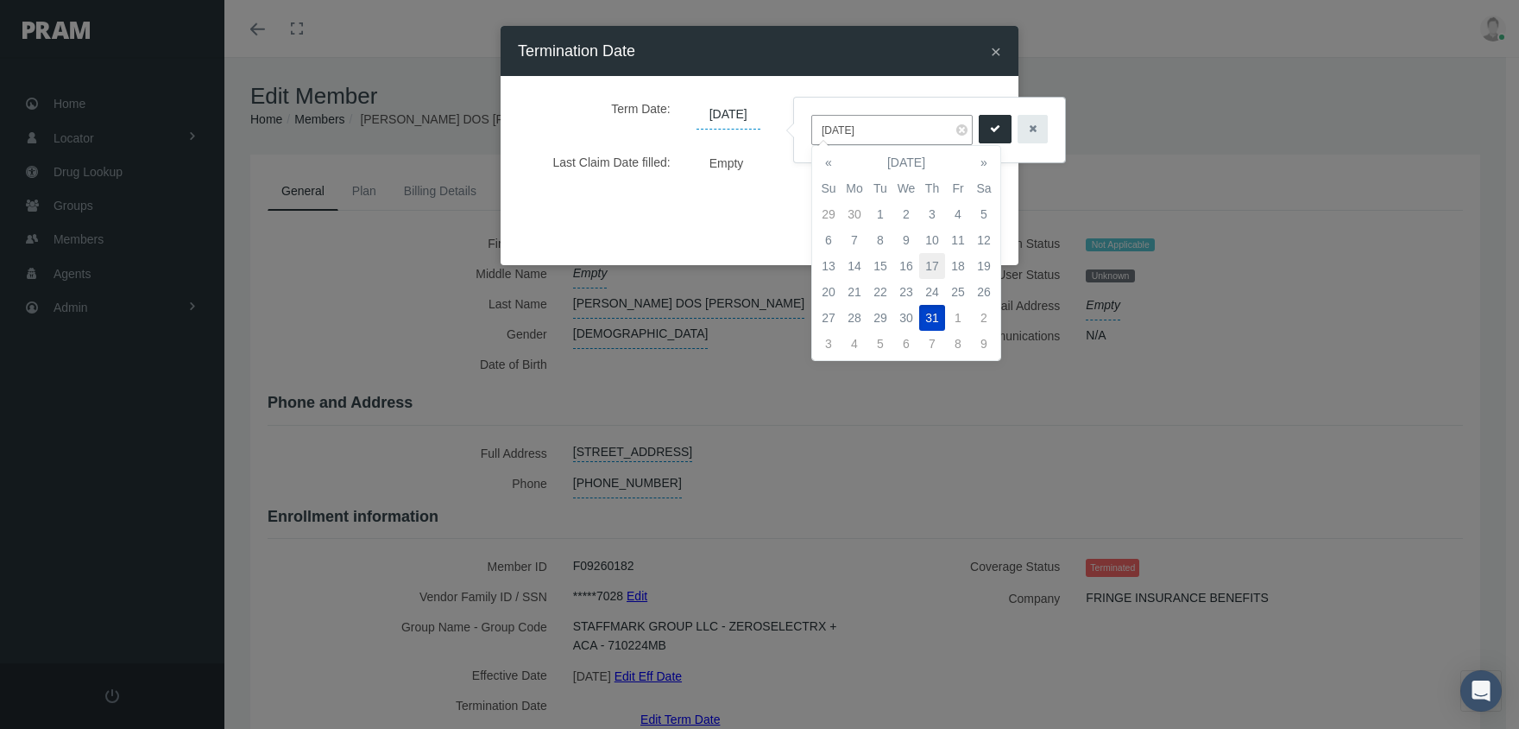
click at [937, 258] on td "17" at bounding box center [932, 266] width 26 height 26
type input "[DATE]"
click at [990, 123] on icon "submit" at bounding box center [995, 129] width 10 height 16
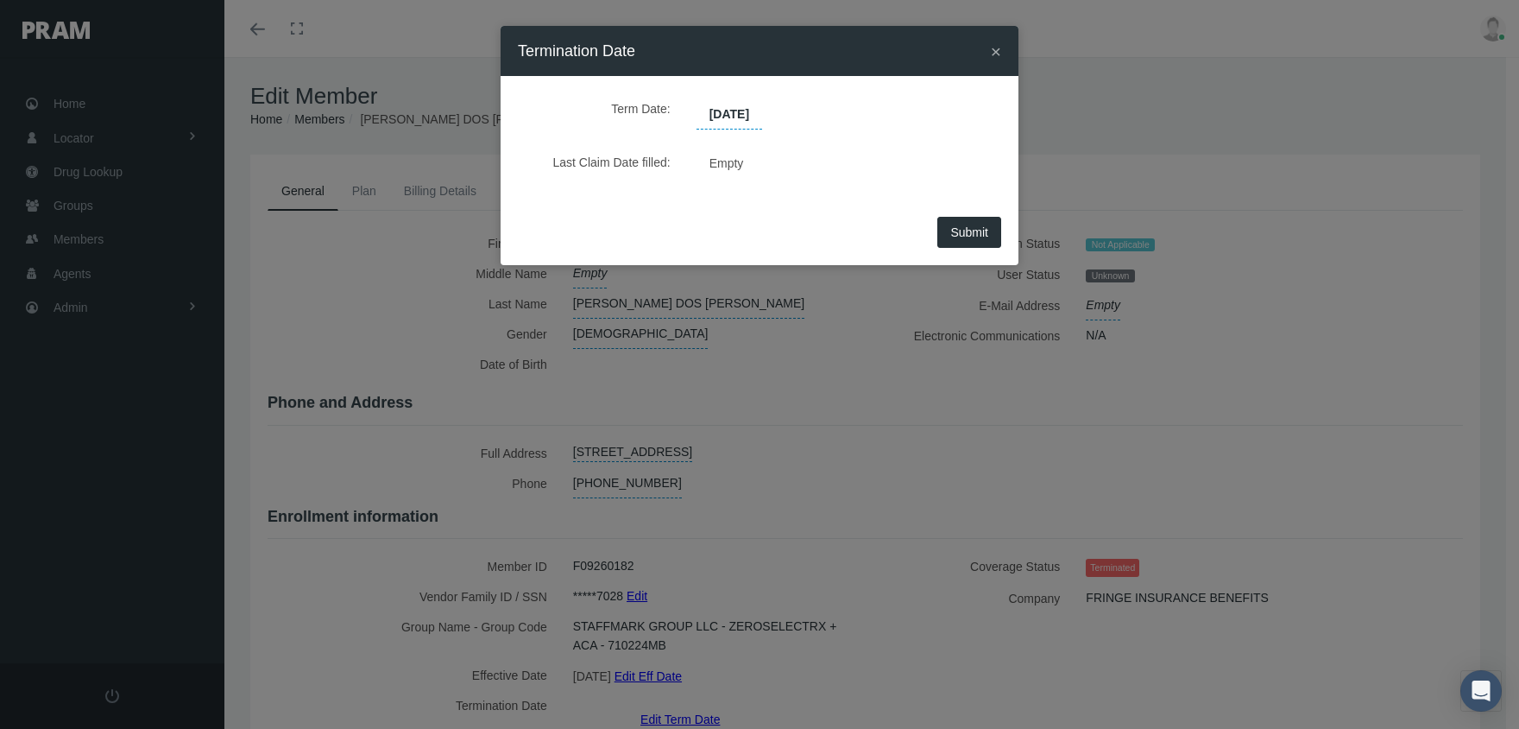
click at [982, 225] on span "Submit" at bounding box center [969, 232] width 38 height 14
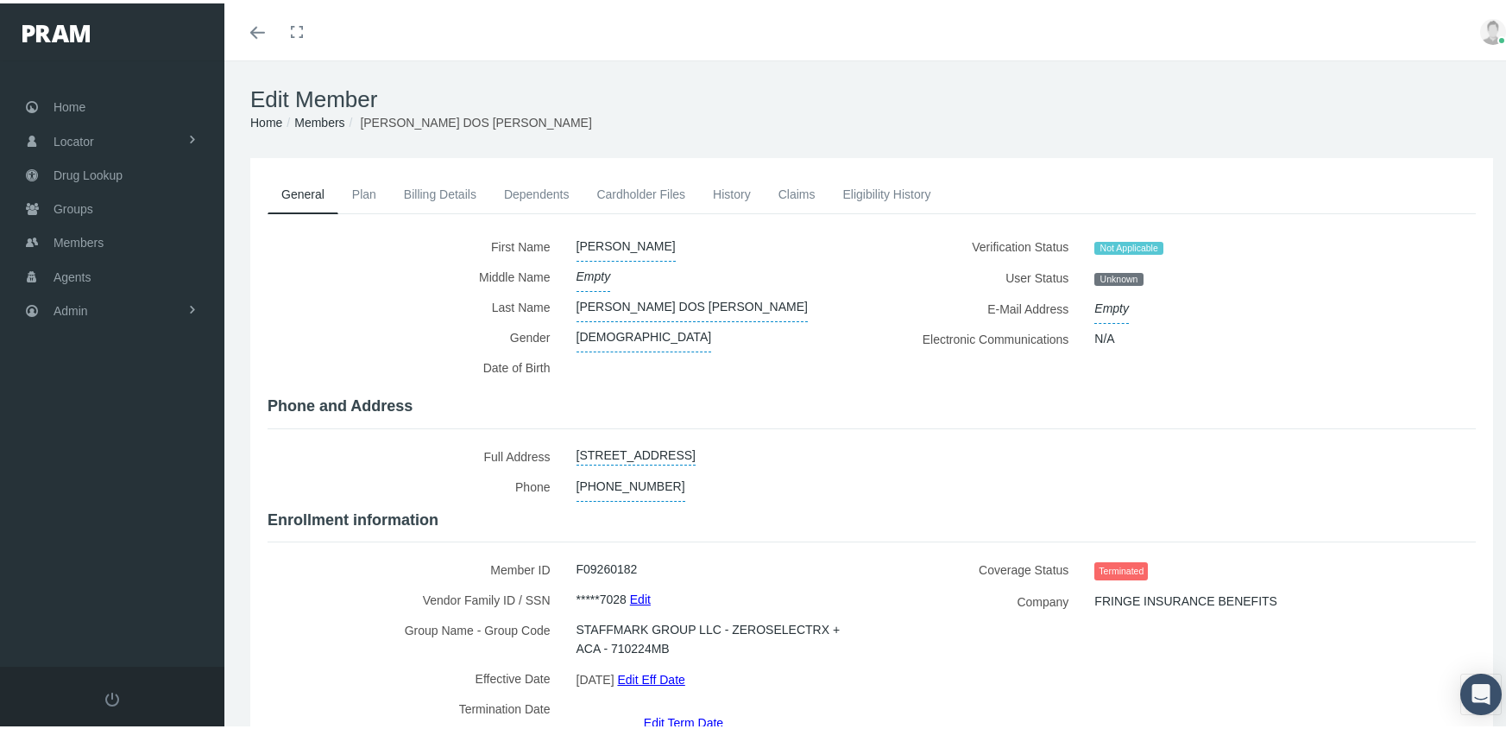
click at [305, 115] on link "Members" at bounding box center [319, 119] width 50 height 14
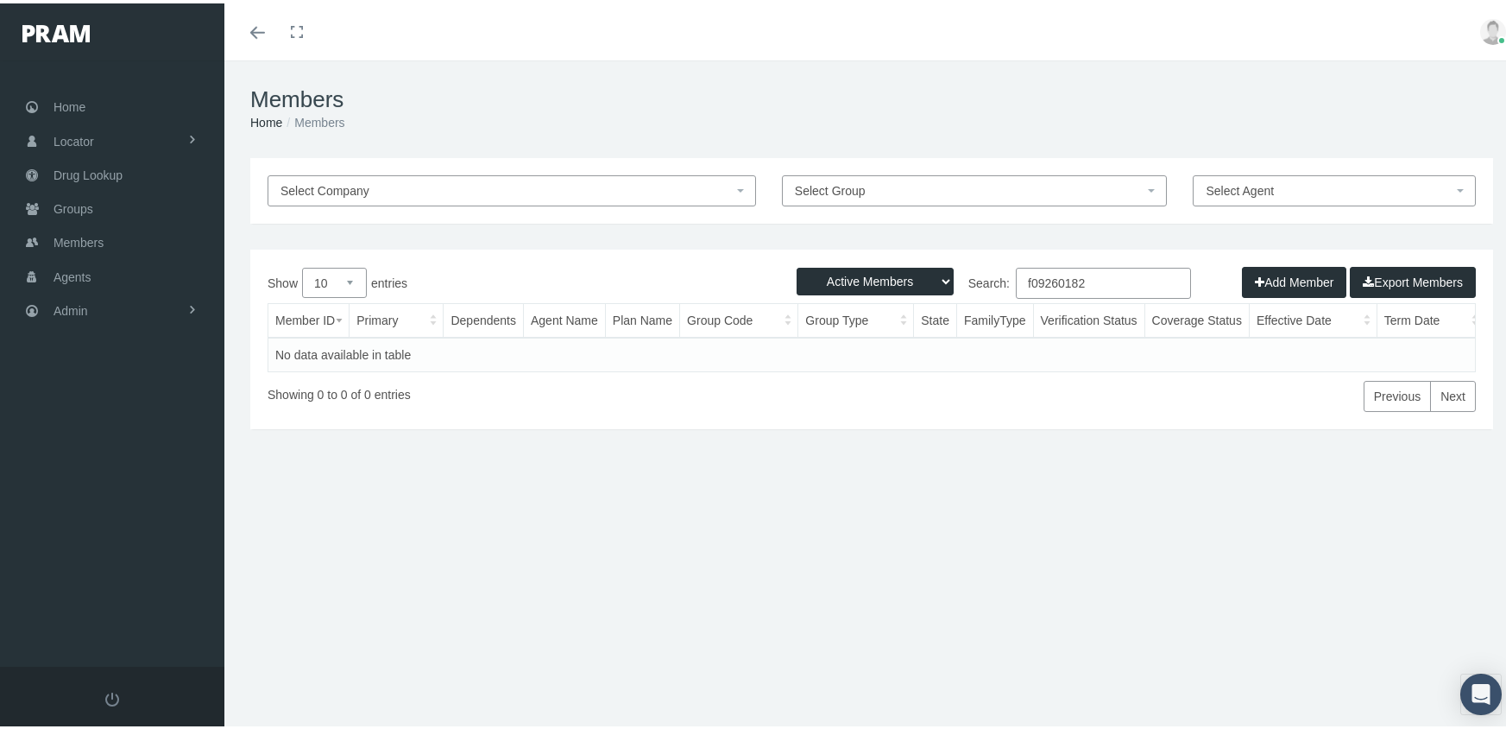
click at [844, 271] on select "Active Members Terminated Members Active & Terminated" at bounding box center [875, 278] width 157 height 28
select select "3"
click at [797, 264] on select "Active Members Terminated Members Active & Terminated" at bounding box center [875, 278] width 157 height 28
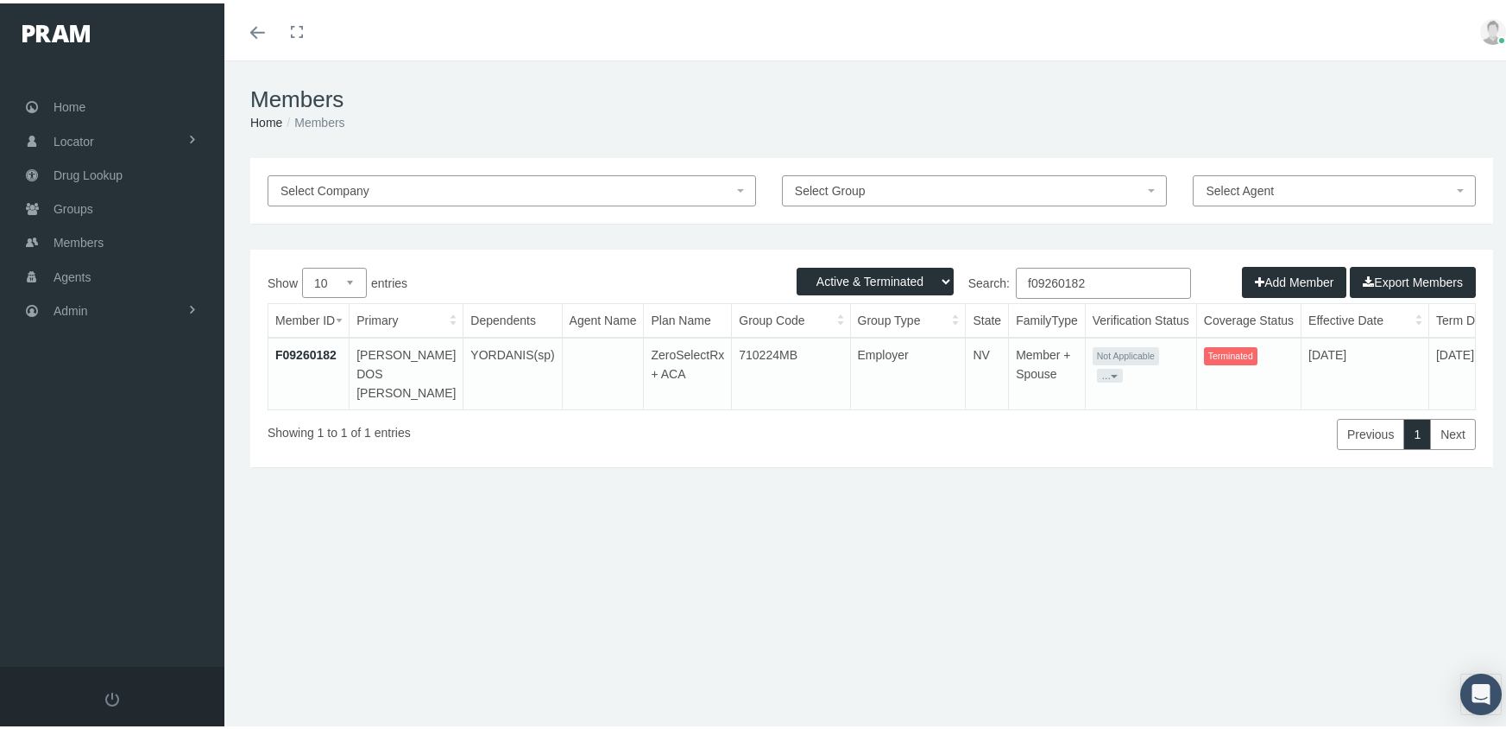
click at [1107, 280] on input "f09260182" at bounding box center [1103, 279] width 175 height 31
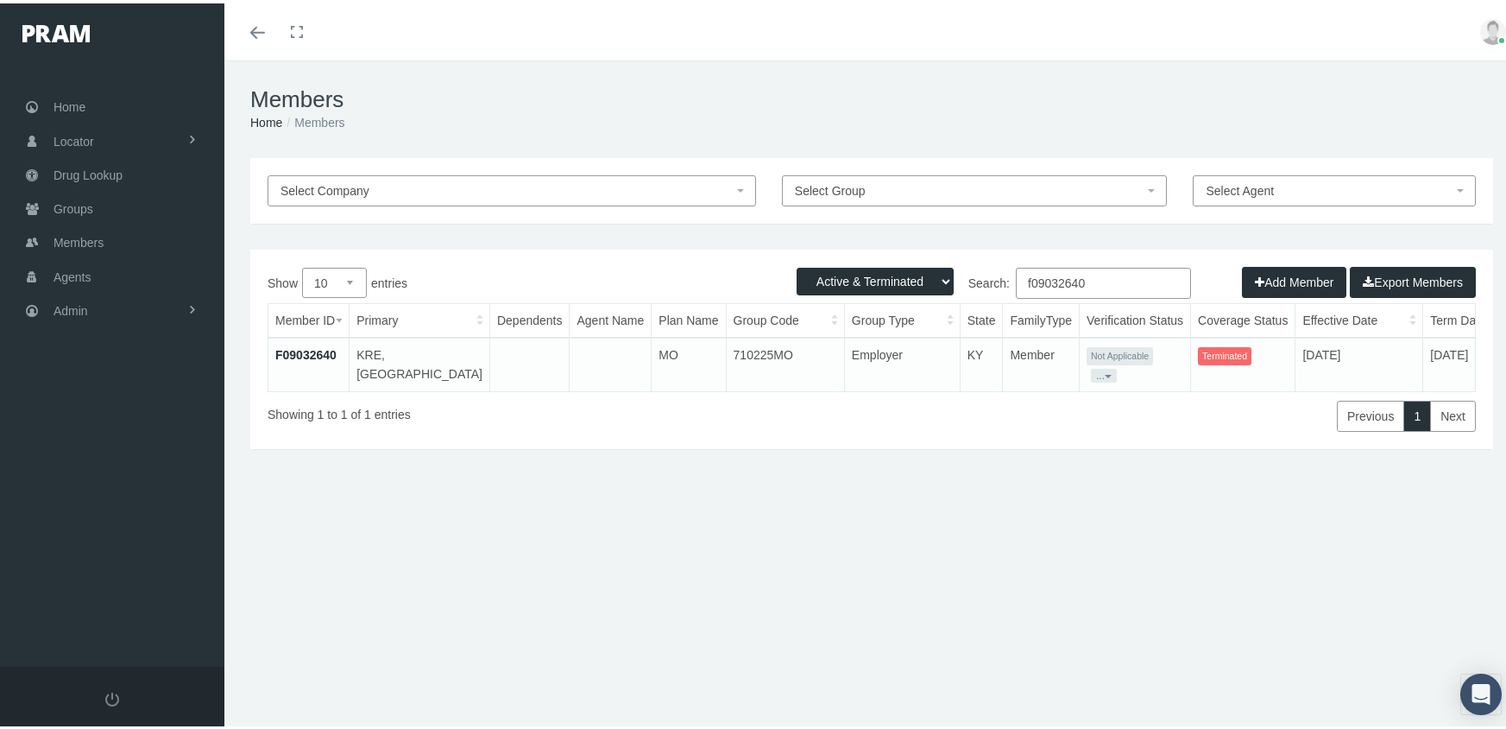
type input "f09032640"
click at [301, 349] on link "F09032640" at bounding box center [305, 351] width 61 height 14
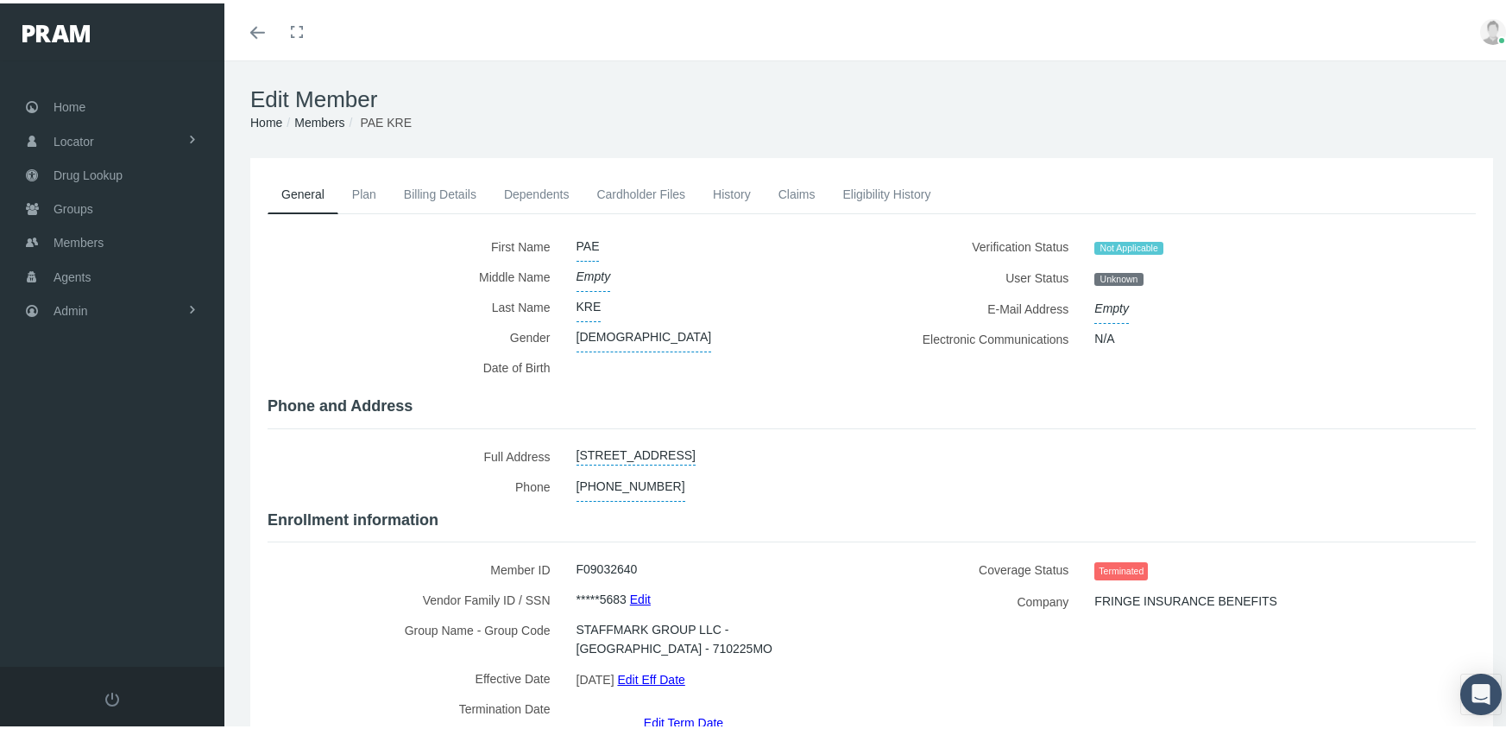
click at [672, 706] on link "Edit Term Date" at bounding box center [683, 718] width 79 height 25
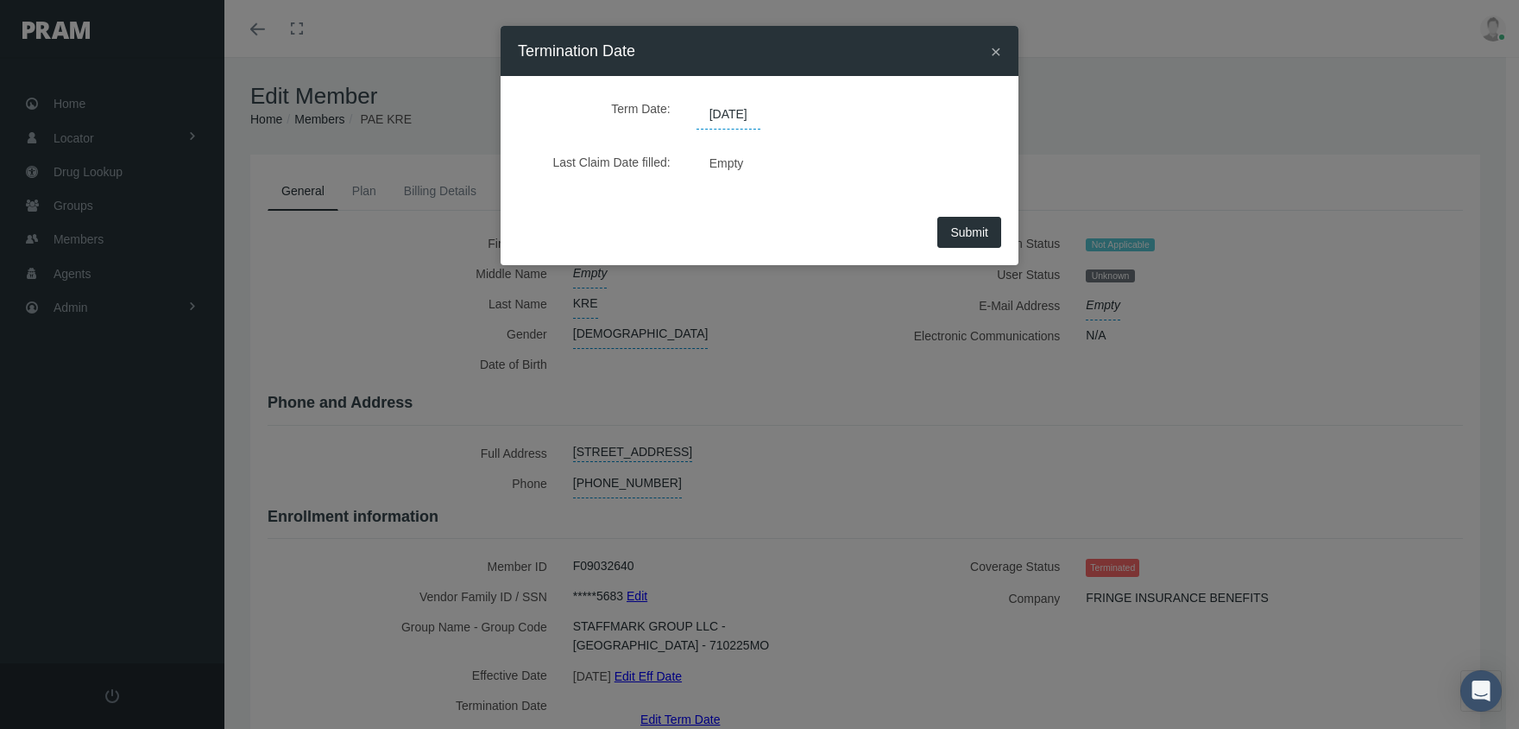
click at [741, 110] on span "07/31/2025" at bounding box center [729, 114] width 64 height 29
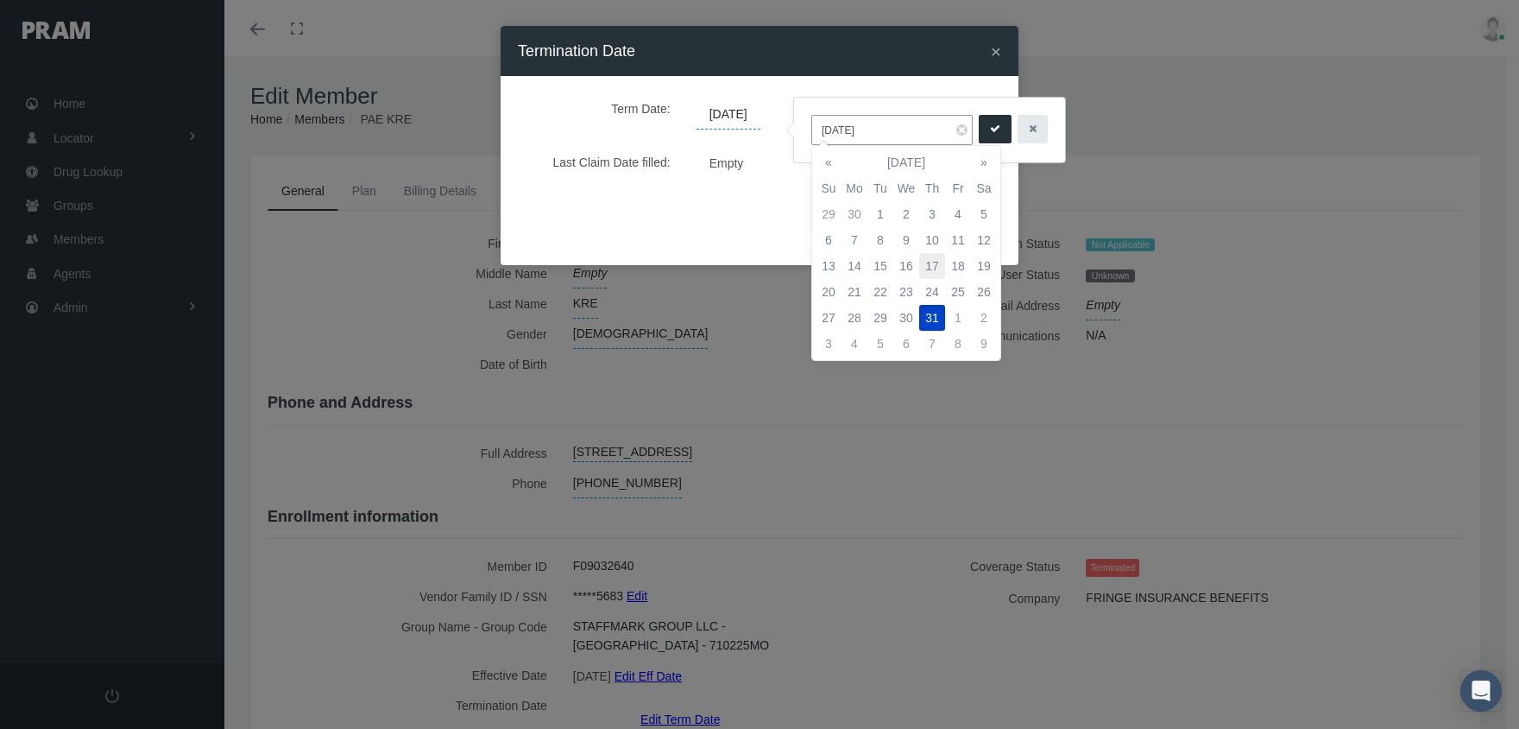
click at [934, 258] on td "17" at bounding box center [932, 266] width 26 height 26
type input "07/17/2025"
click at [990, 127] on icon "submit" at bounding box center [995, 129] width 10 height 16
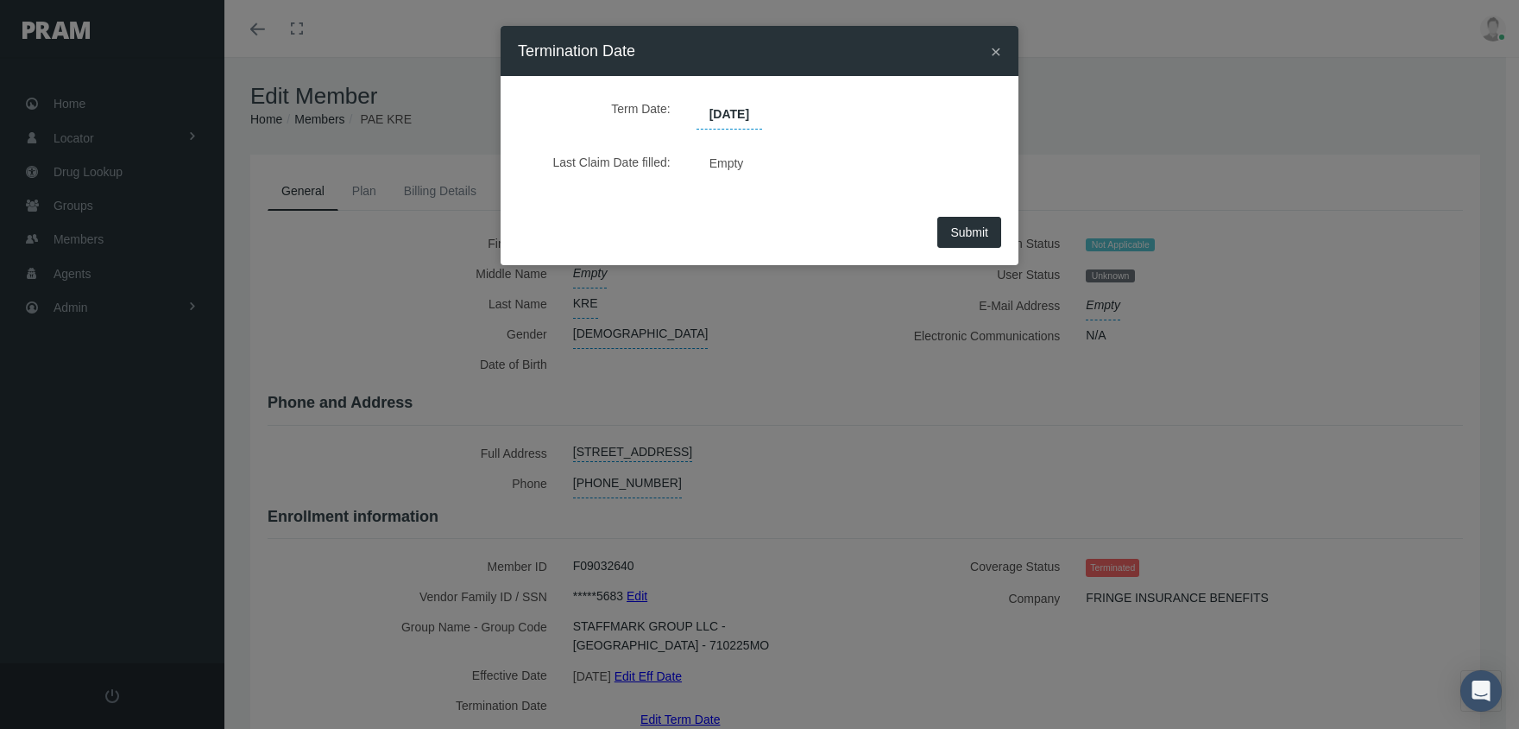
click at [954, 243] on button "Submit" at bounding box center [969, 232] width 64 height 31
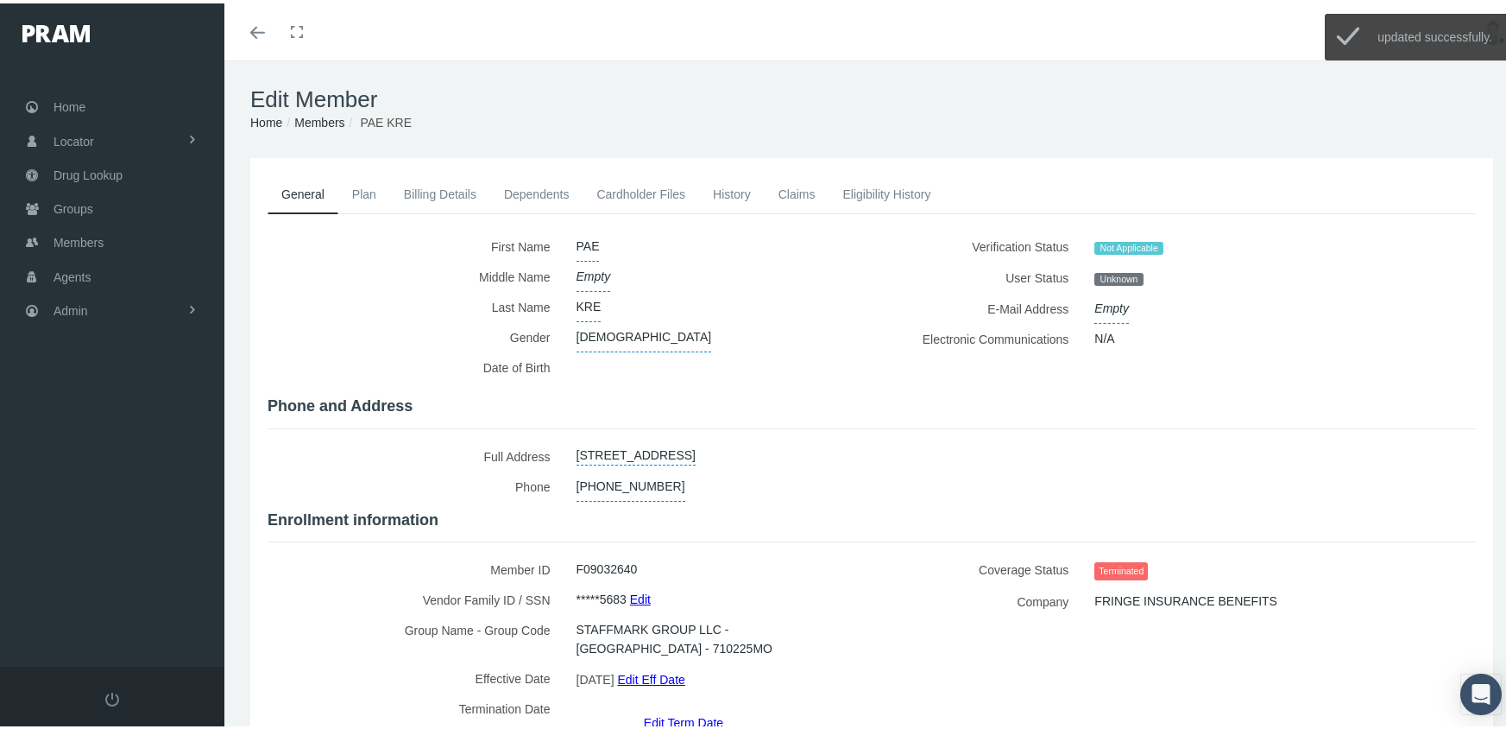
drag, startPoint x: 325, startPoint y: 124, endPoint x: 362, endPoint y: 123, distance: 36.3
click at [325, 123] on link "Members" at bounding box center [319, 119] width 50 height 14
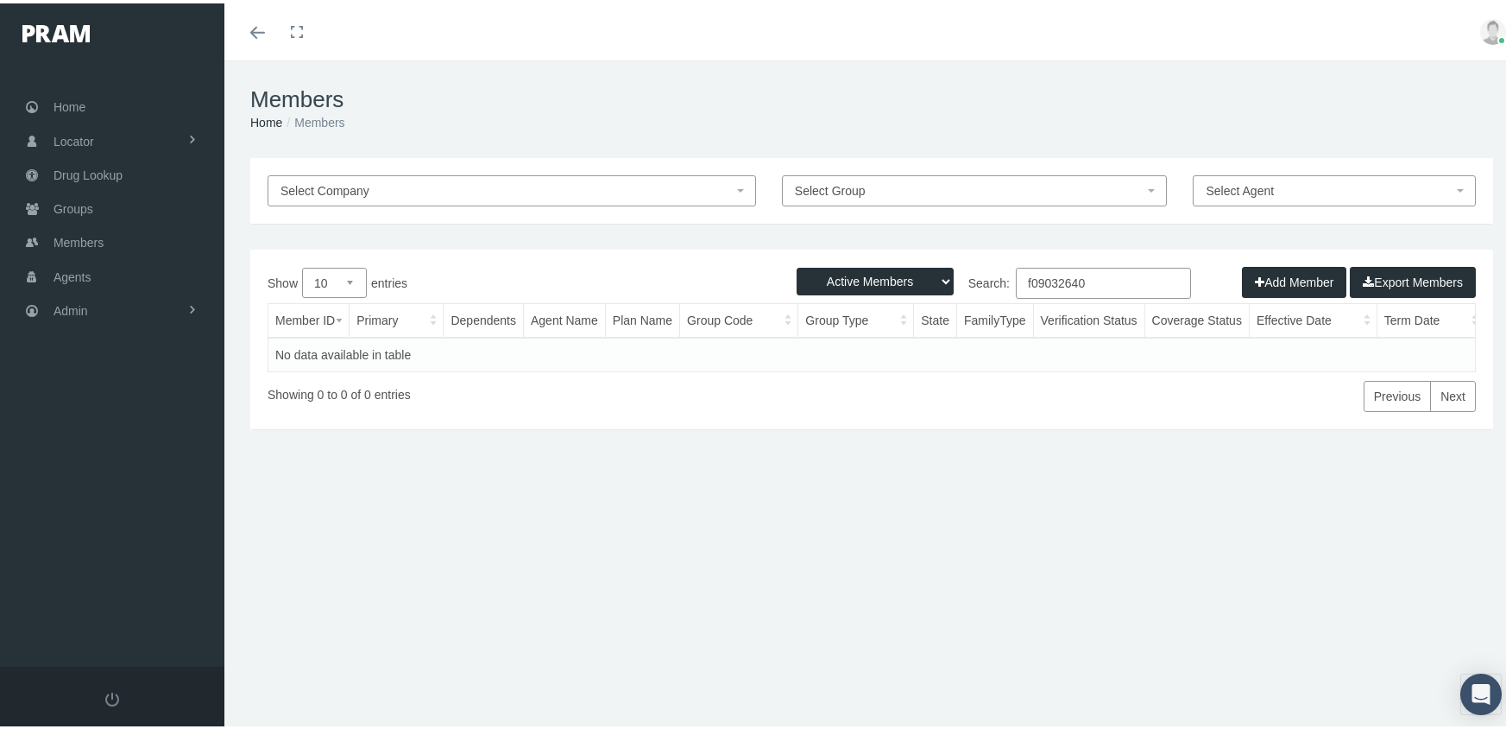
click at [850, 273] on select "Active Members Terminated Members Active & Terminated" at bounding box center [875, 278] width 157 height 28
select select "3"
click at [797, 264] on select "Active Members Terminated Members Active & Terminated" at bounding box center [875, 278] width 157 height 28
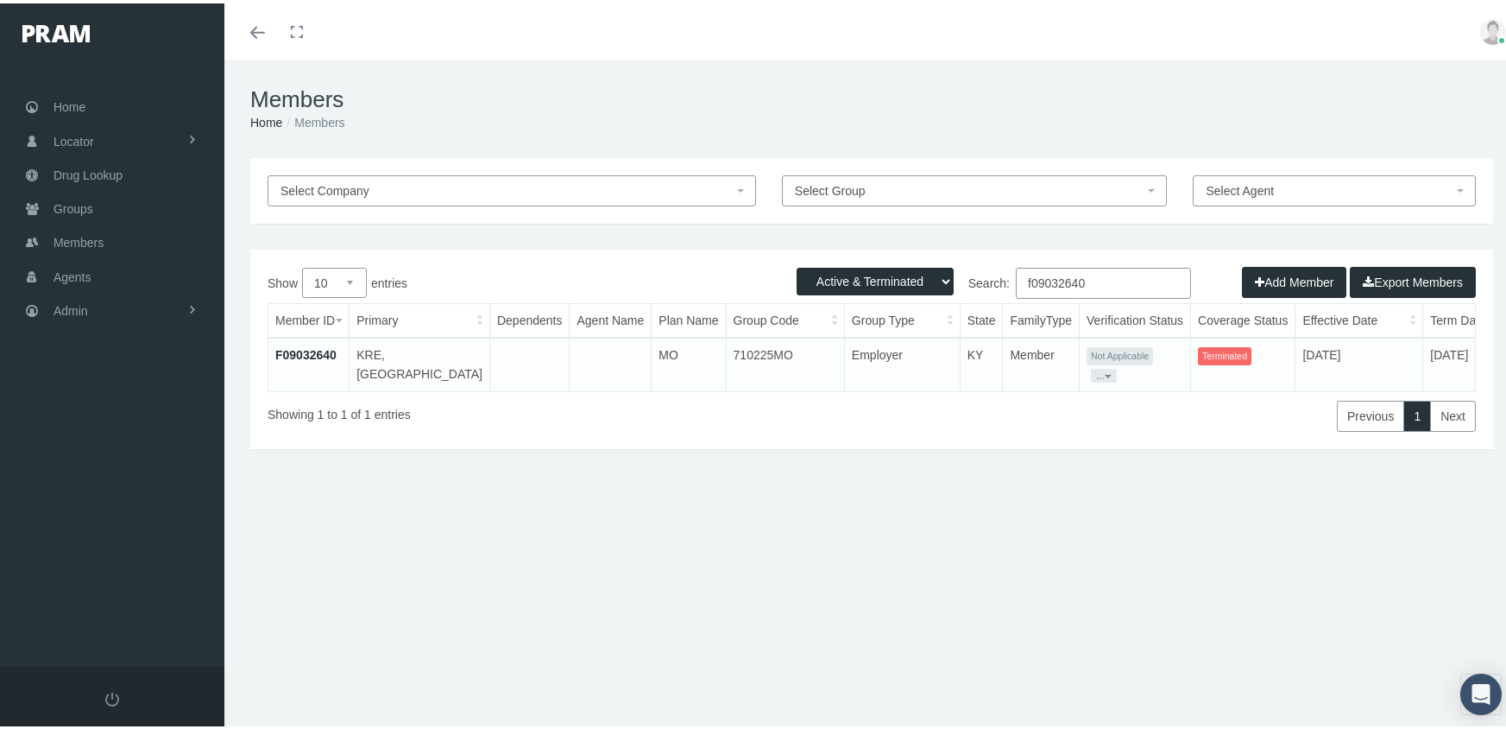
click at [1104, 281] on input "f09032640" at bounding box center [1103, 279] width 175 height 31
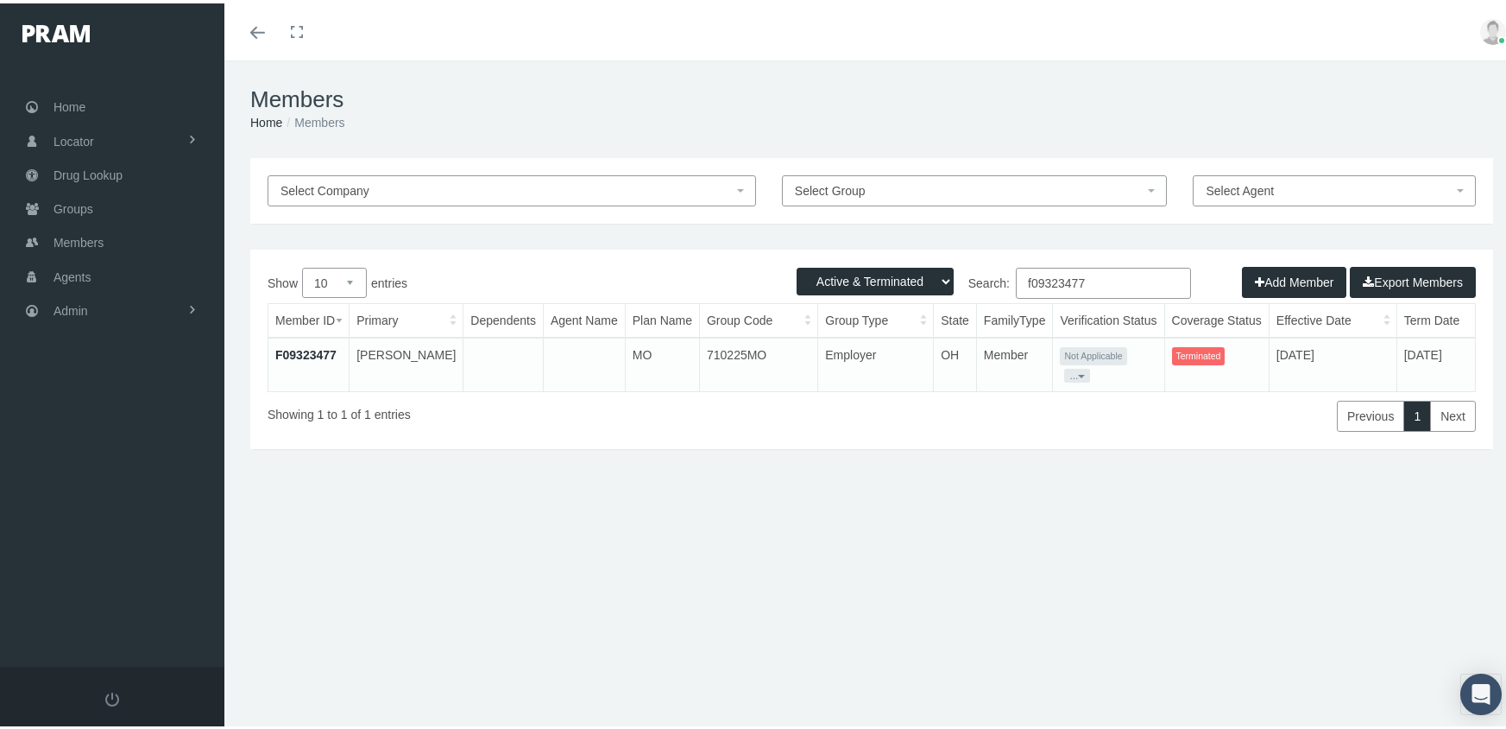
type input "f09323477"
click at [300, 344] on link "F09323477" at bounding box center [305, 351] width 61 height 14
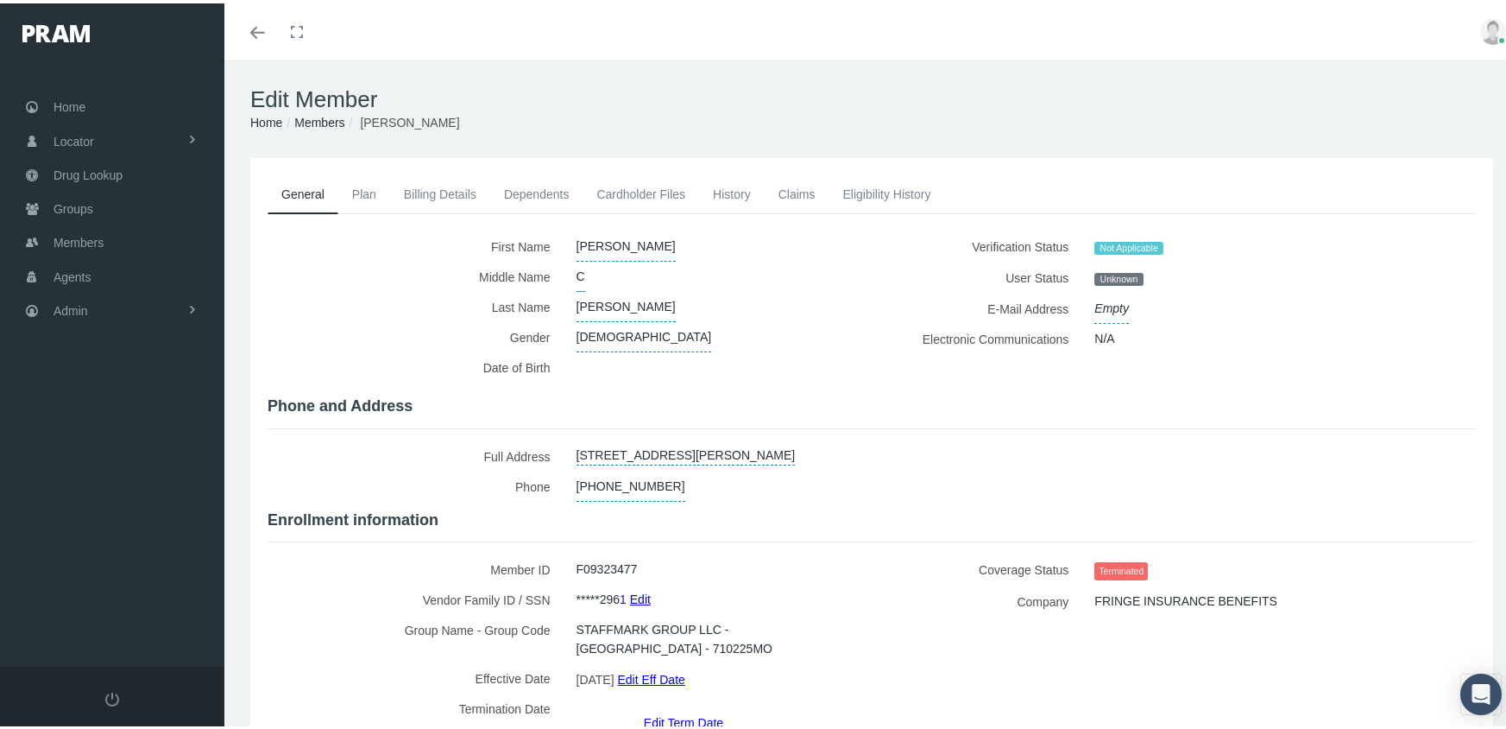
click at [693, 706] on link "Edit Term Date" at bounding box center [683, 718] width 79 height 25
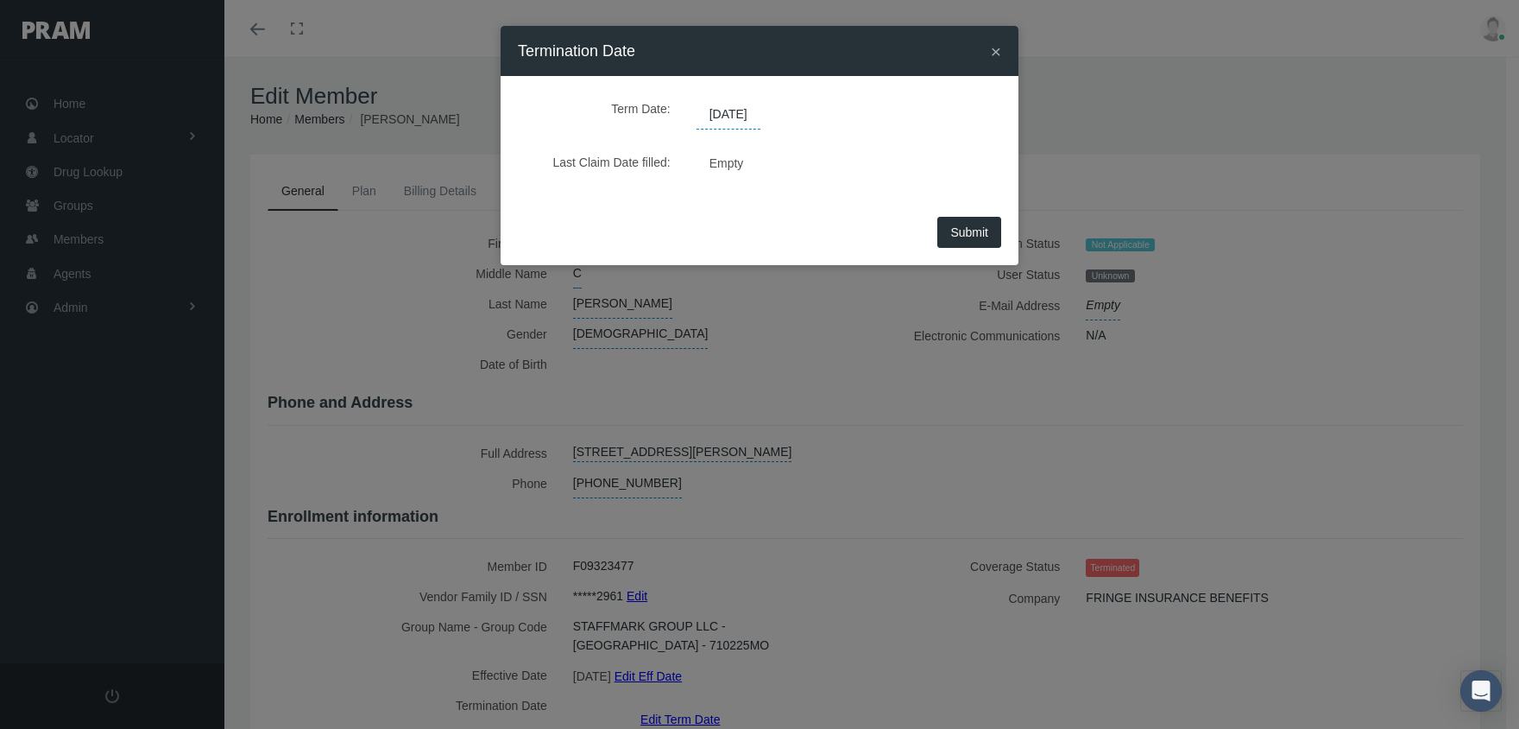
click at [754, 110] on span "[DATE]" at bounding box center [729, 114] width 64 height 29
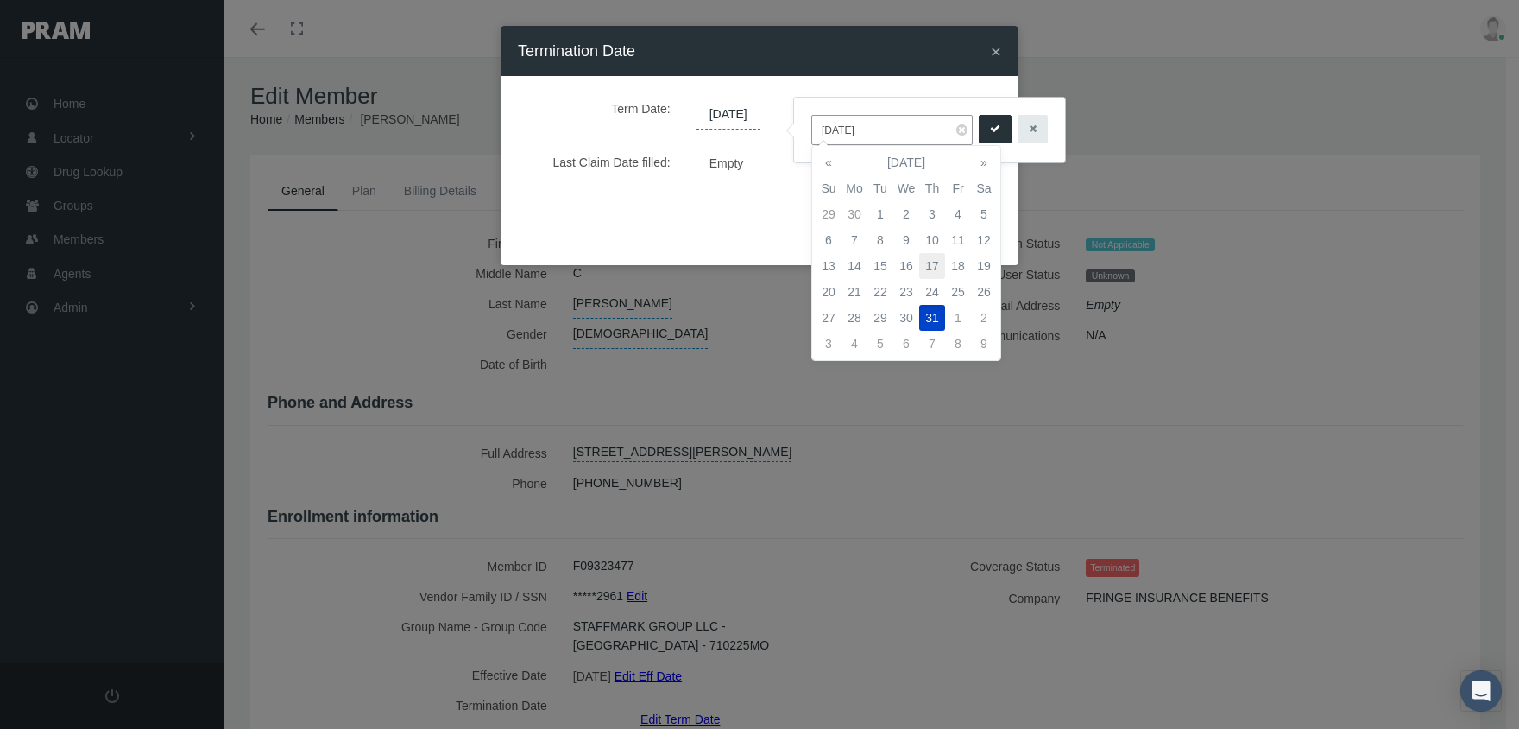
click at [938, 266] on td "17" at bounding box center [932, 266] width 26 height 26
type input "[DATE]"
click at [992, 129] on button "submit" at bounding box center [995, 129] width 33 height 28
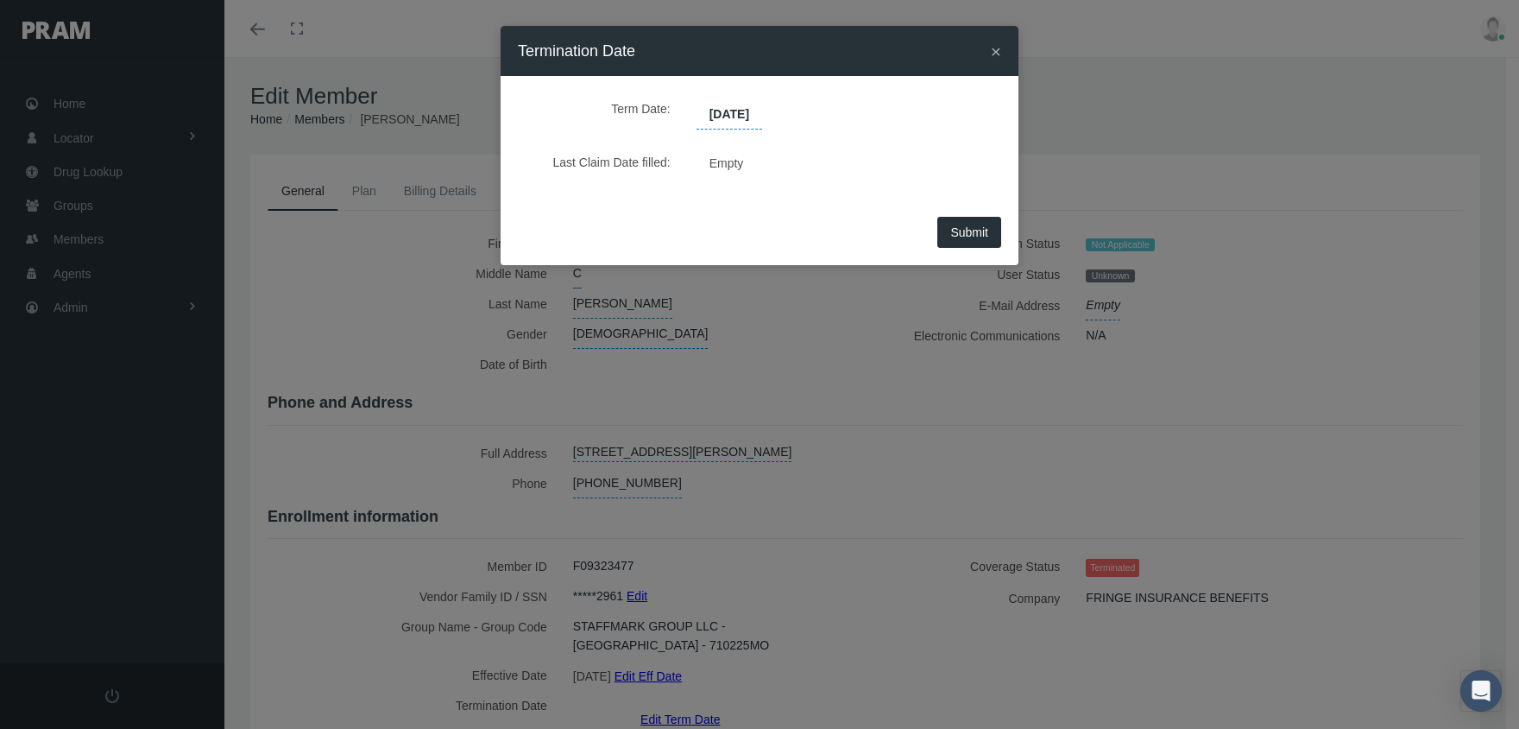
click at [969, 229] on span "Submit" at bounding box center [969, 232] width 38 height 14
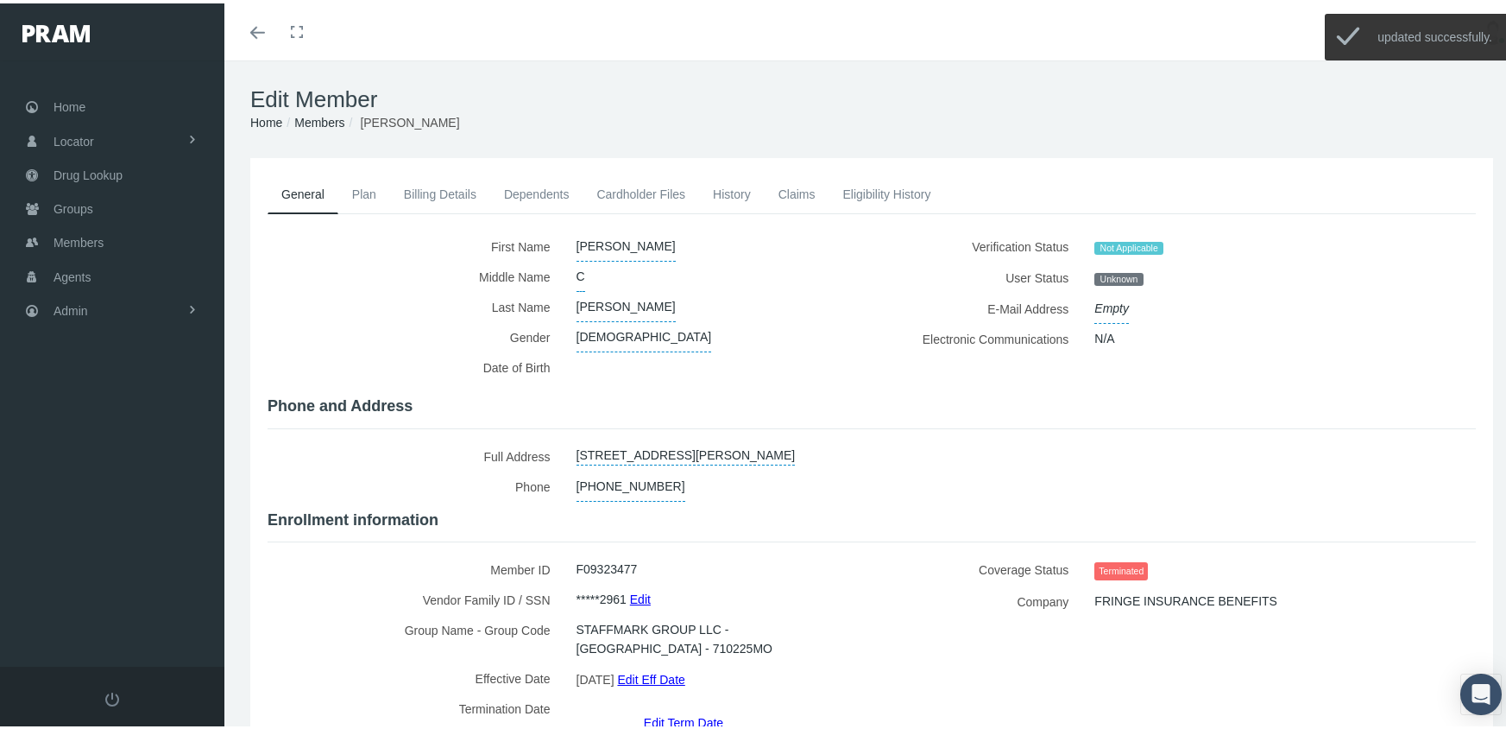
click at [318, 120] on link "Members" at bounding box center [319, 119] width 50 height 14
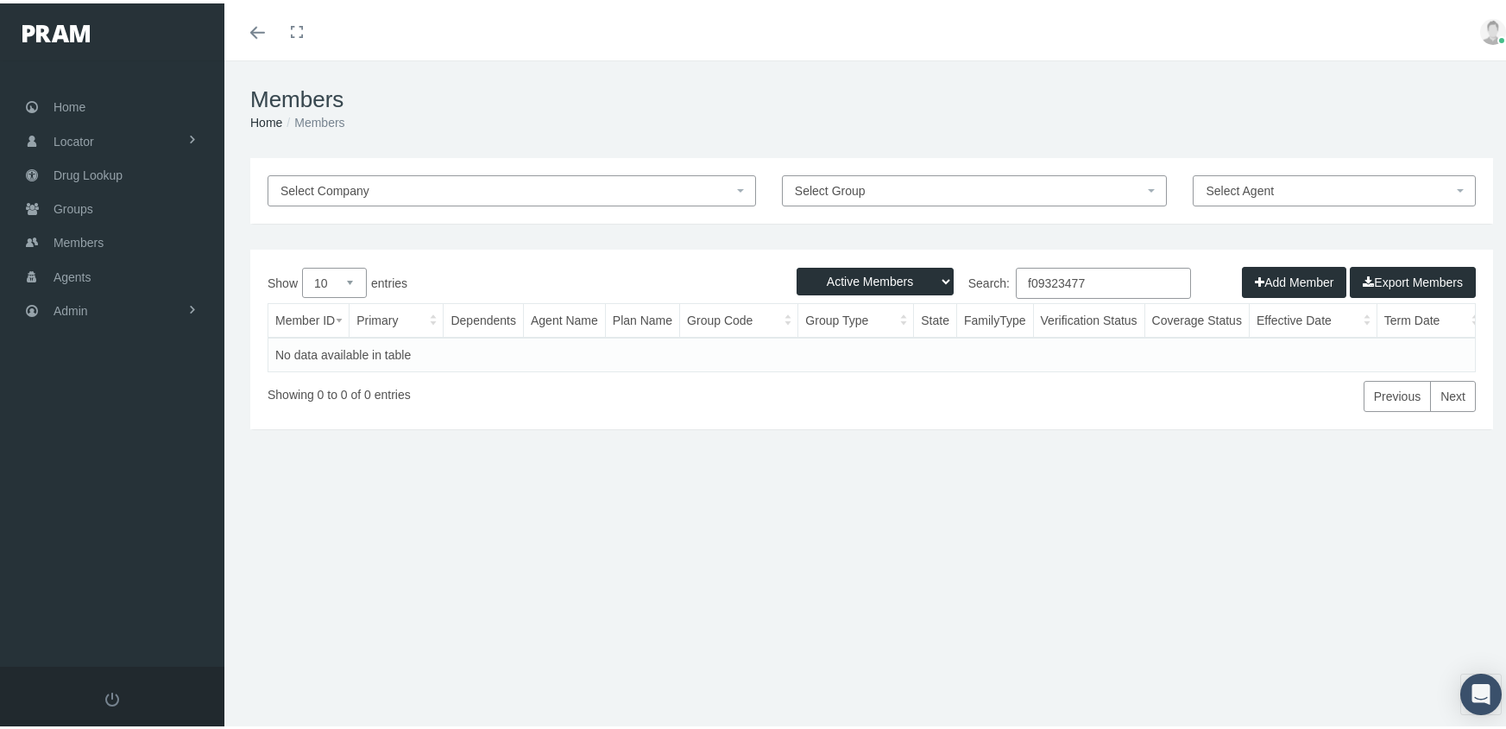
click at [839, 279] on select "Active Members Terminated Members Active & Terminated" at bounding box center [875, 278] width 157 height 28
select select "3"
click at [797, 264] on select "Active Members Terminated Members Active & Terminated" at bounding box center [875, 278] width 157 height 28
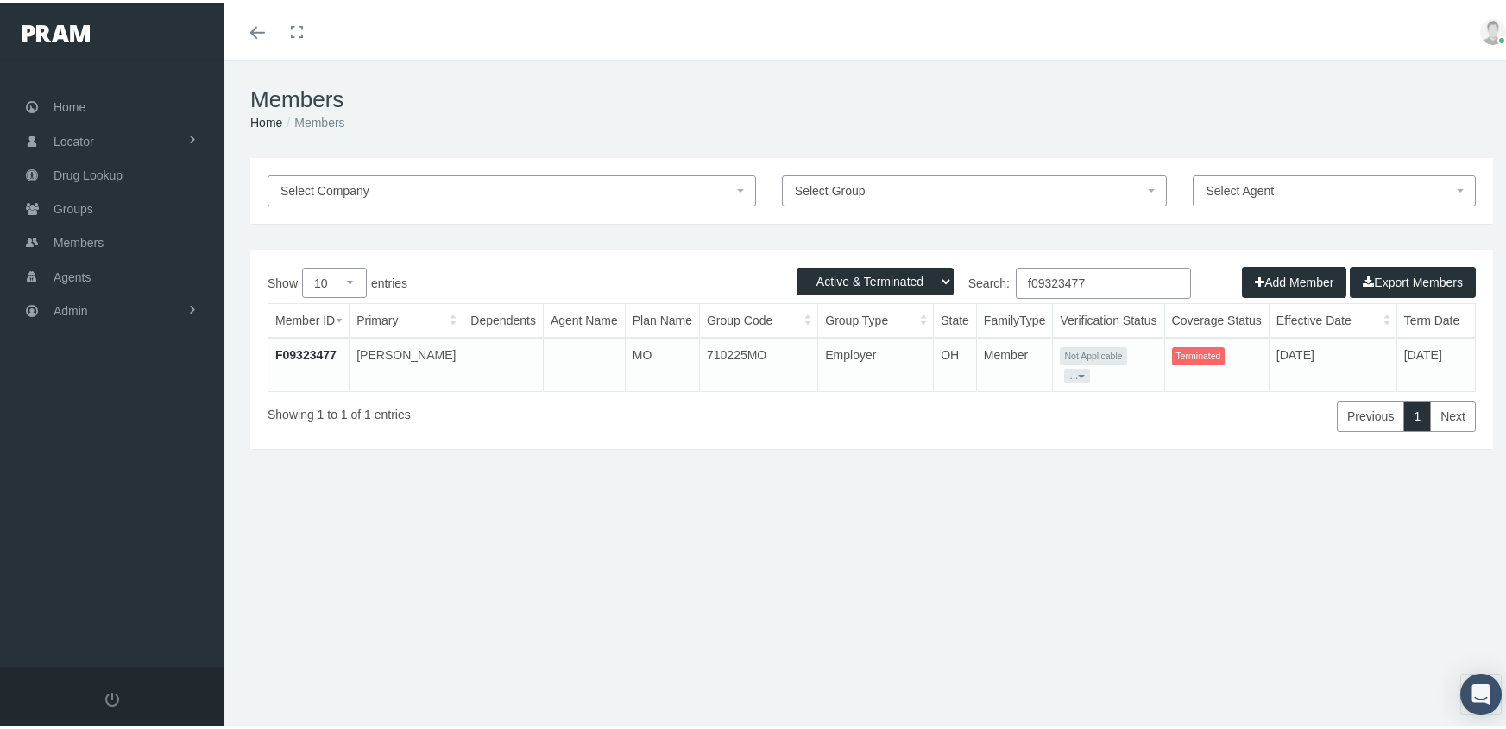
click at [1098, 278] on input "f09323477" at bounding box center [1103, 279] width 175 height 31
type input "f04596297"
drag, startPoint x: 293, startPoint y: 350, endPoint x: 354, endPoint y: 366, distance: 63.4
click at [293, 350] on link "F04596297" at bounding box center [305, 351] width 61 height 14
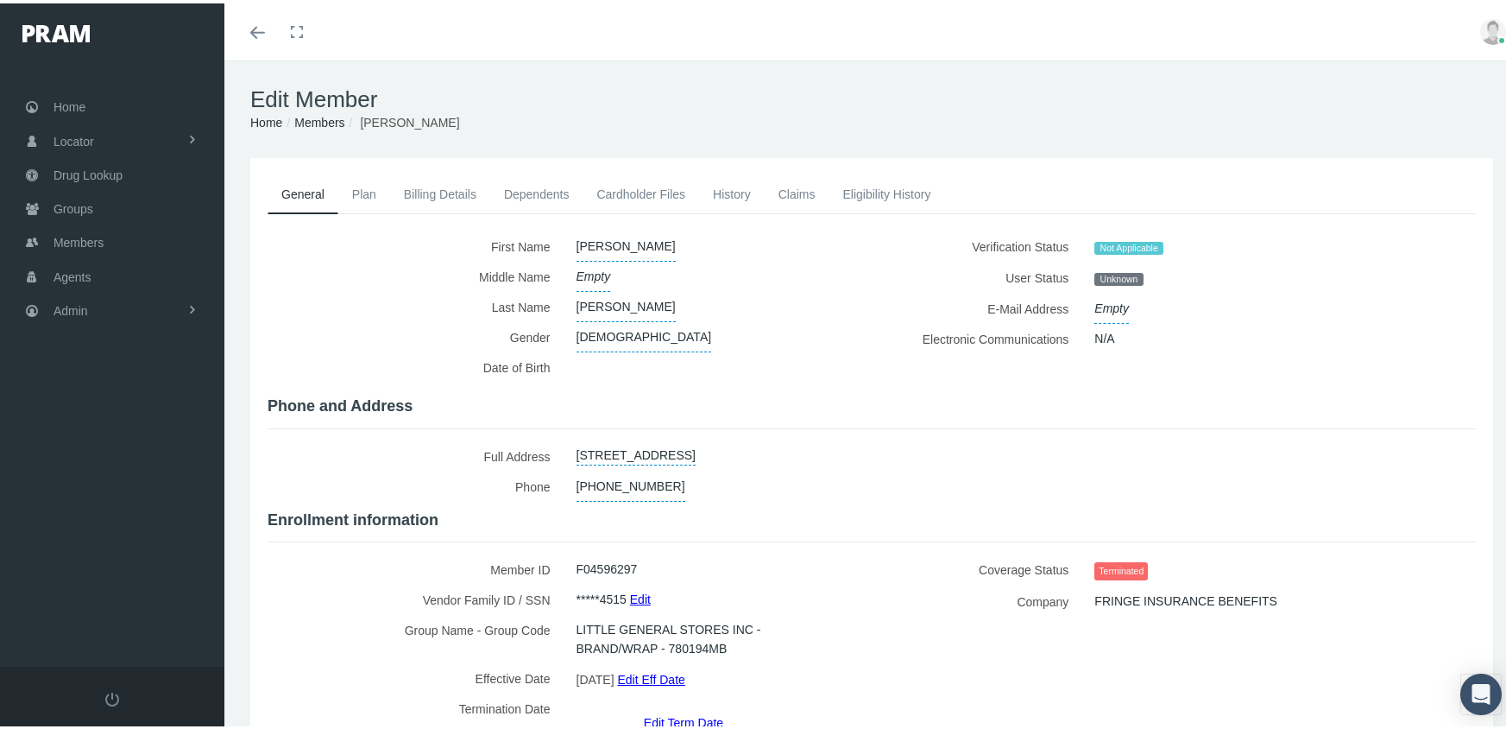
click at [670, 706] on link "Edit Term Date" at bounding box center [683, 718] width 79 height 25
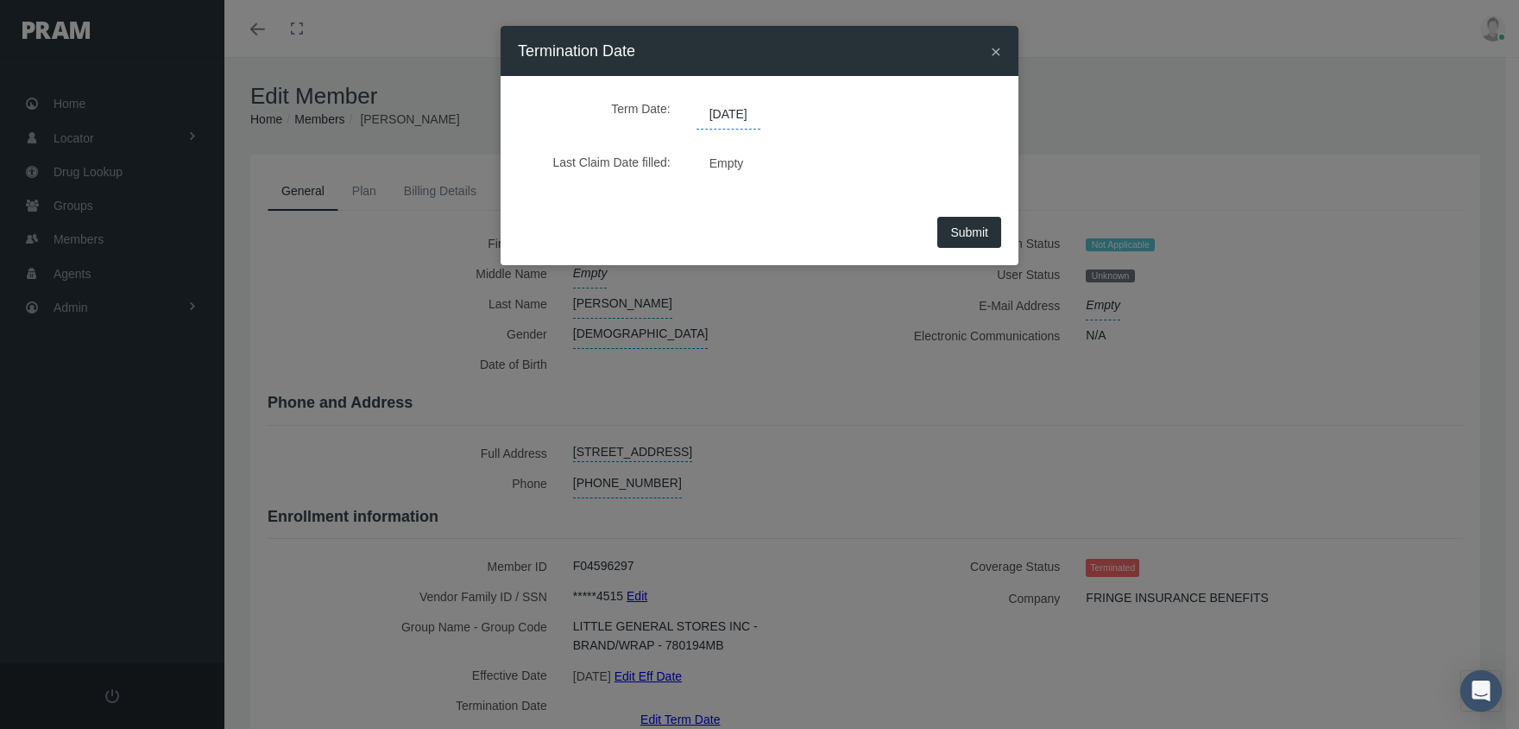
click at [742, 111] on span "06/06/2025" at bounding box center [729, 114] width 64 height 29
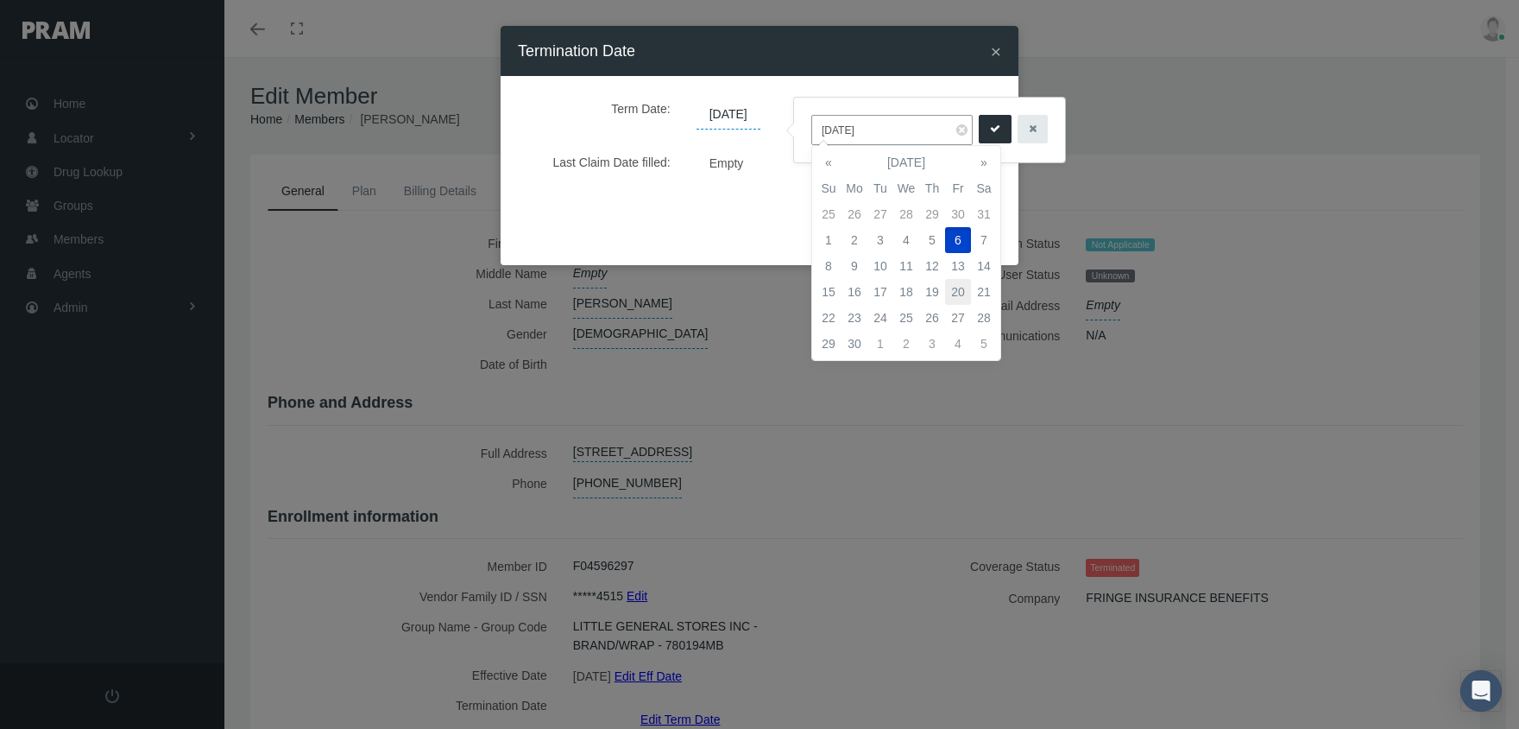
click at [948, 286] on td "20" at bounding box center [958, 292] width 26 height 26
type input "06/20/2025"
click at [990, 136] on icon "submit" at bounding box center [995, 129] width 10 height 16
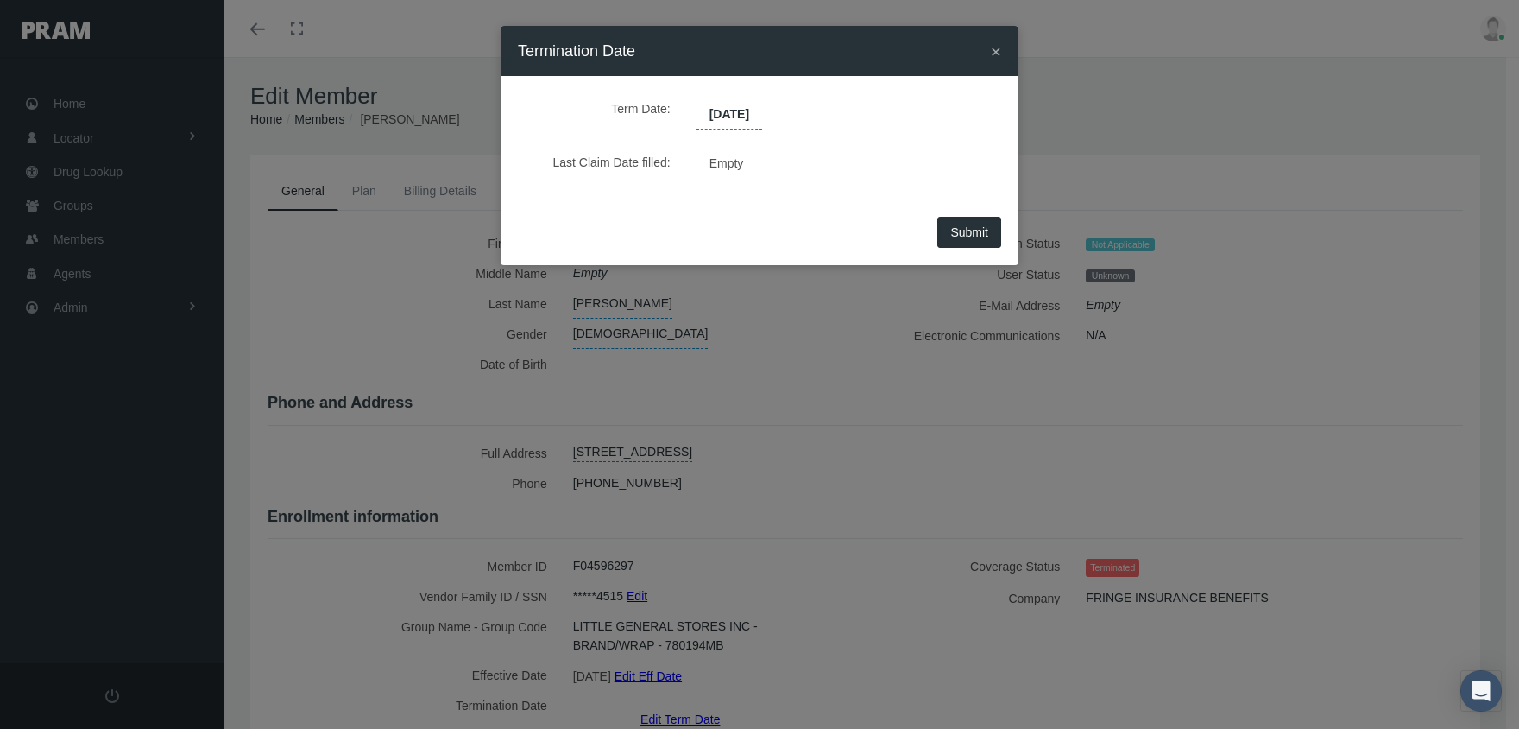
click at [978, 233] on span "Submit" at bounding box center [969, 232] width 38 height 14
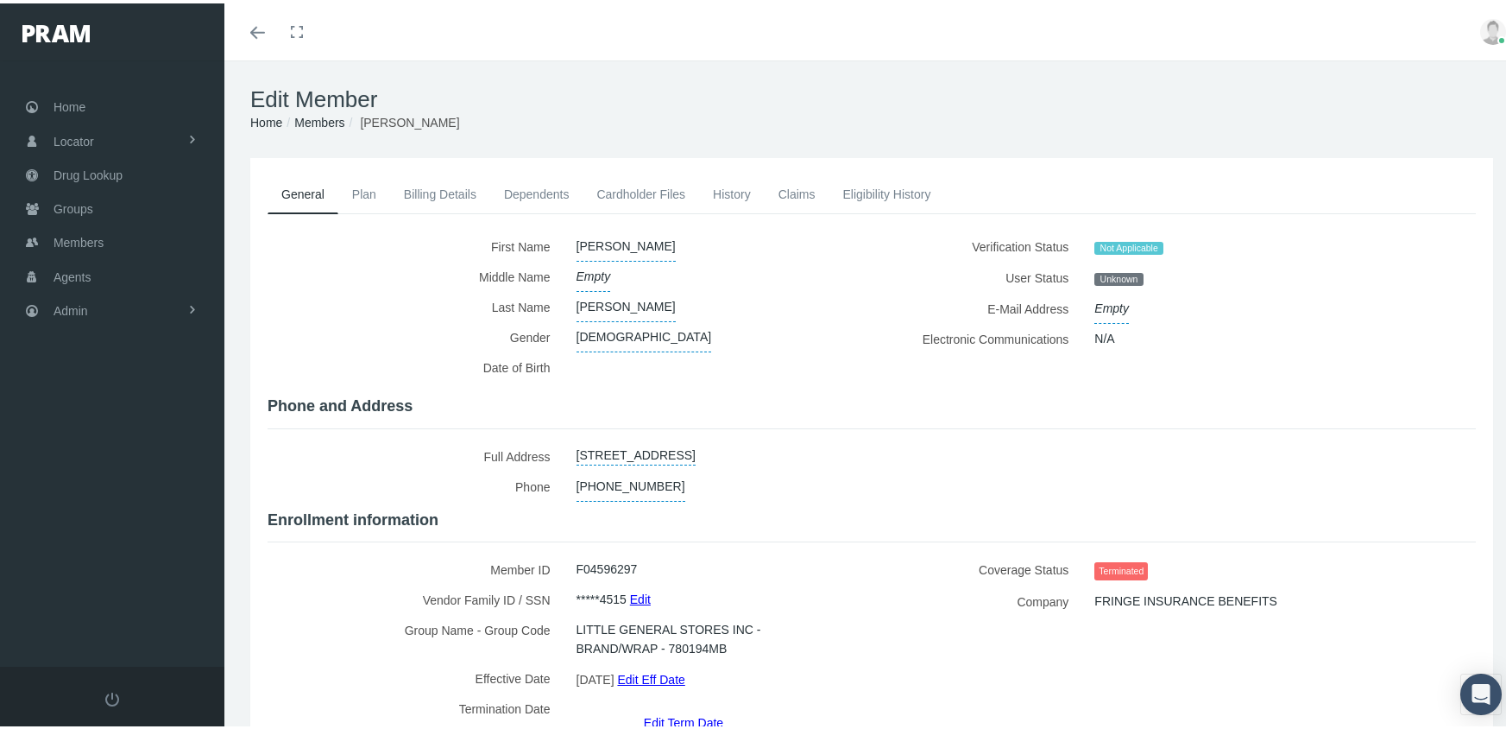
click at [329, 123] on link "Members" at bounding box center [319, 119] width 50 height 14
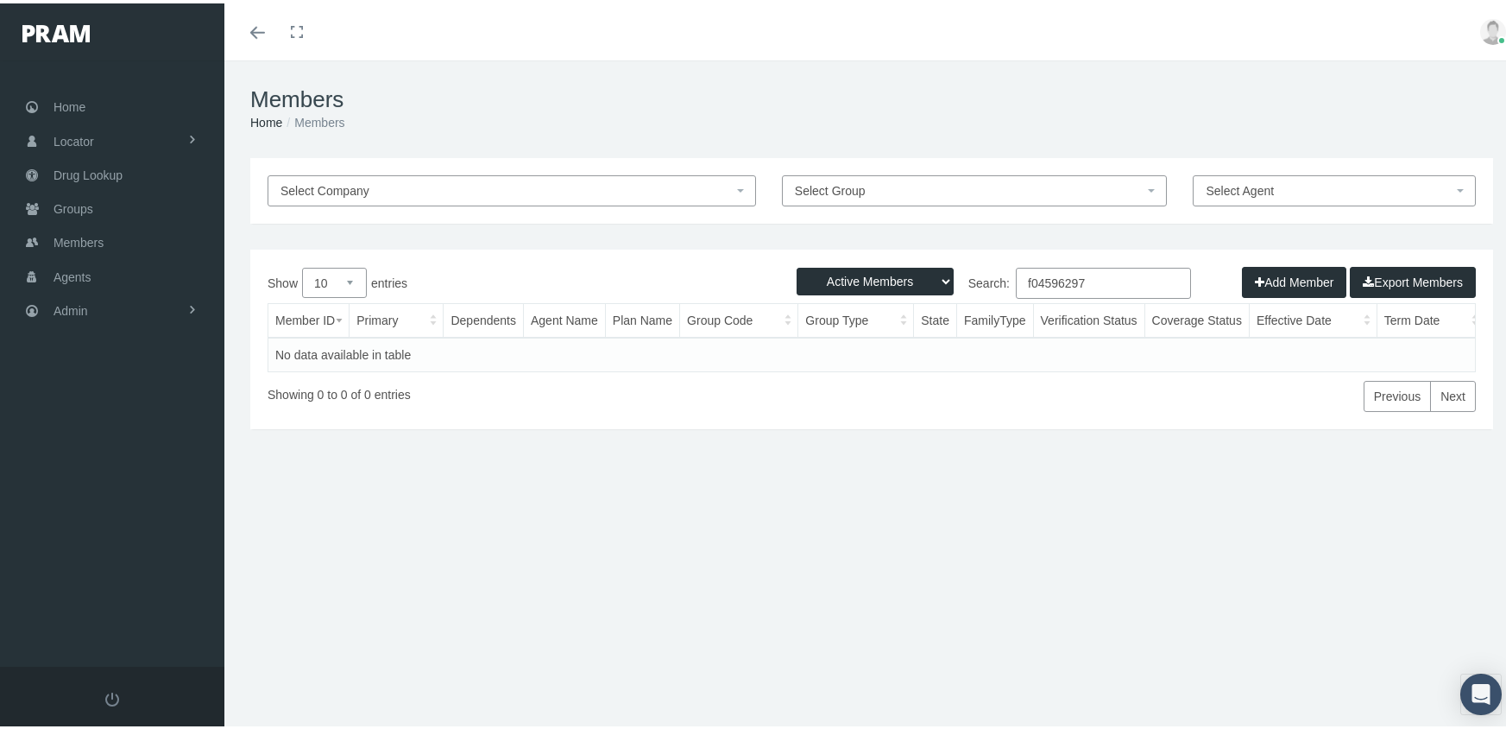
click at [873, 275] on select "Active Members Terminated Members Active & Terminated" at bounding box center [875, 278] width 157 height 28
select select "3"
click at [797, 264] on select "Active Members Terminated Members Active & Terminated" at bounding box center [875, 278] width 157 height 28
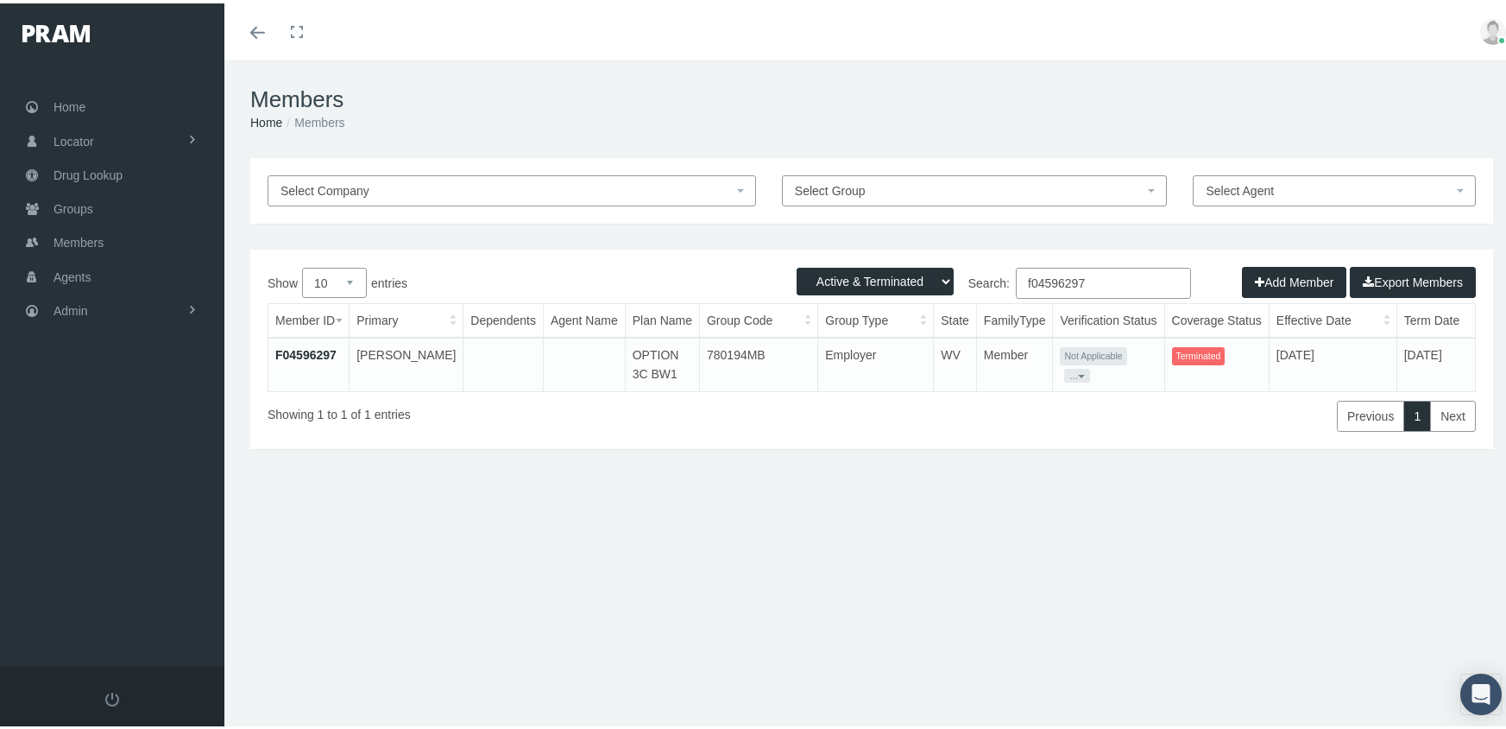
click at [1099, 277] on input "f04596297" at bounding box center [1103, 279] width 175 height 31
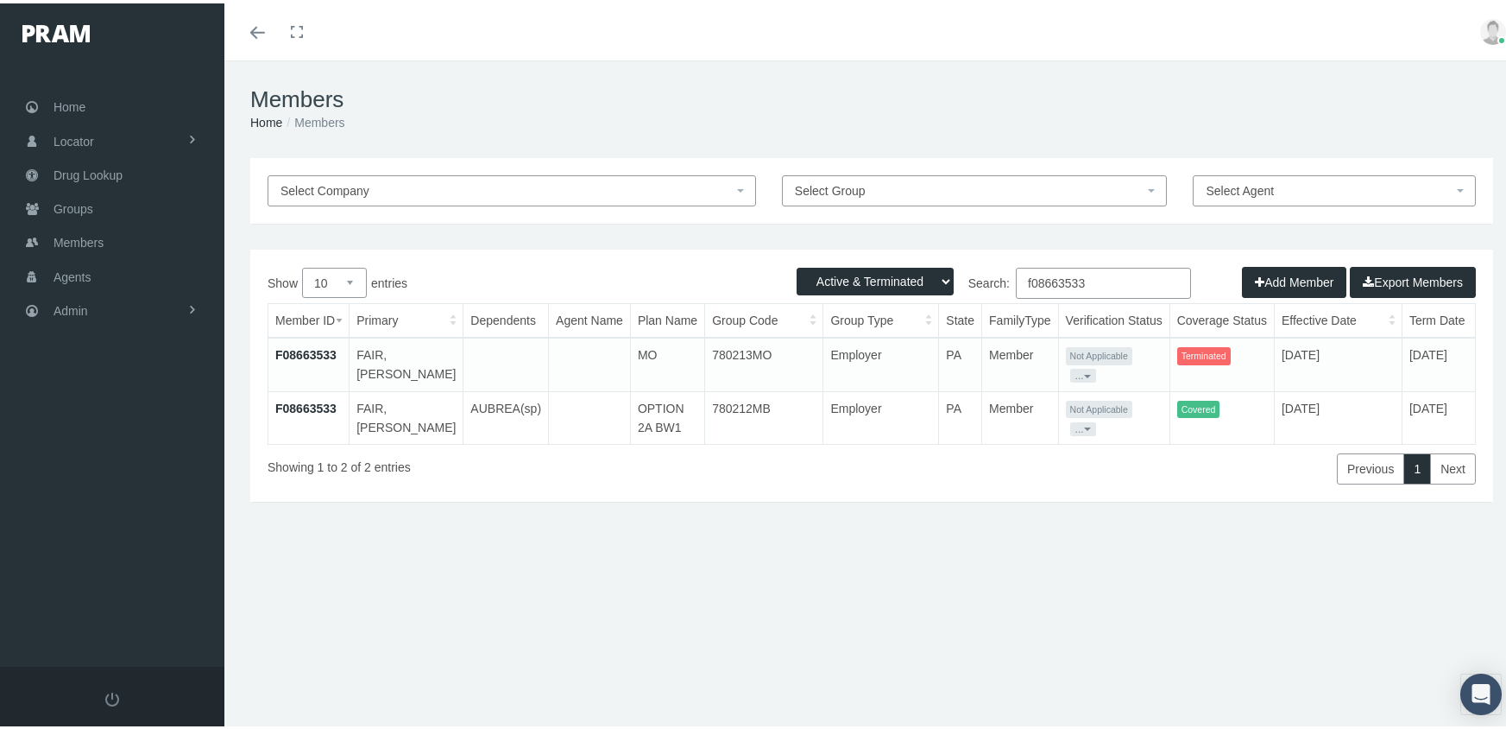
type input "f08663533"
click at [324, 398] on link "F08663533" at bounding box center [305, 405] width 61 height 14
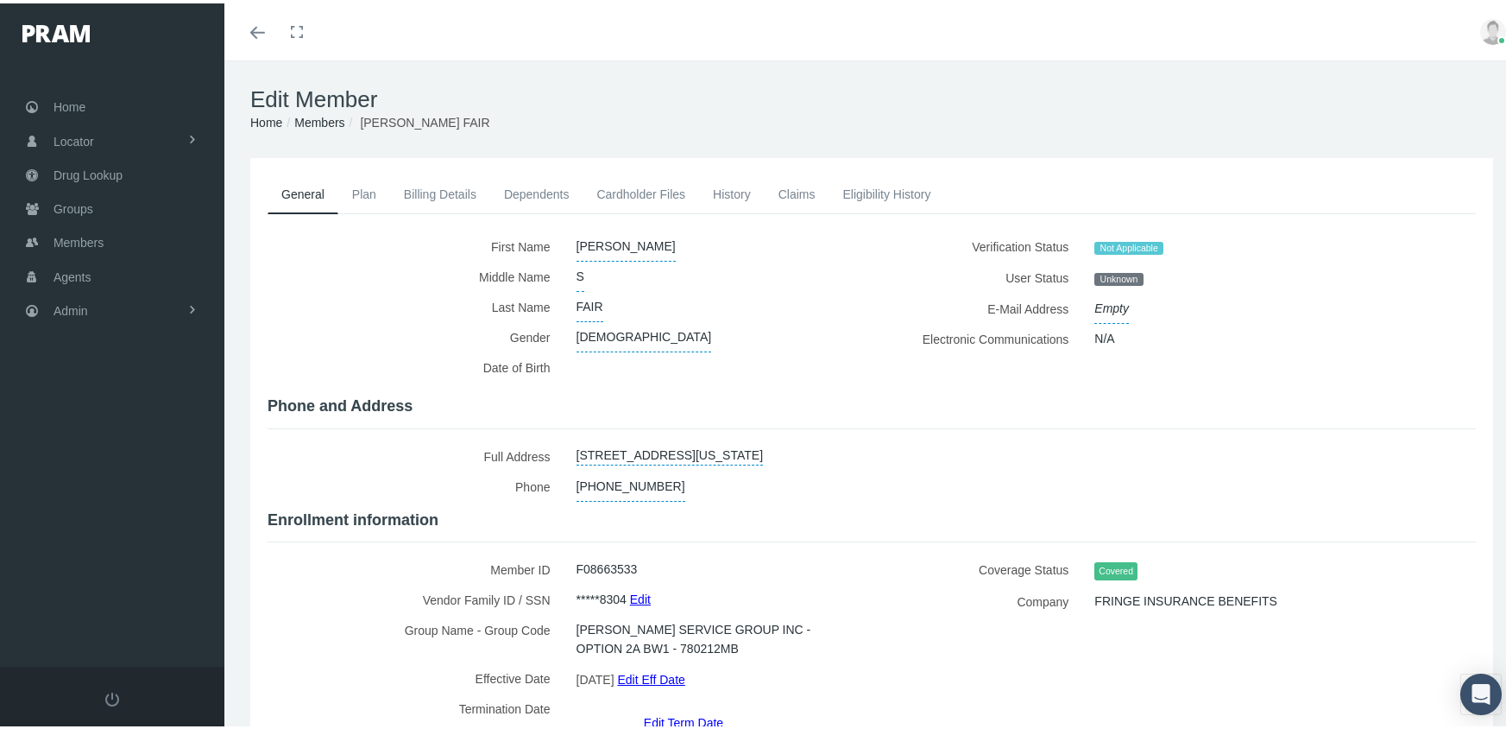
click at [525, 182] on link "Dependents" at bounding box center [536, 191] width 93 height 38
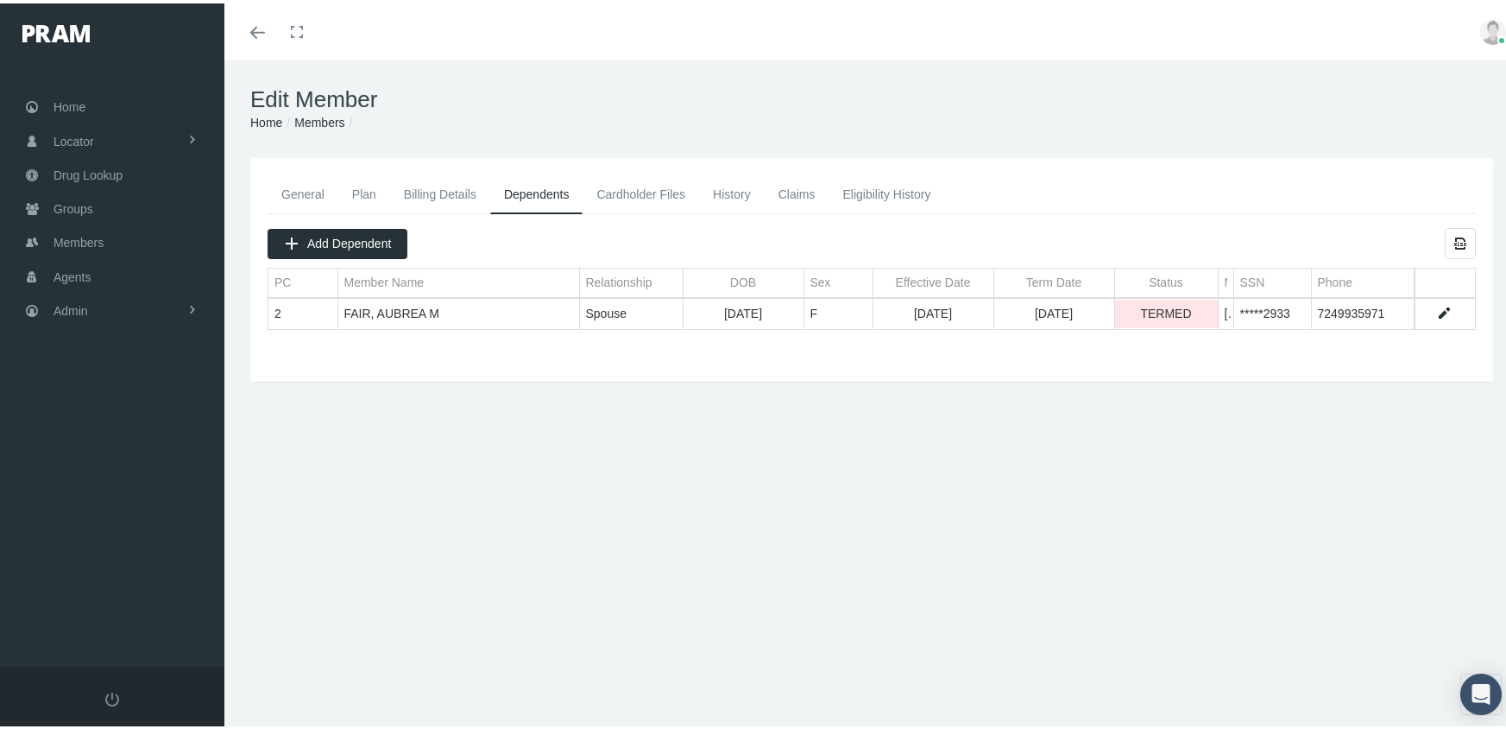
click at [1436, 305] on link "Data grid" at bounding box center [1444, 310] width 16 height 16
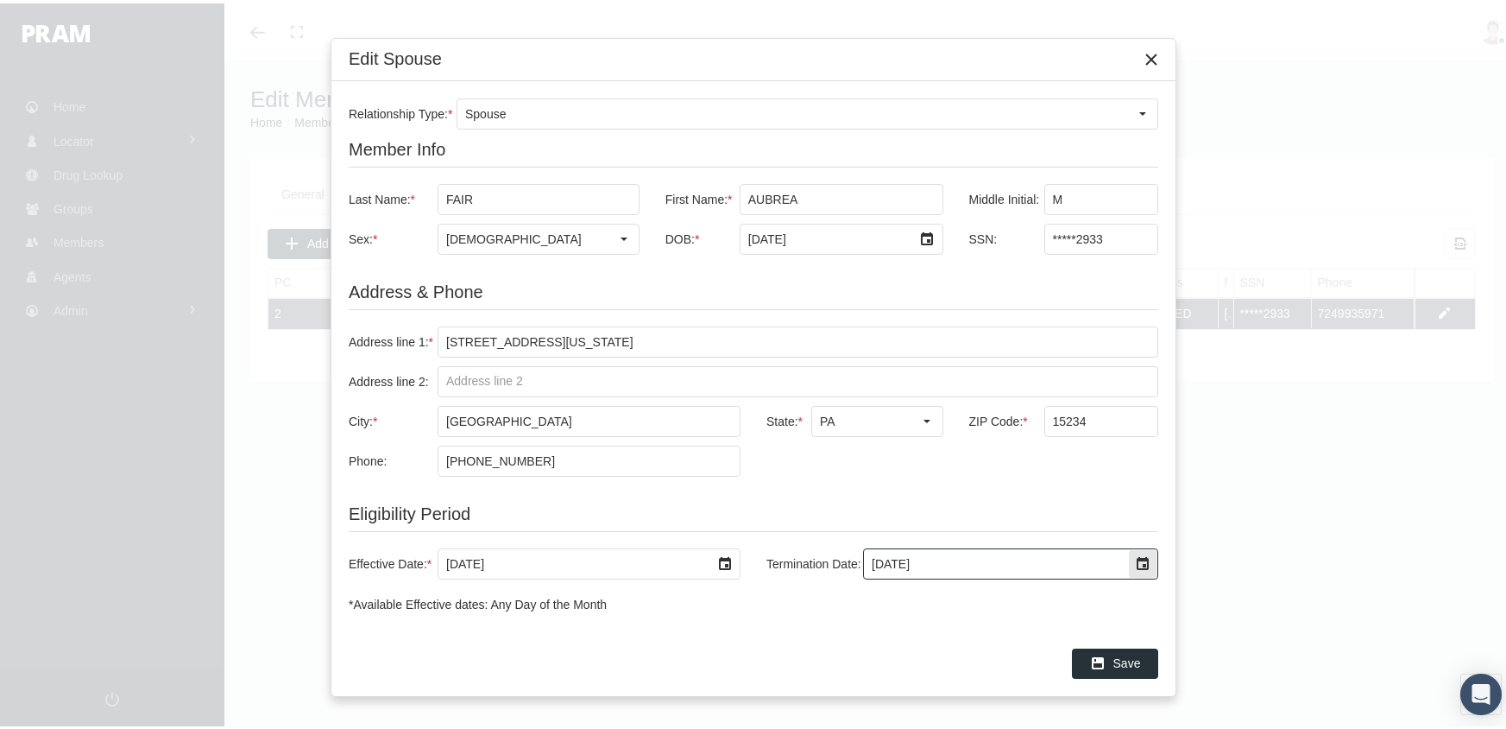
drag, startPoint x: 970, startPoint y: 566, endPoint x: 654, endPoint y: 546, distance: 316.5
click at [654, 546] on div "Effective Date: * 2/17/2025 Termination Date: 5/18/2025" at bounding box center [754, 560] width 810 height 31
type input "[DATE]"
click at [1132, 658] on span "Save" at bounding box center [1127, 660] width 28 height 14
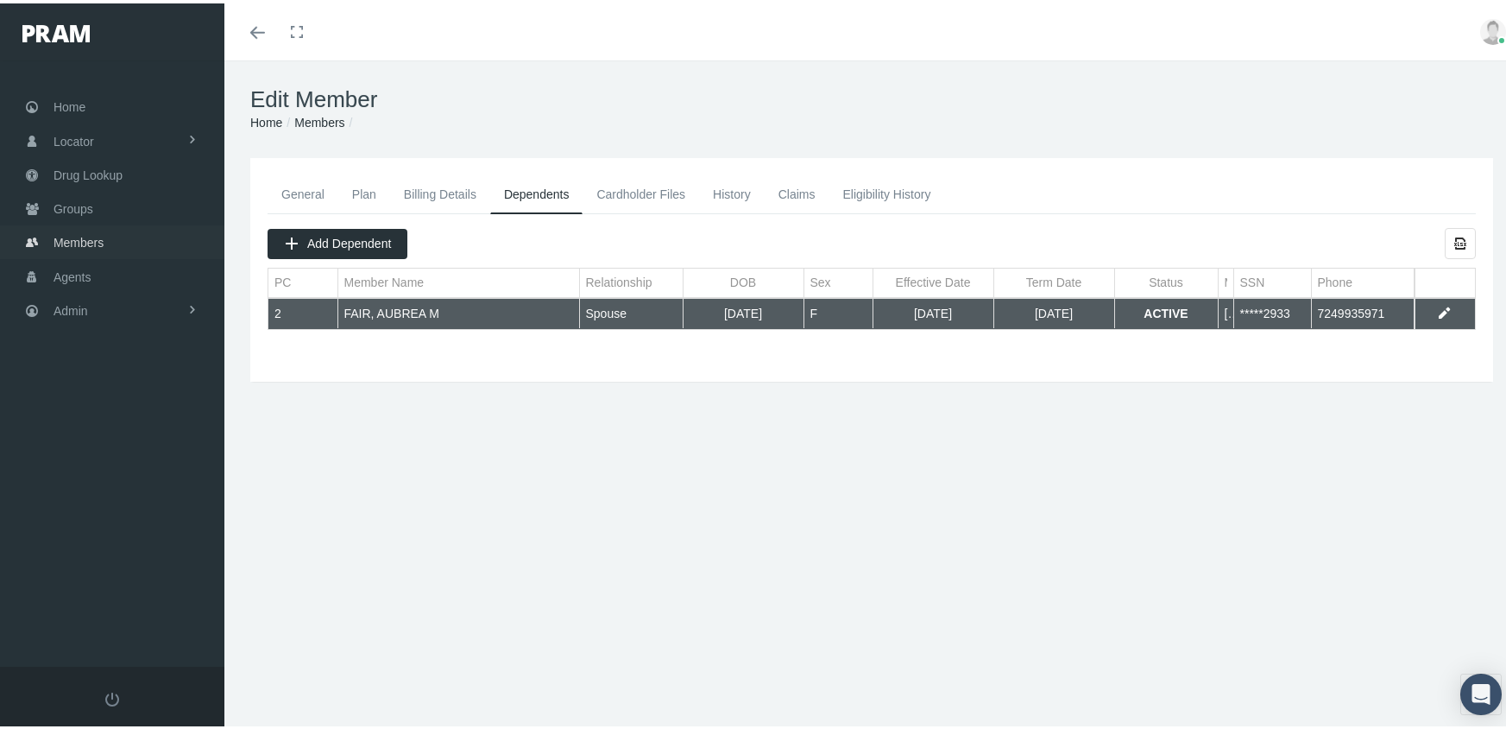
drag, startPoint x: 80, startPoint y: 234, endPoint x: 105, endPoint y: 224, distance: 27.1
click at [80, 234] on span "Members" at bounding box center [79, 239] width 50 height 33
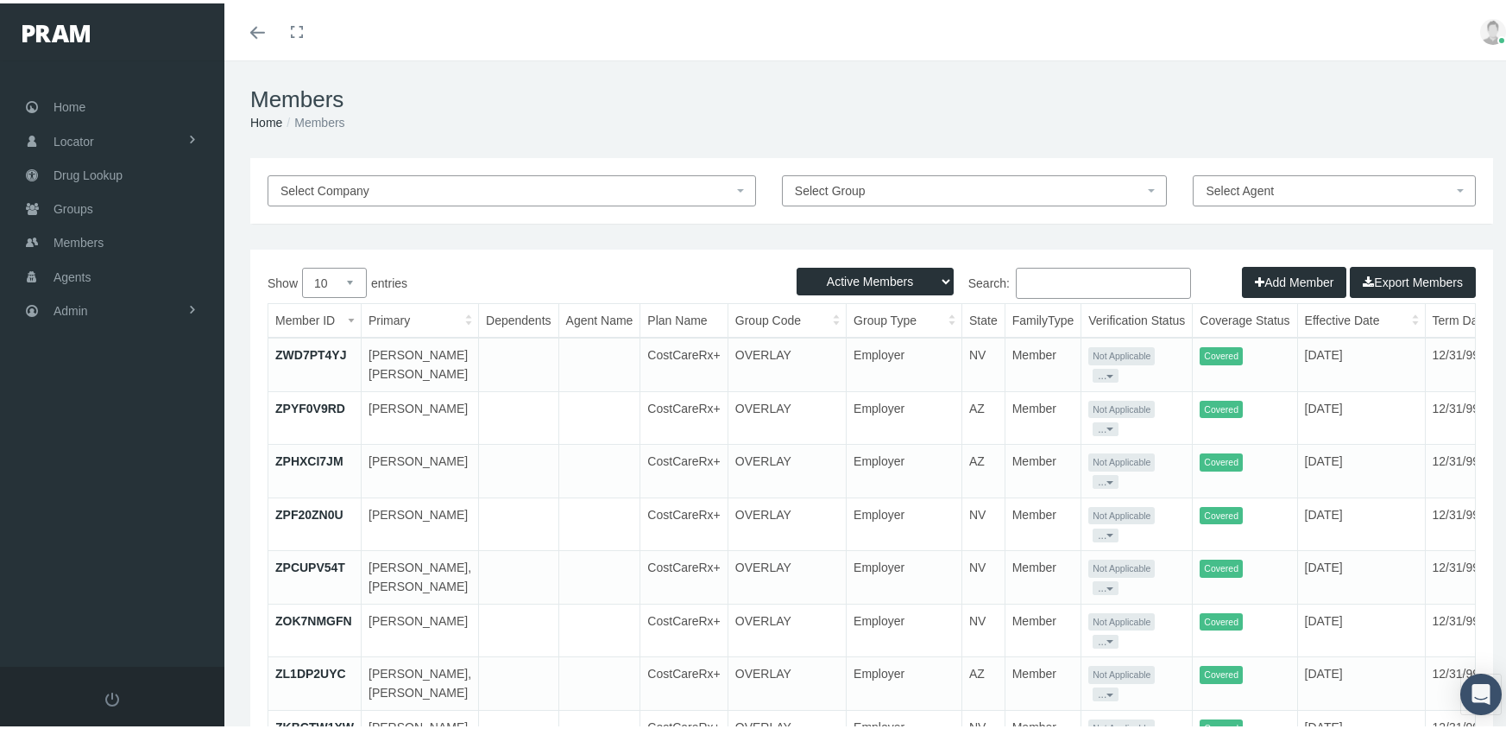
click at [1265, 271] on button "Add Member" at bounding box center [1294, 278] width 104 height 31
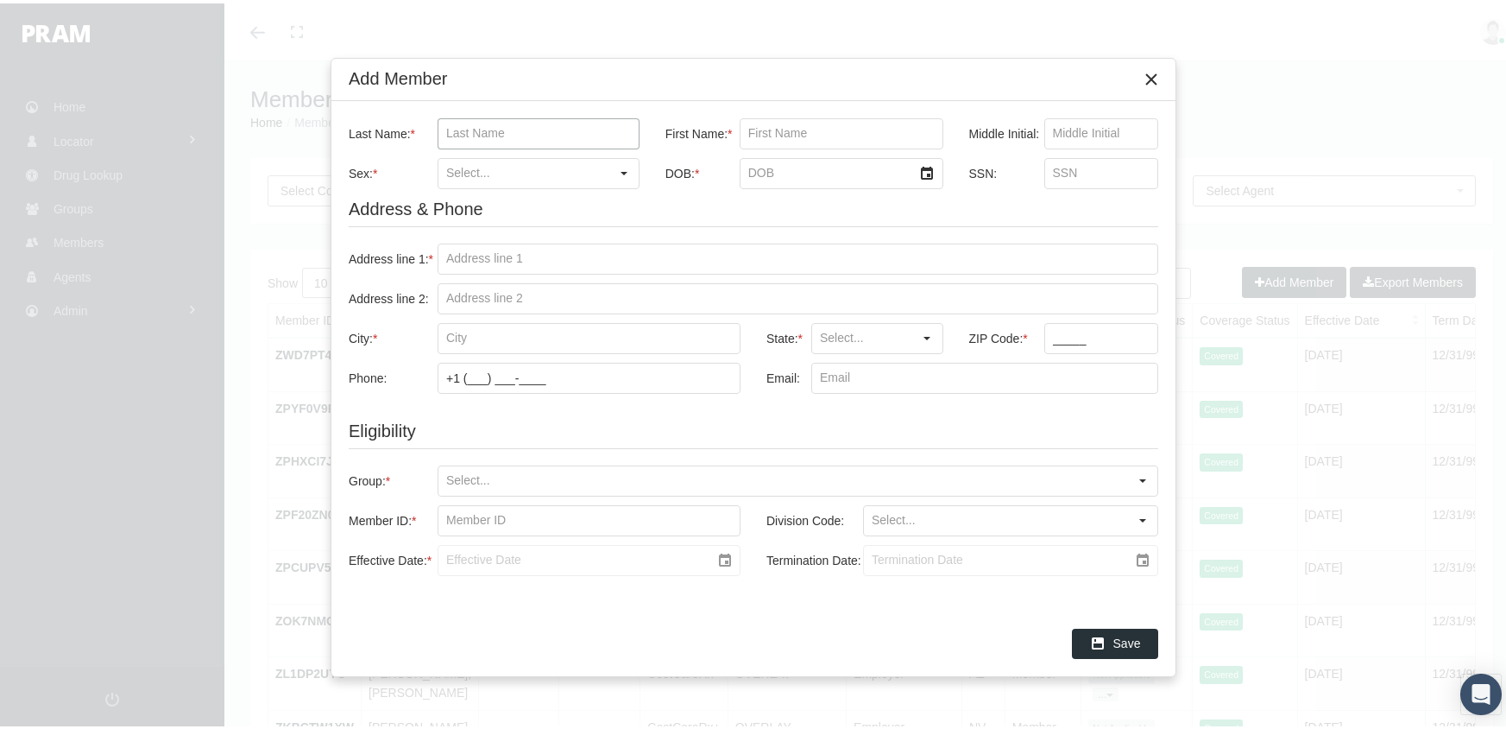
click at [487, 123] on input "Last Name: *" at bounding box center [538, 130] width 200 height 29
type input "williams"
type input "darnell"
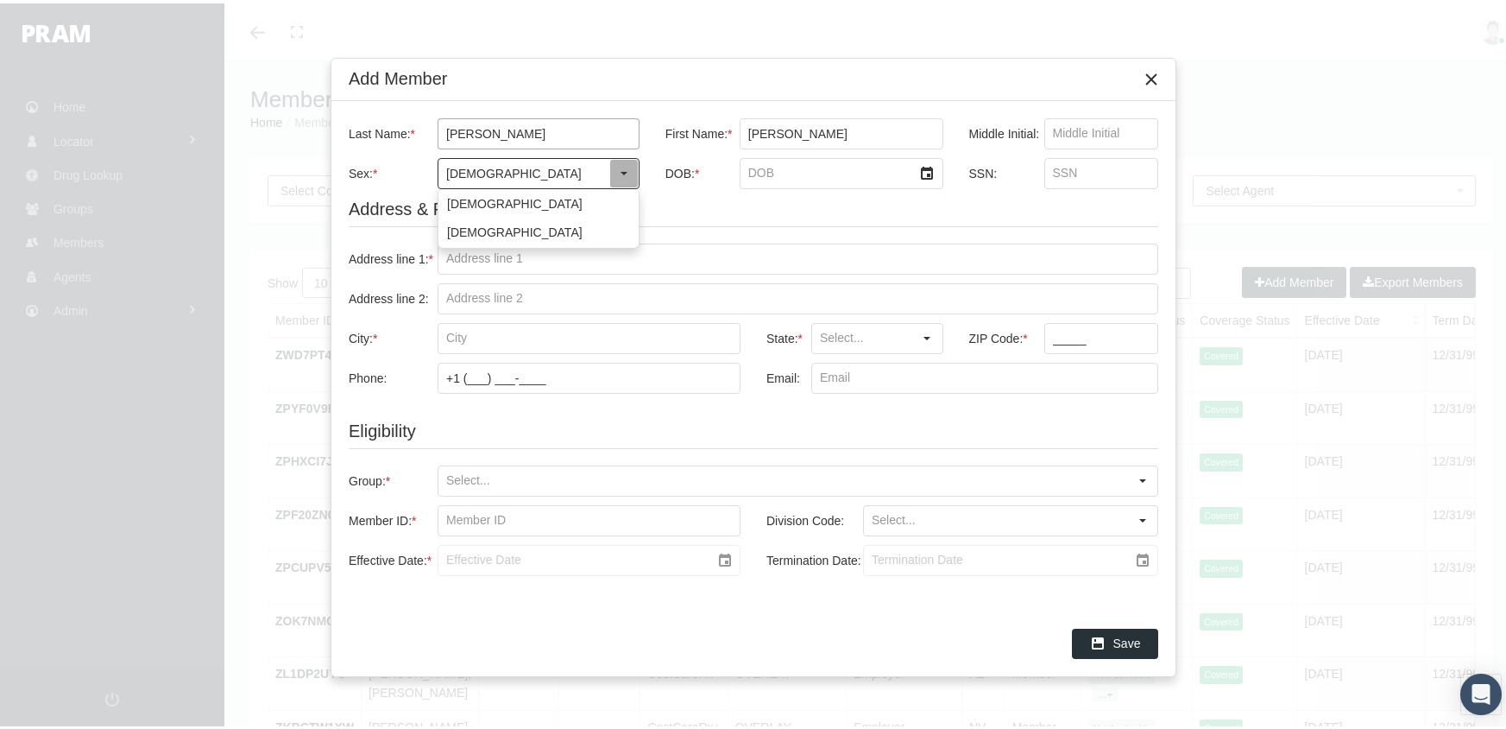
type input "[DEMOGRAPHIC_DATA]"
type input "7/8/1992"
type input "167742336"
click at [465, 247] on input "Address line 1: *" at bounding box center [797, 255] width 719 height 29
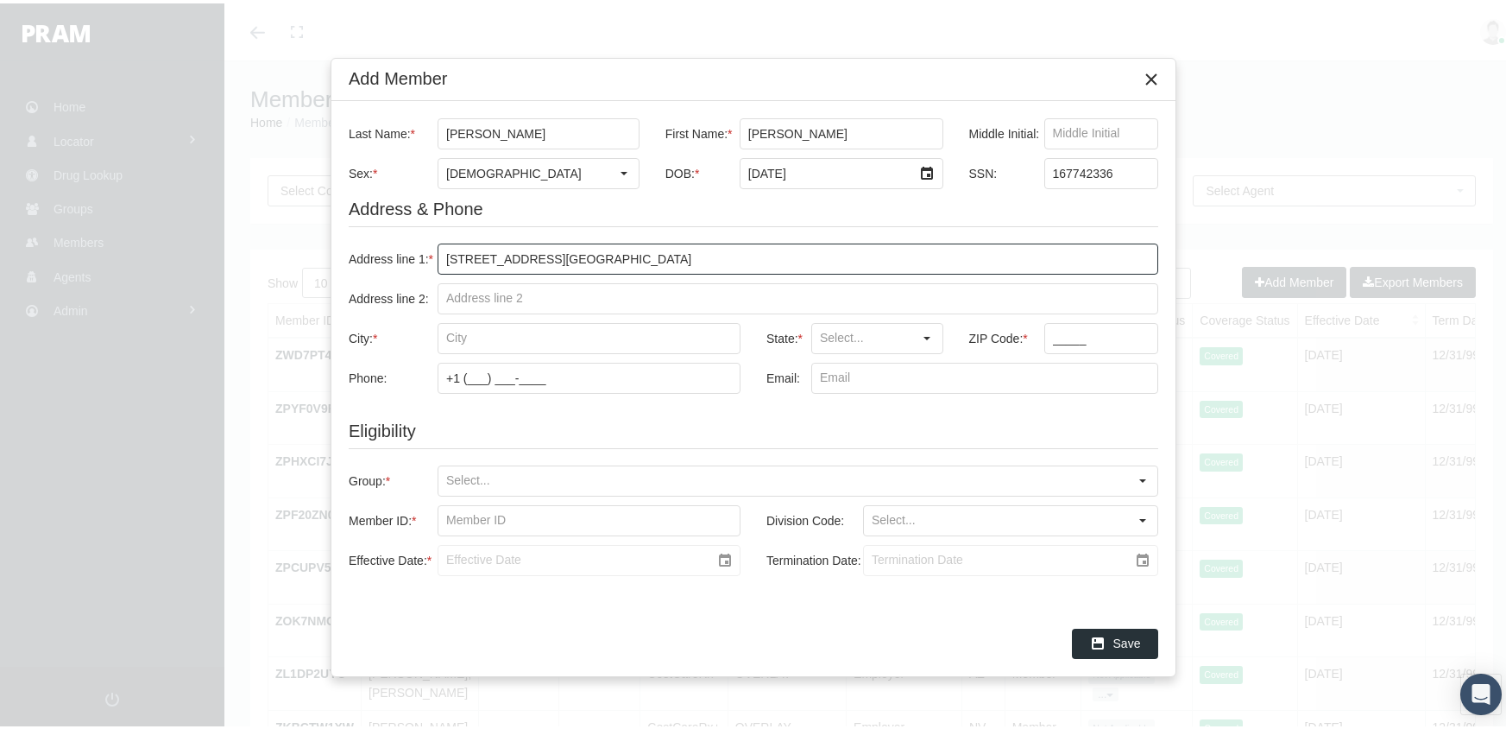
type input "131 s 8th st house"
type input "reading"
type input "PA"
type input "19602"
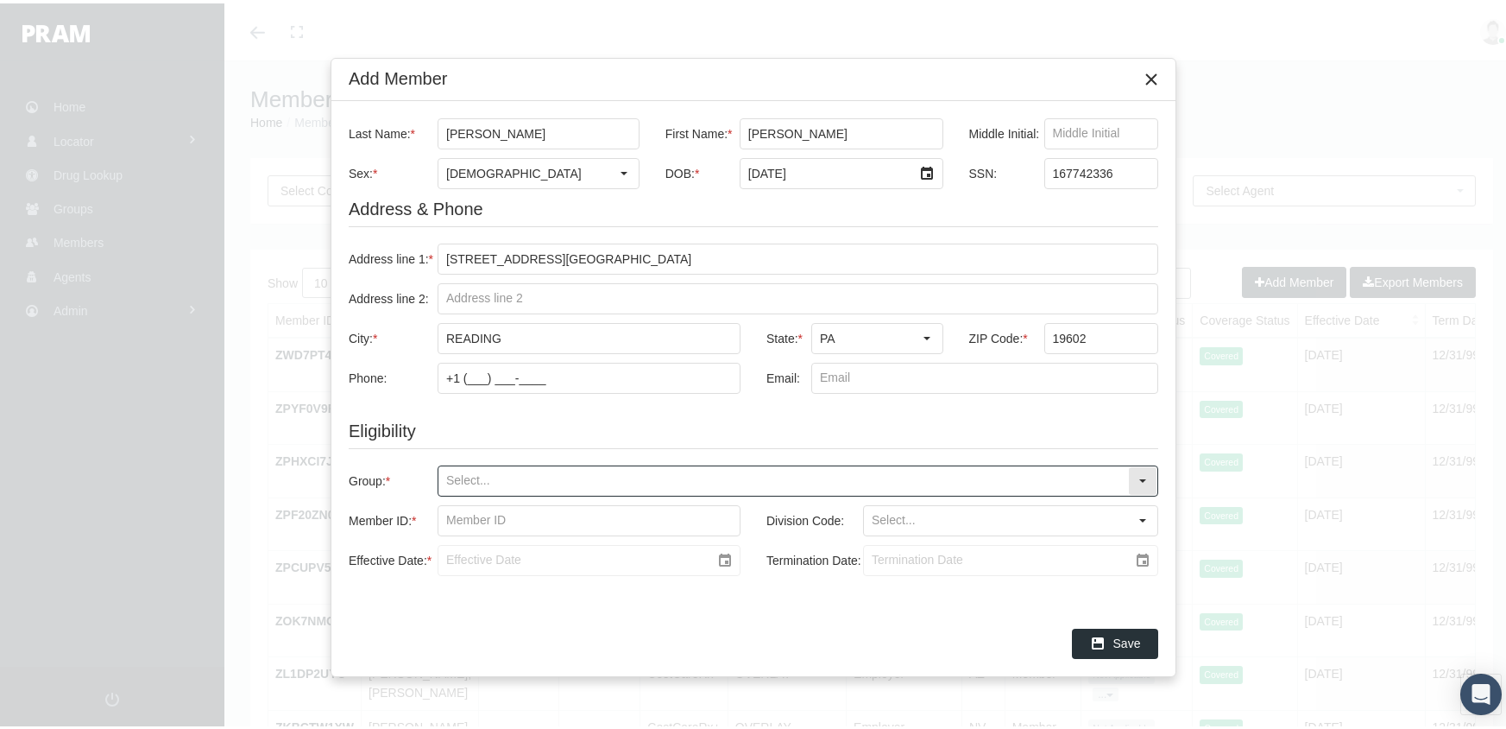
click at [465, 468] on input "Group: *" at bounding box center [783, 477] width 690 height 29
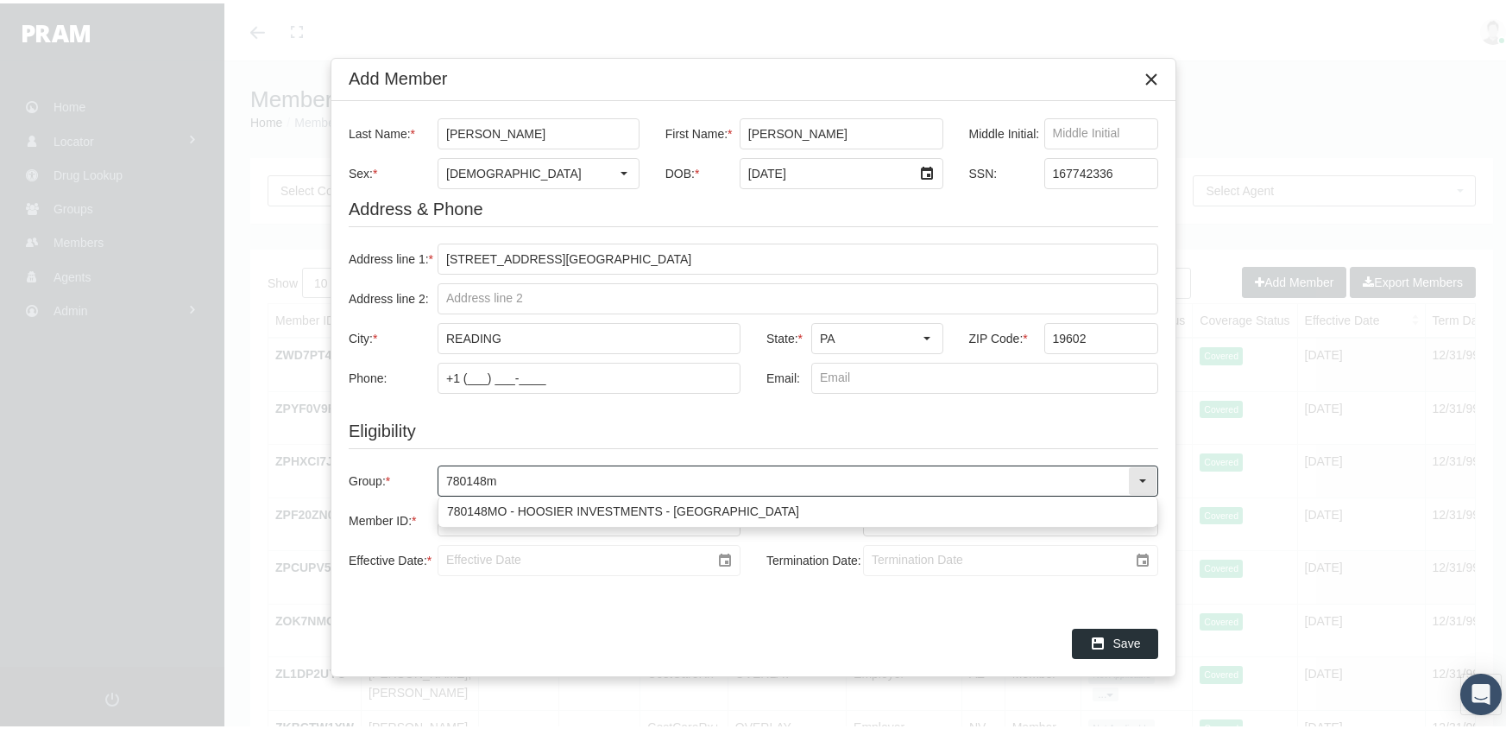
type input "780148mo"
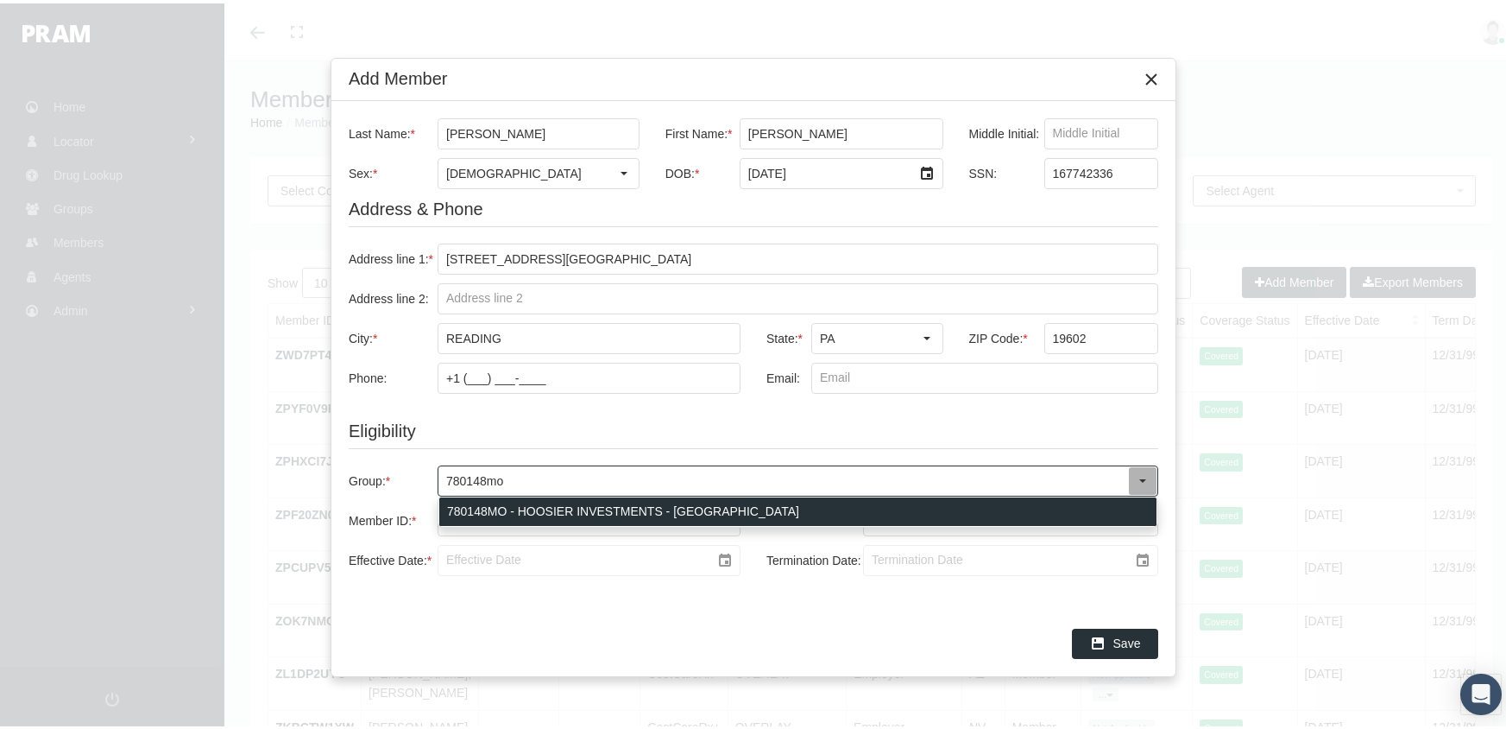
click at [533, 505] on div "780148MO - HOOSIER INVESTMENTS - [GEOGRAPHIC_DATA]" at bounding box center [797, 508] width 717 height 28
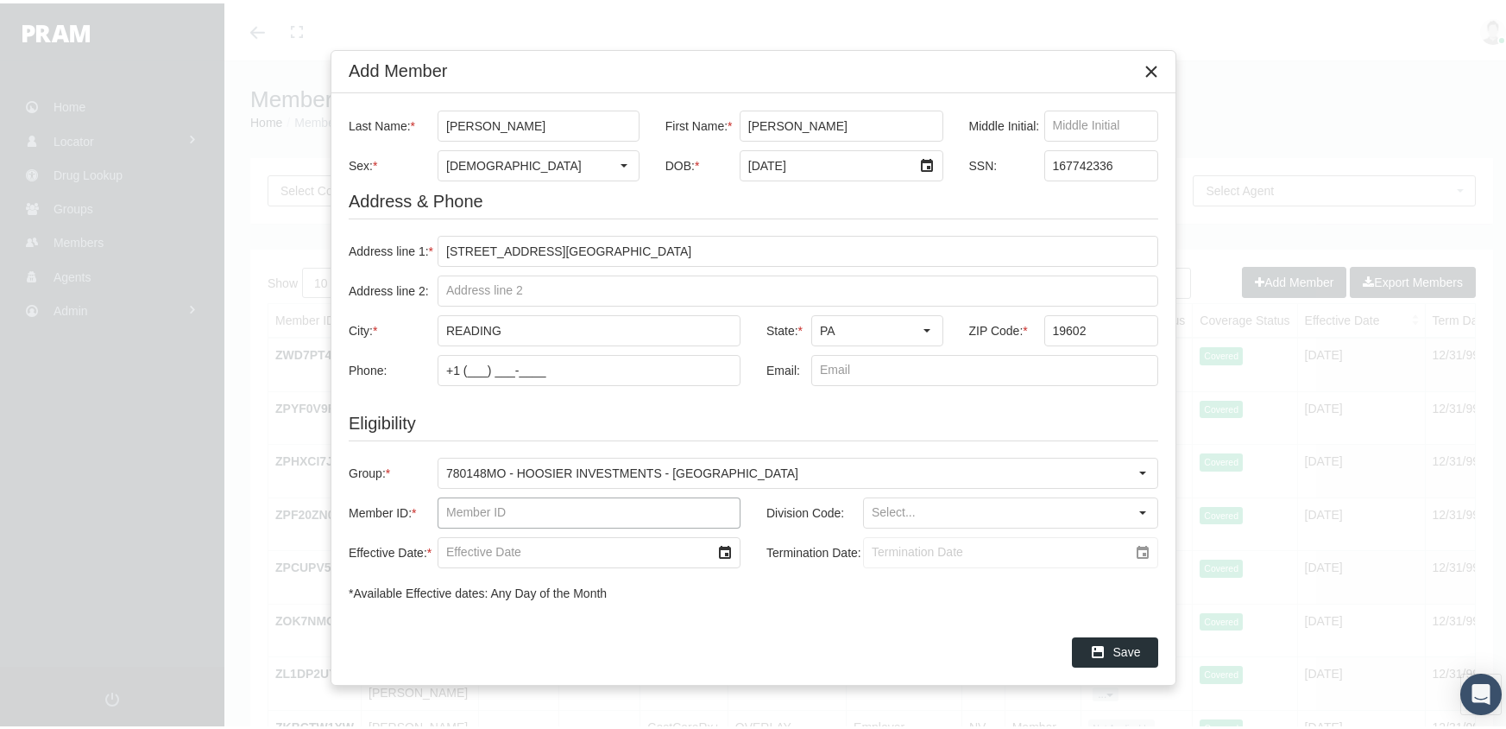
drag, startPoint x: 445, startPoint y: 507, endPoint x: 774, endPoint y: 450, distance: 334.6
click at [454, 501] on input "Member ID: *" at bounding box center [588, 509] width 301 height 29
type input "f07236007"
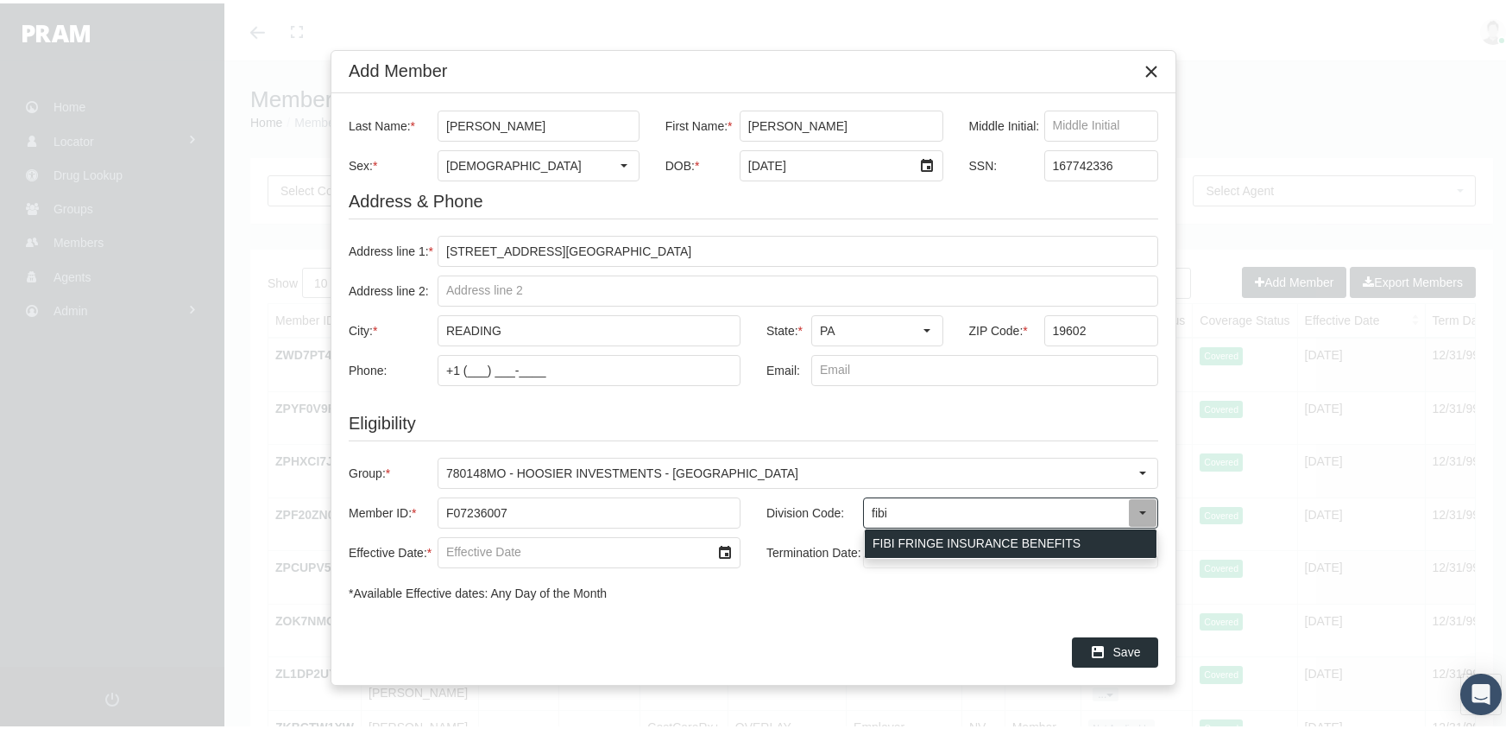
type input "FIBI FRINGE INSURANCE BENEFITS"
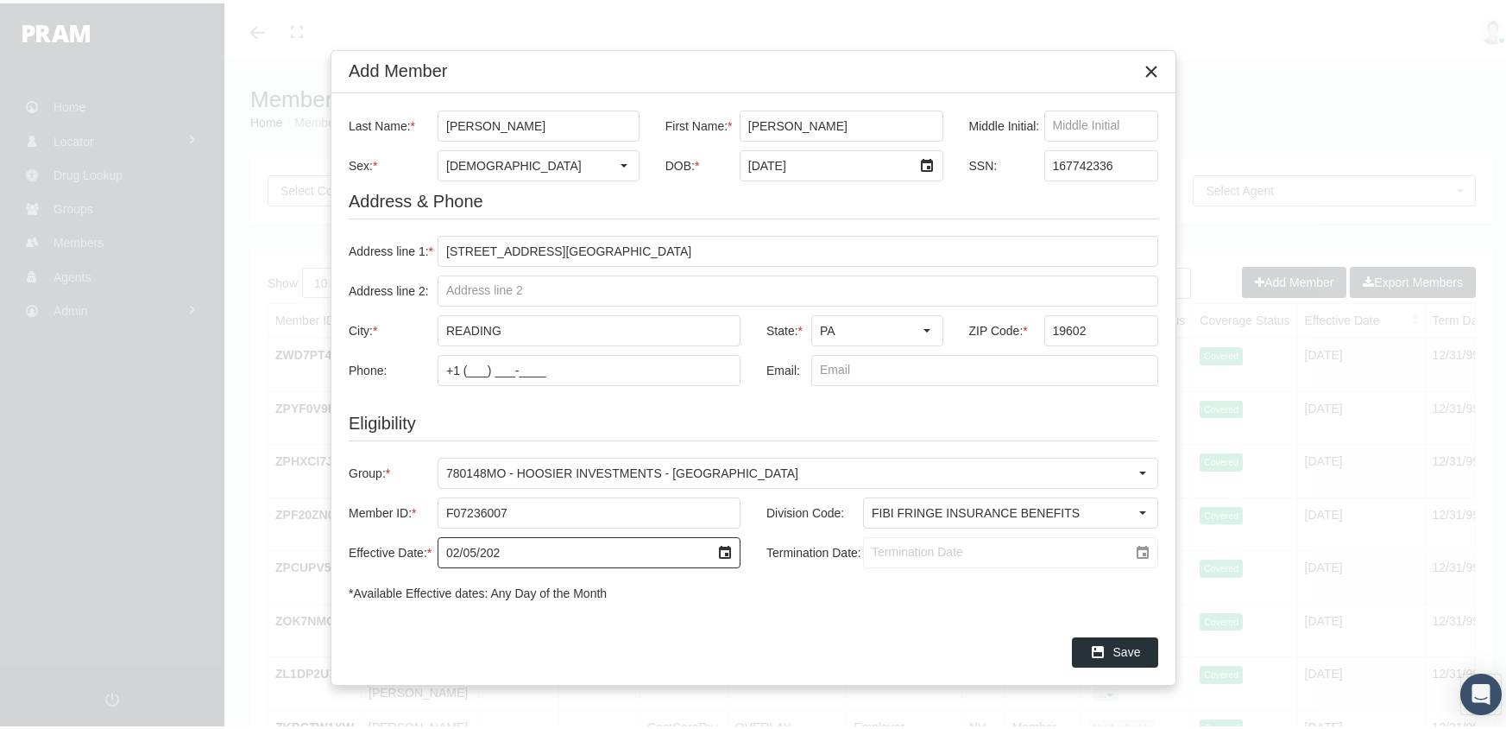
type input "02/05/2024"
drag, startPoint x: 872, startPoint y: 552, endPoint x: 882, endPoint y: 552, distance: 10.4
click at [872, 551] on input "Termination Date:" at bounding box center [996, 548] width 264 height 29
type input "[DATE]"
click at [1109, 652] on div "Save" at bounding box center [1115, 648] width 85 height 28
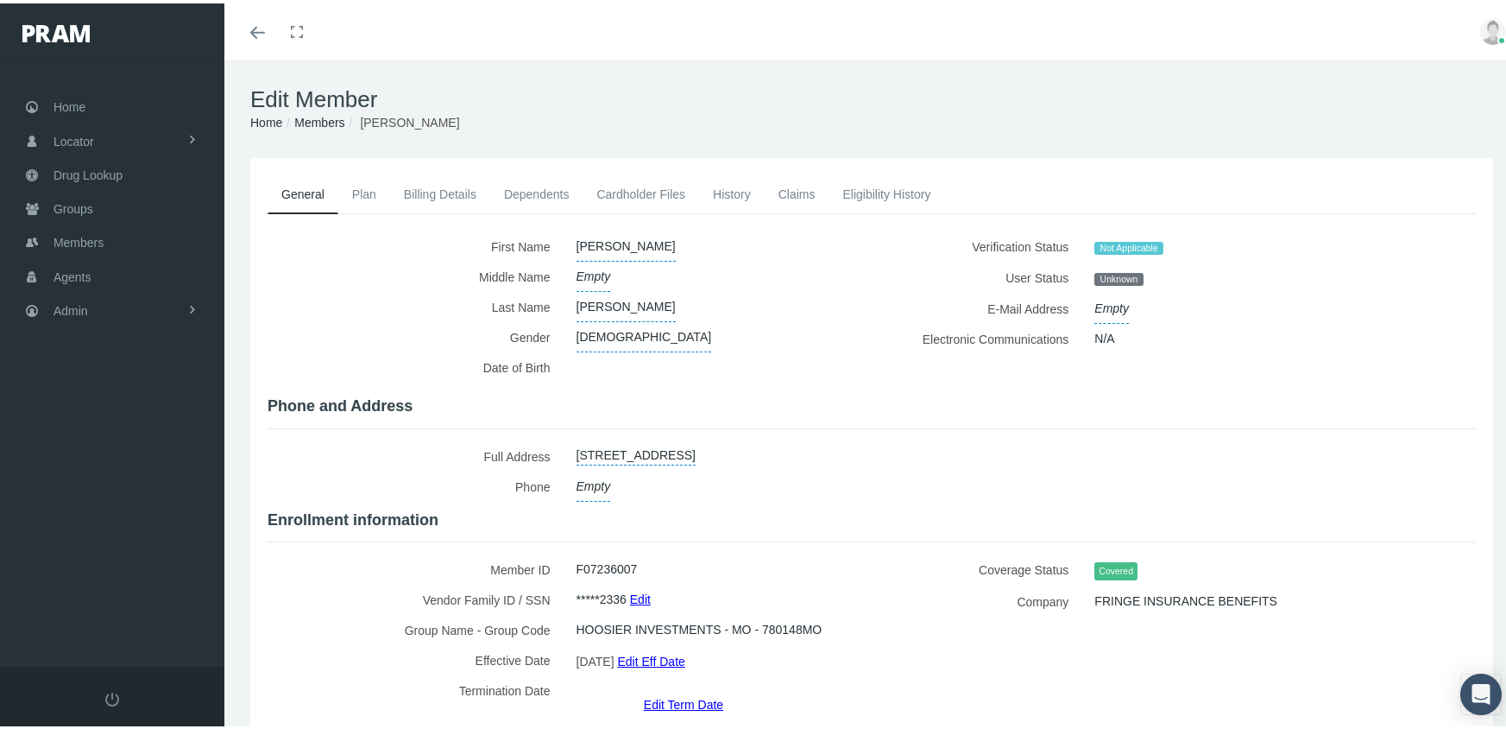
click at [321, 112] on link "Members" at bounding box center [319, 119] width 50 height 14
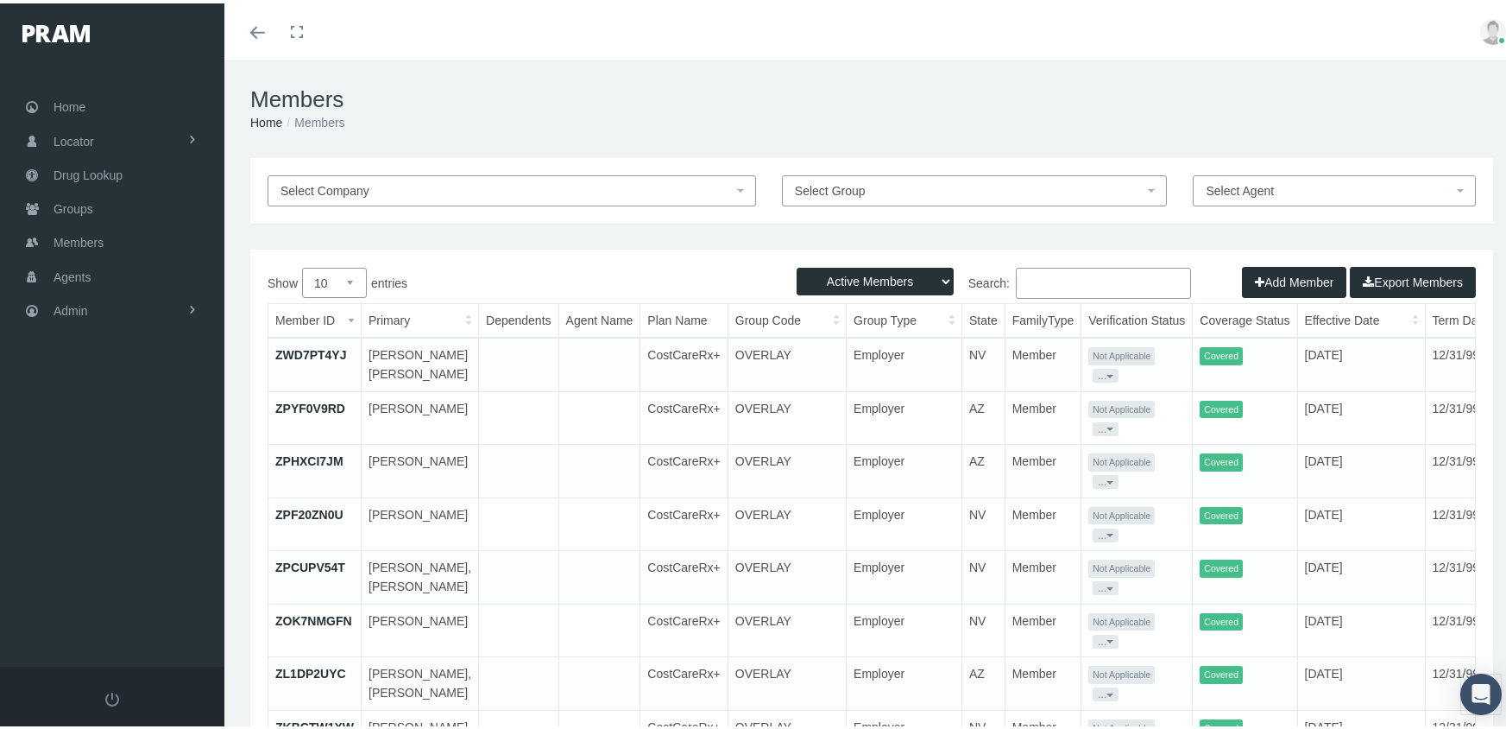
click at [886, 279] on select "Active Members Terminated Members Active & Terminated" at bounding box center [875, 278] width 157 height 28
select select "3"
click at [797, 264] on select "Active Members Terminated Members Active & Terminated" at bounding box center [875, 278] width 157 height 28
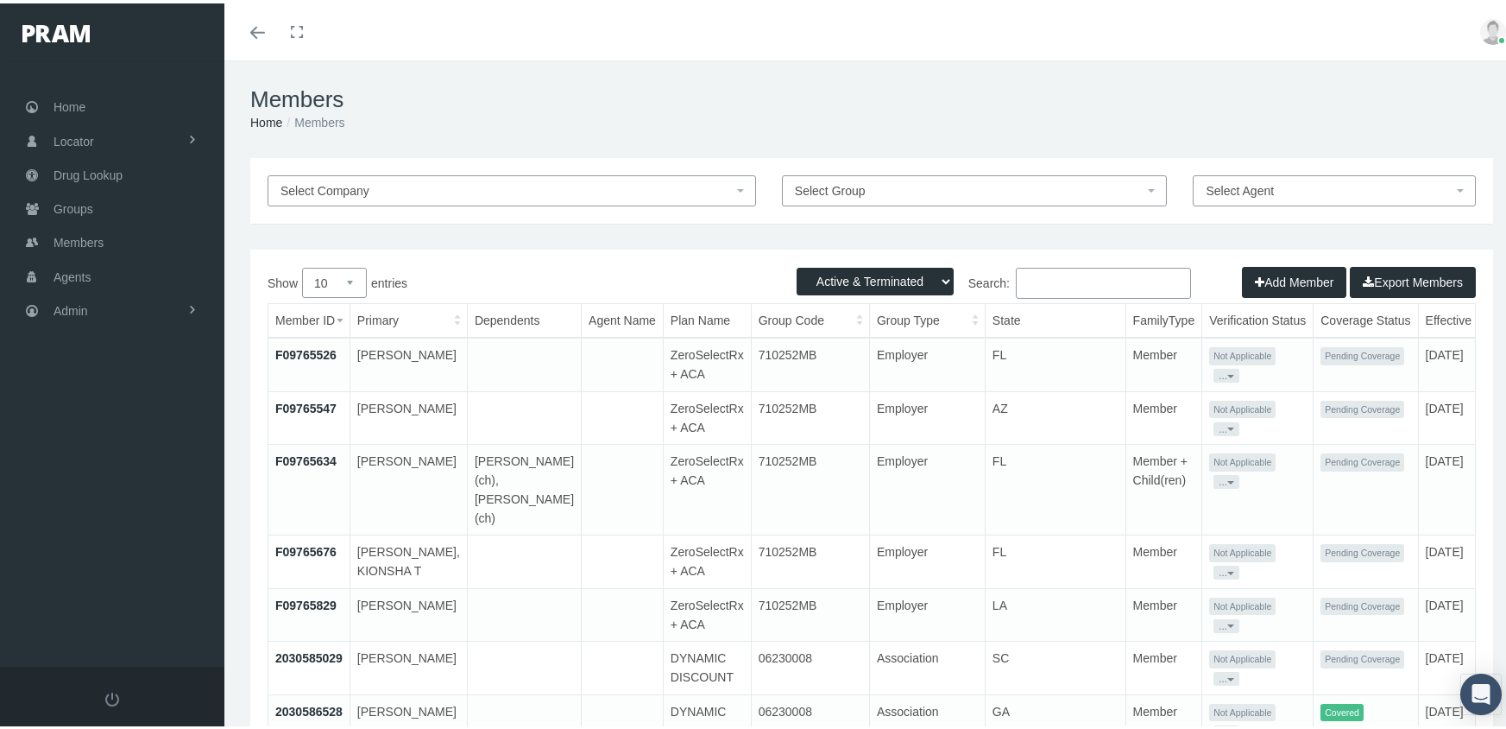
click at [1268, 281] on button "Add Member" at bounding box center [1294, 278] width 104 height 31
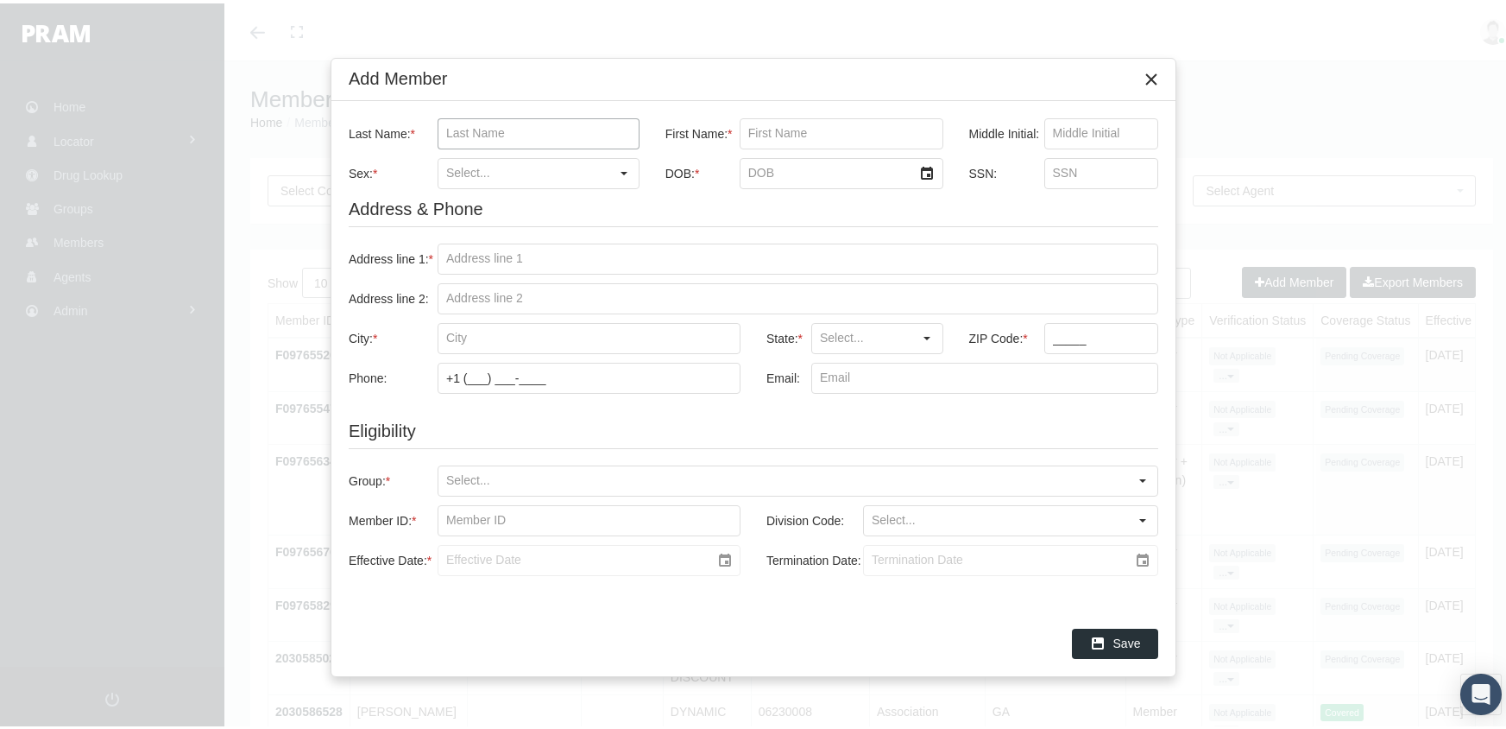
click at [524, 133] on input "Last Name: *" at bounding box center [538, 130] width 200 height 29
type input "[PERSON_NAME]"
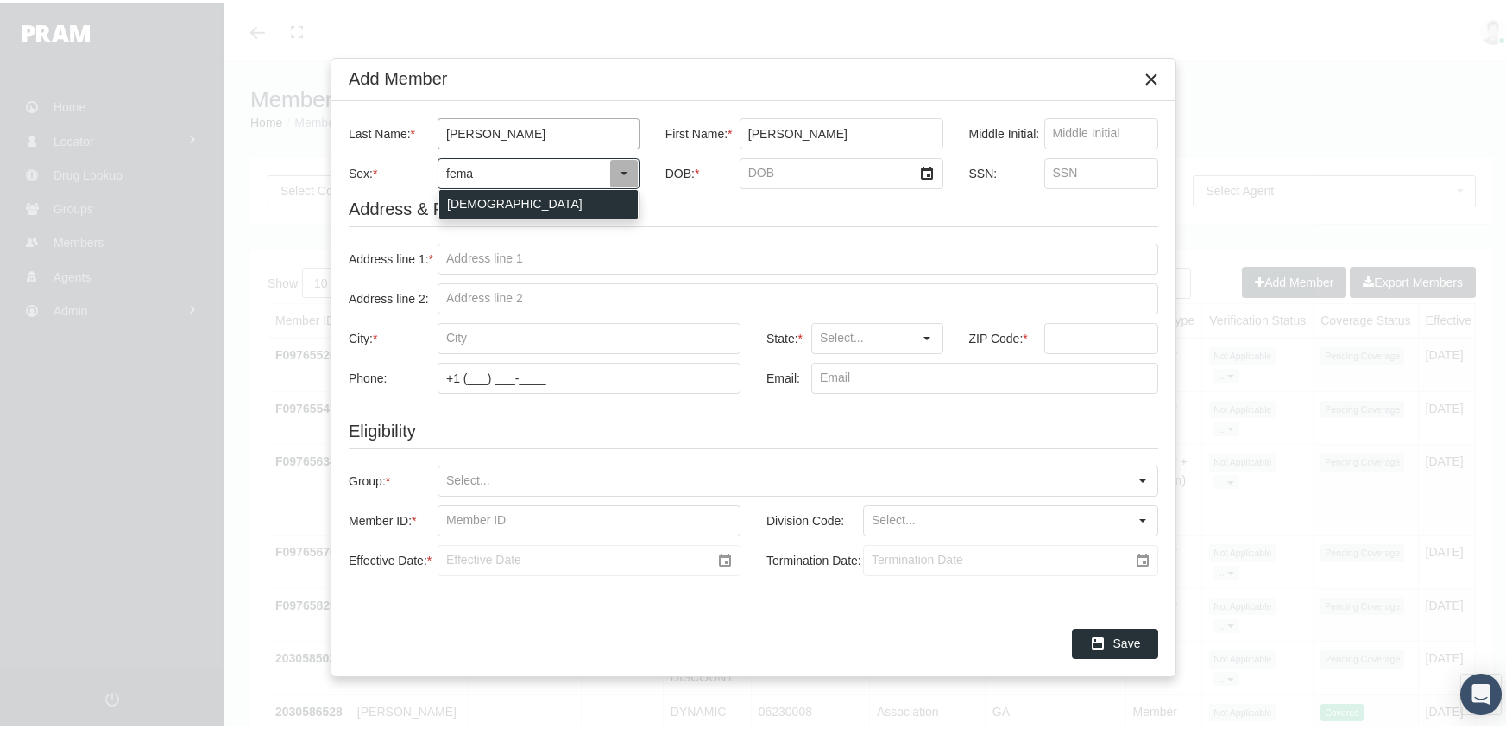
type input "[DEMOGRAPHIC_DATA]"
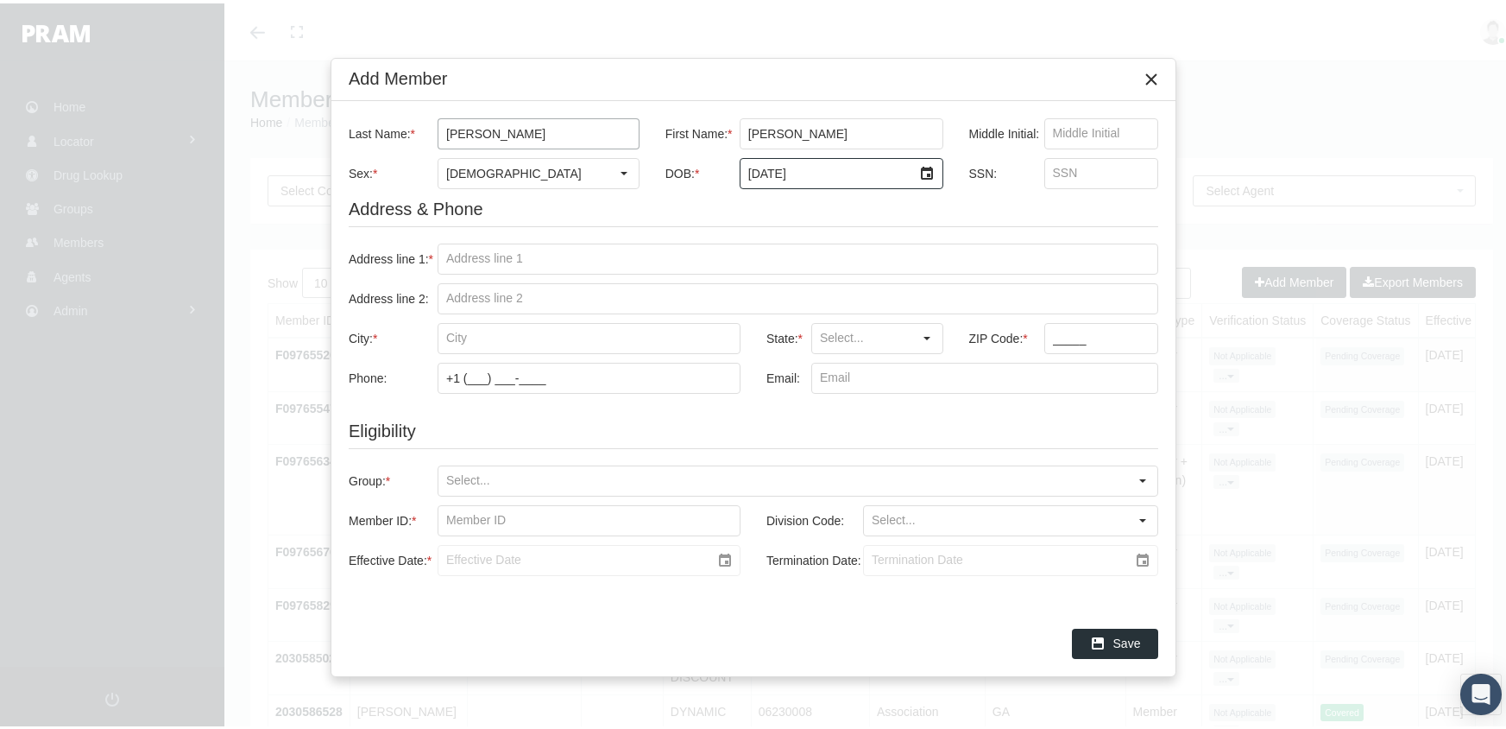
type input "1/24/2000"
type input "677090265"
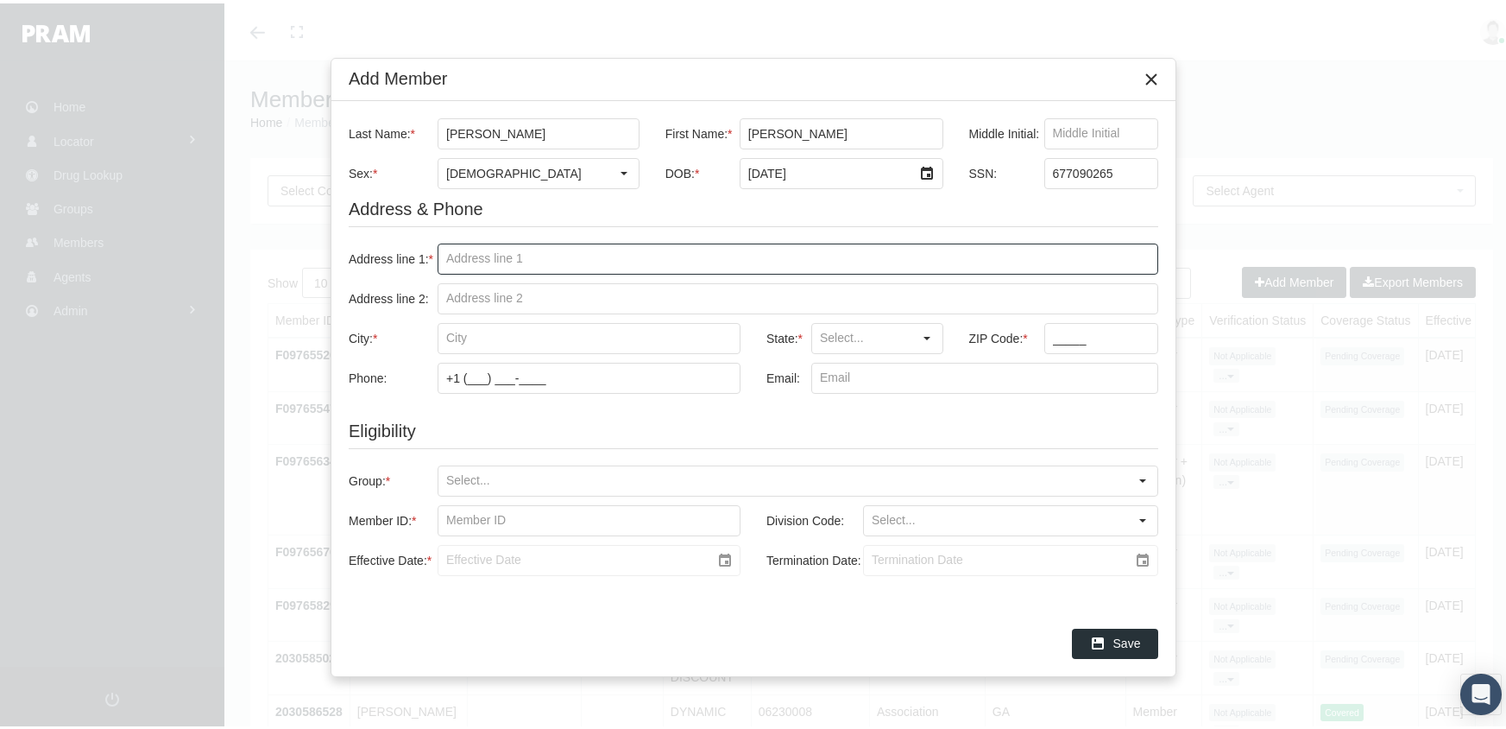
click at [485, 254] on input "Address line 1: *" at bounding box center [797, 255] width 719 height 29
type input "705 s 7th ave"
type input "paragould"
type input "AR"
type input "72450"
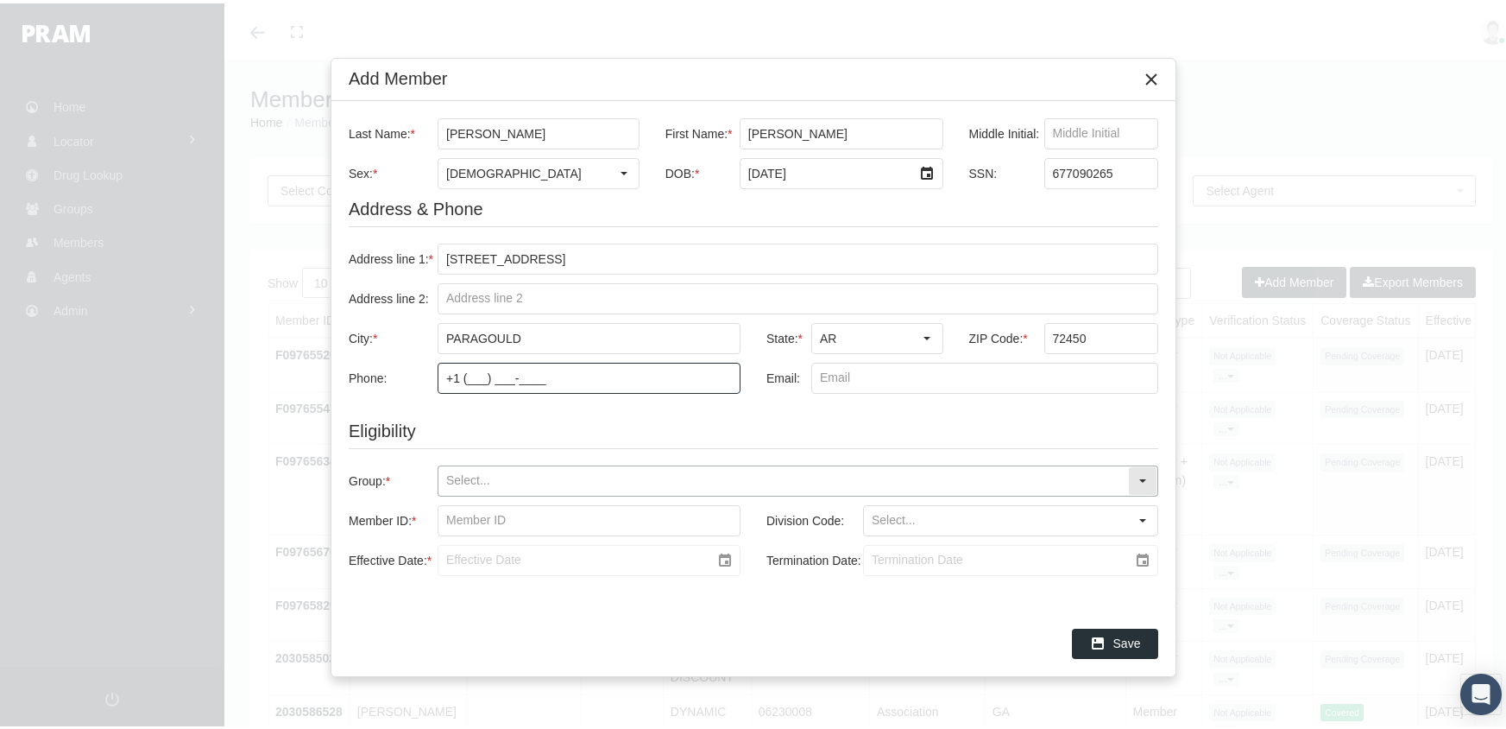
click at [443, 469] on input "Group: *" at bounding box center [783, 477] width 690 height 29
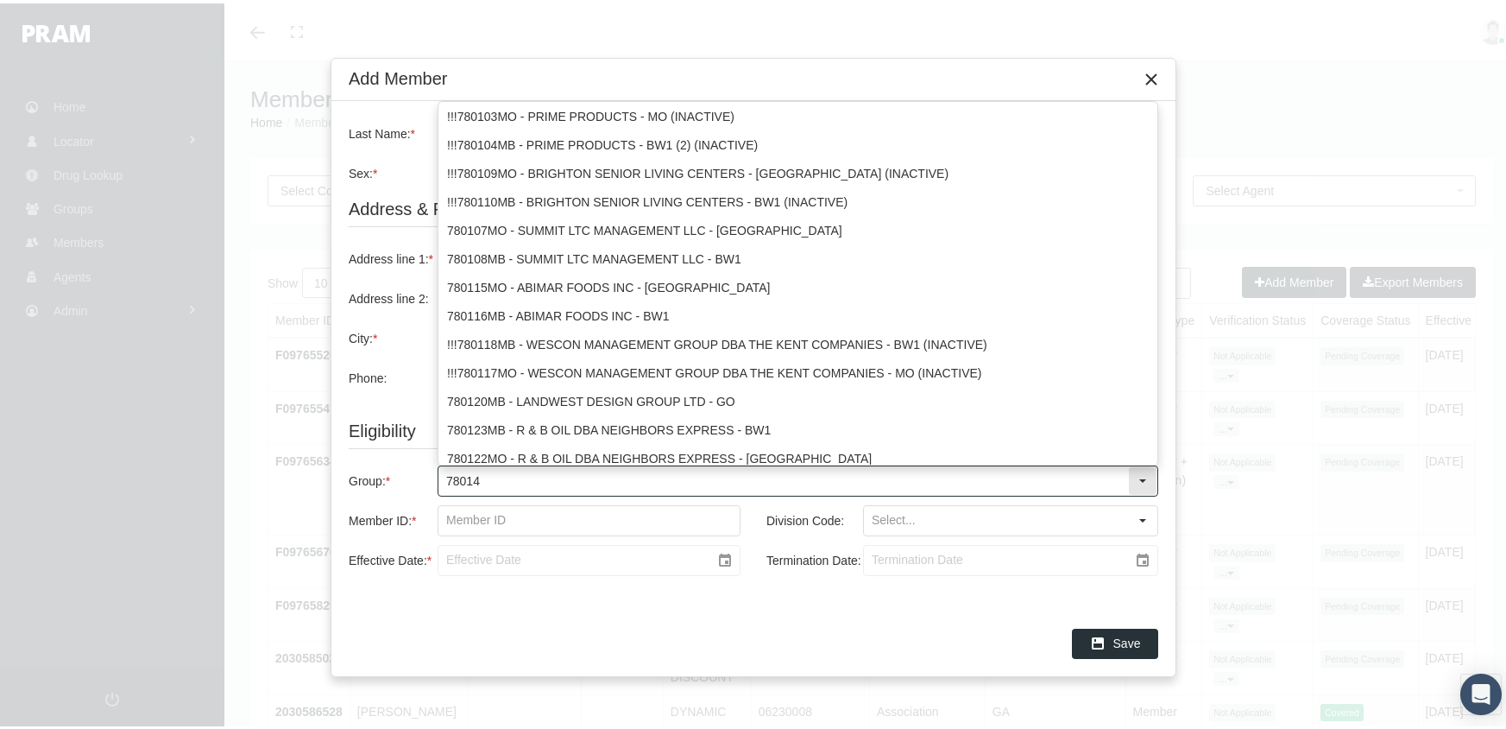
type input "780148"
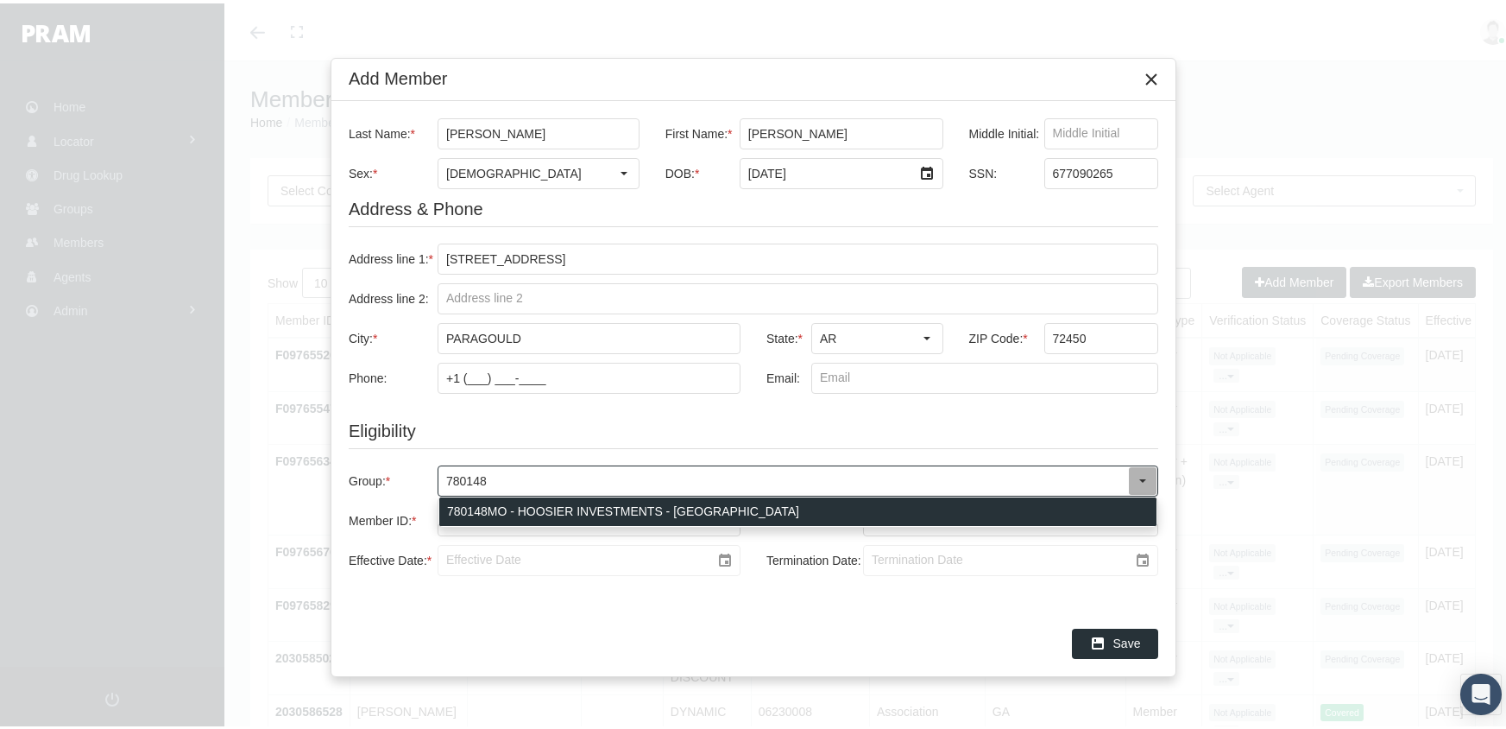
click at [508, 504] on div "780148MO - HOOSIER INVESTMENTS - MO" at bounding box center [797, 508] width 717 height 28
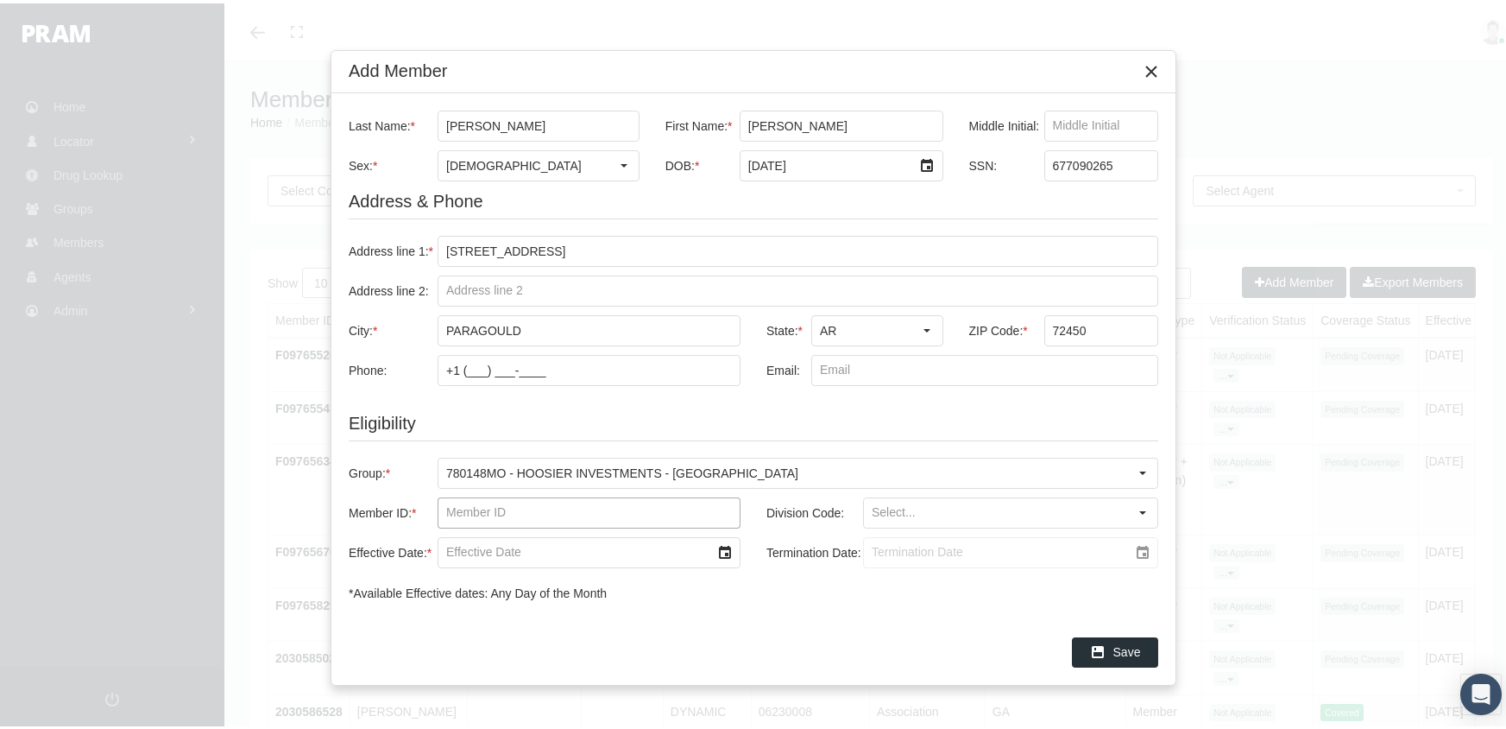
click at [446, 506] on input "Member ID: *" at bounding box center [588, 509] width 301 height 29
type input "f08543662"
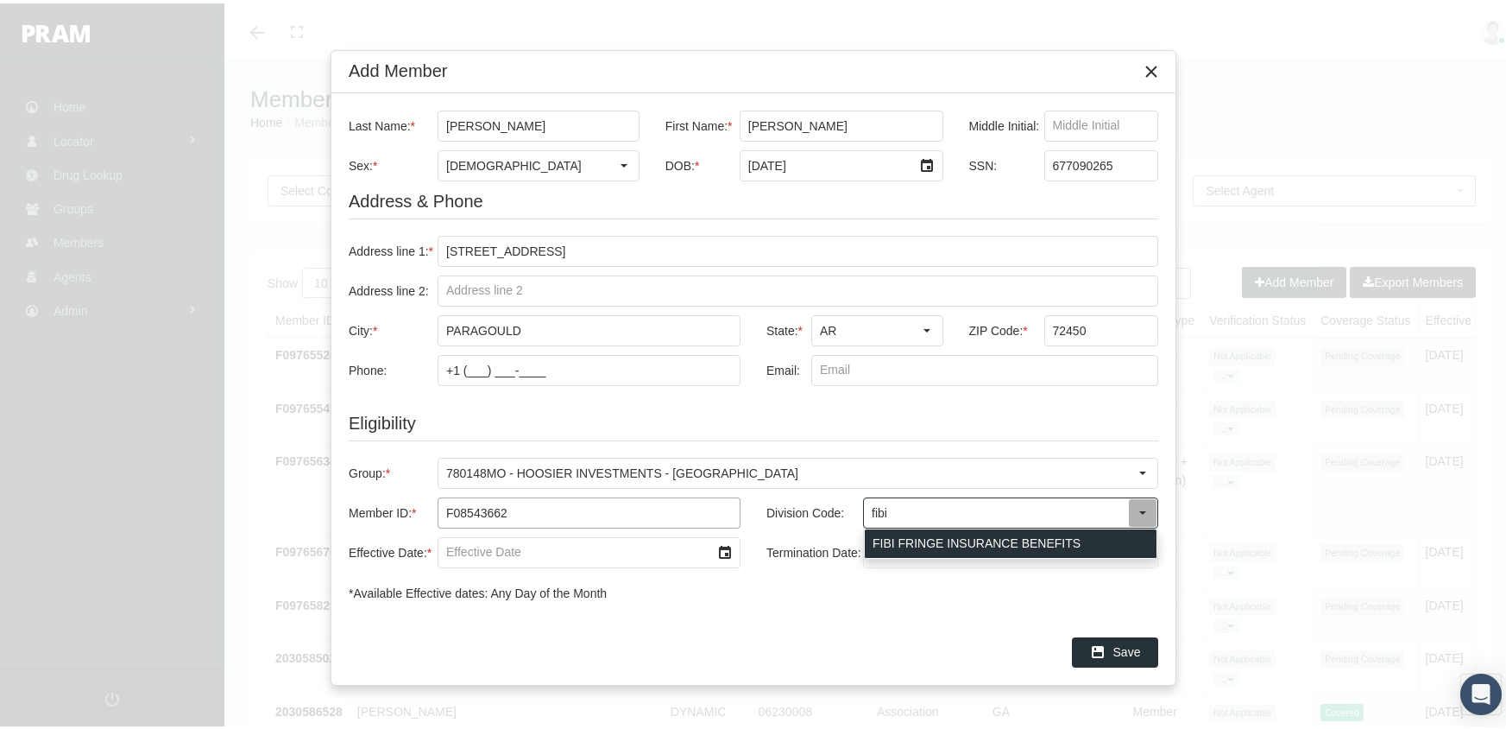
type input "FIBI FRINGE INSURANCE BENEFITS"
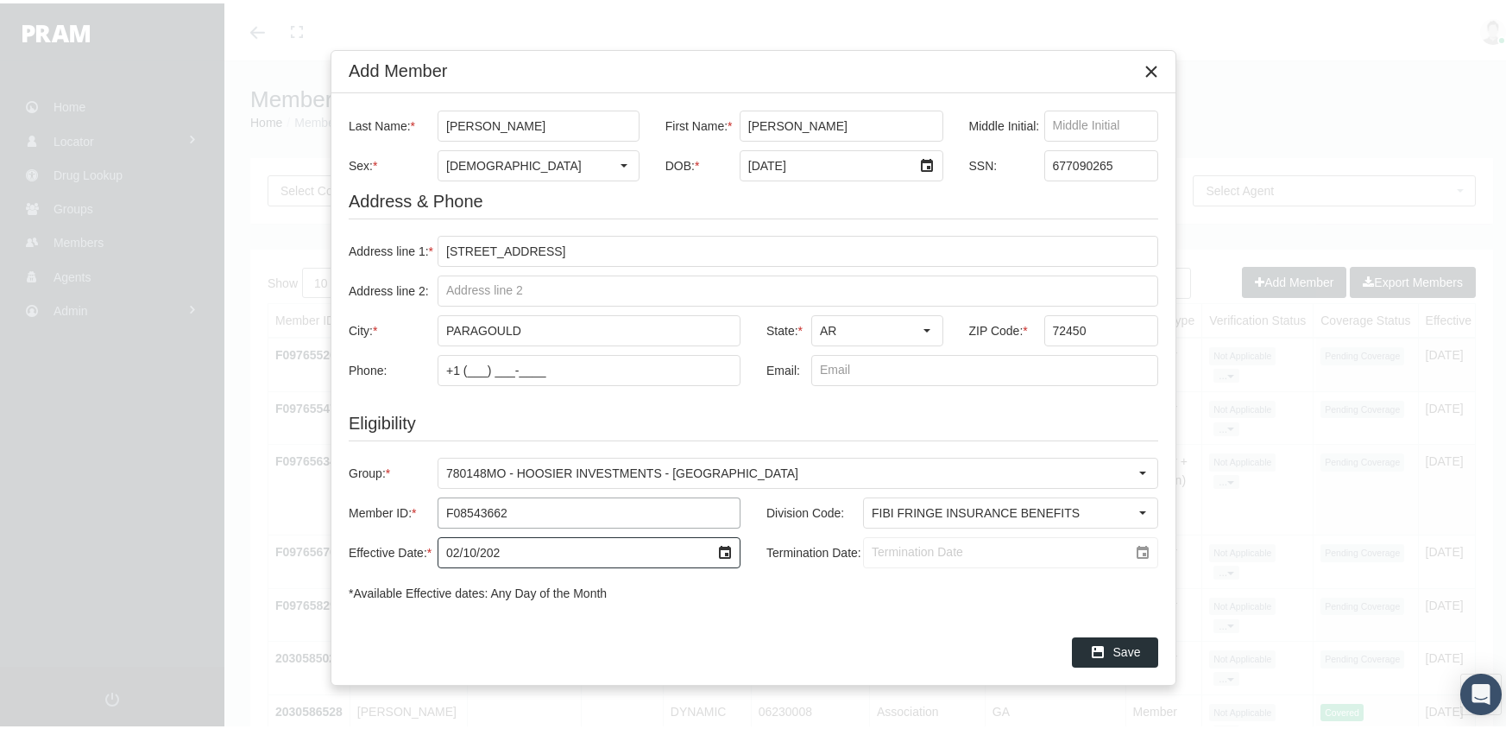
type input "02/10/2025"
drag, startPoint x: 876, startPoint y: 552, endPoint x: 1044, endPoint y: 532, distance: 169.5
click at [879, 551] on input "Termination Date:" at bounding box center [996, 548] width 264 height 29
type input "[DATE]"
click at [1127, 637] on div "Save" at bounding box center [1115, 648] width 85 height 28
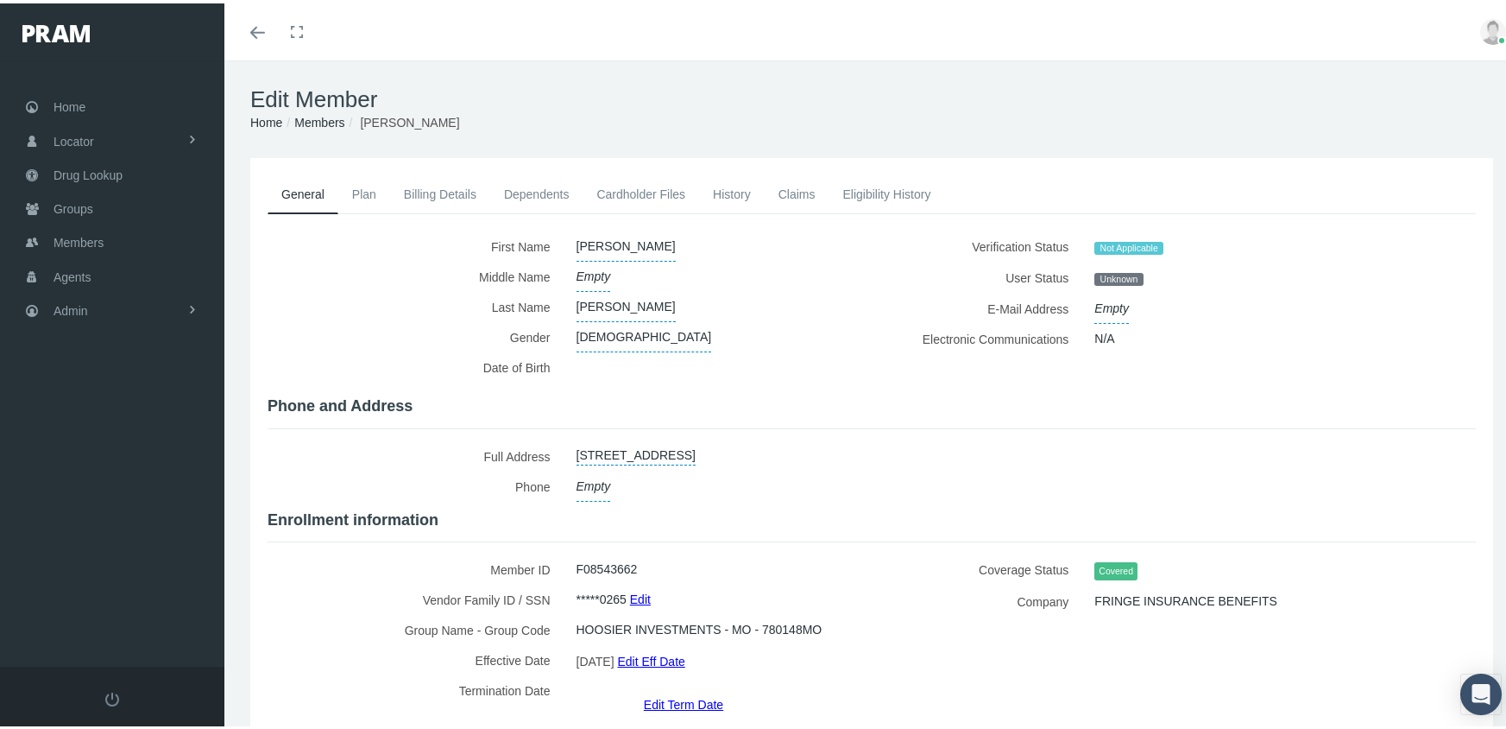
drag, startPoint x: 305, startPoint y: 121, endPoint x: 375, endPoint y: 114, distance: 71.1
click at [306, 121] on link "Members" at bounding box center [319, 119] width 50 height 14
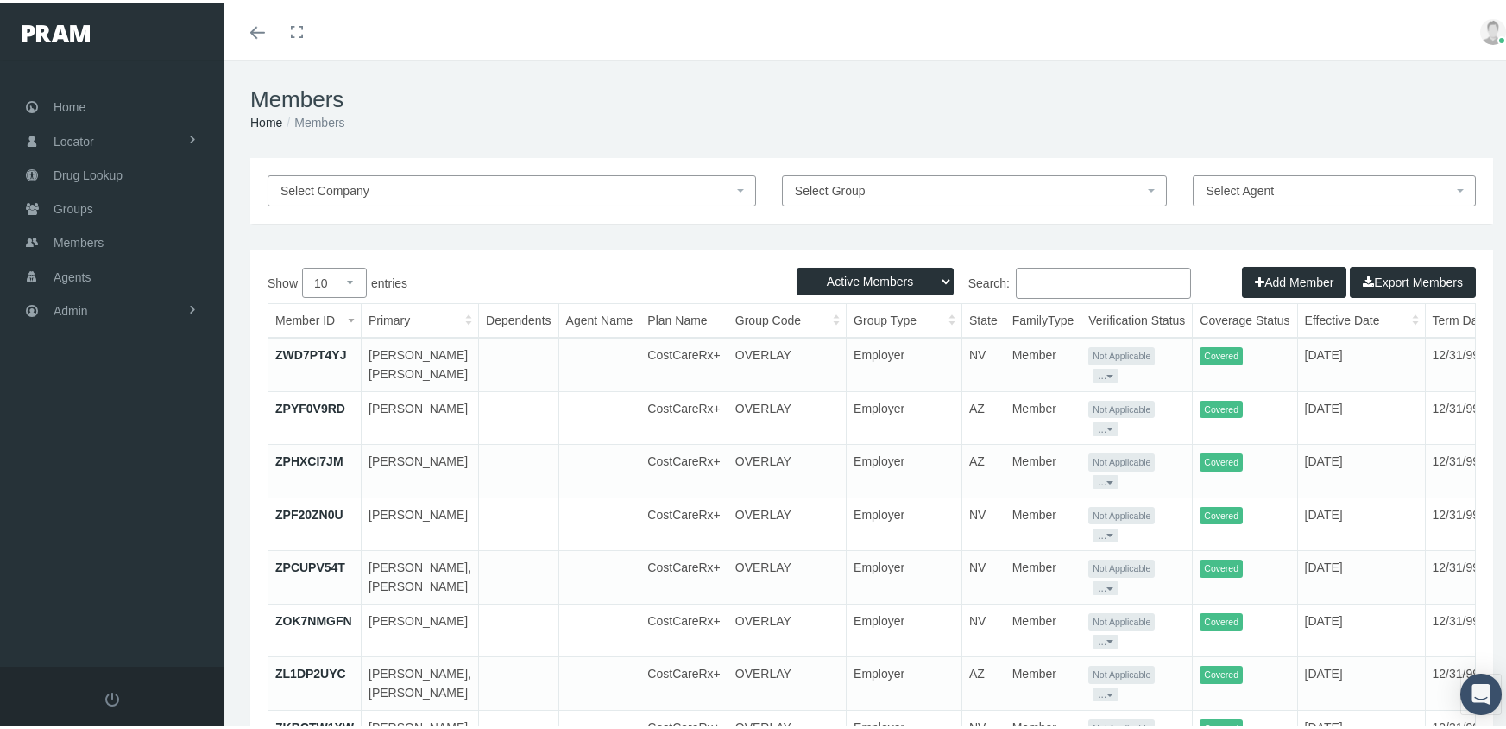
click at [1271, 281] on button "Add Member" at bounding box center [1294, 278] width 104 height 31
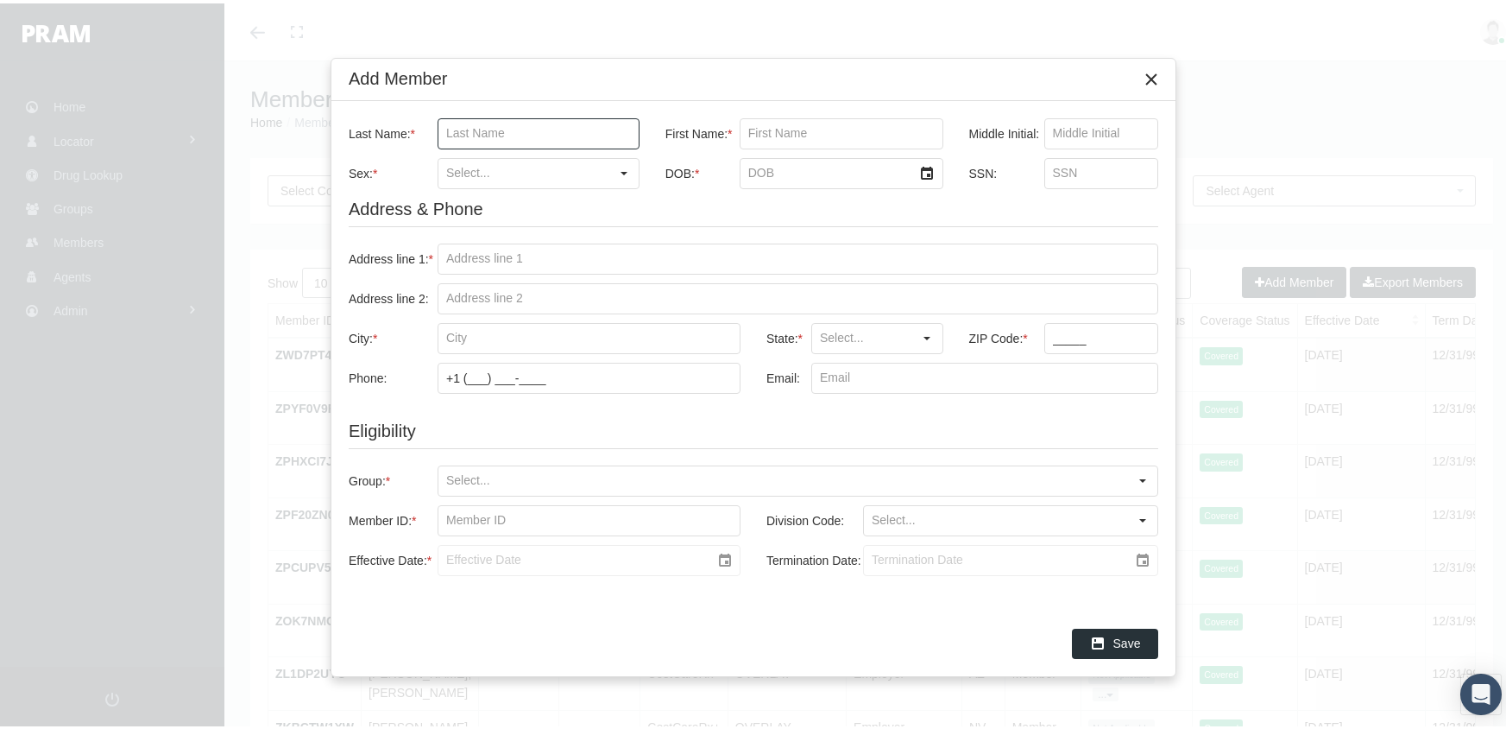
drag, startPoint x: 452, startPoint y: 130, endPoint x: 711, endPoint y: 112, distance: 259.6
click at [452, 130] on input "Last Name: *" at bounding box center [538, 130] width 200 height 29
type input "lima padilla"
type input "alexander"
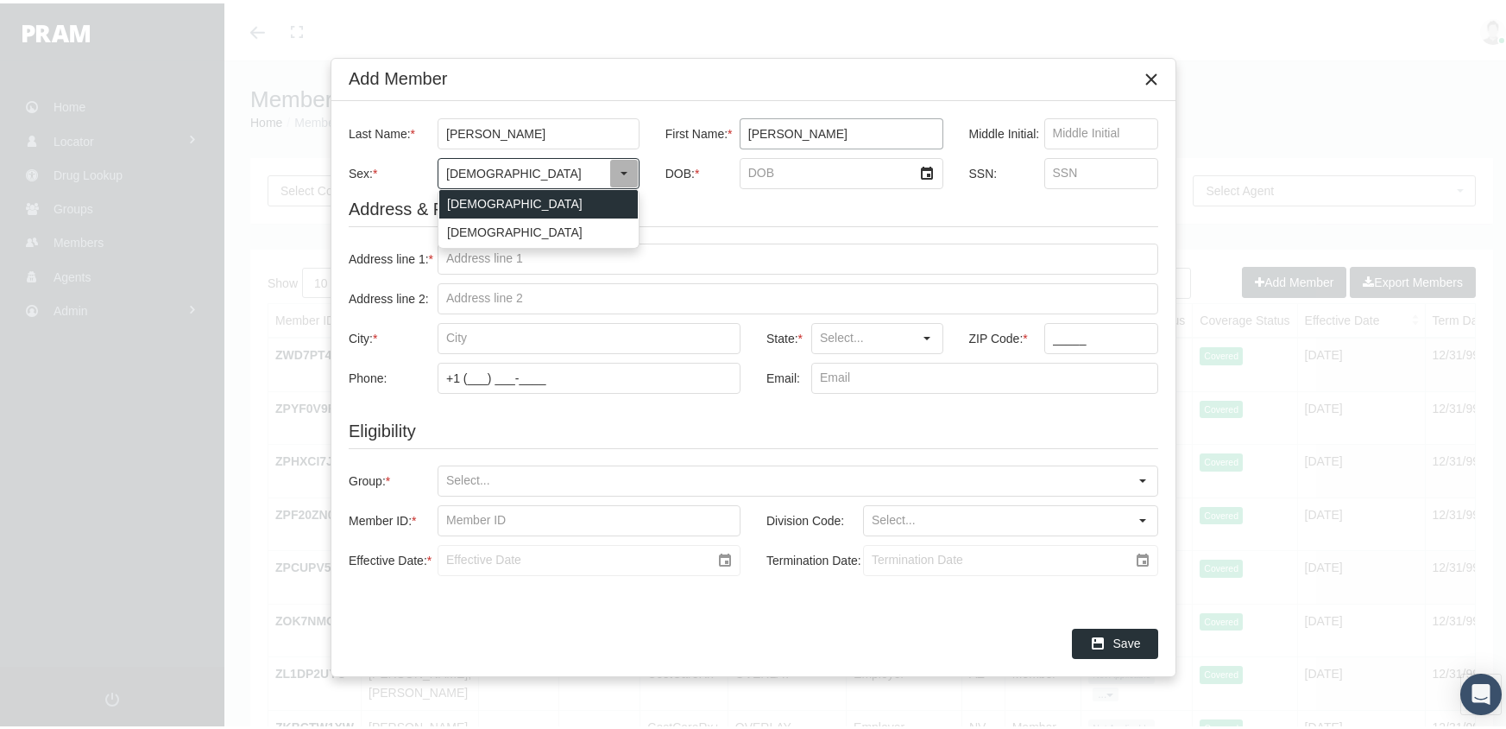
type input "[DEMOGRAPHIC_DATA]"
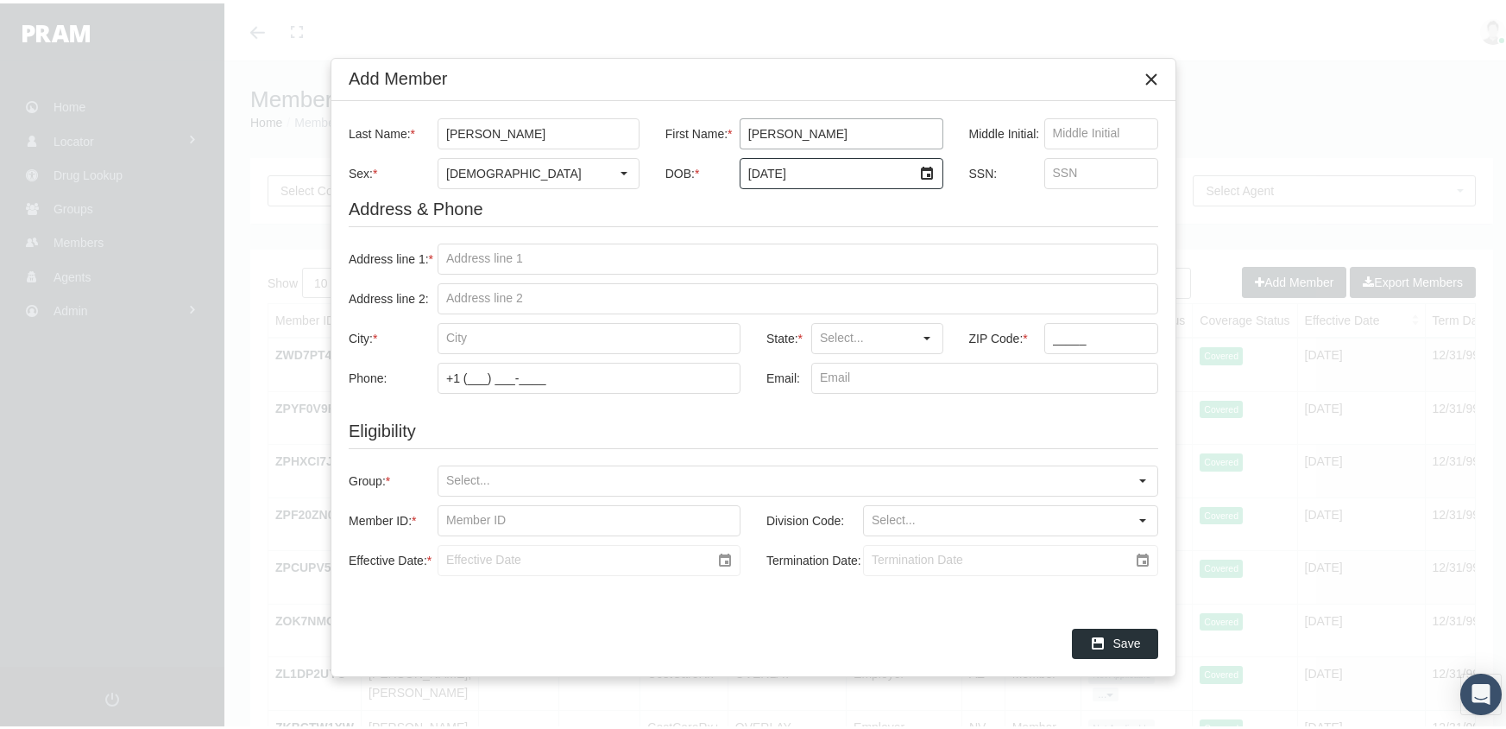
type input "5/15/1975"
type input "888998539"
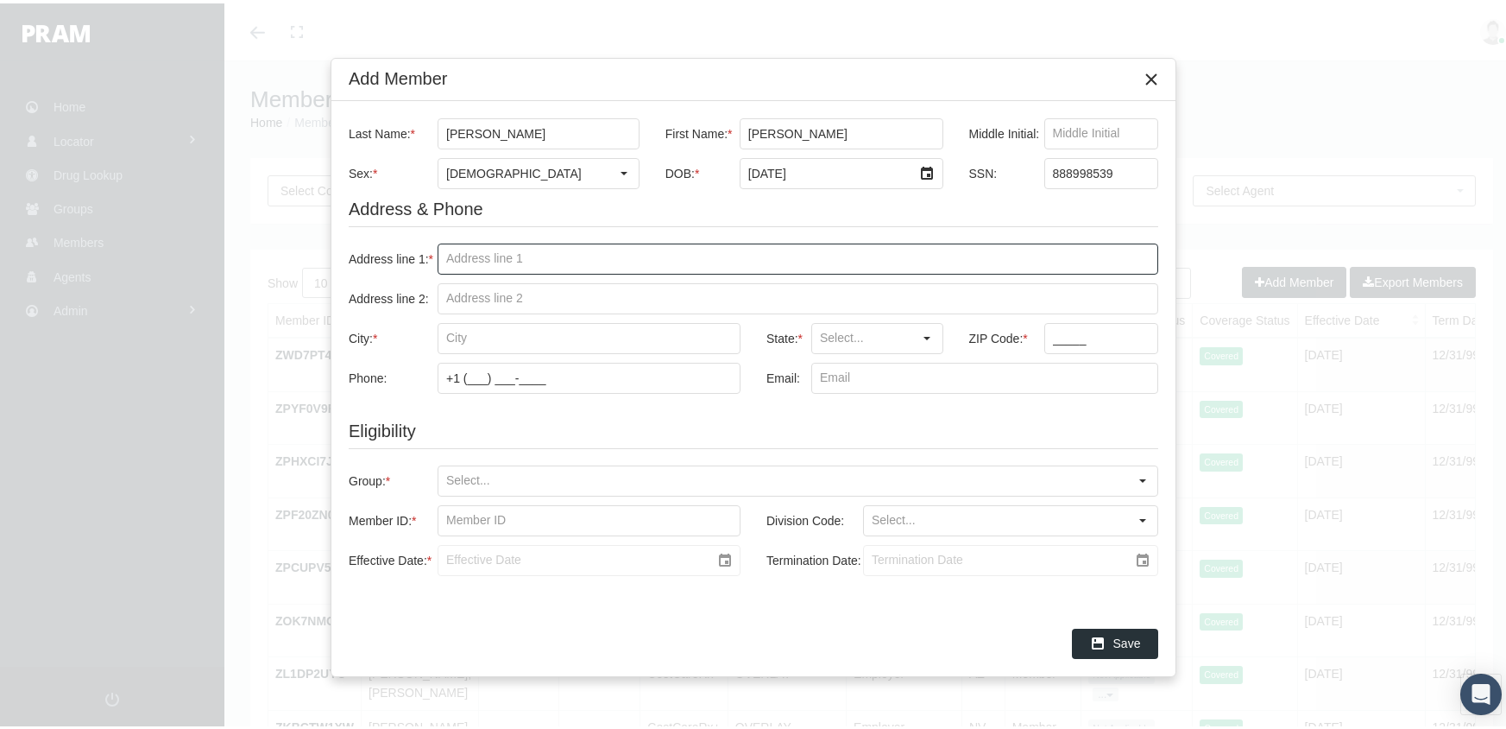
drag, startPoint x: 447, startPoint y: 250, endPoint x: 605, endPoint y: 241, distance: 158.2
click at [447, 250] on input "Address line 1: *" at bounding box center [797, 255] width 719 height 29
type input "7840 harding ave"
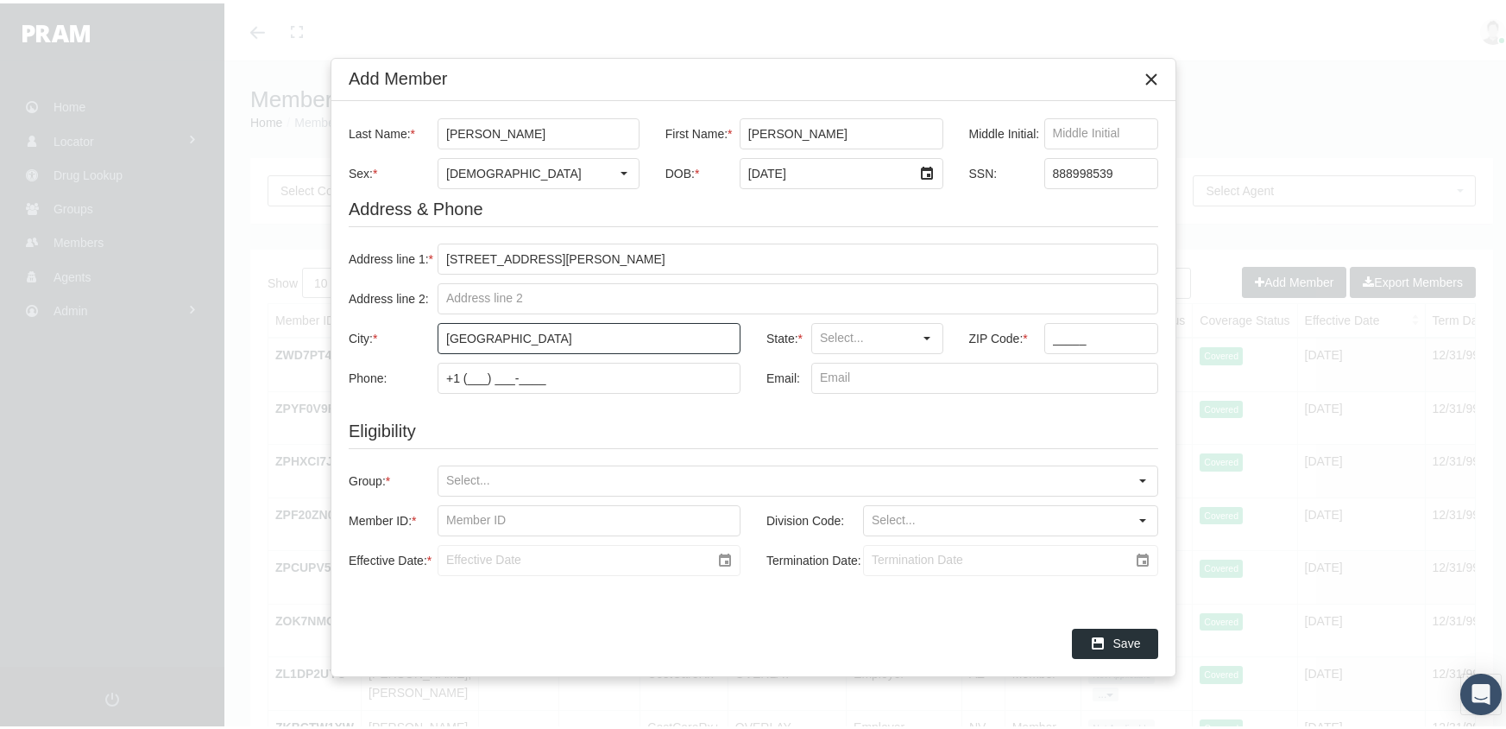
type input "miami beach"
type input "FL"
type input "33141"
click at [448, 471] on input "Group: *" at bounding box center [783, 477] width 690 height 29
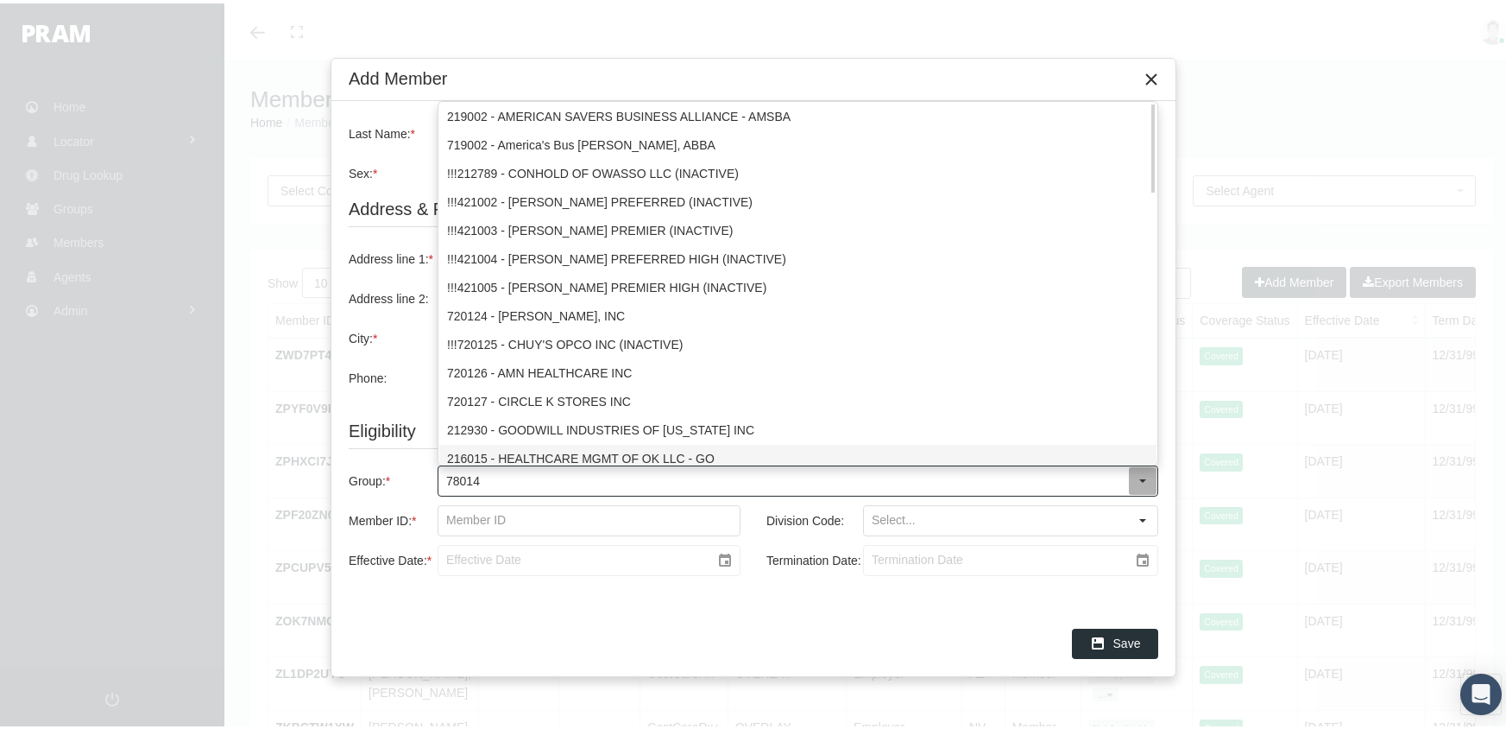
type input "780148"
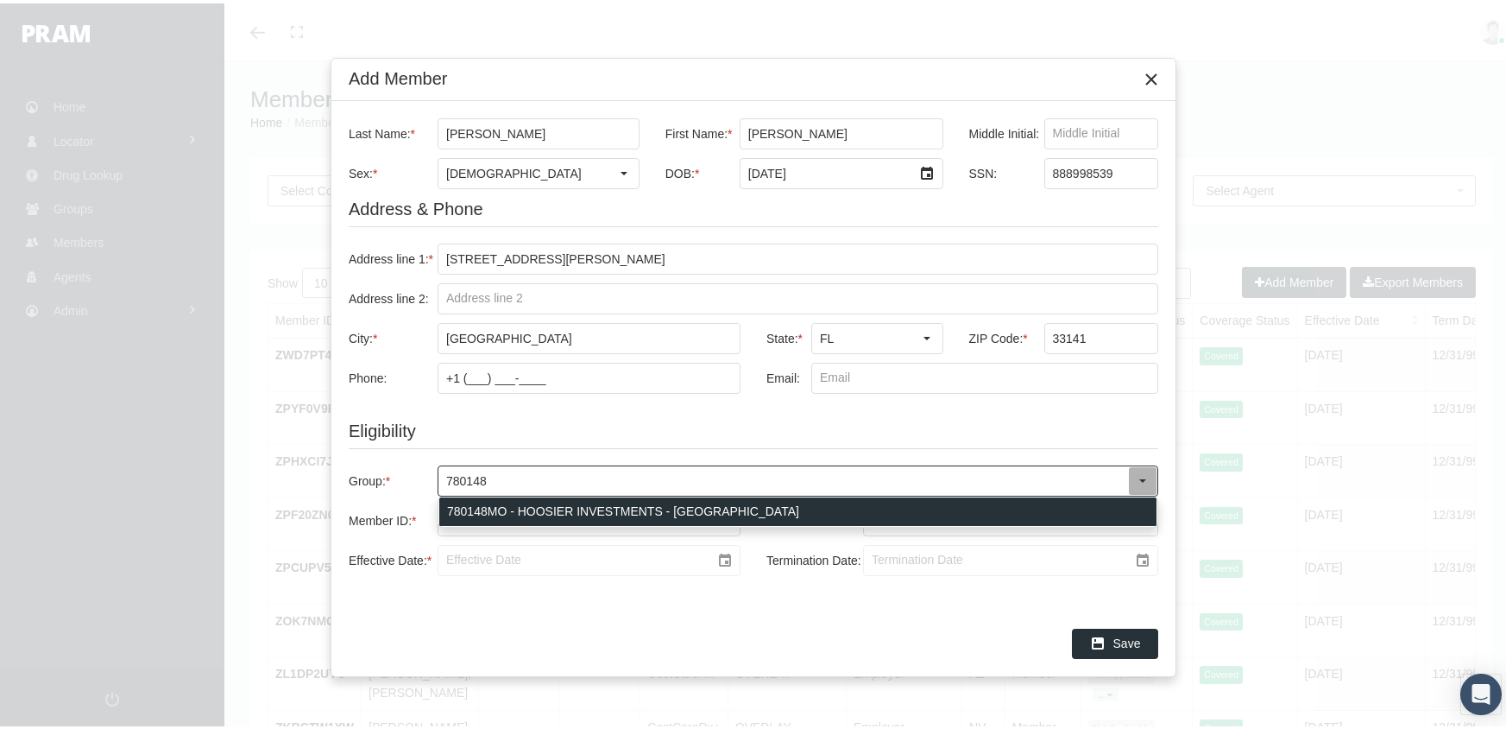
click at [589, 504] on div "780148MO - HOOSIER INVESTMENTS - MO" at bounding box center [797, 508] width 717 height 28
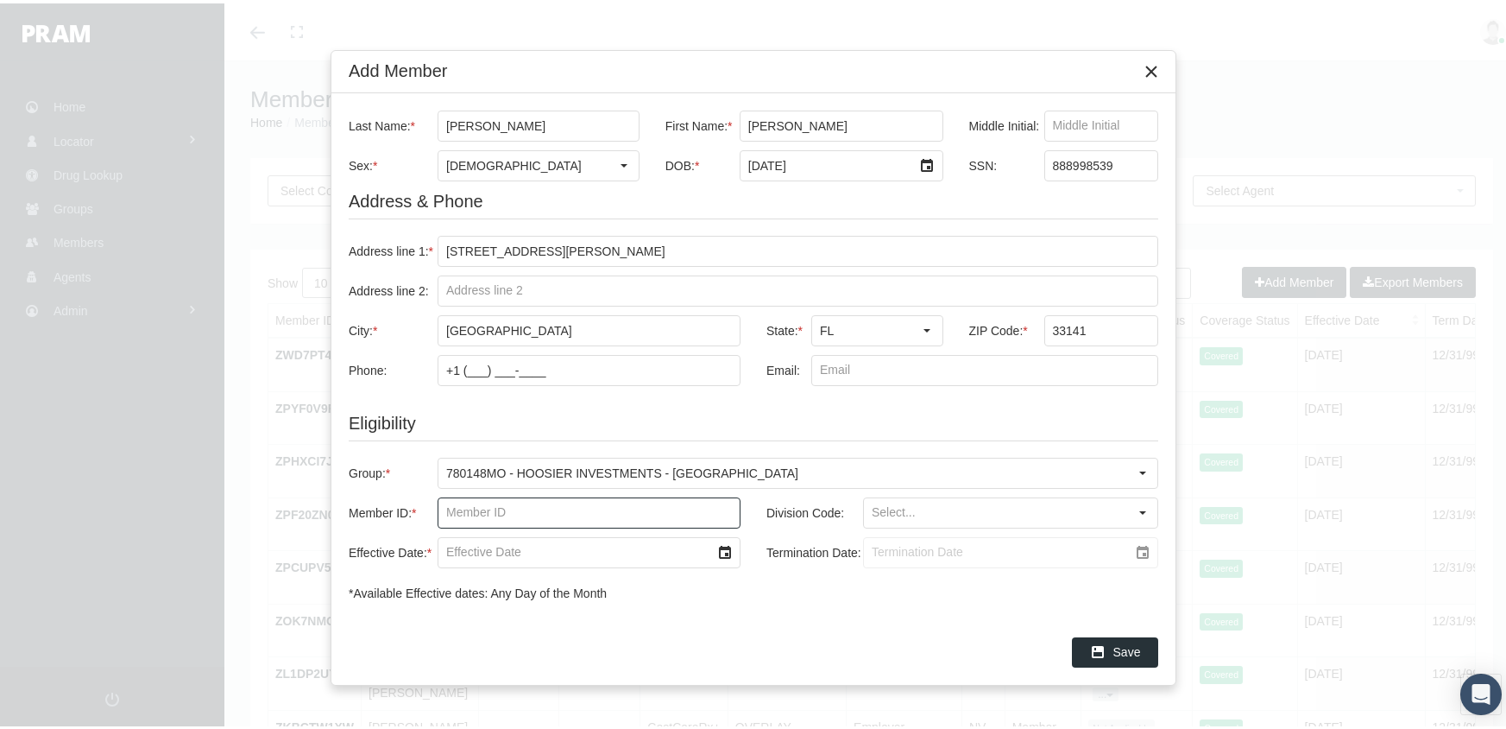
drag, startPoint x: 444, startPoint y: 509, endPoint x: 468, endPoint y: 483, distance: 36.1
click at [443, 507] on input "Member ID: *" at bounding box center [588, 509] width 301 height 29
type input "f087479005"
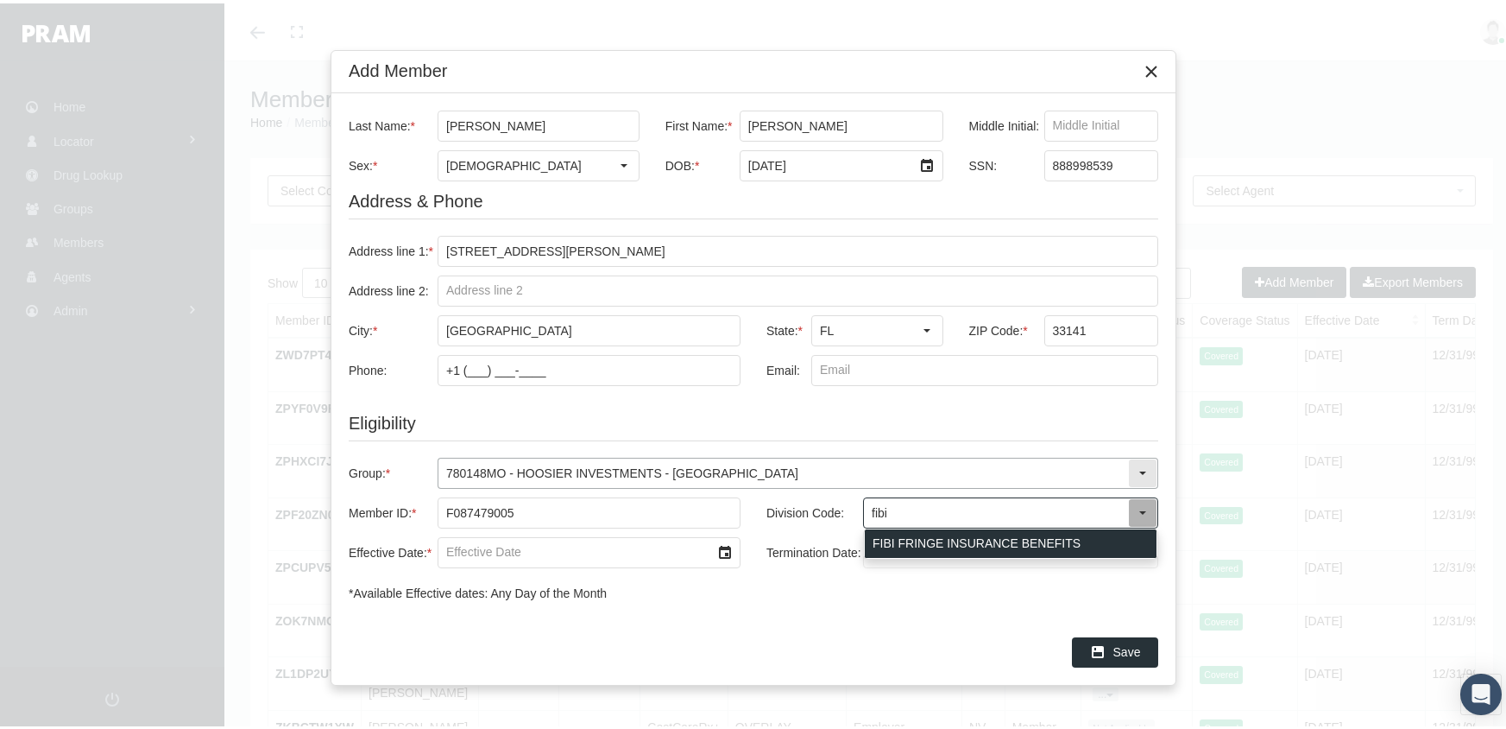
type input "FIBI FRINGE INSURANCE BENEFITS"
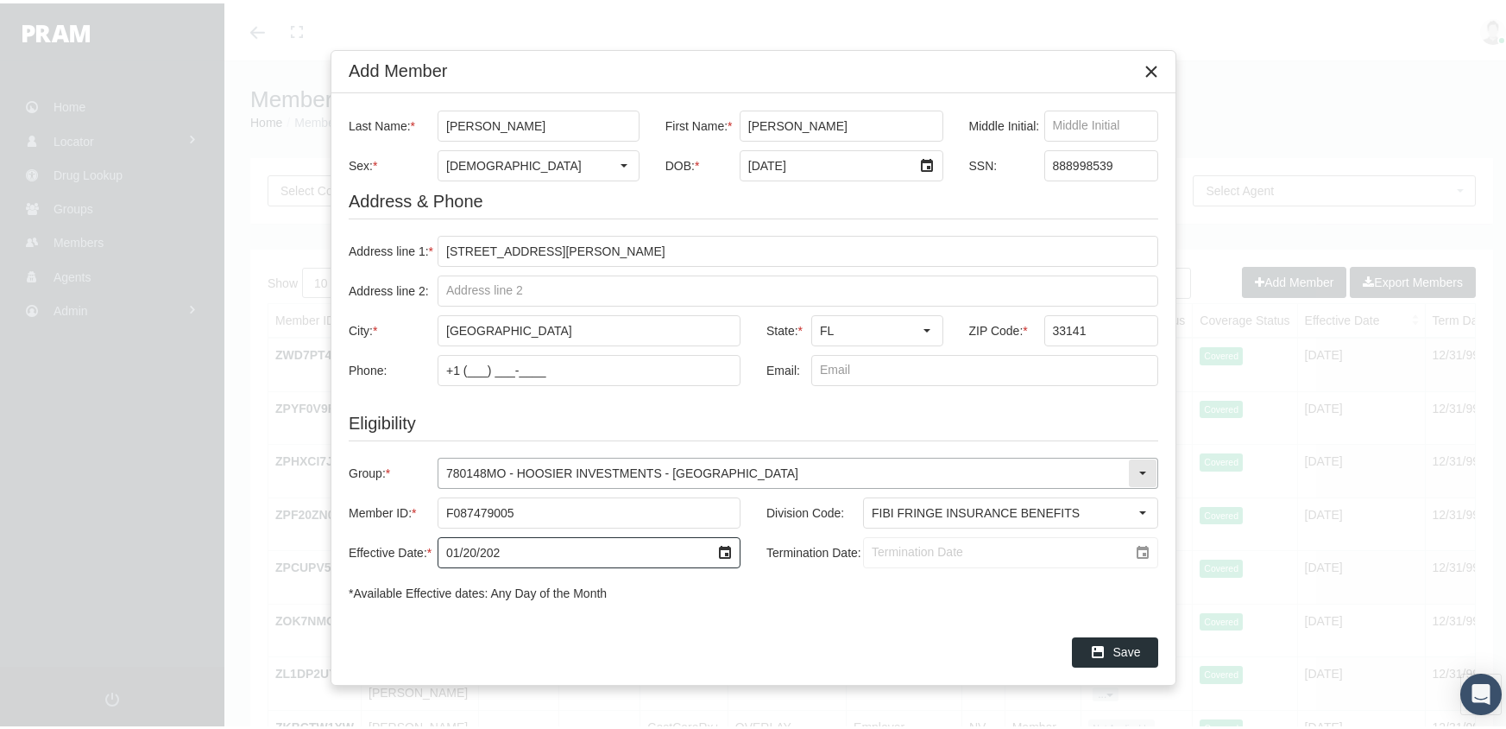
type input "01/20/2025"
click at [879, 547] on input "Termination Date:" at bounding box center [996, 548] width 264 height 29
type input "12/31/2039"
click at [1133, 642] on span "Save" at bounding box center [1127, 648] width 28 height 14
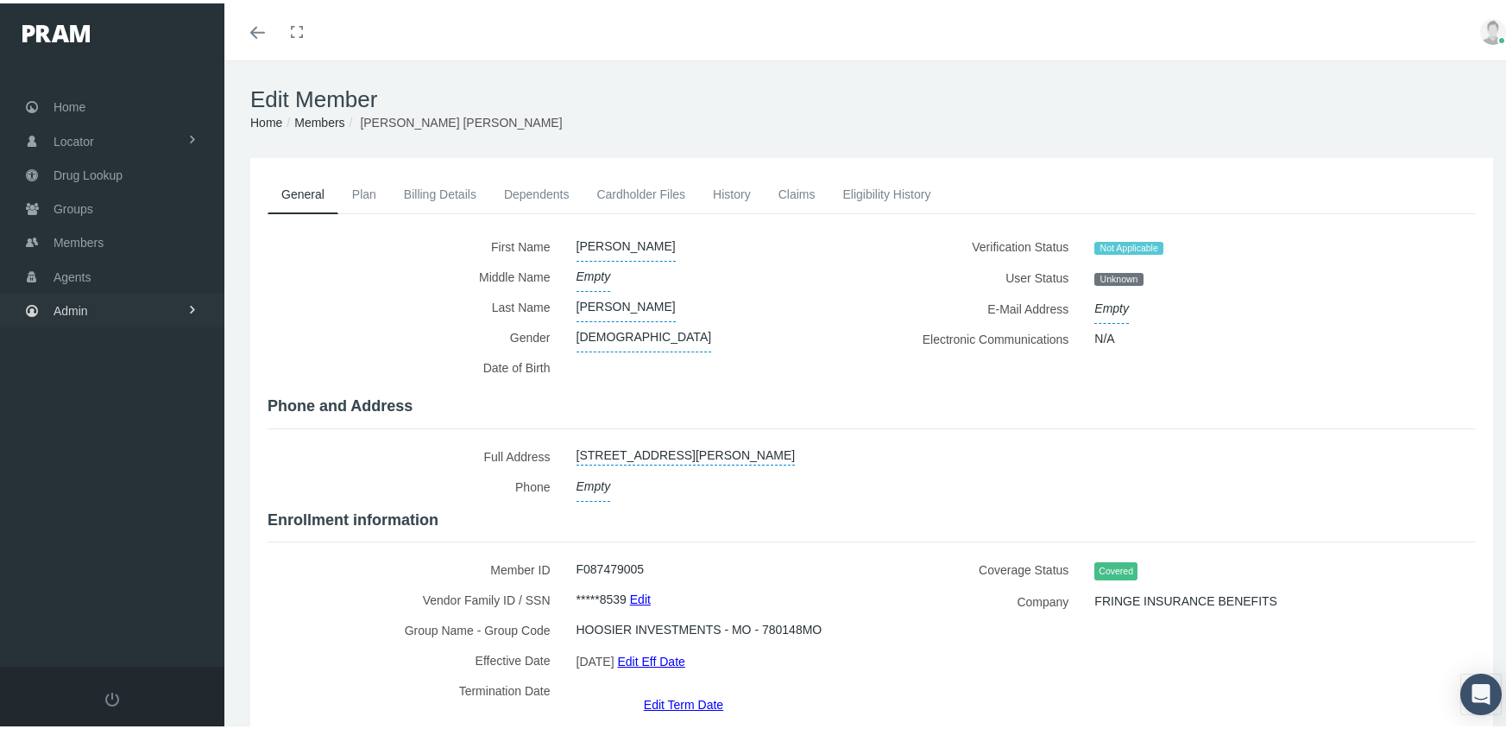
click at [72, 299] on span "Admin" at bounding box center [71, 307] width 35 height 33
click at [155, 583] on span "Eligibility File Uploads" at bounding box center [129, 597] width 117 height 29
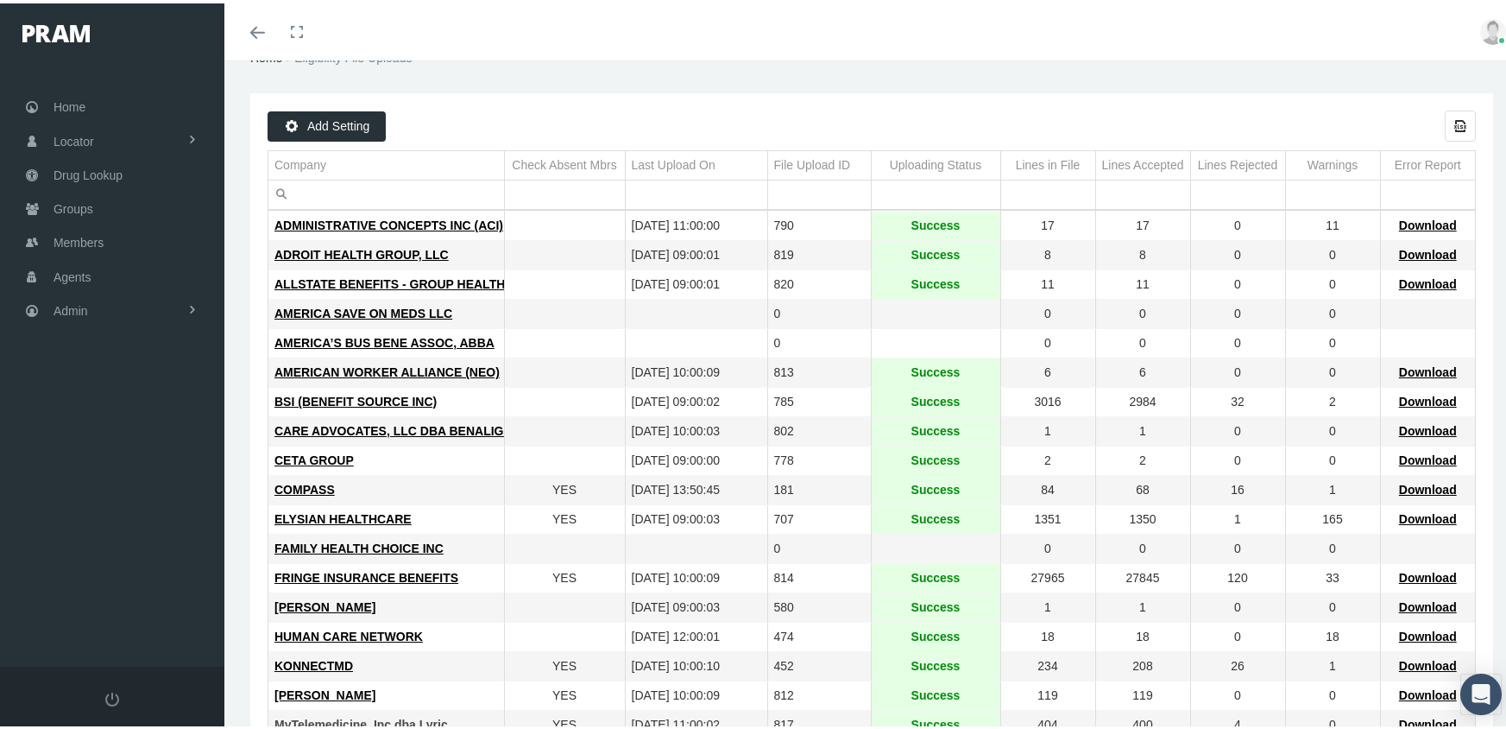
scroll to position [259, 0]
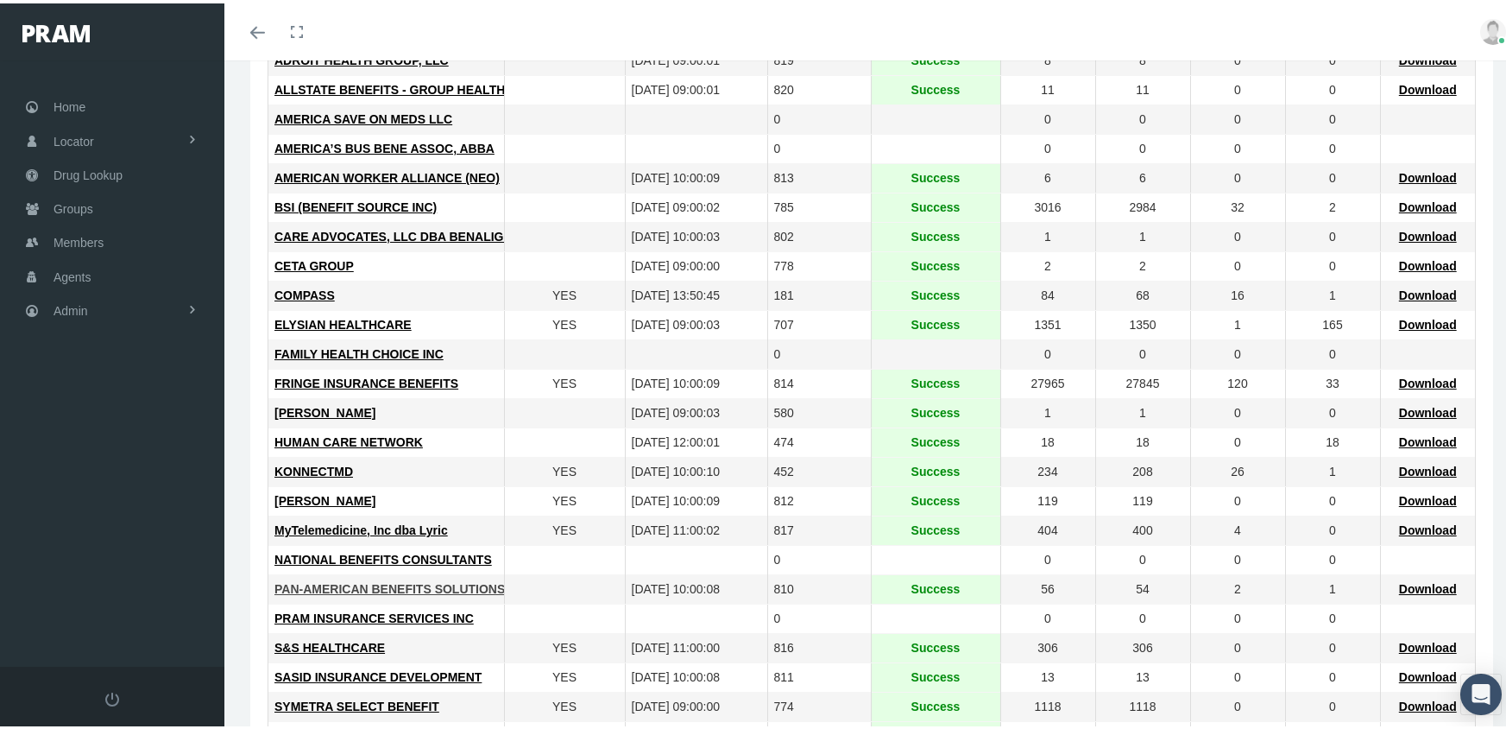
click at [385, 591] on span "PAN-AMERICAN BENEFITS SOLUTIONS INC" at bounding box center [401, 585] width 255 height 14
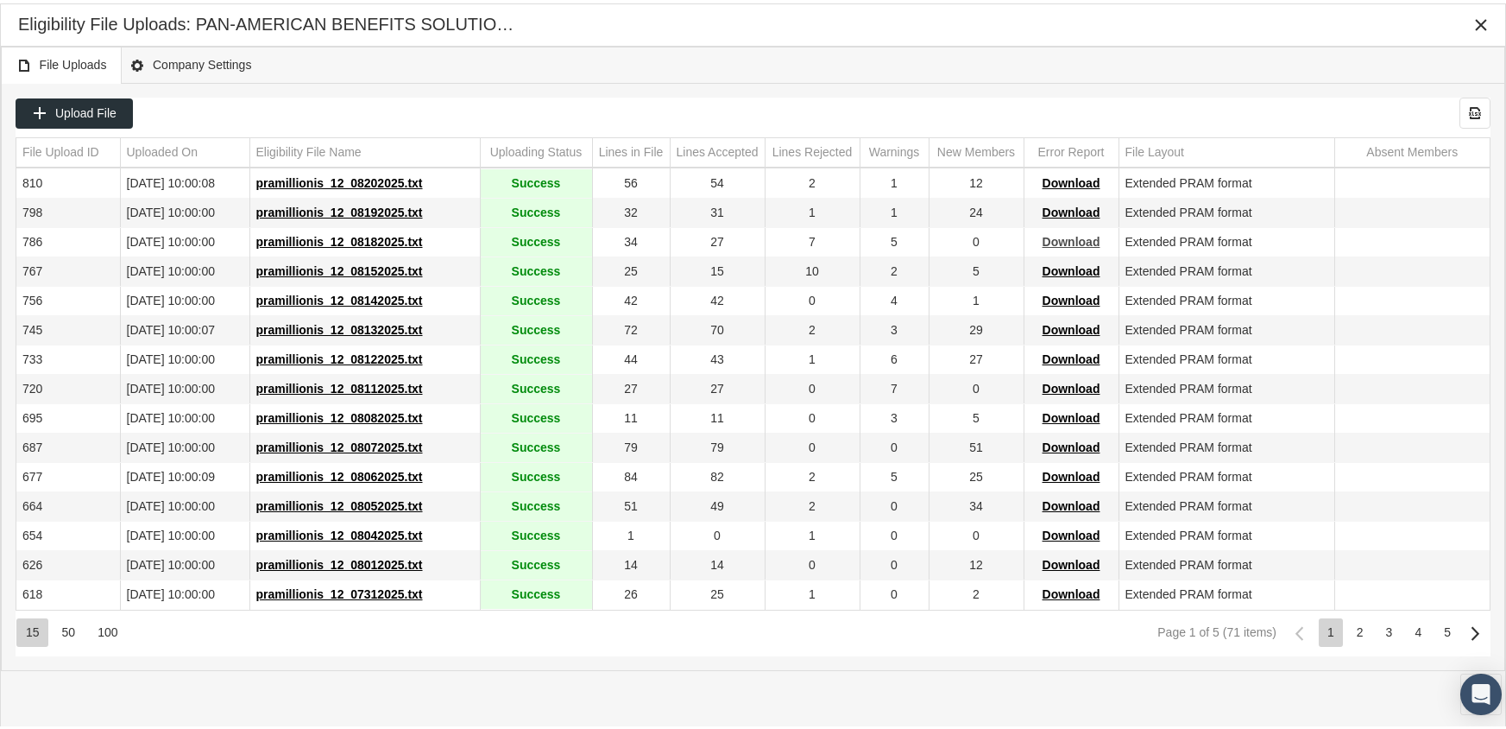
click at [1076, 240] on span "Download" at bounding box center [1072, 238] width 58 height 14
drag, startPoint x: 983, startPoint y: 85, endPoint x: 1087, endPoint y: 60, distance: 106.6
click at [983, 84] on div "Upload File Export all data to Excel File Upload ID Uploaded On Eligibility Fil…" at bounding box center [753, 373] width 1503 height 586
click at [1479, 23] on icon "Close" at bounding box center [1481, 22] width 16 height 16
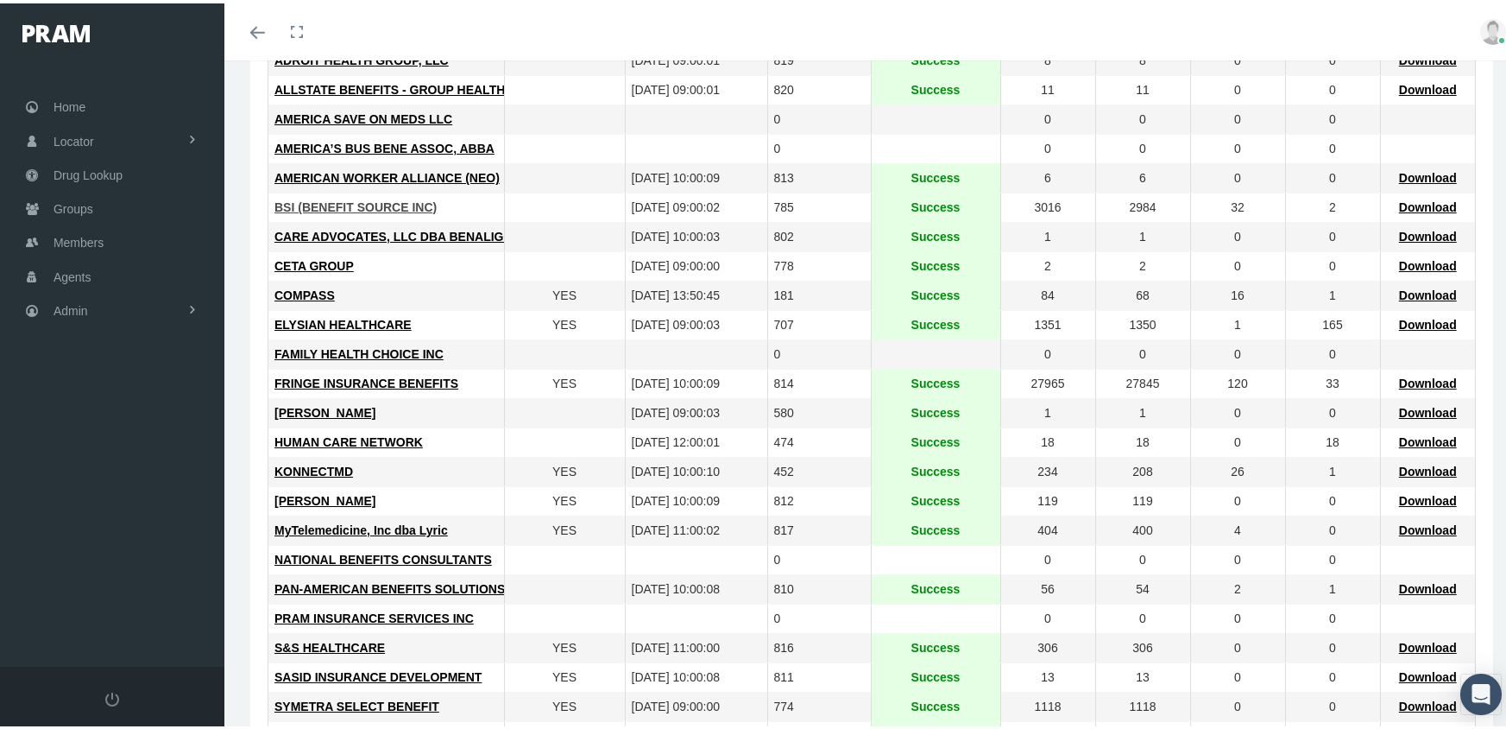
click at [391, 199] on span "BSI (BENEFIT SOURCE INC)" at bounding box center [355, 204] width 162 height 14
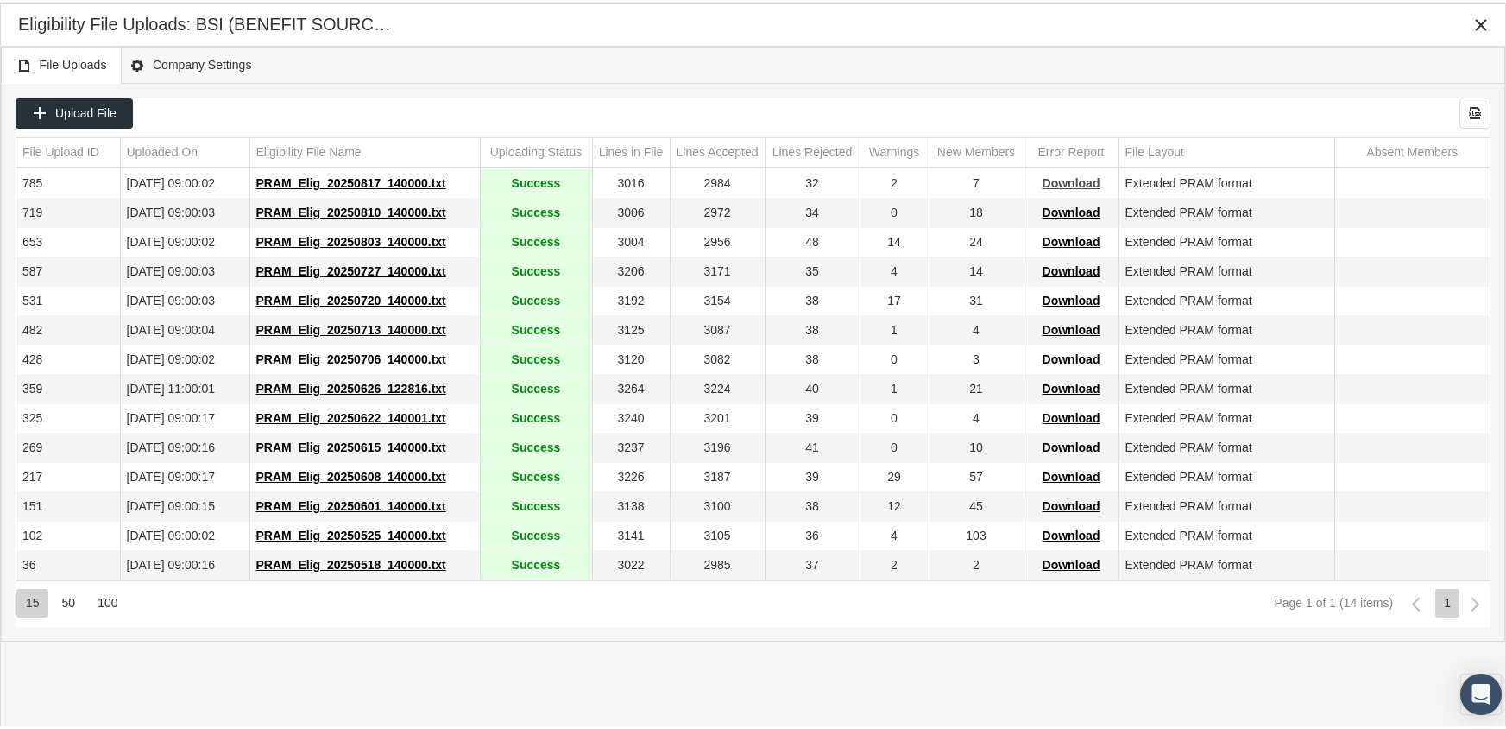
click at [1084, 175] on span "Download" at bounding box center [1072, 180] width 58 height 14
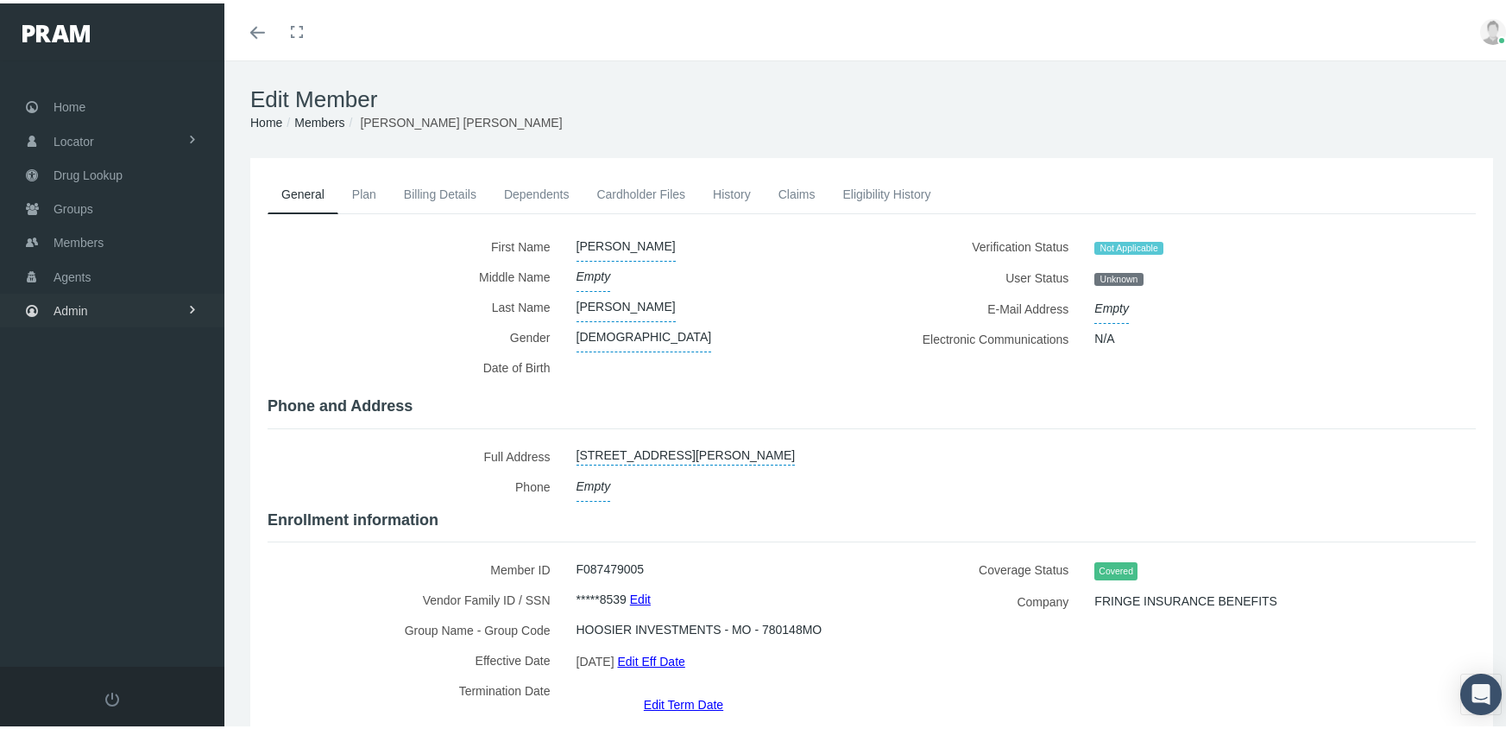
click at [103, 293] on link "Admin" at bounding box center [112, 307] width 224 height 34
click at [164, 583] on span "Eligibility File Uploads" at bounding box center [129, 597] width 117 height 29
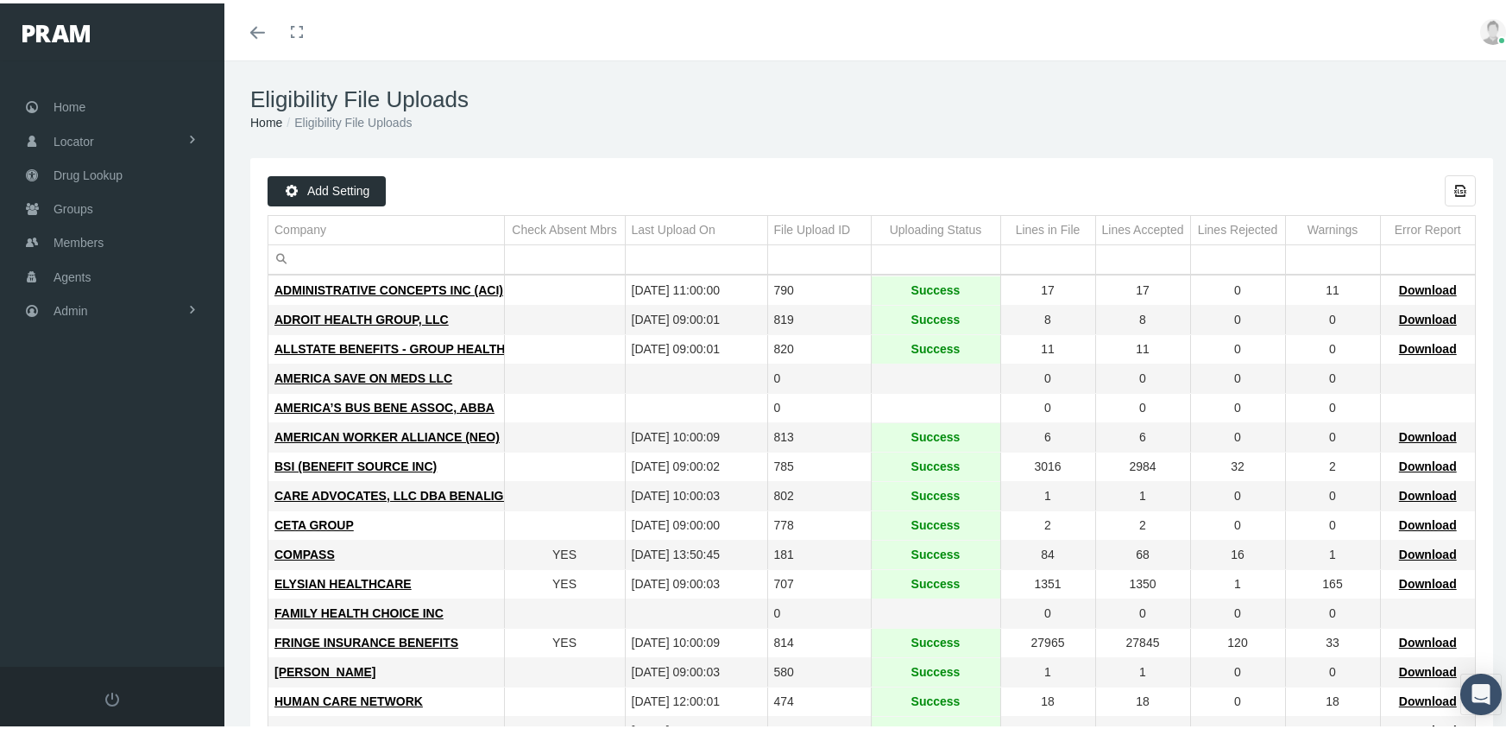
scroll to position [432, 0]
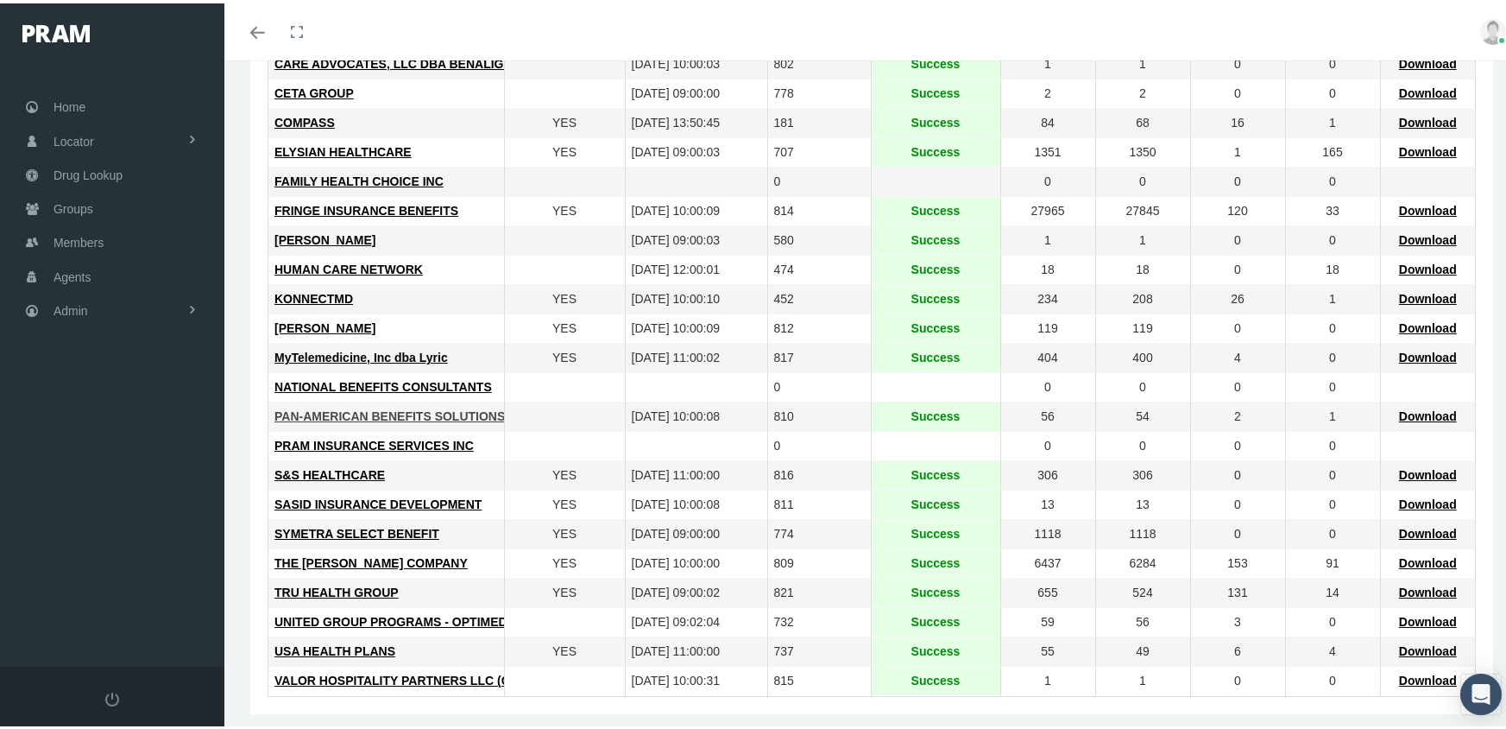
click at [379, 410] on span "PAN-AMERICAN BENEFITS SOLUTIONS INC" at bounding box center [401, 413] width 255 height 14
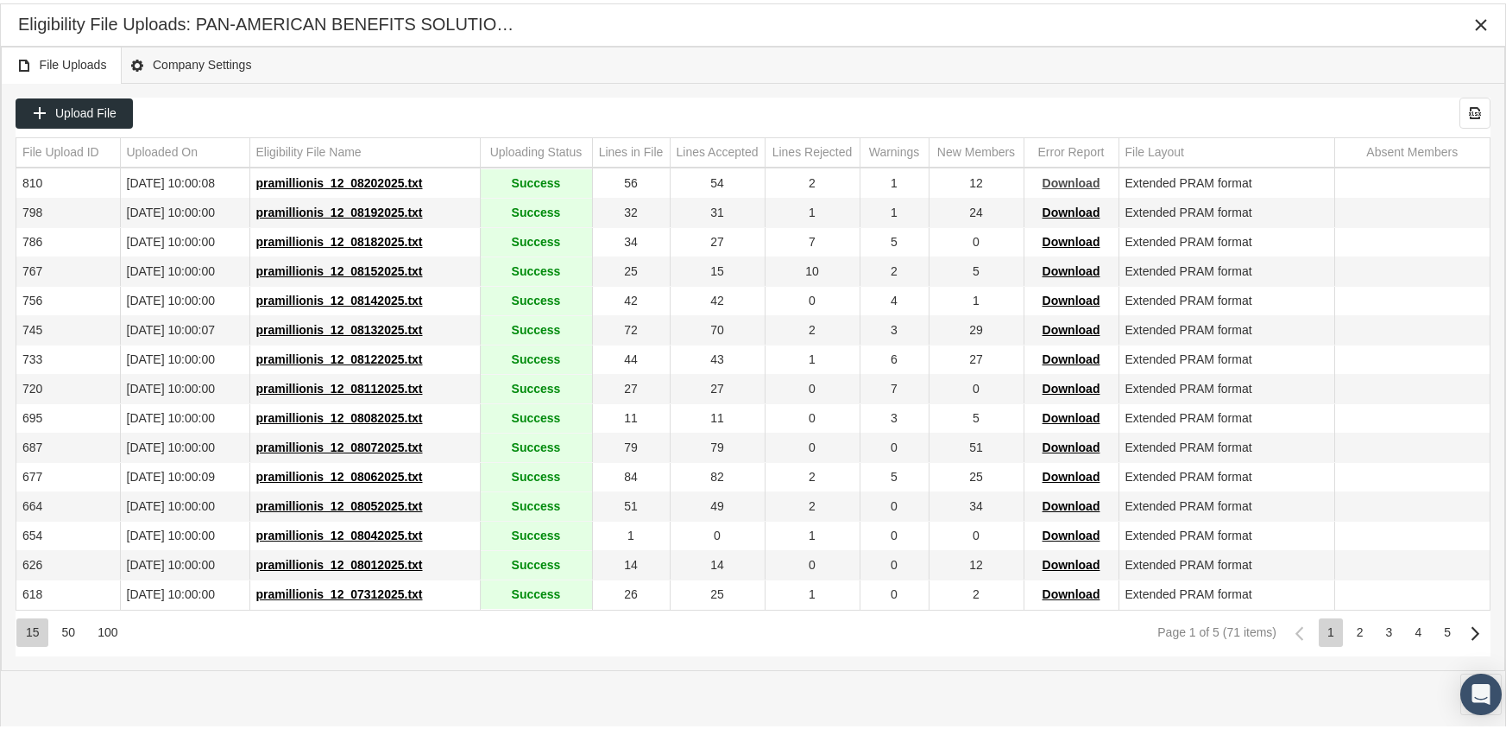
click at [1074, 179] on span "Download" at bounding box center [1072, 180] width 58 height 14
click at [1028, 42] on div "Eligibility File Uploads: PAN-AMERICAN BENEFITS SOLUTIONS INC" at bounding box center [753, 22] width 1504 height 42
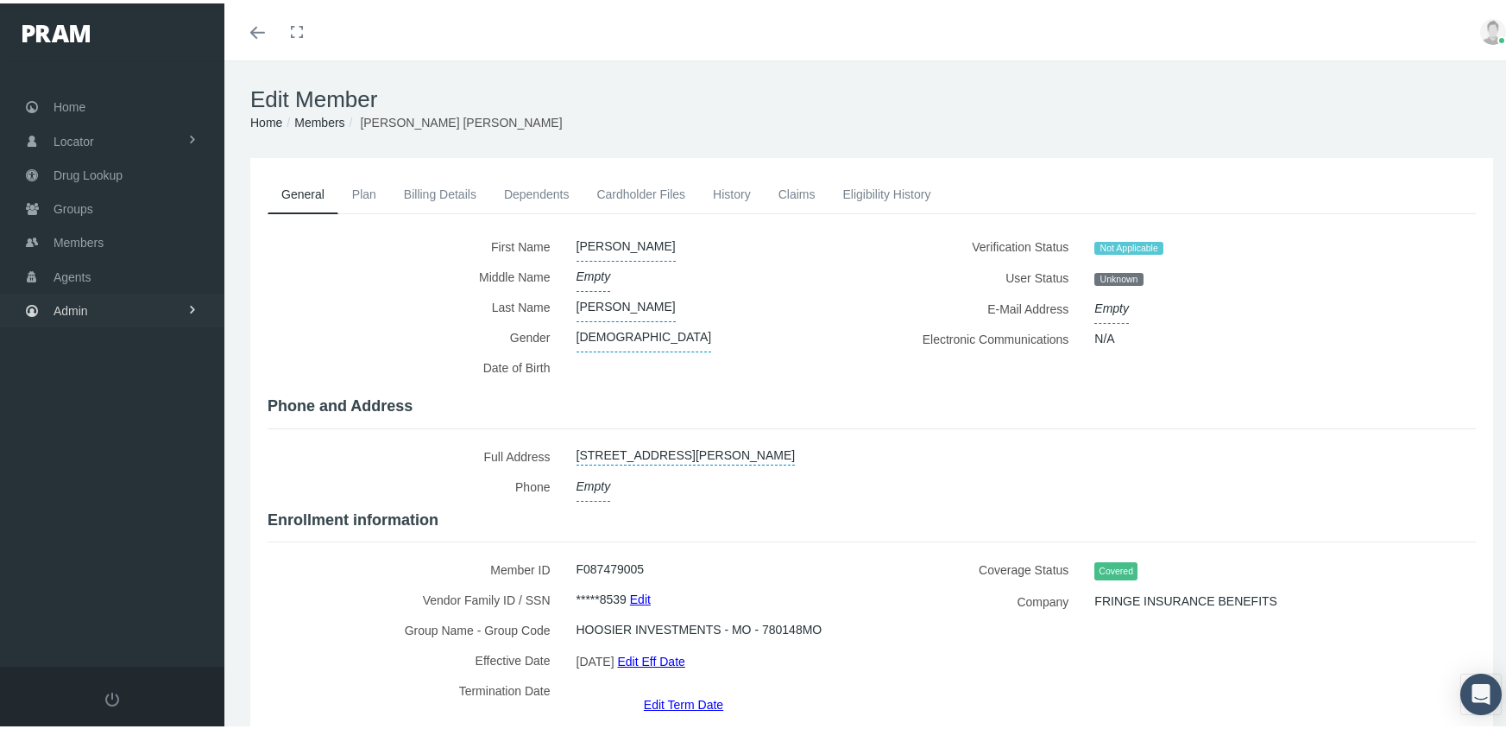
click at [55, 297] on span "Admin" at bounding box center [71, 307] width 35 height 33
click at [105, 586] on span "Eligibility File Uploads" at bounding box center [129, 597] width 117 height 29
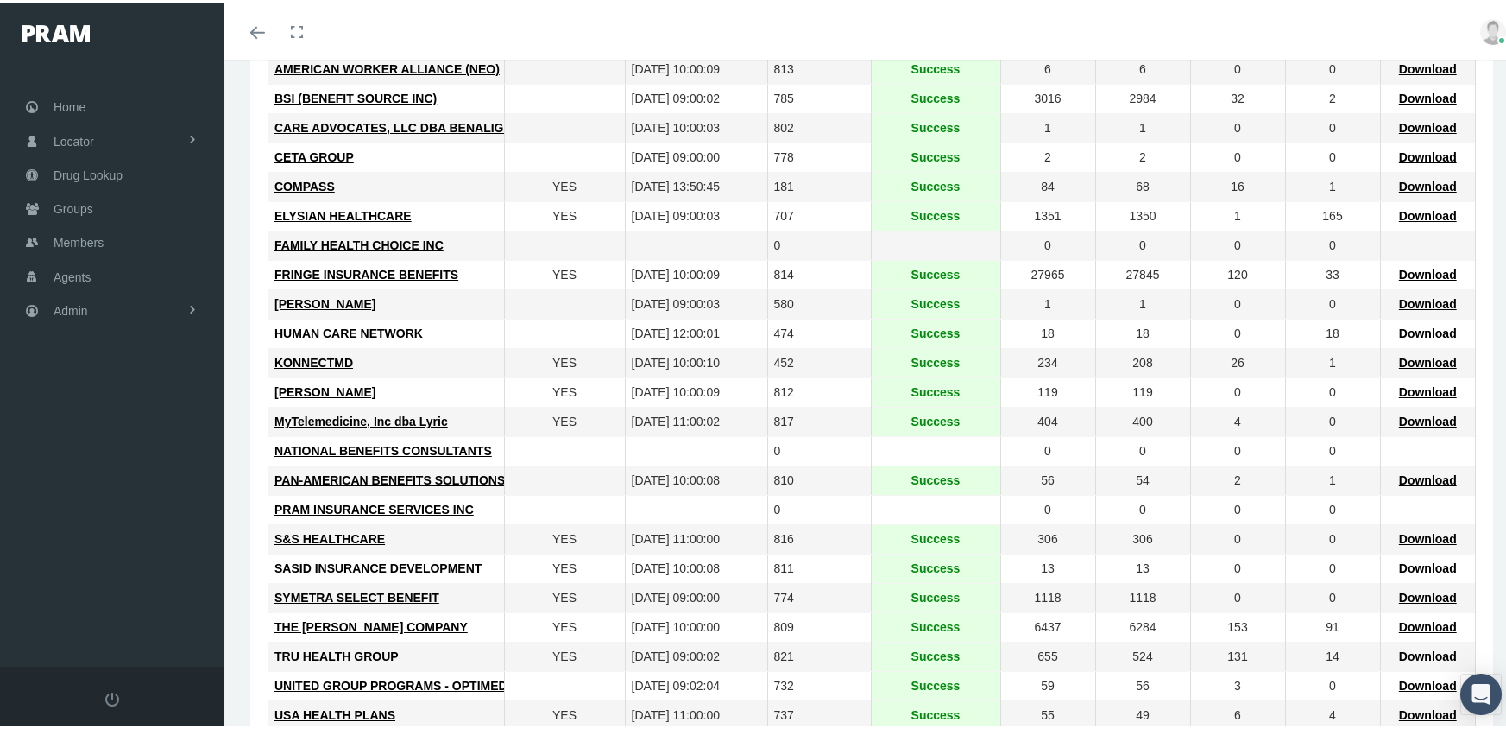
scroll to position [432, 0]
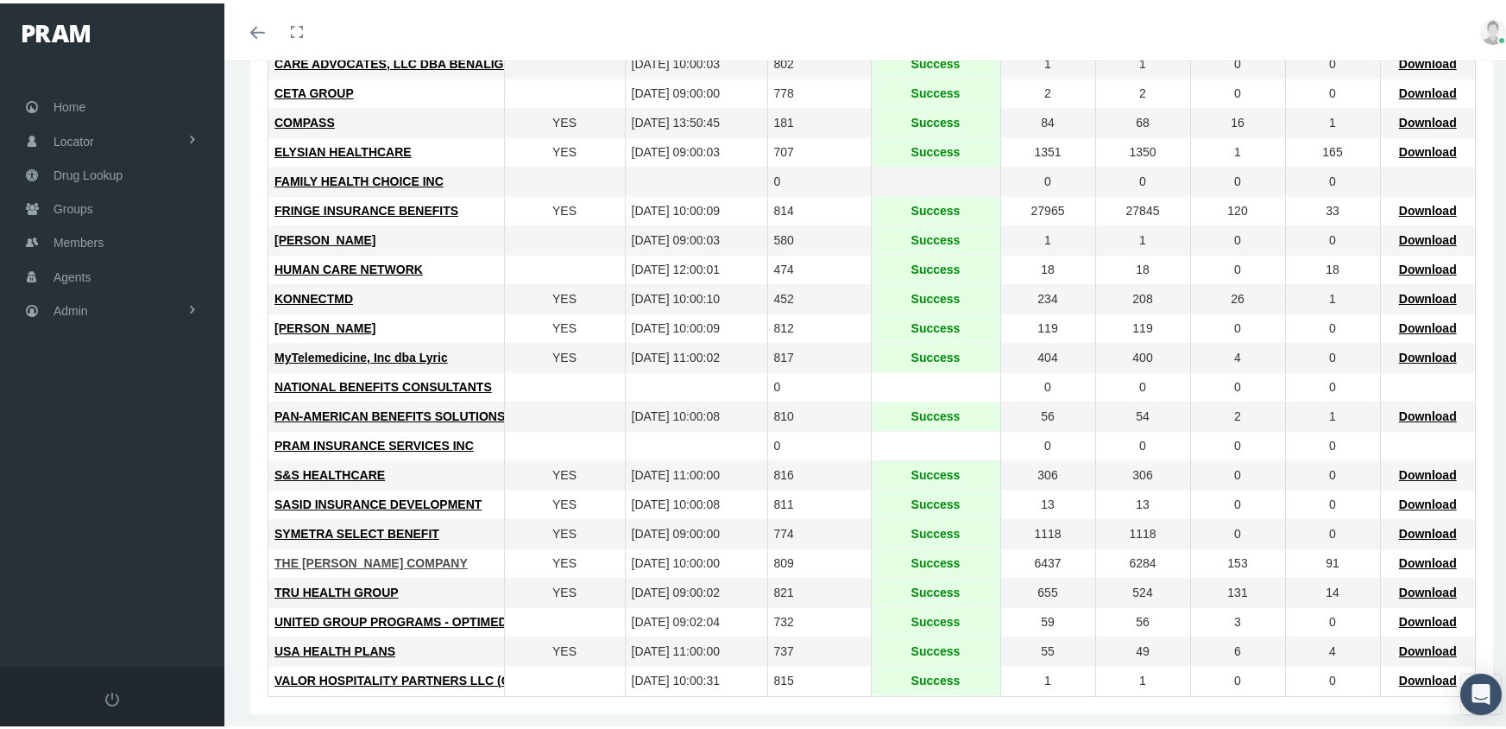
click at [342, 562] on span "THE LOOMIS COMPANY" at bounding box center [370, 559] width 193 height 14
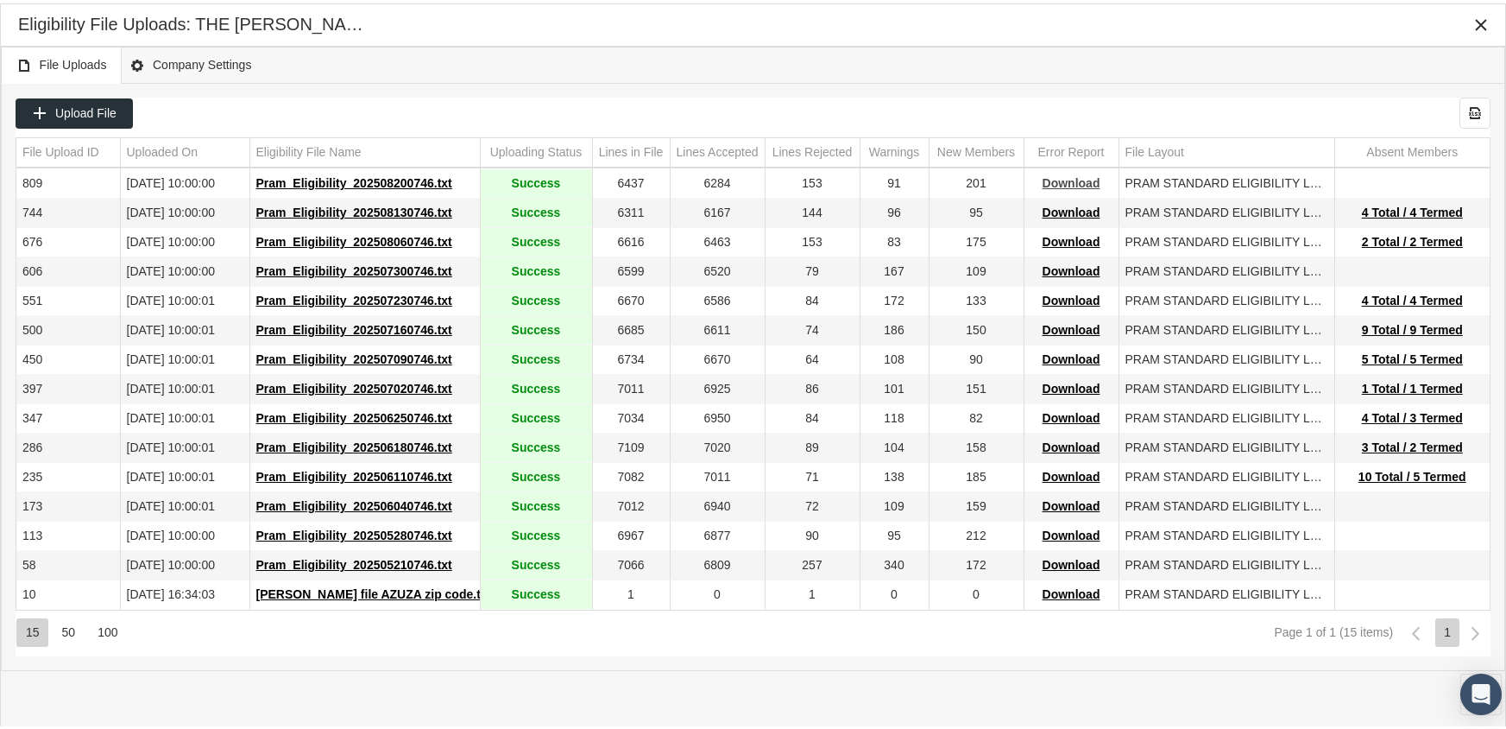
click at [1077, 182] on span "Download" at bounding box center [1072, 180] width 58 height 14
drag, startPoint x: 1003, startPoint y: 55, endPoint x: 1109, endPoint y: 25, distance: 110.4
click at [1003, 55] on div "File Uploads Company Settings" at bounding box center [753, 61] width 1504 height 37
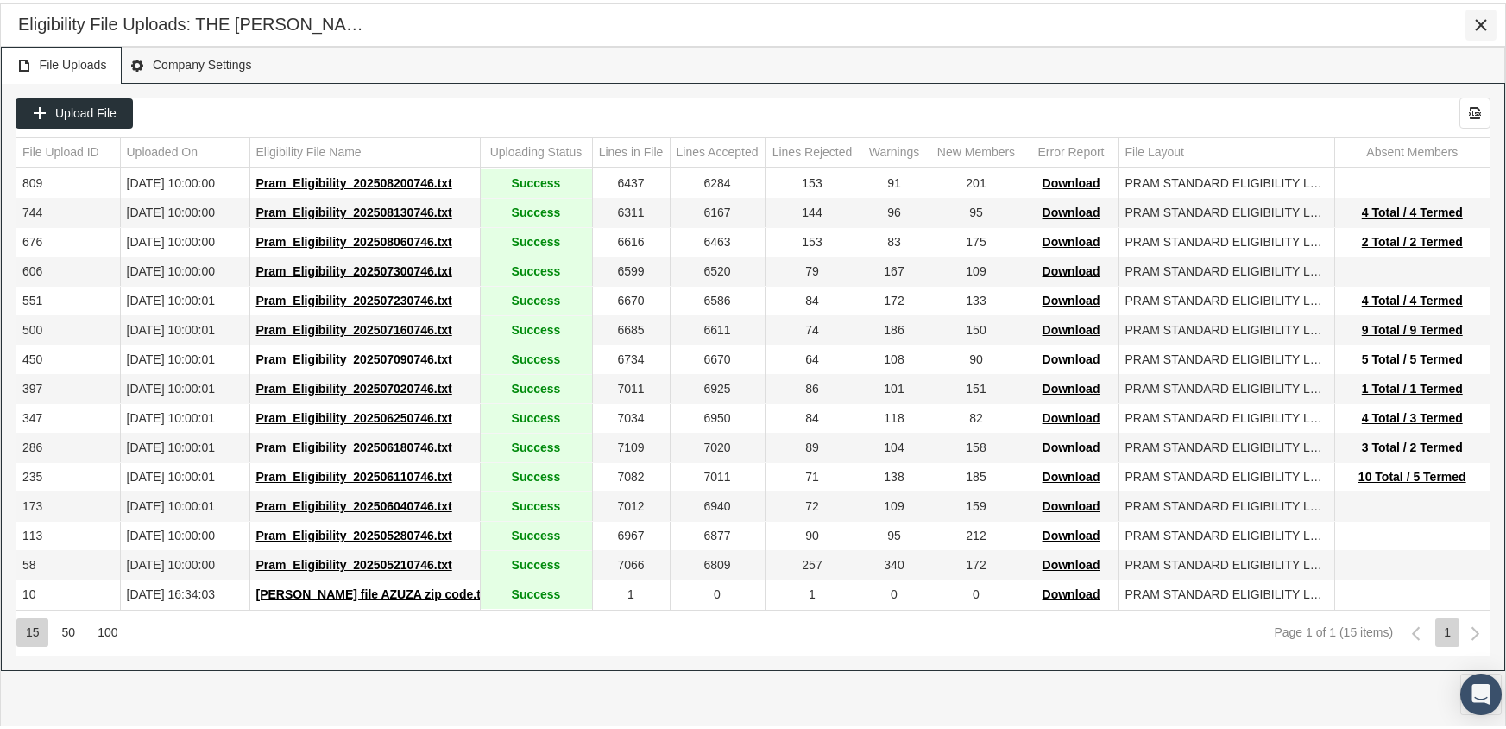
click at [1486, 21] on icon "Close" at bounding box center [1481, 22] width 16 height 16
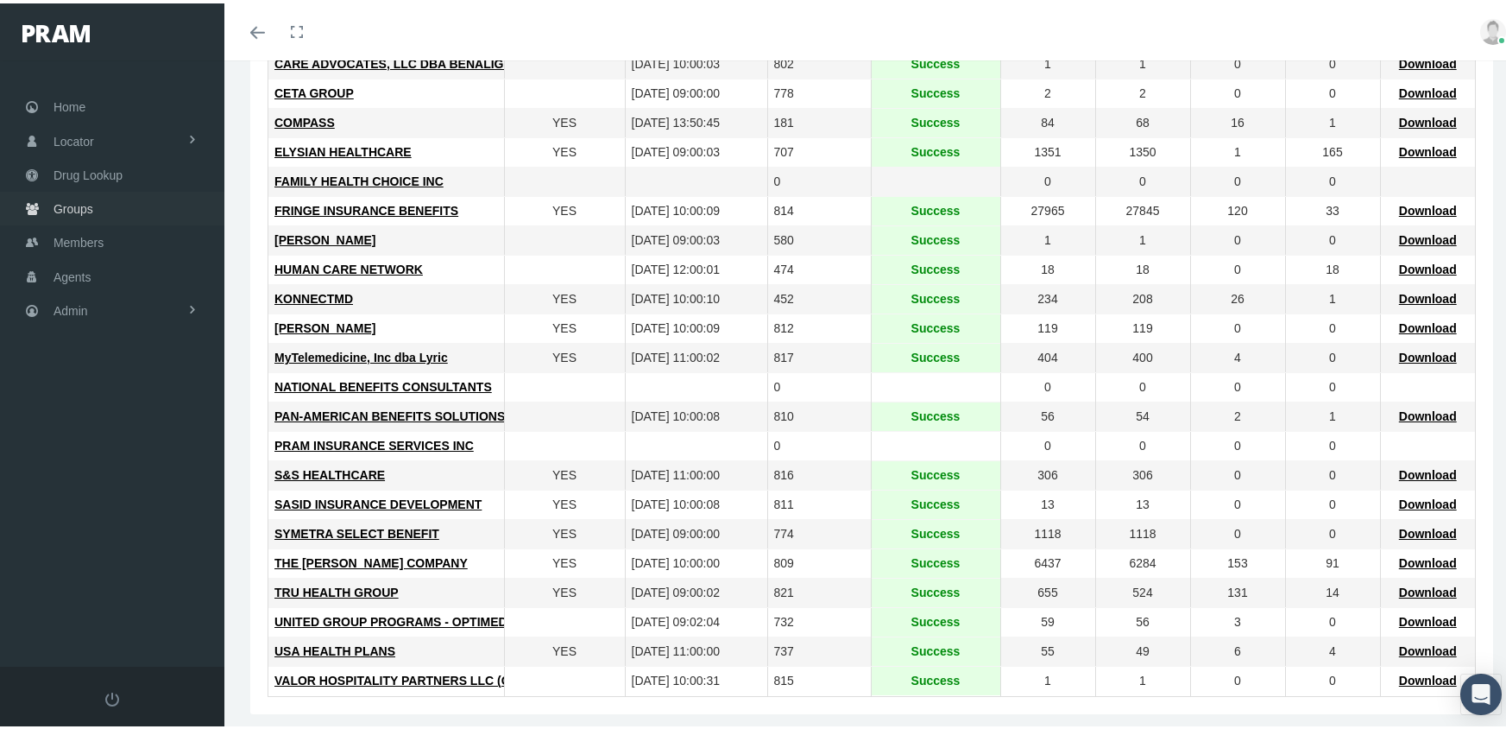
click at [66, 192] on span "Groups" at bounding box center [74, 205] width 40 height 33
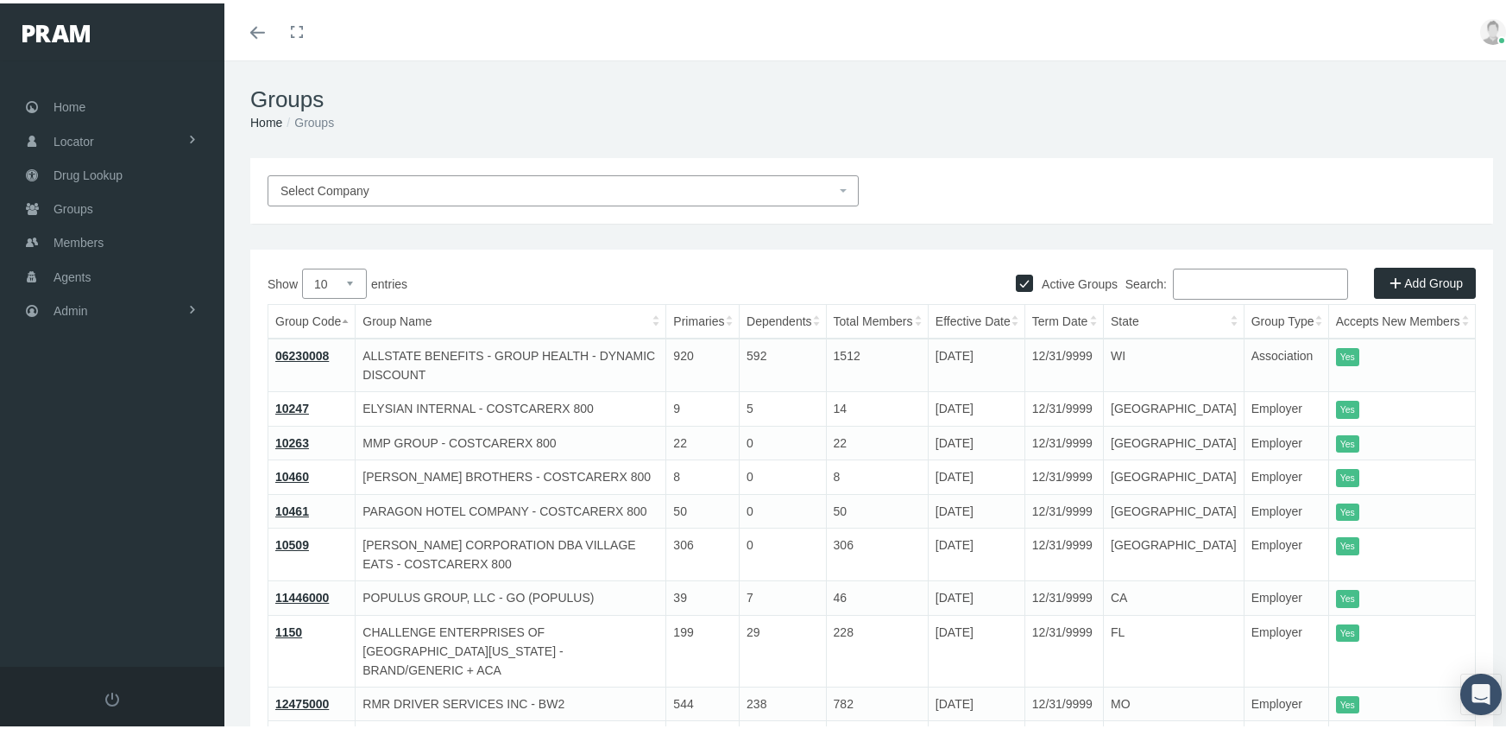
click at [1207, 274] on input "Search:" at bounding box center [1260, 280] width 175 height 31
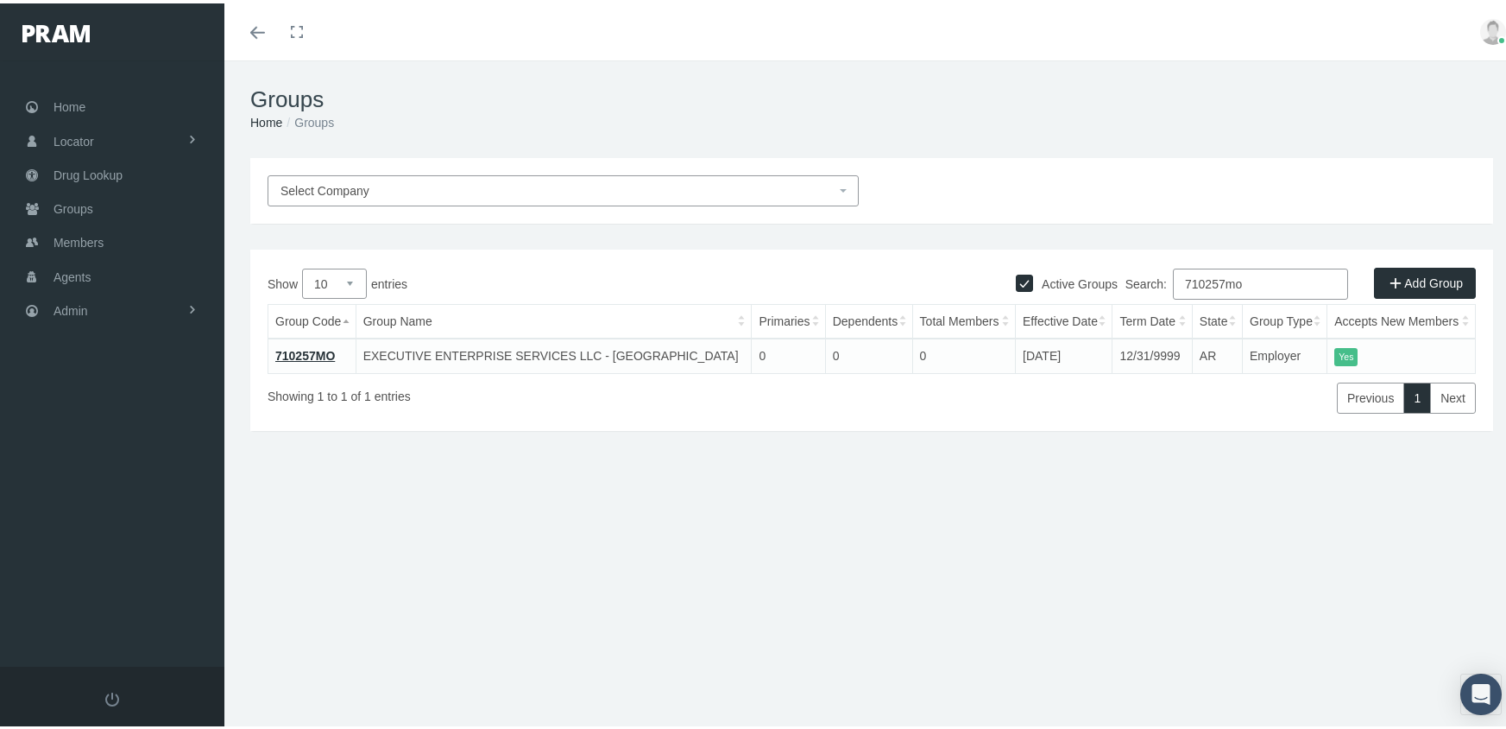
type input "710257mo"
click at [321, 346] on link "710257MO" at bounding box center [305, 352] width 60 height 14
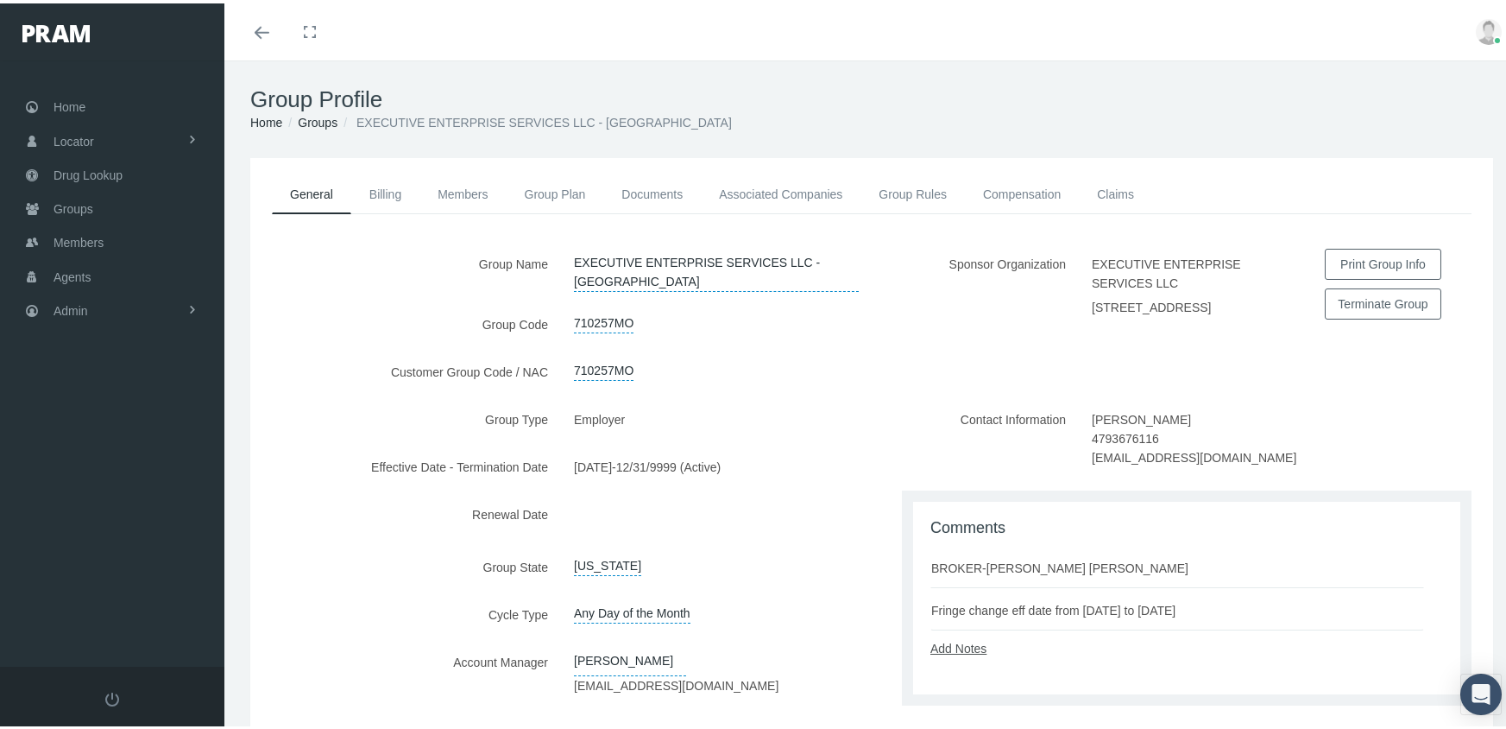
click at [962, 644] on link "Add Notes" at bounding box center [958, 645] width 56 height 14
click at [993, 670] on textarea at bounding box center [1186, 698] width 513 height 88
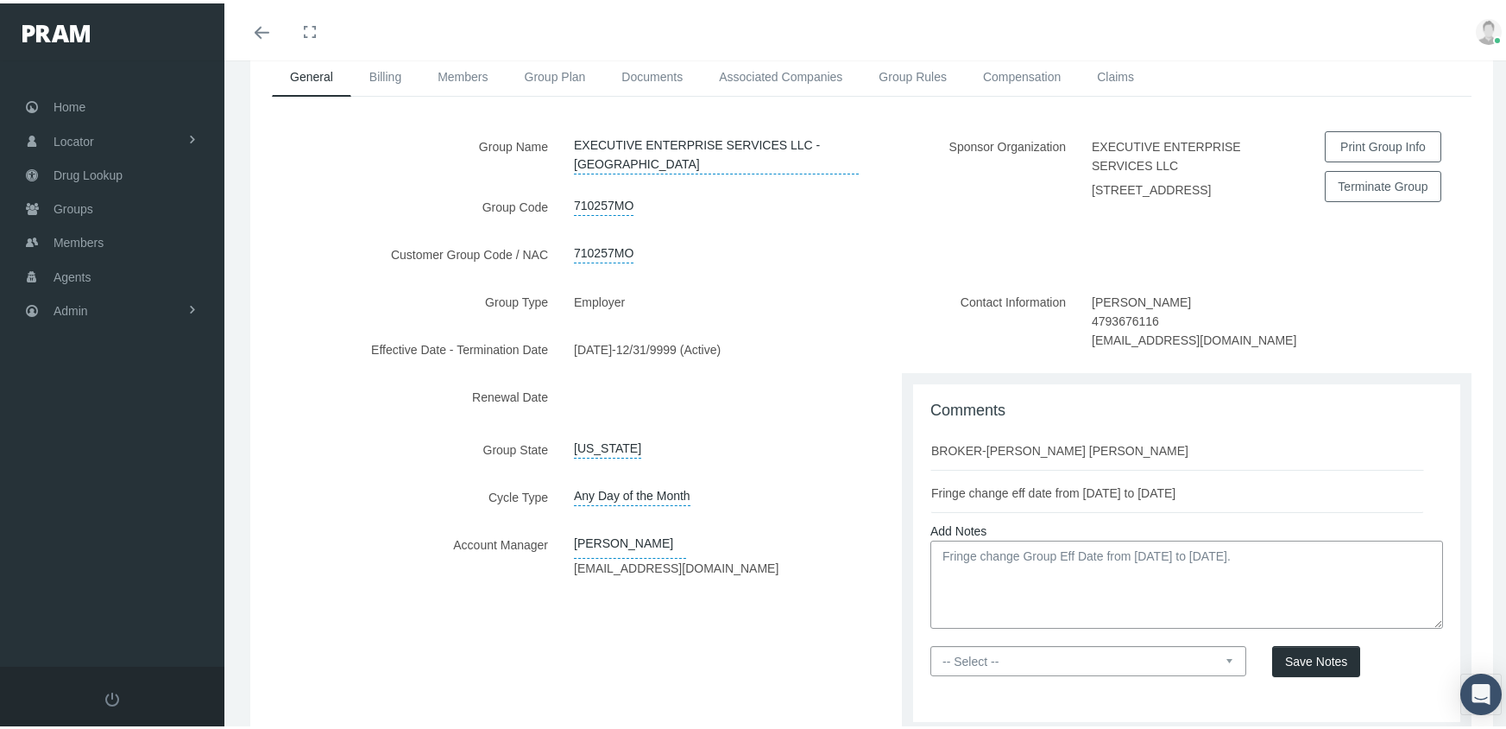
scroll to position [226, 0]
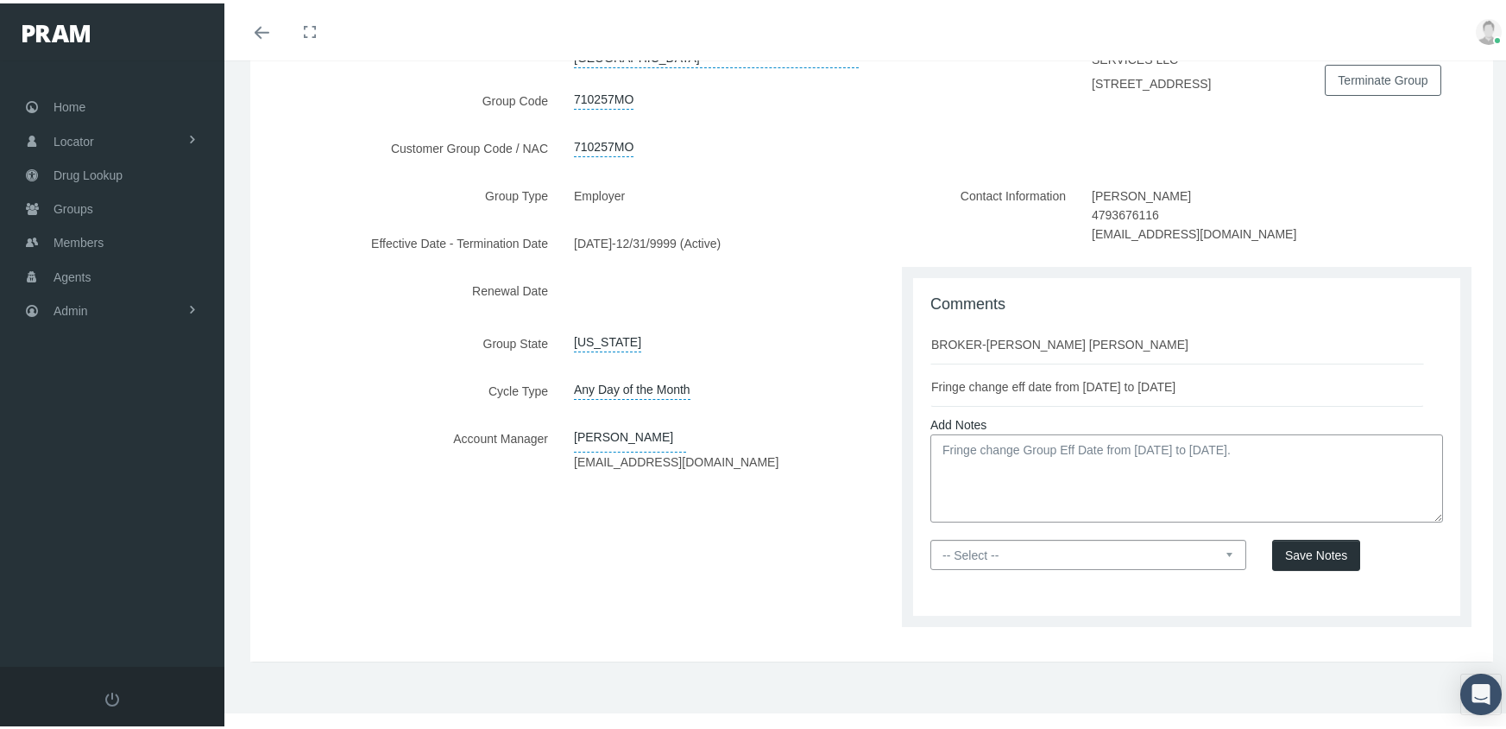
type textarea "Fringe change Group Eff Date from [DATE] to [DATE]."
click at [1229, 552] on select "-- Select -- PRAM Only Everyone" at bounding box center [1088, 551] width 316 height 30
select select "0"
click at [930, 536] on select "-- Select -- PRAM Only Everyone" at bounding box center [1088, 551] width 316 height 30
click at [1322, 557] on span "Save Notes" at bounding box center [1316, 552] width 62 height 14
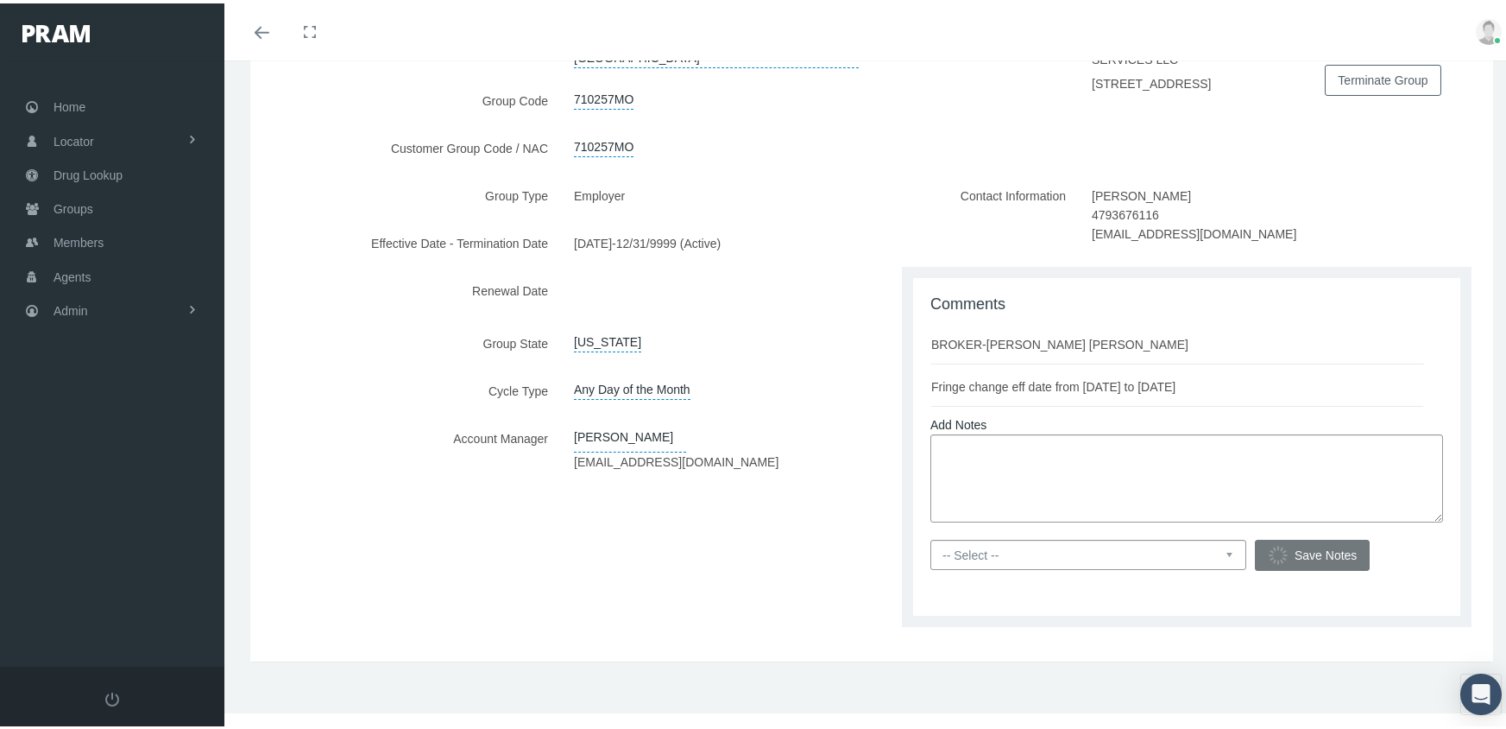
scroll to position [123, 0]
